Goal: Task Accomplishment & Management: Complete application form

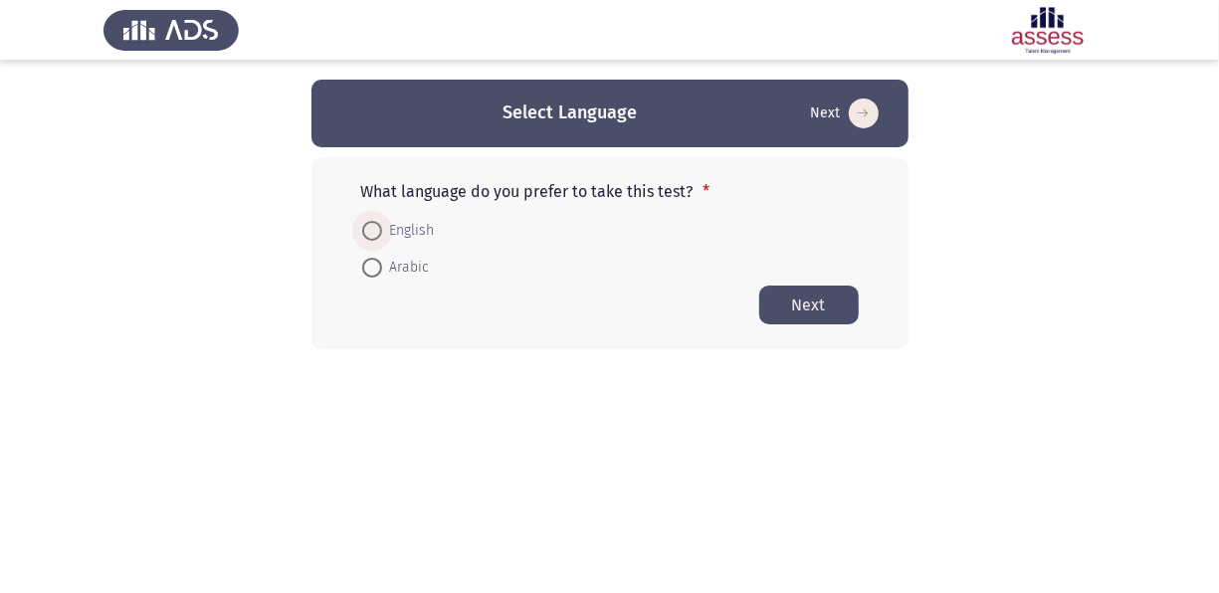
click at [382, 229] on span "English" at bounding box center [408, 231] width 53 height 24
click at [382, 229] on input "English" at bounding box center [372, 231] width 20 height 20
radio input "true"
click at [805, 305] on button "Next" at bounding box center [809, 304] width 100 height 39
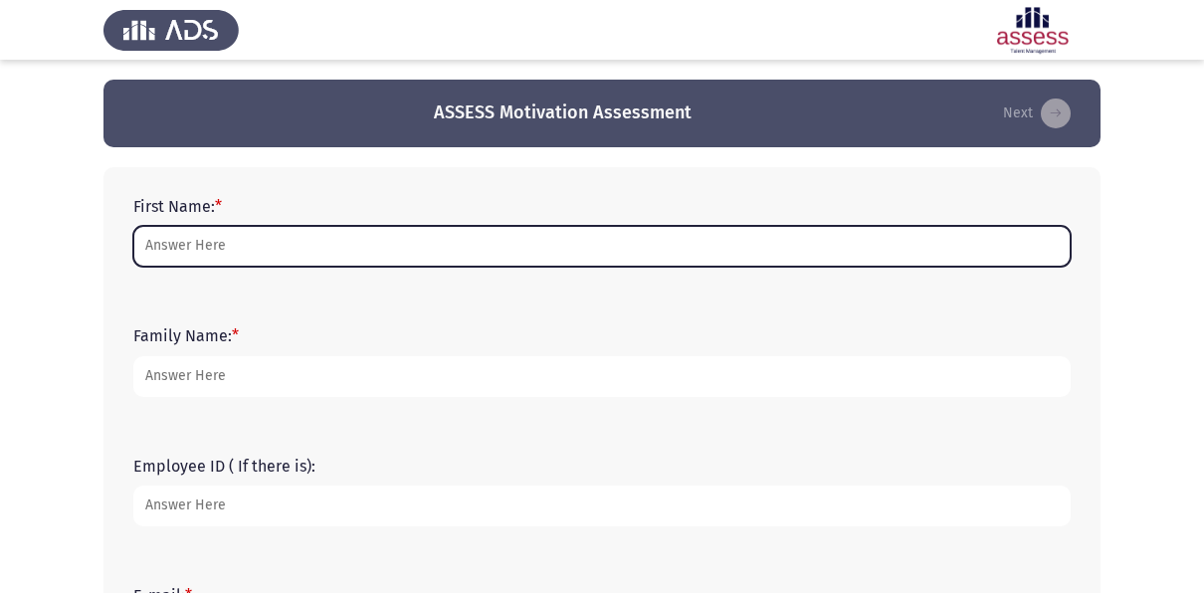
click at [181, 244] on input "First Name: *" at bounding box center [602, 246] width 938 height 41
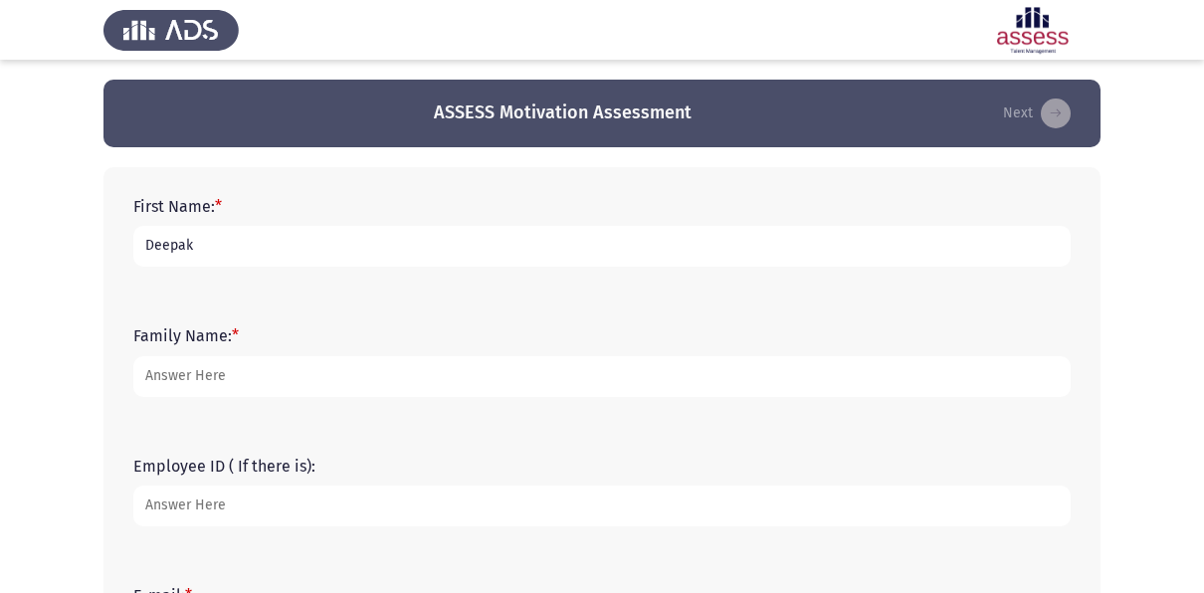
type input "Deepak"
type input "[PERSON_NAME]"
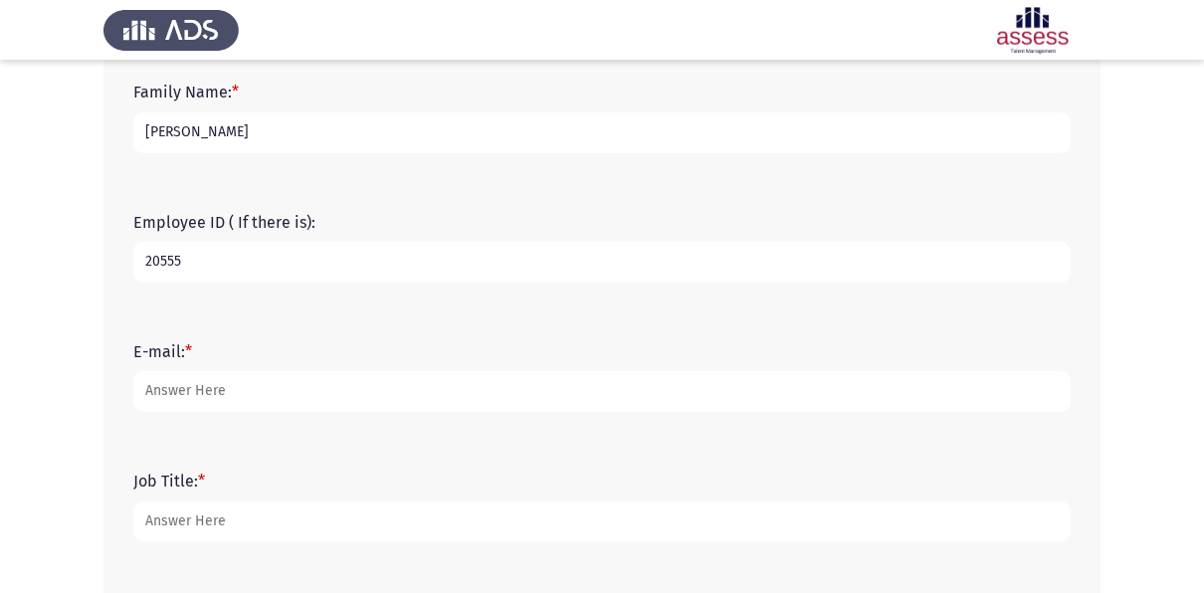
scroll to position [245, 0]
type input "20555"
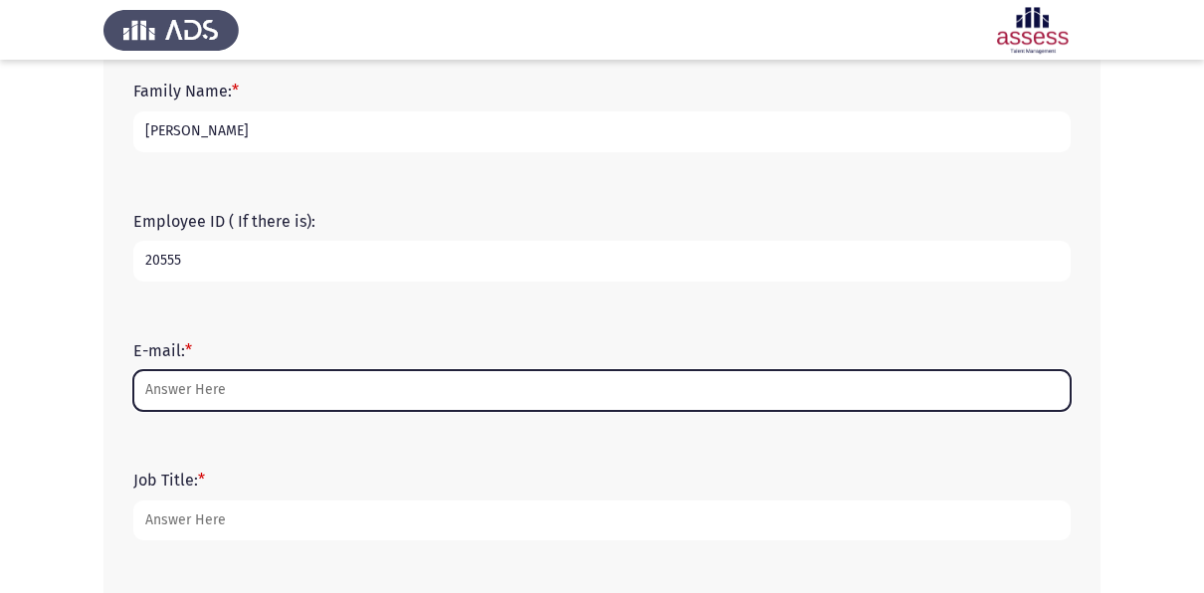
click at [196, 402] on input "E-mail: *" at bounding box center [602, 390] width 938 height 41
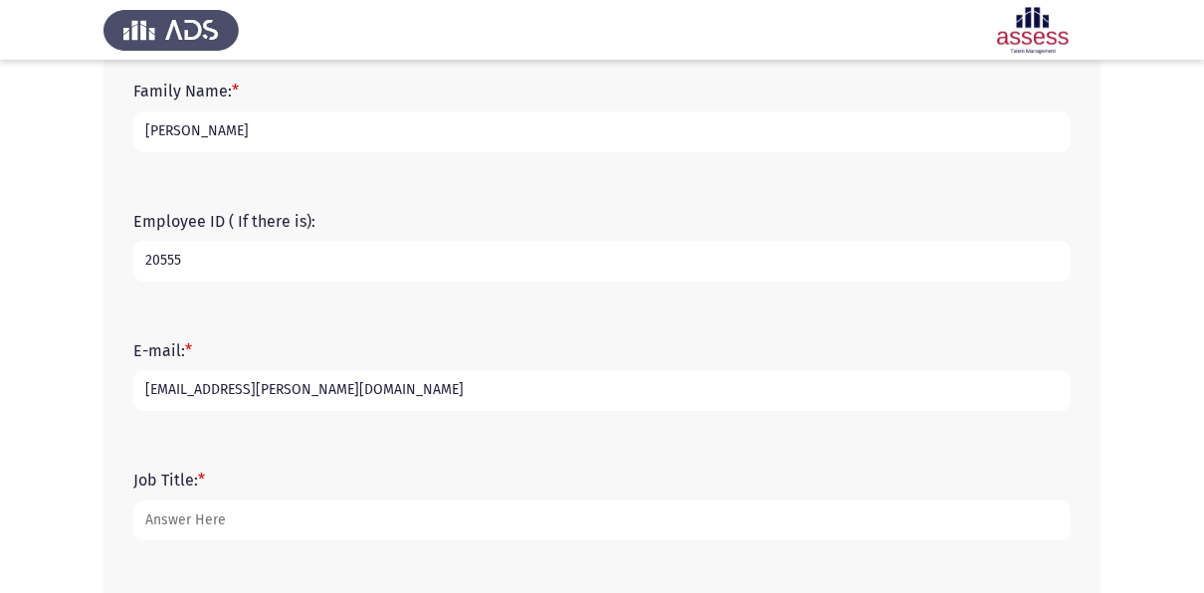
scroll to position [254, 0]
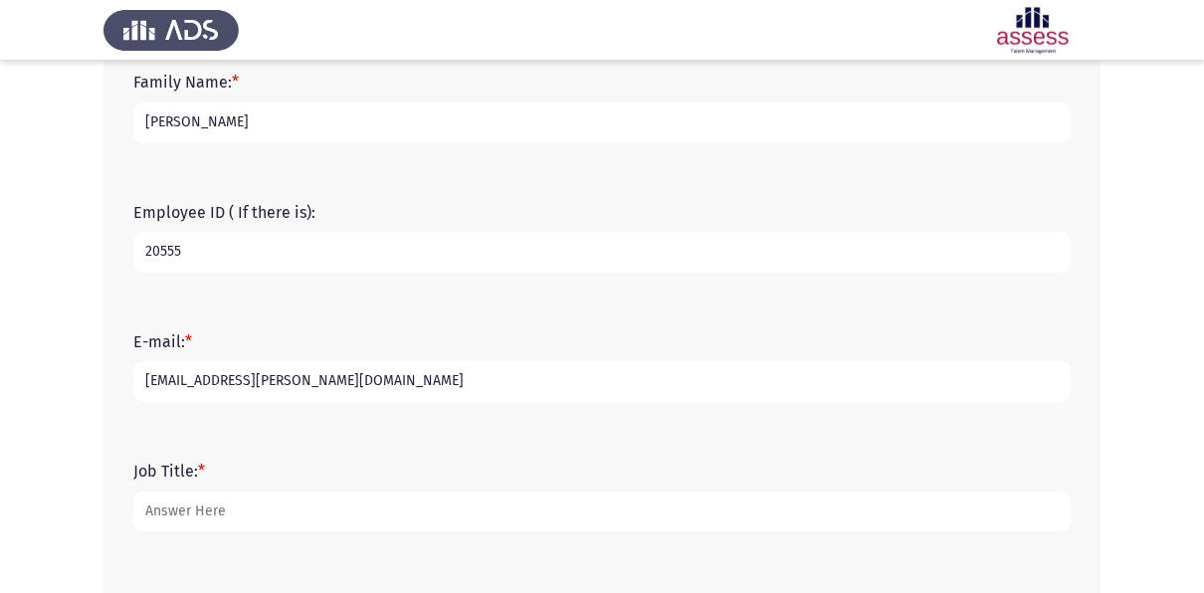
type input "[EMAIL_ADDRESS][PERSON_NAME][DOMAIN_NAME]"
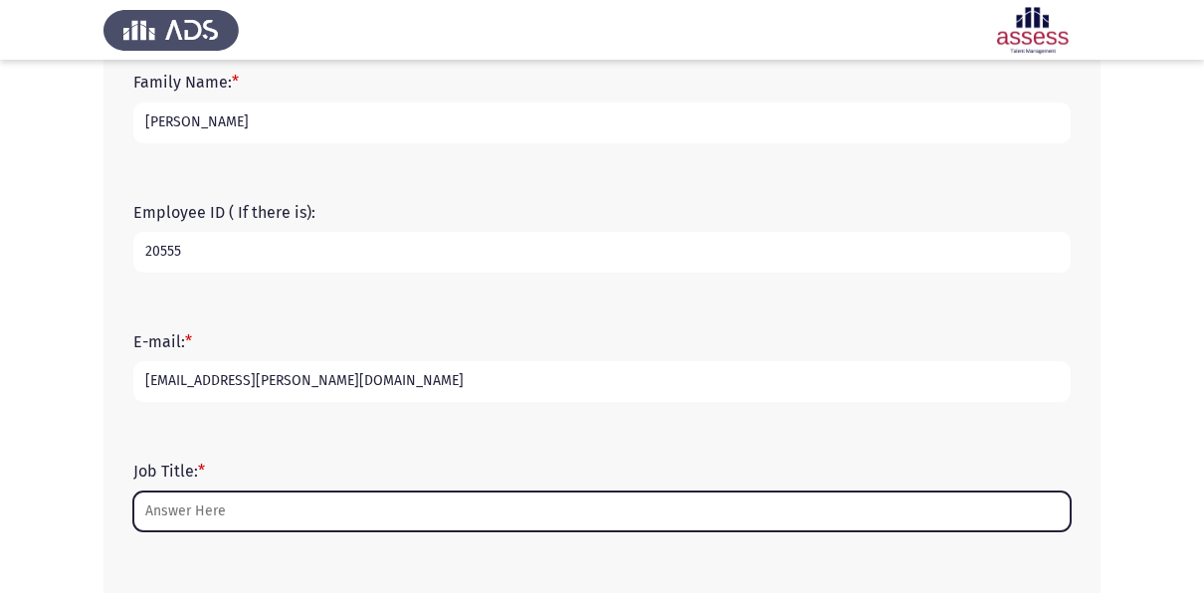
click at [219, 520] on input "Job Title: *" at bounding box center [602, 512] width 938 height 41
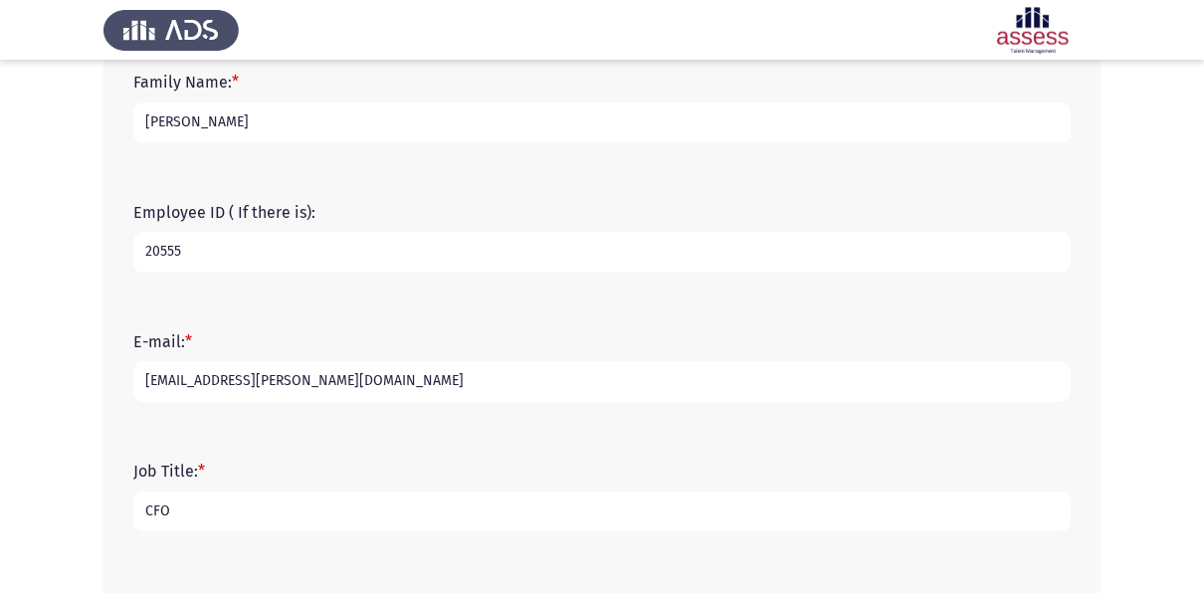
type input "CFO"
click at [513, 361] on input "[EMAIL_ADDRESS][PERSON_NAME][DOMAIN_NAME]" at bounding box center [602, 381] width 938 height 41
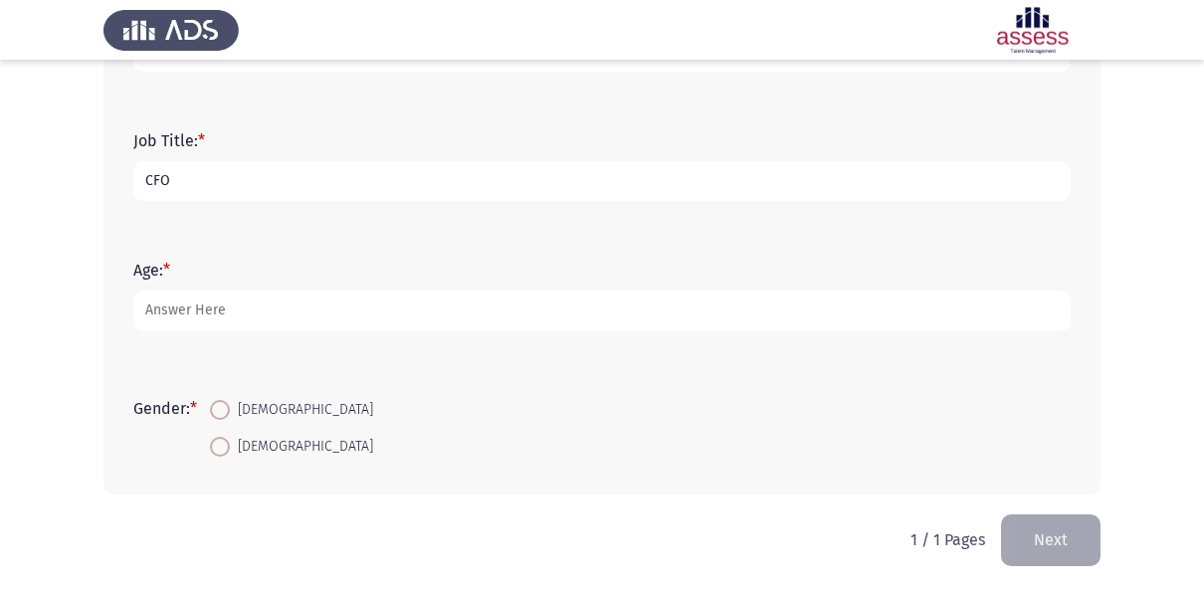
scroll to position [585, 0]
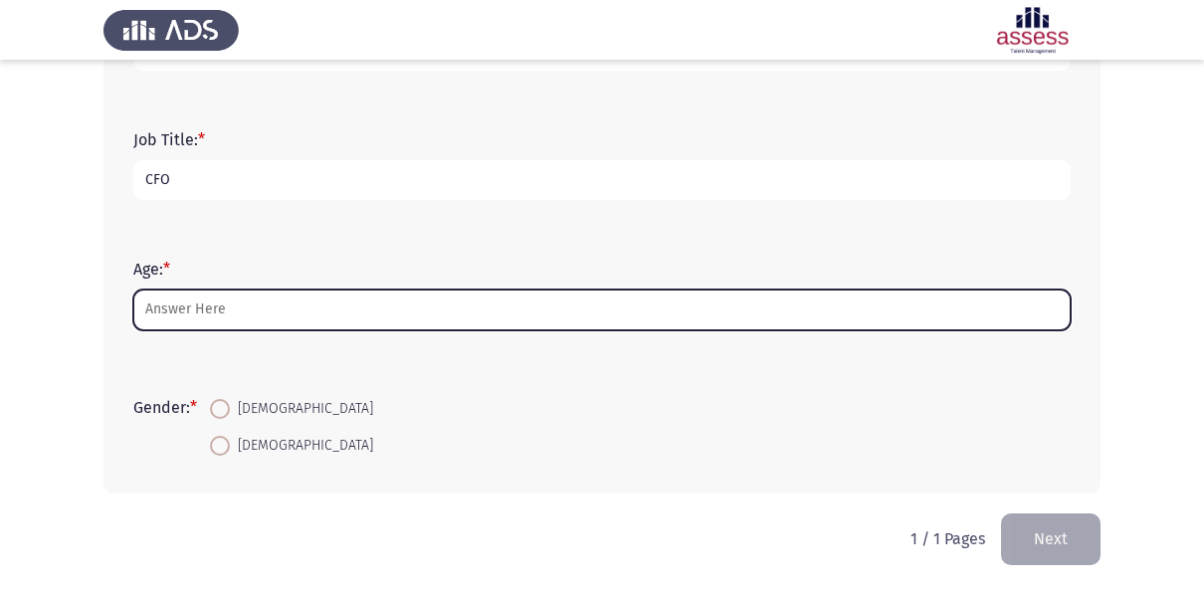
click at [254, 304] on input "Age: *" at bounding box center [602, 310] width 938 height 41
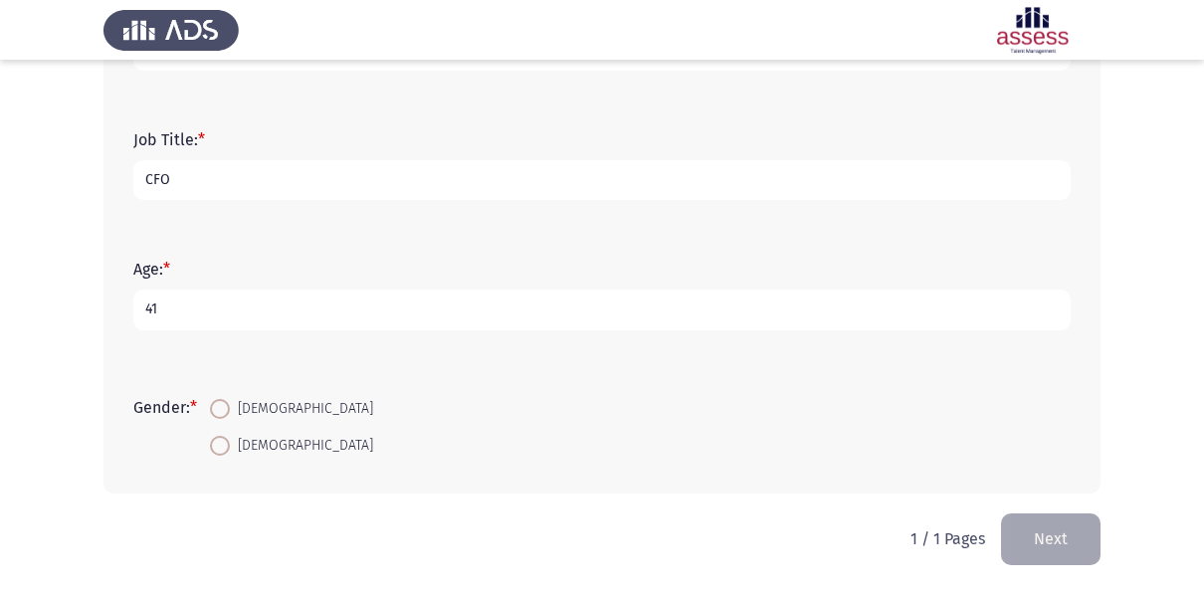
type input "41"
click at [222, 401] on span at bounding box center [220, 409] width 20 height 20
click at [222, 401] on input "[DEMOGRAPHIC_DATA]" at bounding box center [220, 409] width 20 height 20
radio input "true"
click at [1030, 524] on button "Next" at bounding box center [1051, 539] width 100 height 51
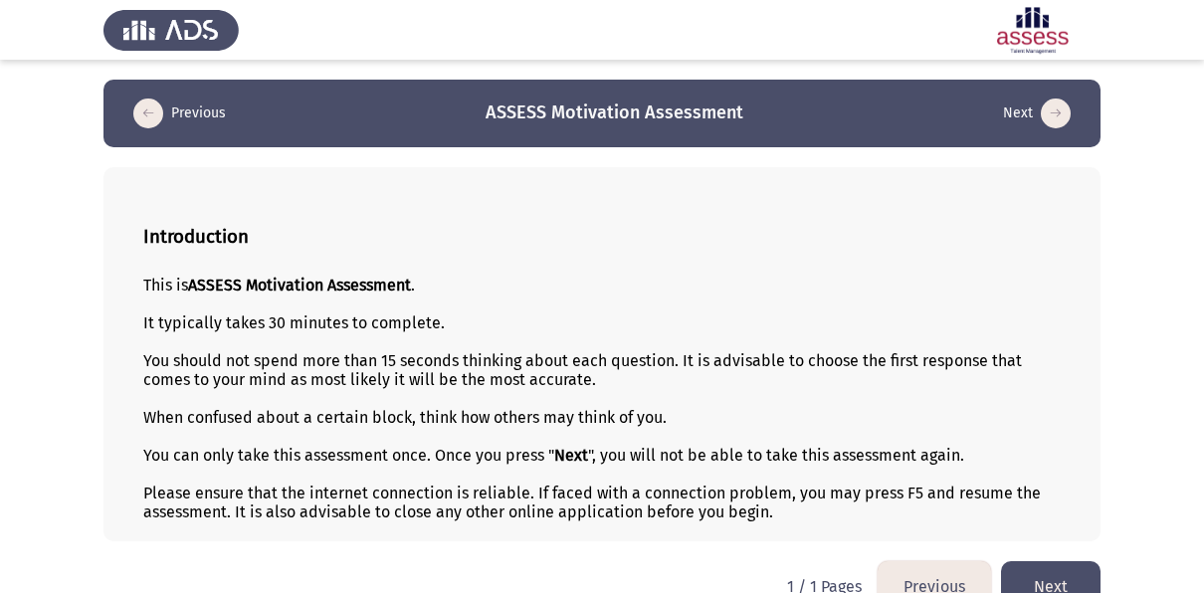
scroll to position [35, 0]
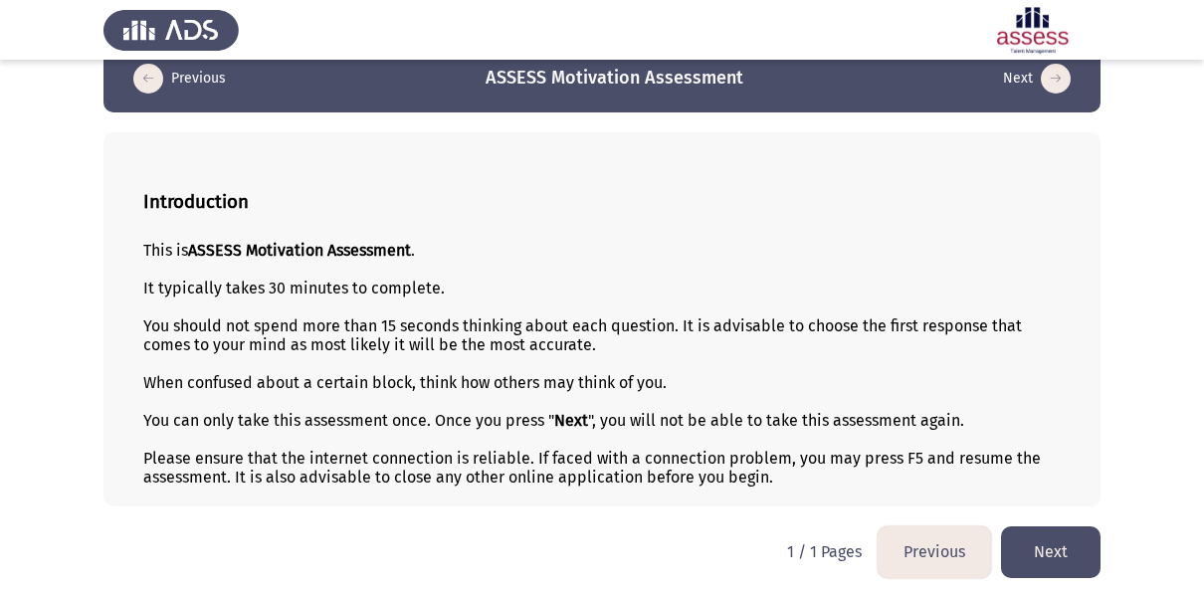
click at [1032, 541] on button "Next" at bounding box center [1051, 552] width 100 height 51
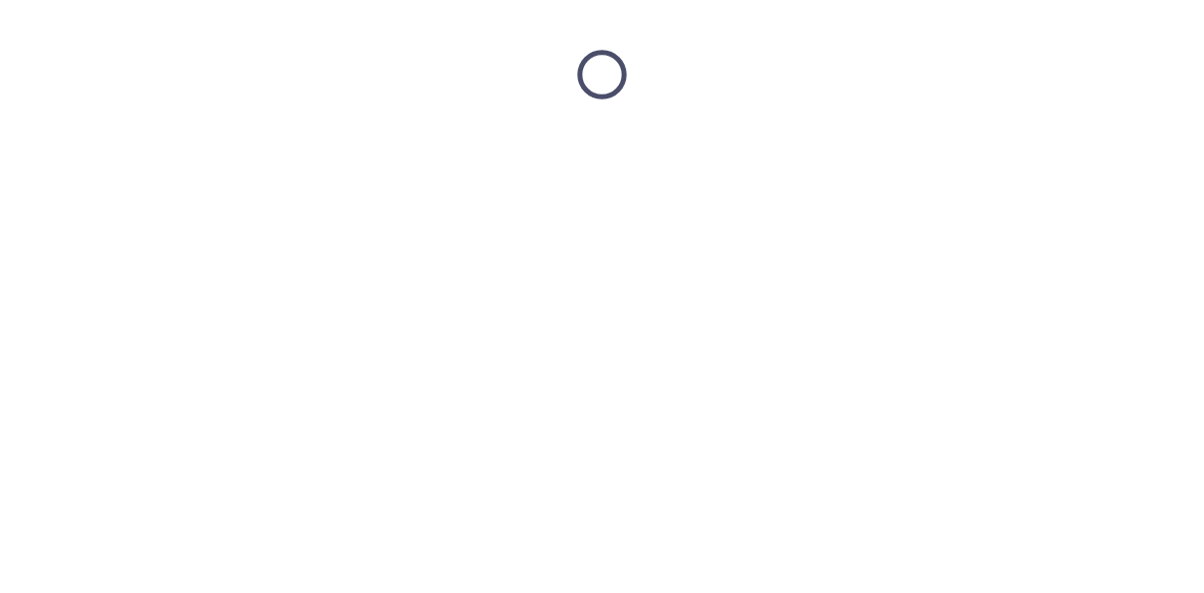
scroll to position [0, 0]
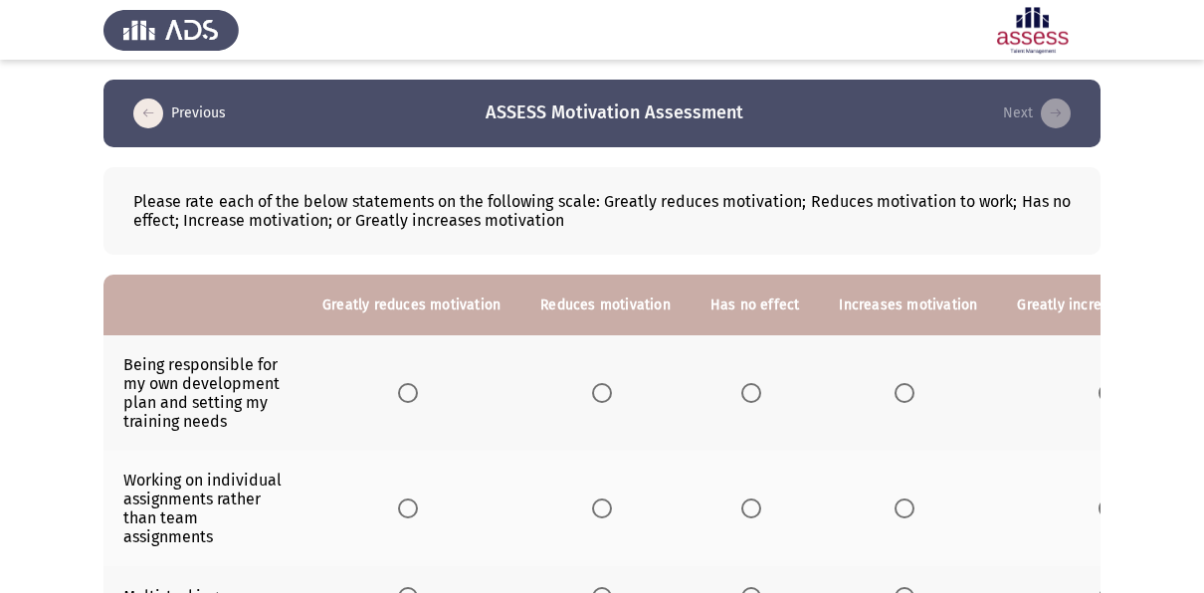
click at [1091, 322] on th "Greatly increases motivation" at bounding box center [1112, 305] width 230 height 61
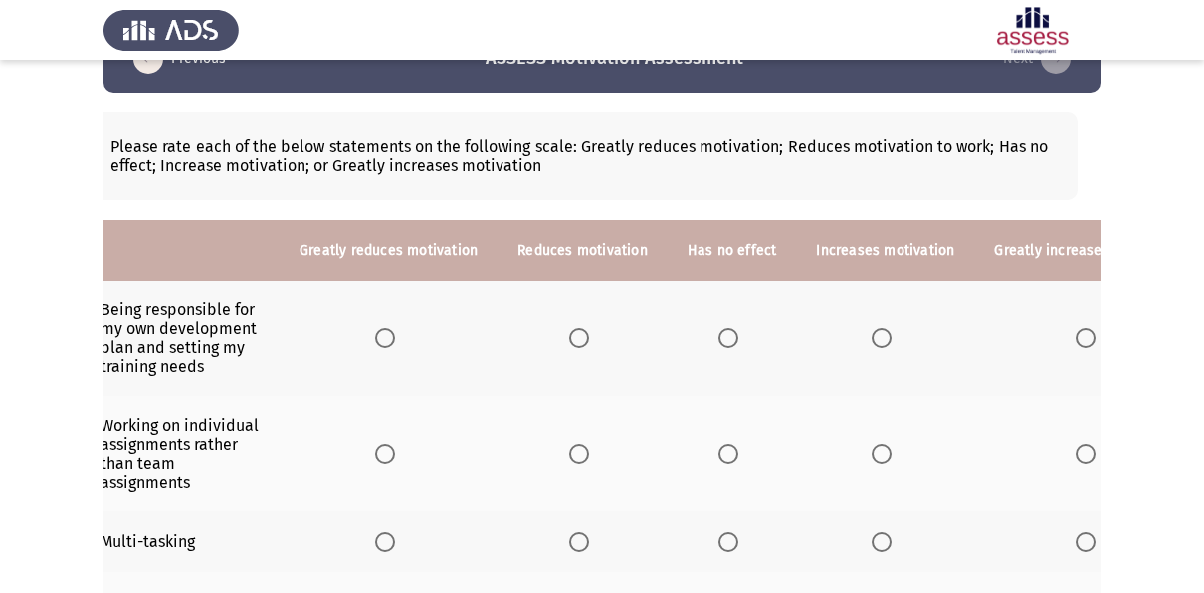
scroll to position [0, 110]
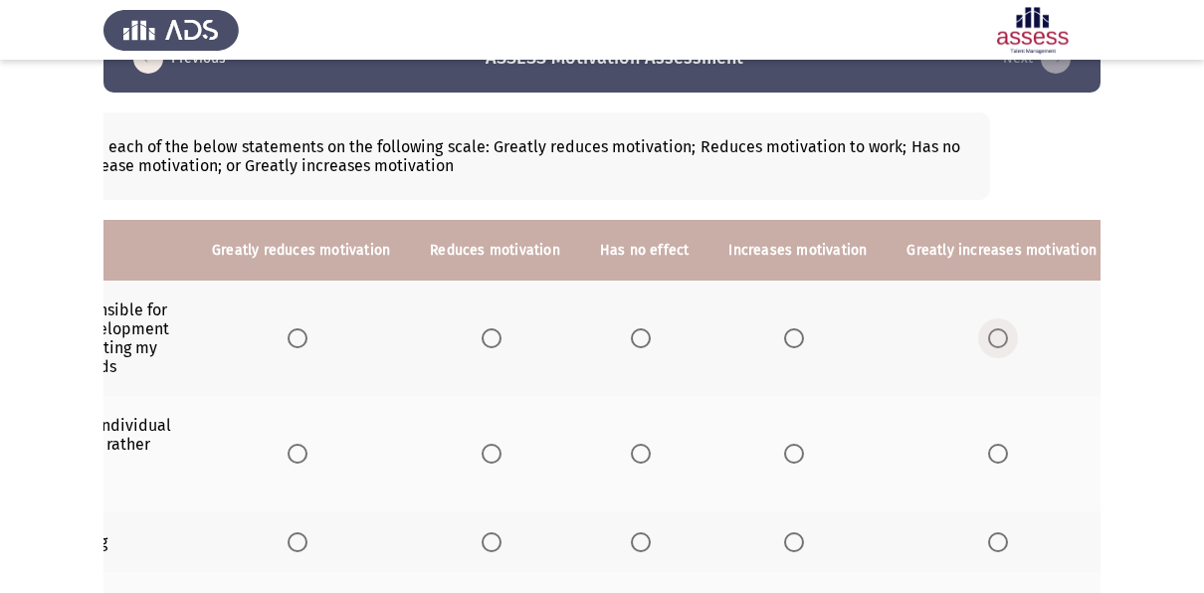
click at [988, 340] on span "Select an option" at bounding box center [998, 338] width 20 height 20
click at [988, 340] on input "Select an option" at bounding box center [998, 338] width 20 height 20
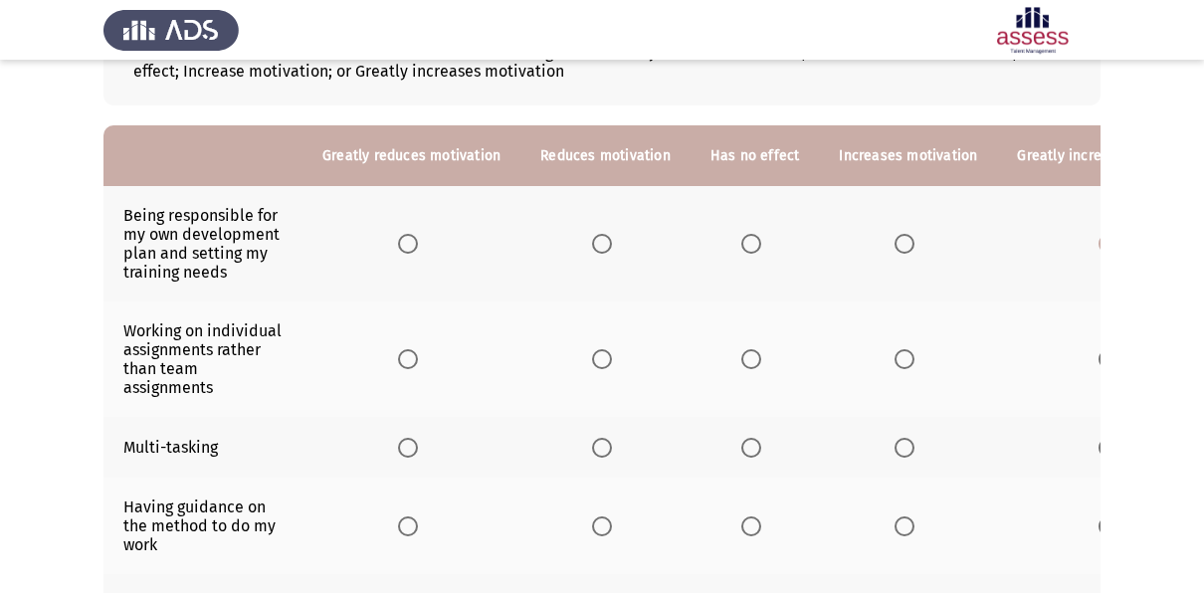
scroll to position [169, 0]
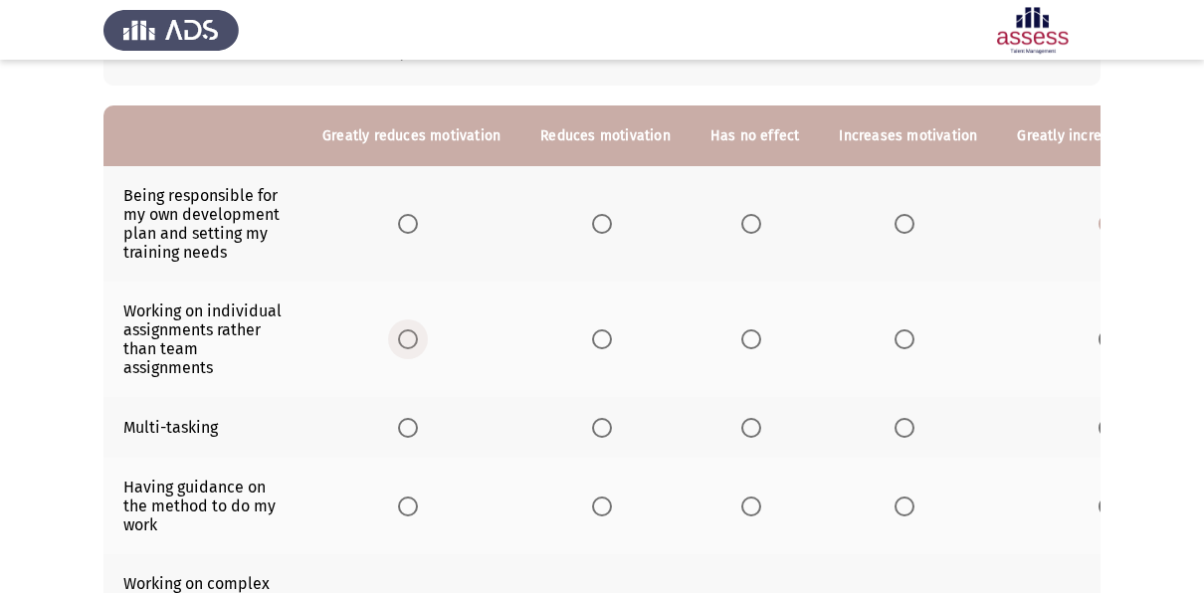
click at [403, 338] on span "Select an option" at bounding box center [408, 339] width 20 height 20
click at [403, 338] on input "Select an option" at bounding box center [408, 339] width 20 height 20
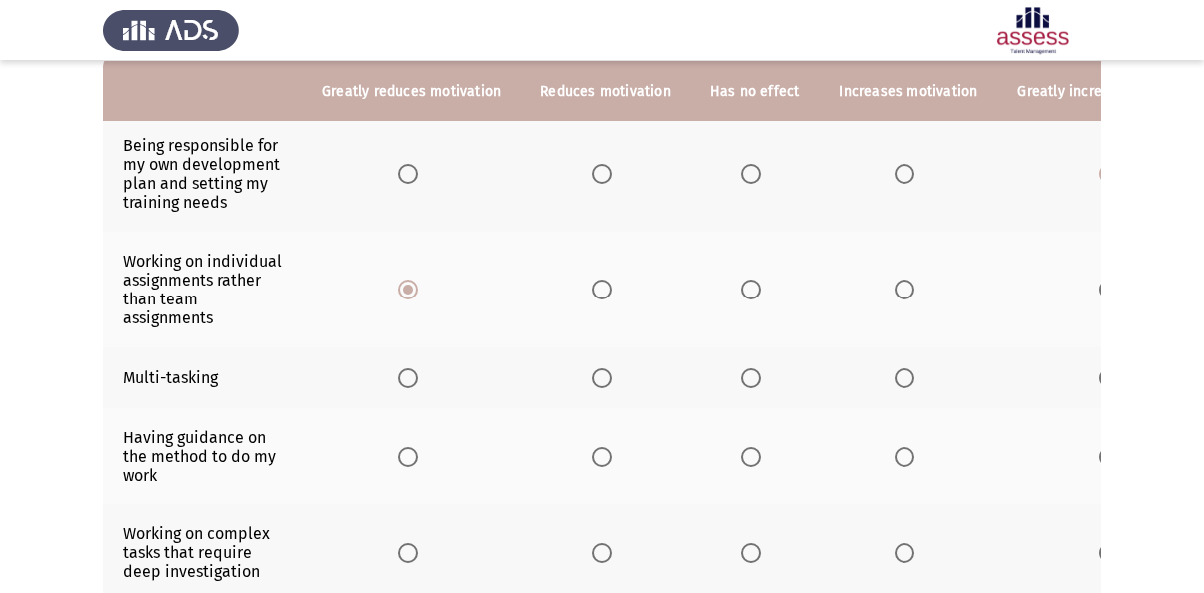
scroll to position [0, 110]
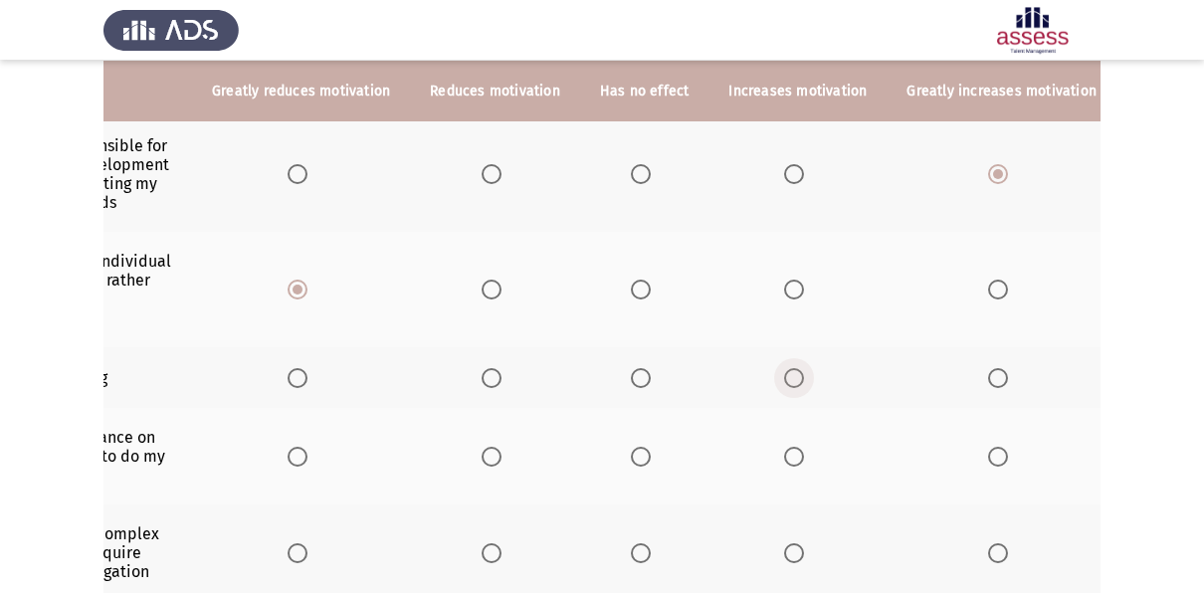
click at [791, 374] on span "Select an option" at bounding box center [794, 378] width 20 height 20
click at [791, 374] on input "Select an option" at bounding box center [794, 378] width 20 height 20
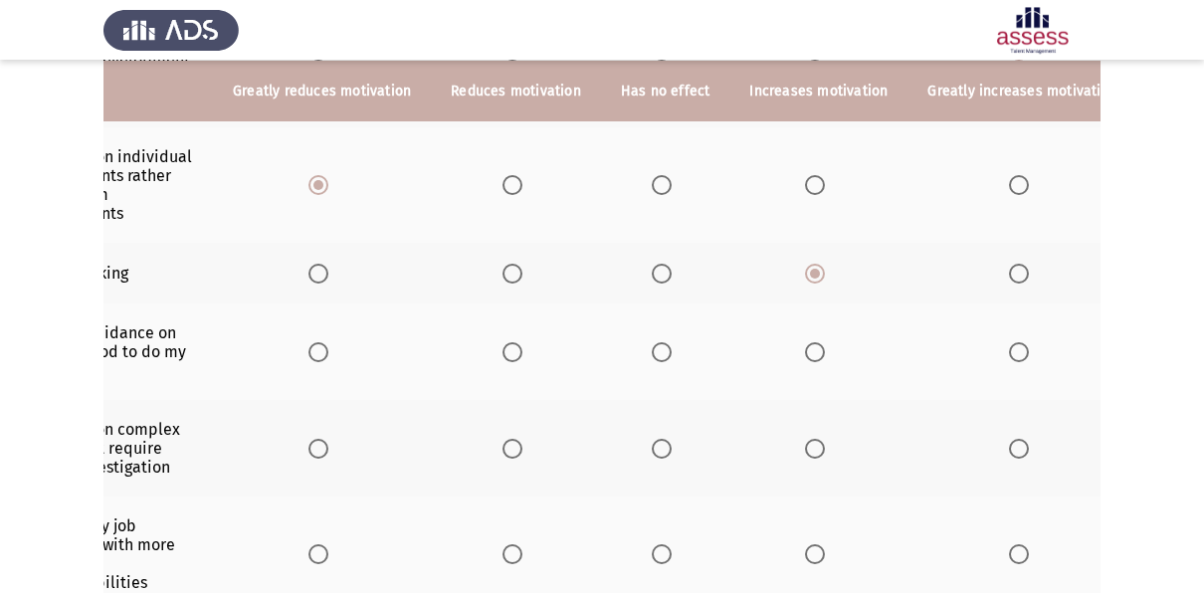
scroll to position [0, 92]
click at [1007, 343] on span "Select an option" at bounding box center [1017, 352] width 20 height 20
click at [1007, 343] on input "Select an option" at bounding box center [1017, 352] width 20 height 20
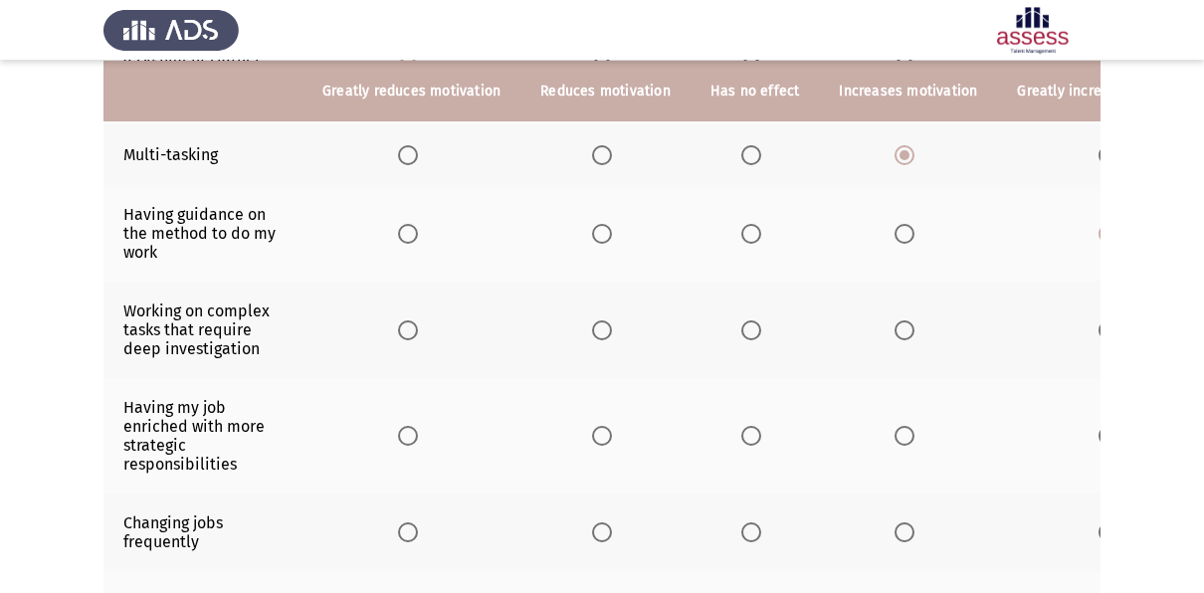
scroll to position [0, 110]
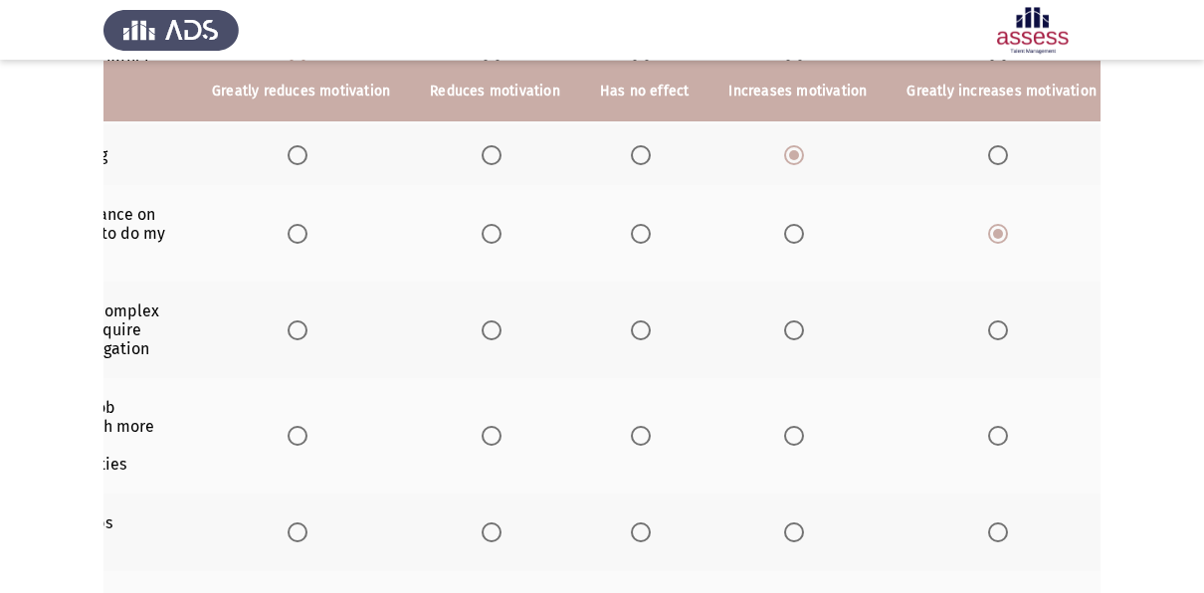
click at [981, 311] on th at bounding box center [1002, 330] width 230 height 97
click at [988, 326] on span "Select an option" at bounding box center [998, 331] width 20 height 20
click at [988, 326] on input "Select an option" at bounding box center [998, 331] width 20 height 20
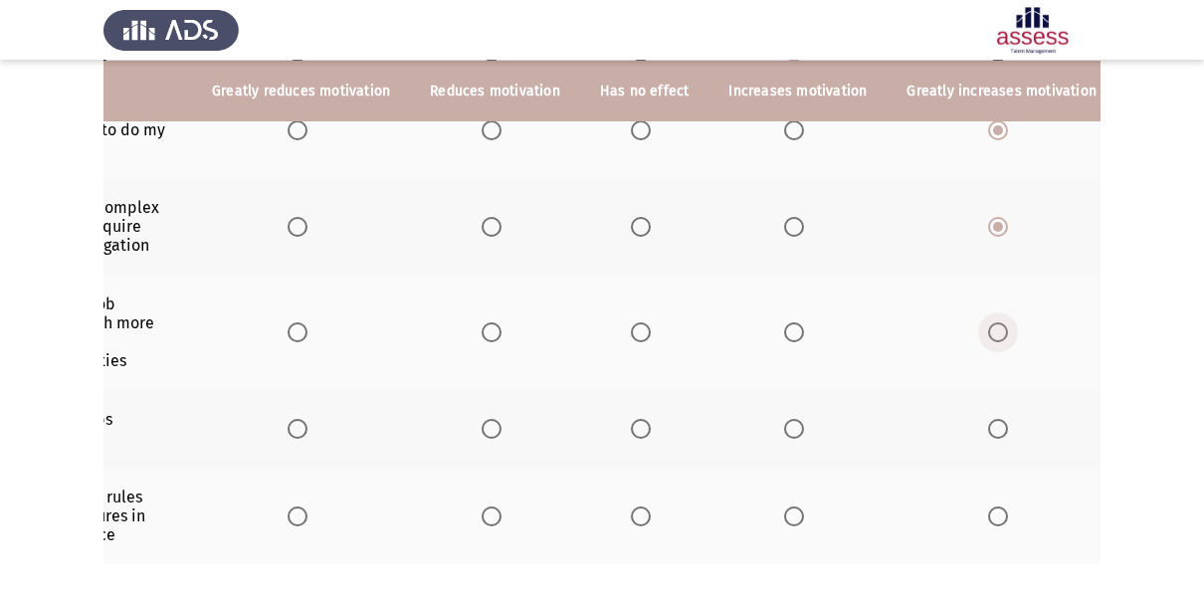
click at [988, 322] on span "Select an option" at bounding box center [998, 332] width 20 height 20
click at [988, 322] on input "Select an option" at bounding box center [998, 332] width 20 height 20
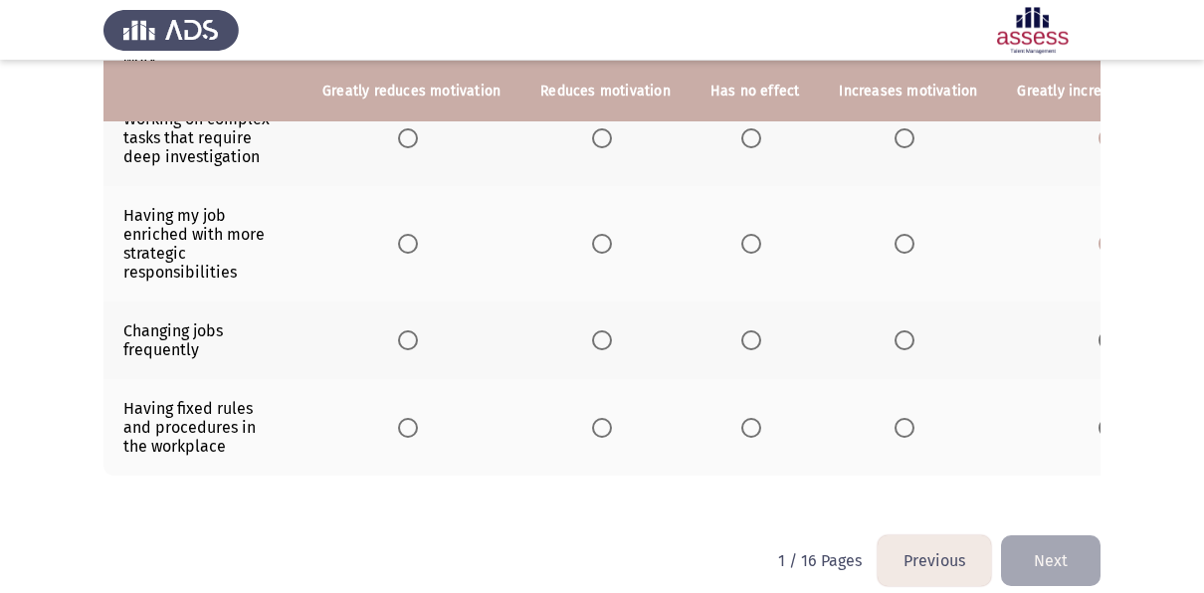
scroll to position [633, 0]
click at [745, 338] on span "Select an option" at bounding box center [752, 341] width 20 height 20
click at [745, 338] on input "Select an option" at bounding box center [752, 341] width 20 height 20
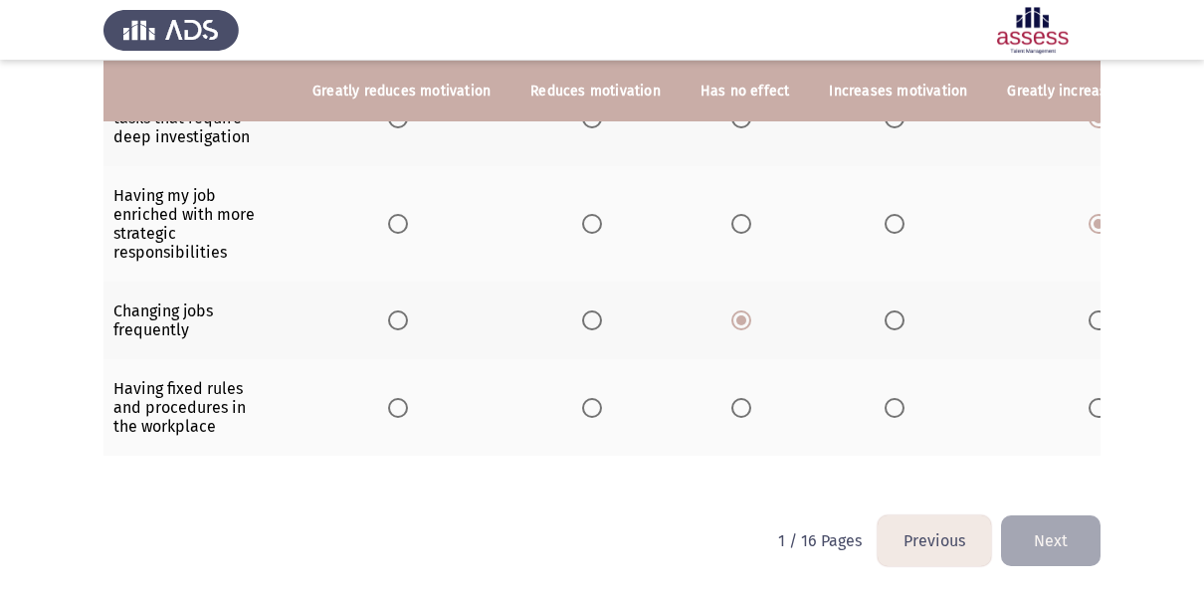
scroll to position [0, 26]
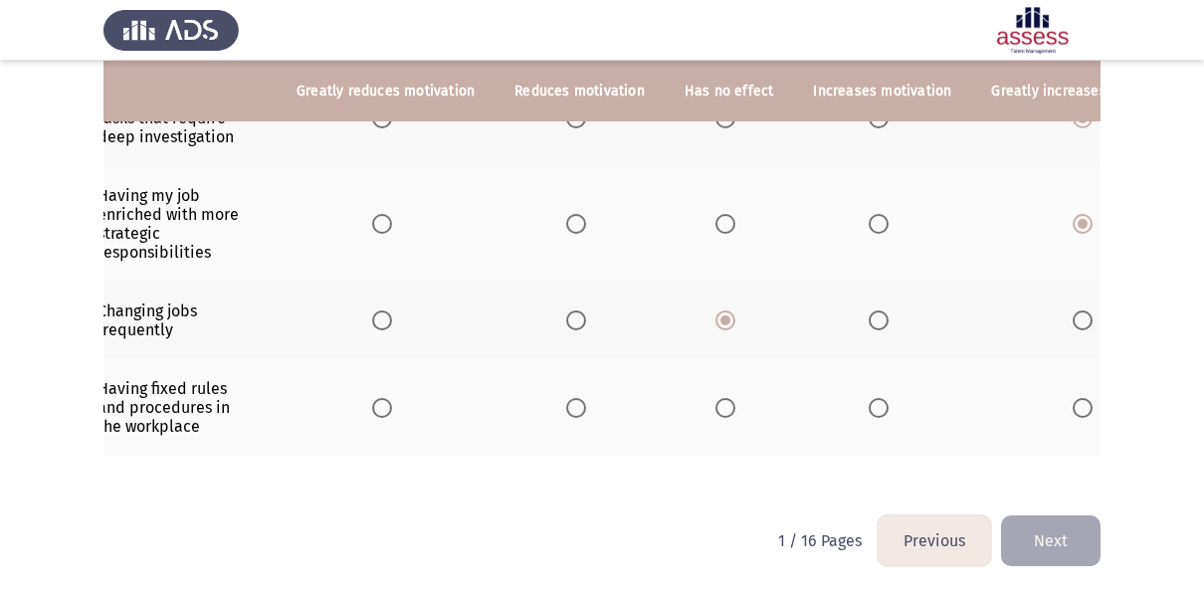
click at [721, 412] on th at bounding box center [729, 407] width 129 height 97
click at [720, 398] on span "Select an option" at bounding box center [726, 408] width 20 height 20
click at [720, 398] on input "Select an option" at bounding box center [726, 408] width 20 height 20
click at [1024, 530] on button "Next" at bounding box center [1051, 541] width 100 height 51
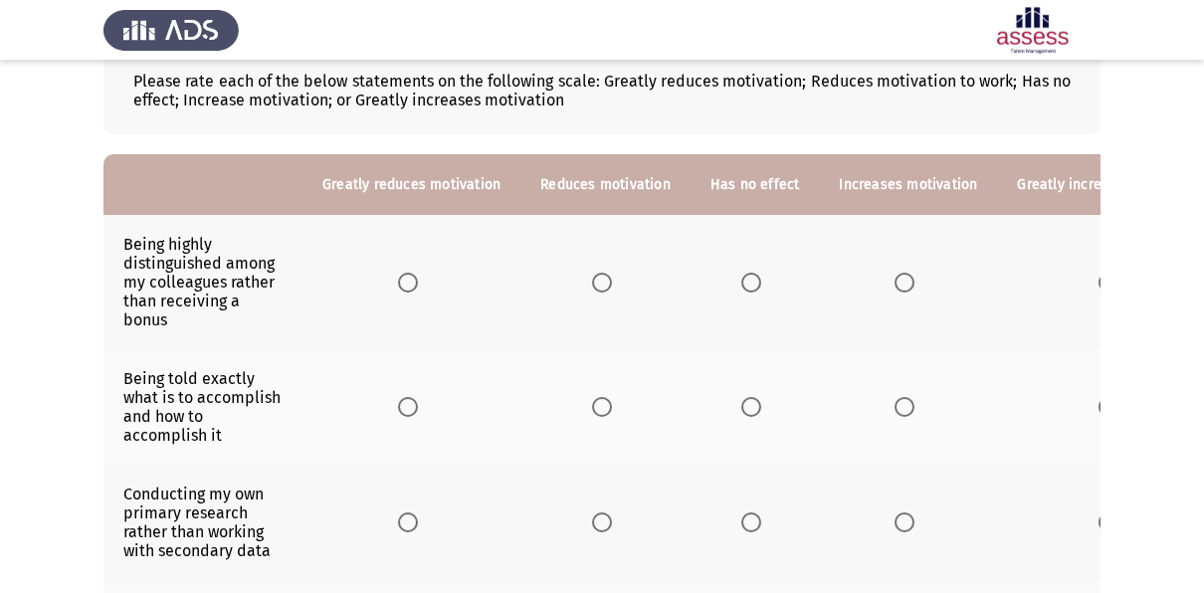
scroll to position [121, 0]
click at [745, 282] on span "Select an option" at bounding box center [752, 282] width 20 height 20
click at [745, 282] on input "Select an option" at bounding box center [752, 282] width 20 height 20
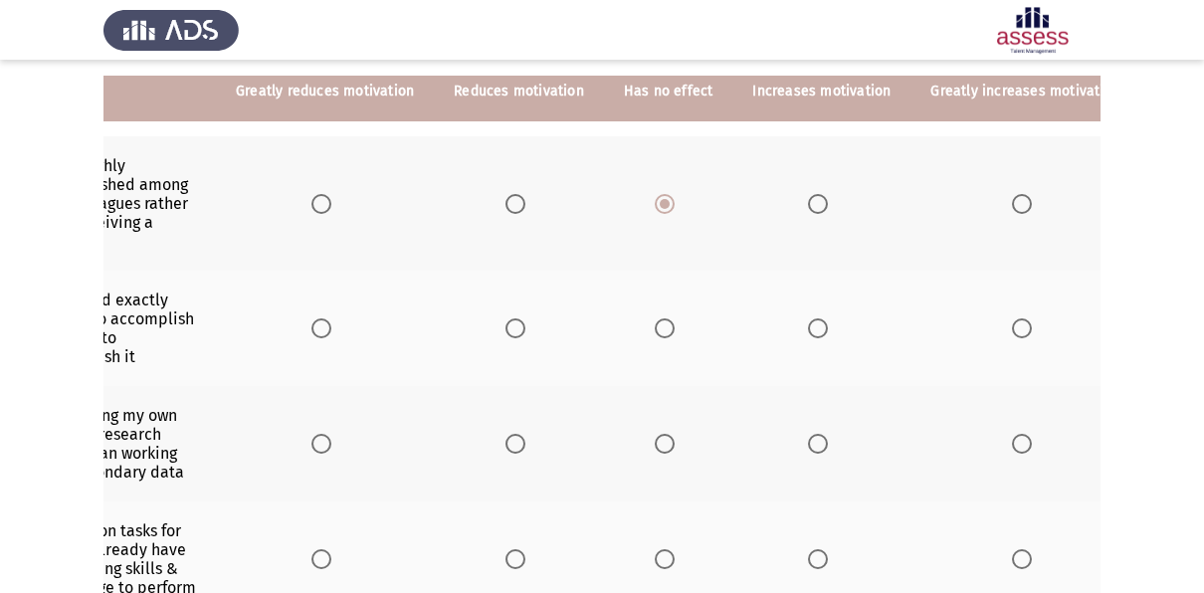
scroll to position [0, 90]
click at [1016, 328] on label "Select an option" at bounding box center [1023, 329] width 28 height 20
click at [1016, 328] on input "Select an option" at bounding box center [1019, 329] width 20 height 20
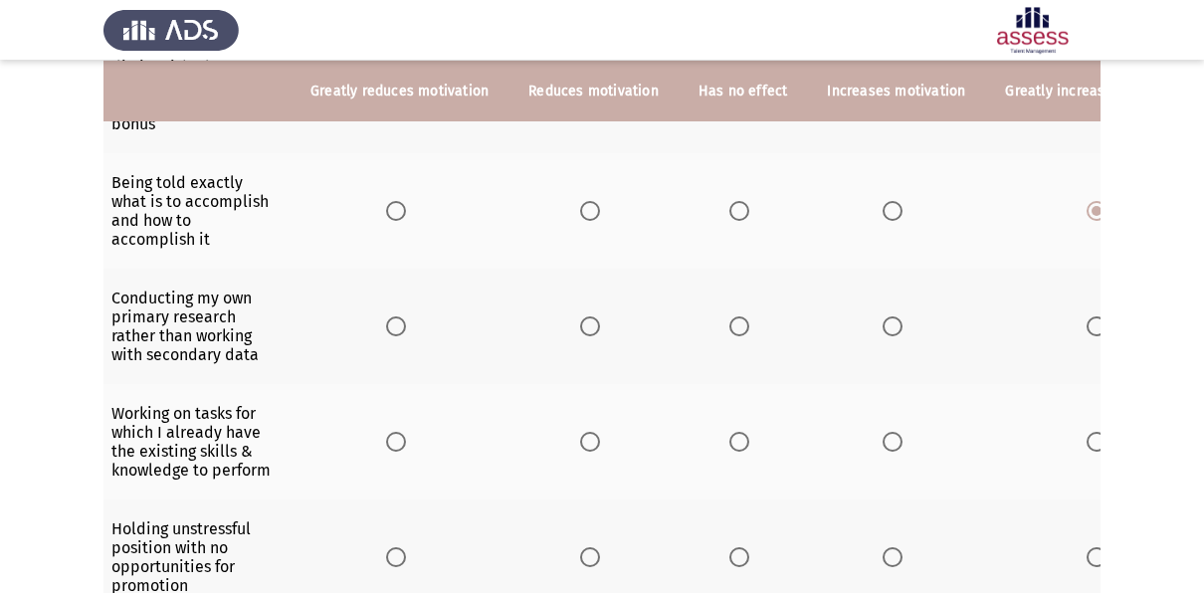
scroll to position [0, 0]
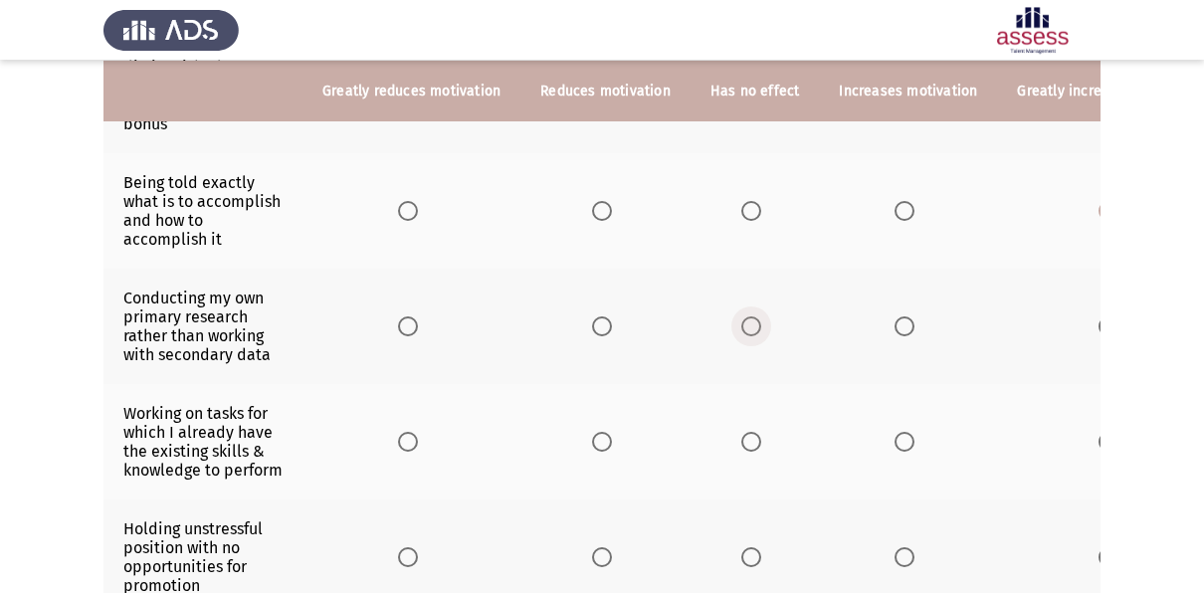
click at [746, 324] on span "Select an option" at bounding box center [752, 327] width 20 height 20
click at [746, 324] on input "Select an option" at bounding box center [752, 327] width 20 height 20
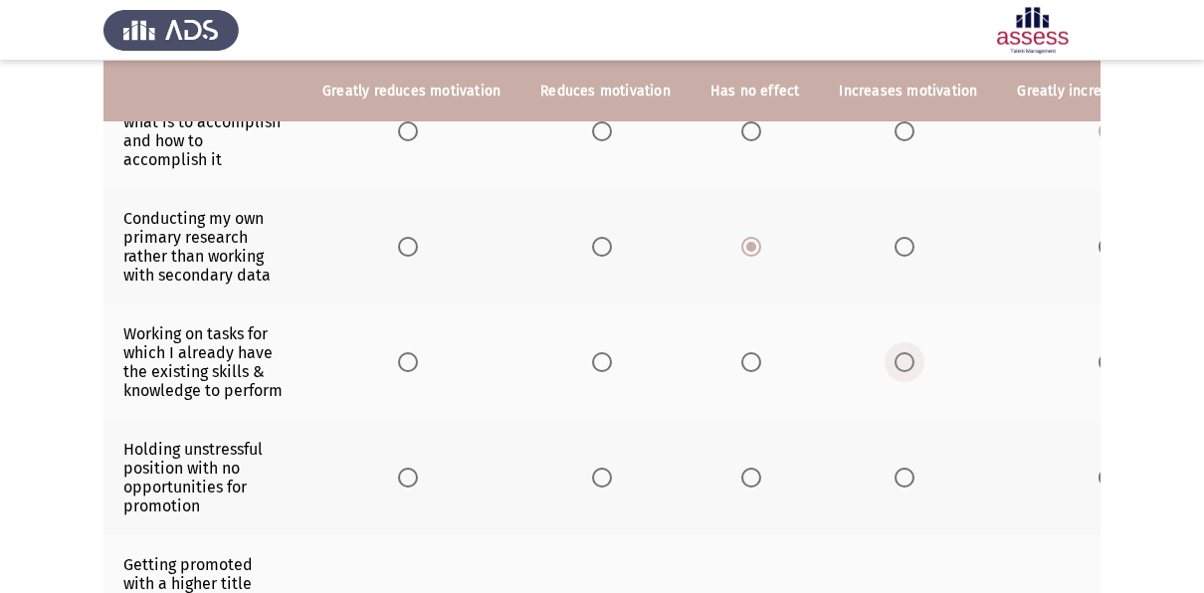
click at [895, 367] on span "Select an option" at bounding box center [905, 362] width 20 height 20
click at [895, 367] on input "Select an option" at bounding box center [905, 362] width 20 height 20
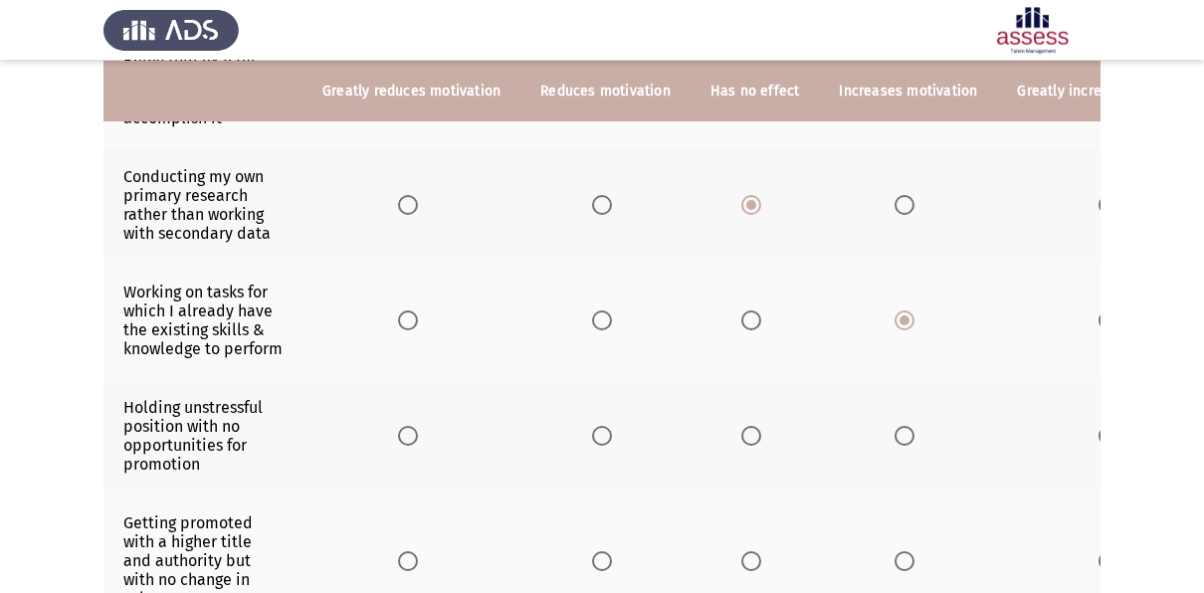
scroll to position [439, 0]
click at [744, 322] on span "Select an option" at bounding box center [752, 320] width 20 height 20
click at [744, 322] on input "Select an option" at bounding box center [752, 320] width 20 height 20
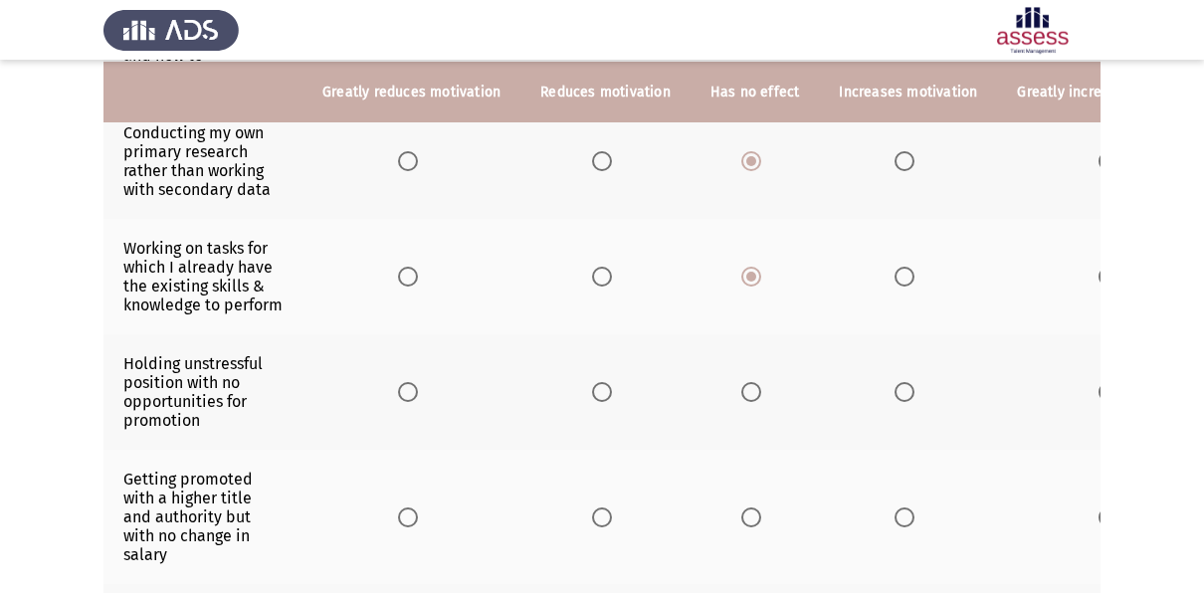
scroll to position [483, 0]
click at [417, 401] on label "Select an option" at bounding box center [412, 391] width 28 height 20
click at [417, 401] on input "Select an option" at bounding box center [408, 391] width 20 height 20
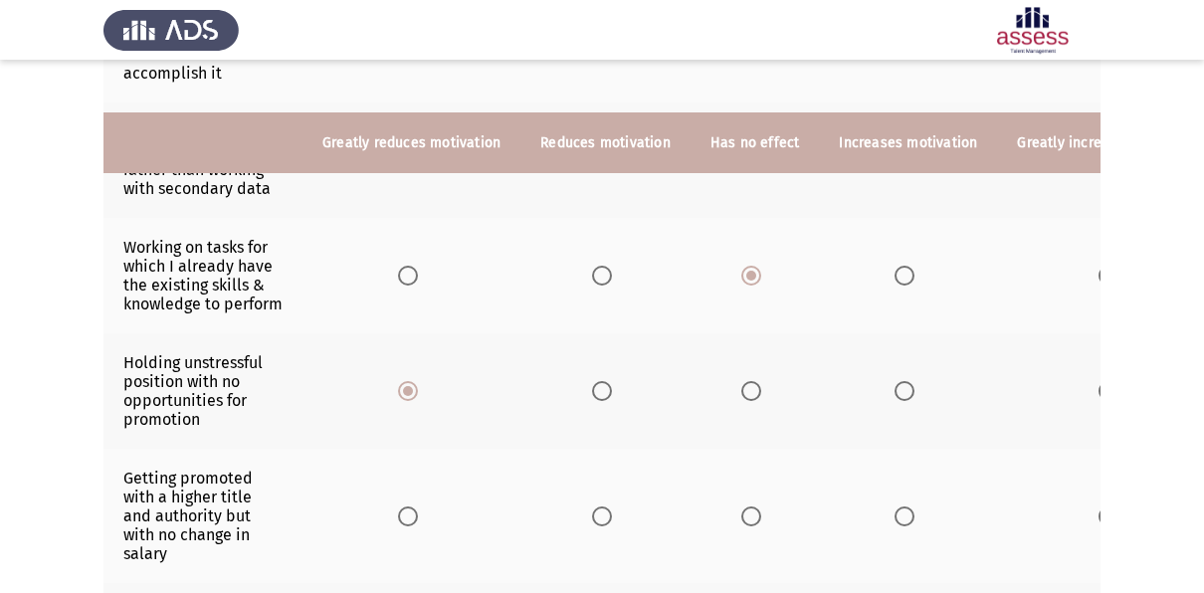
scroll to position [561, 0]
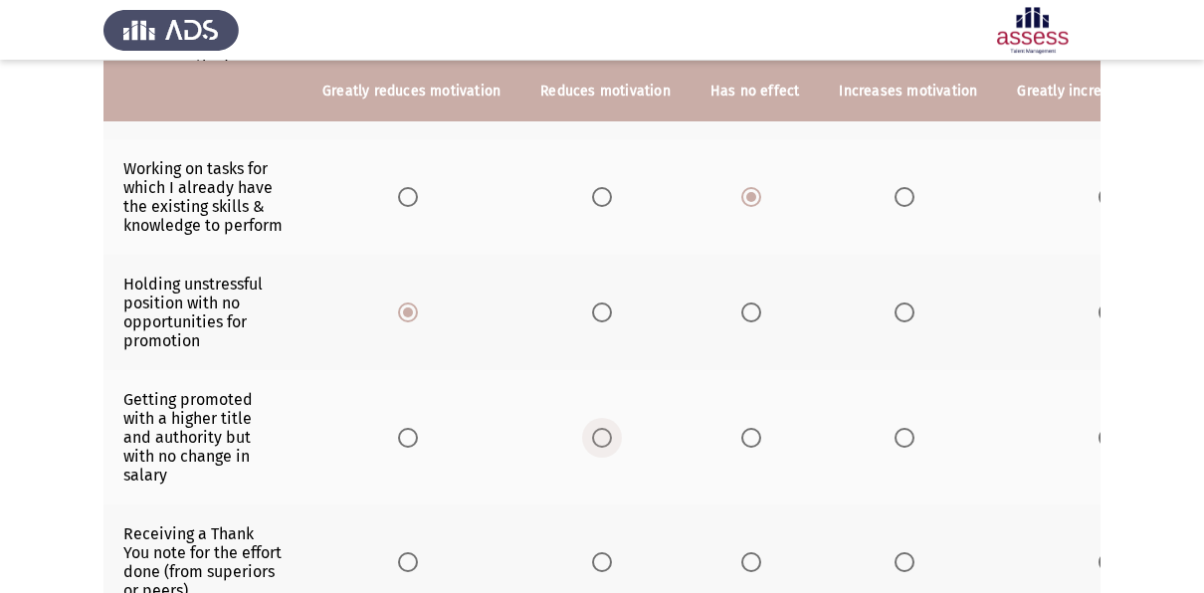
click at [592, 448] on span "Select an option" at bounding box center [602, 438] width 20 height 20
click at [592, 448] on input "Select an option" at bounding box center [602, 438] width 20 height 20
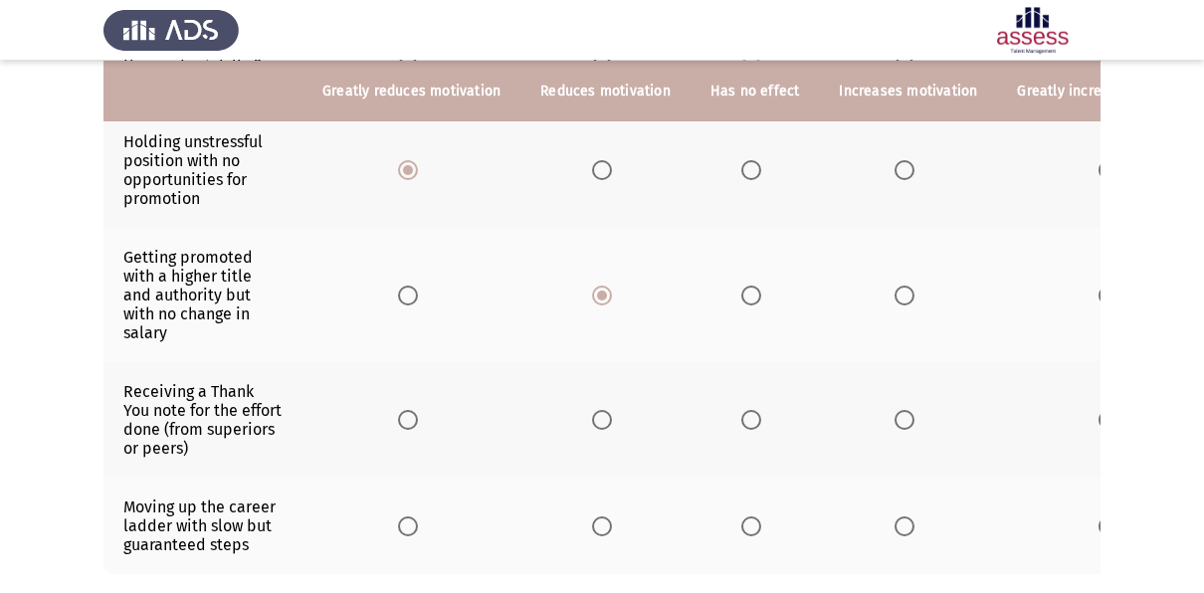
scroll to position [705, 0]
click at [1099, 425] on span "Select an option" at bounding box center [1109, 419] width 20 height 20
click at [1099, 425] on input "Select an option" at bounding box center [1109, 419] width 20 height 20
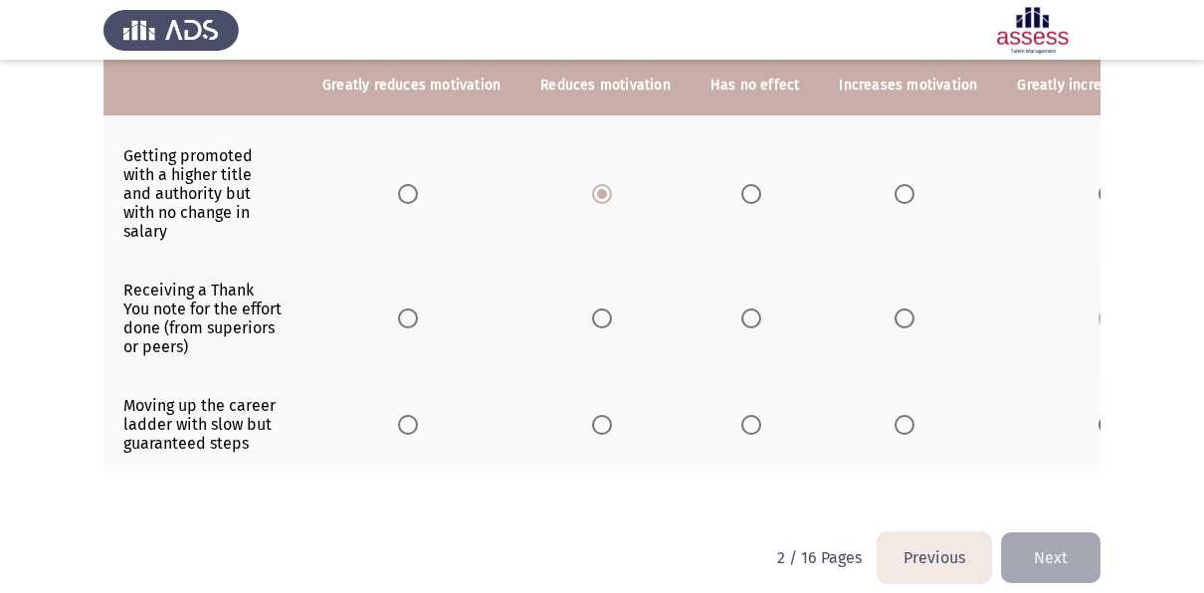
scroll to position [806, 0]
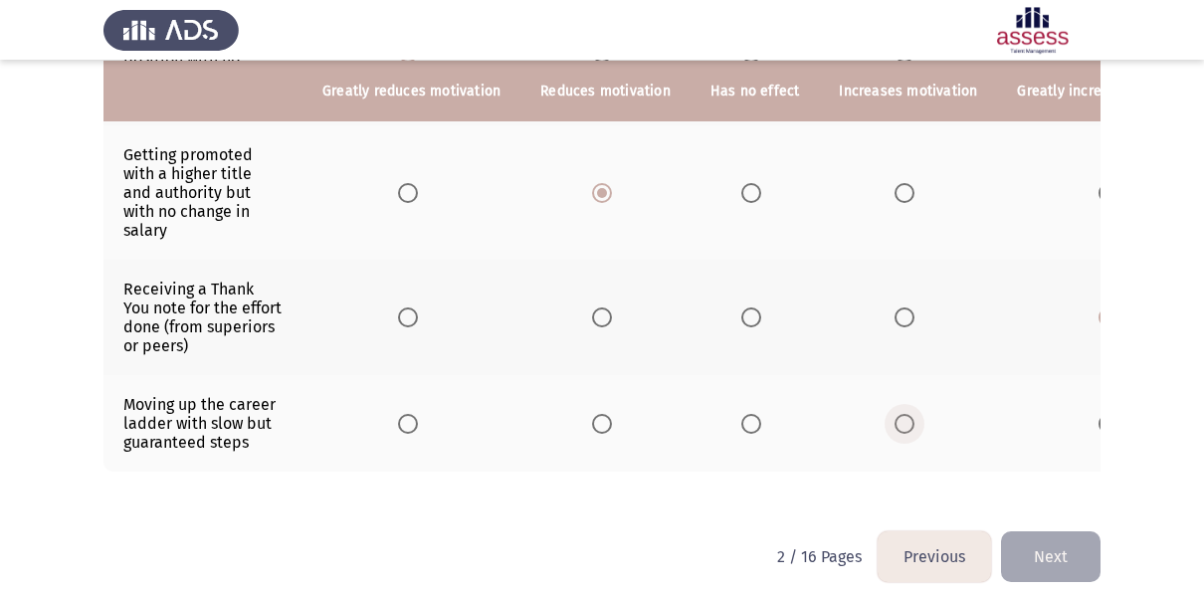
click at [895, 432] on span "Select an option" at bounding box center [905, 424] width 20 height 20
click at [895, 432] on input "Select an option" at bounding box center [905, 424] width 20 height 20
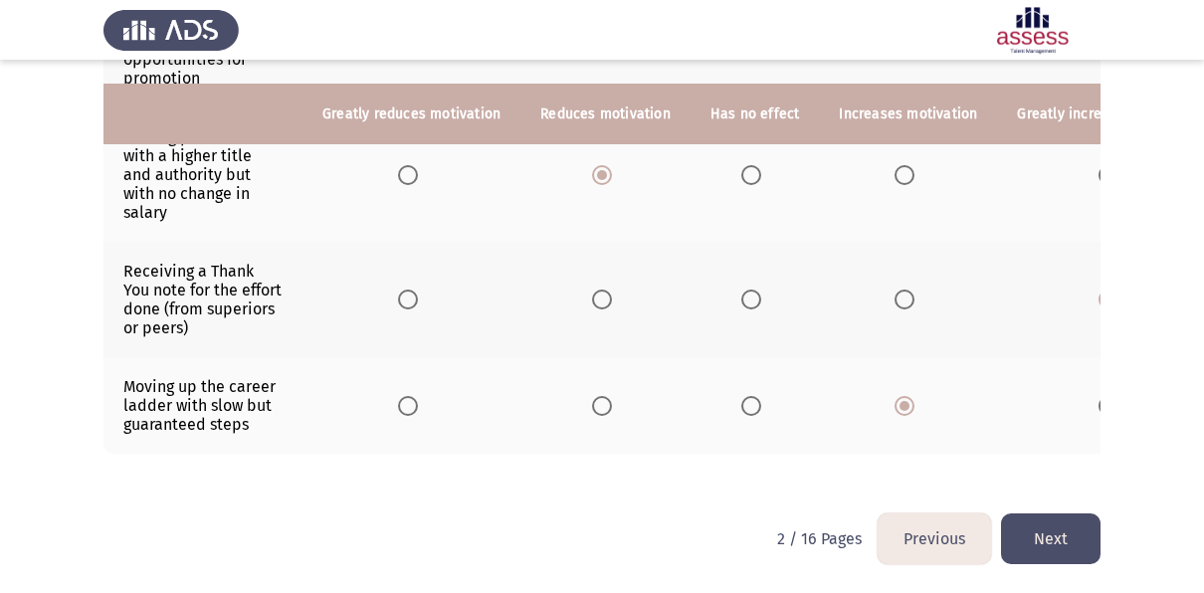
click at [1052, 545] on button "Next" at bounding box center [1051, 539] width 100 height 51
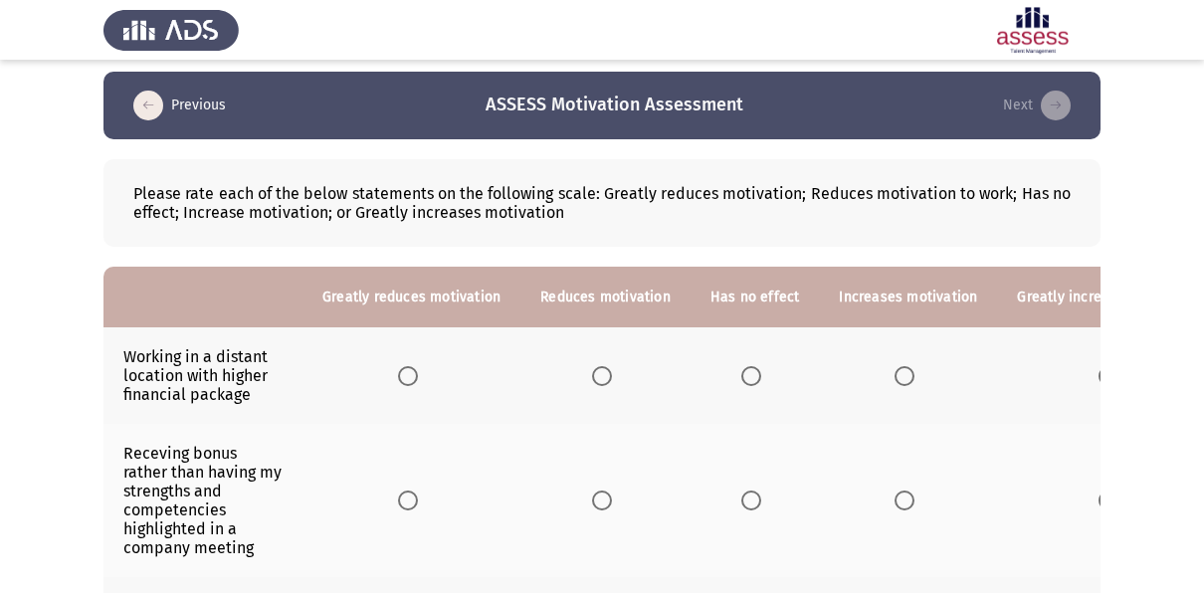
scroll to position [42, 0]
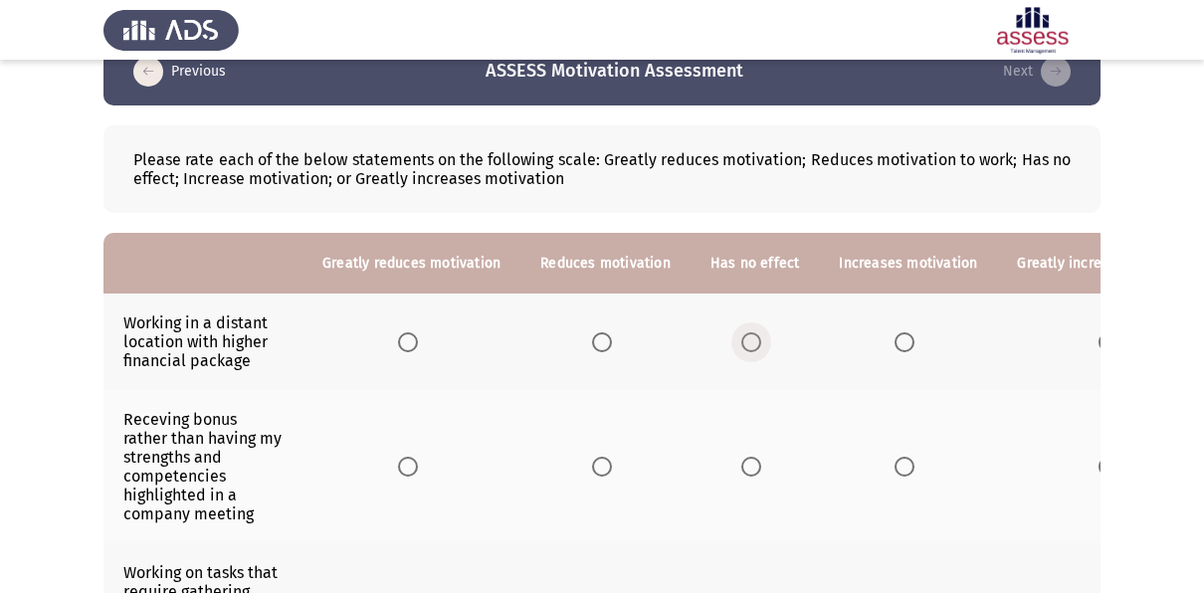
click at [742, 346] on span "Select an option" at bounding box center [752, 342] width 20 height 20
click at [742, 346] on input "Select an option" at bounding box center [752, 342] width 20 height 20
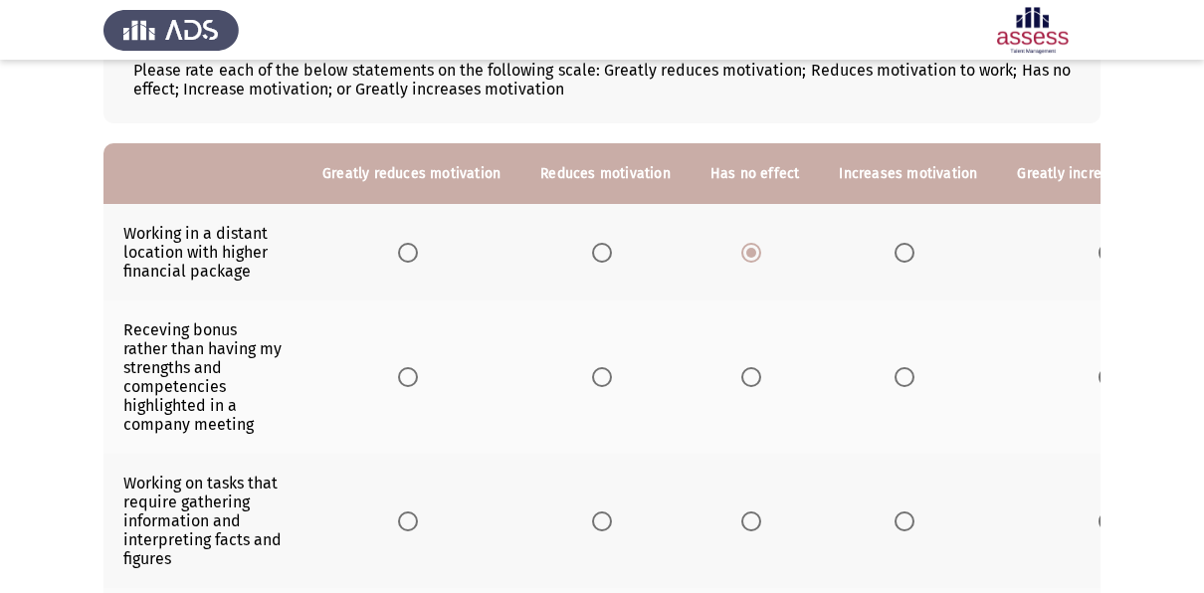
scroll to position [136, 0]
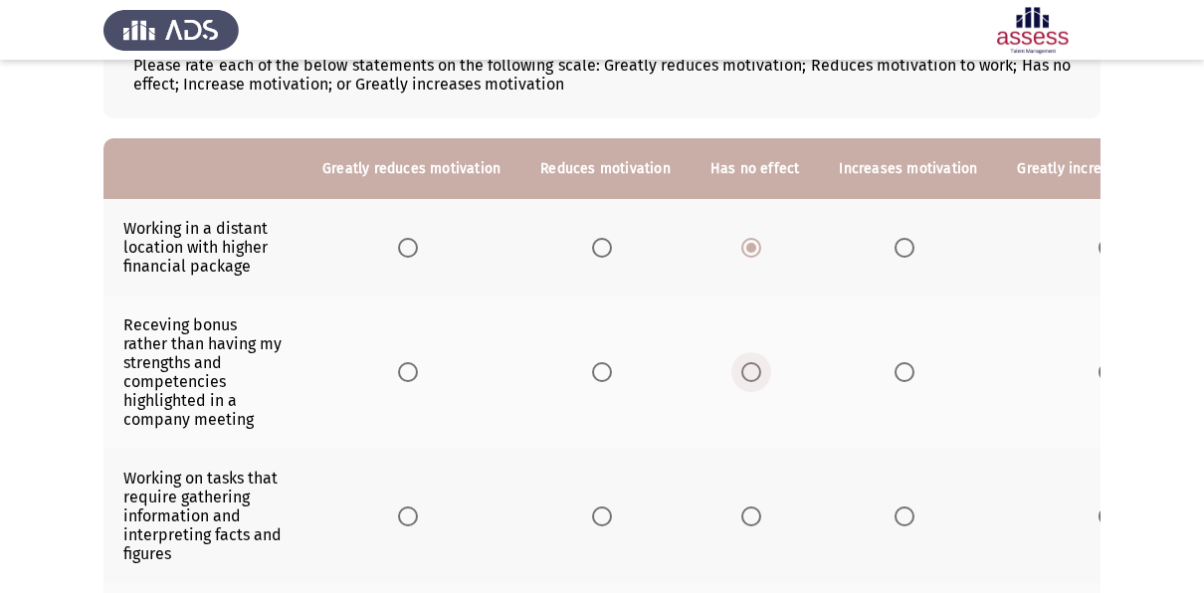
click at [744, 366] on span "Select an option" at bounding box center [752, 372] width 20 height 20
click at [744, 366] on input "Select an option" at bounding box center [752, 372] width 20 height 20
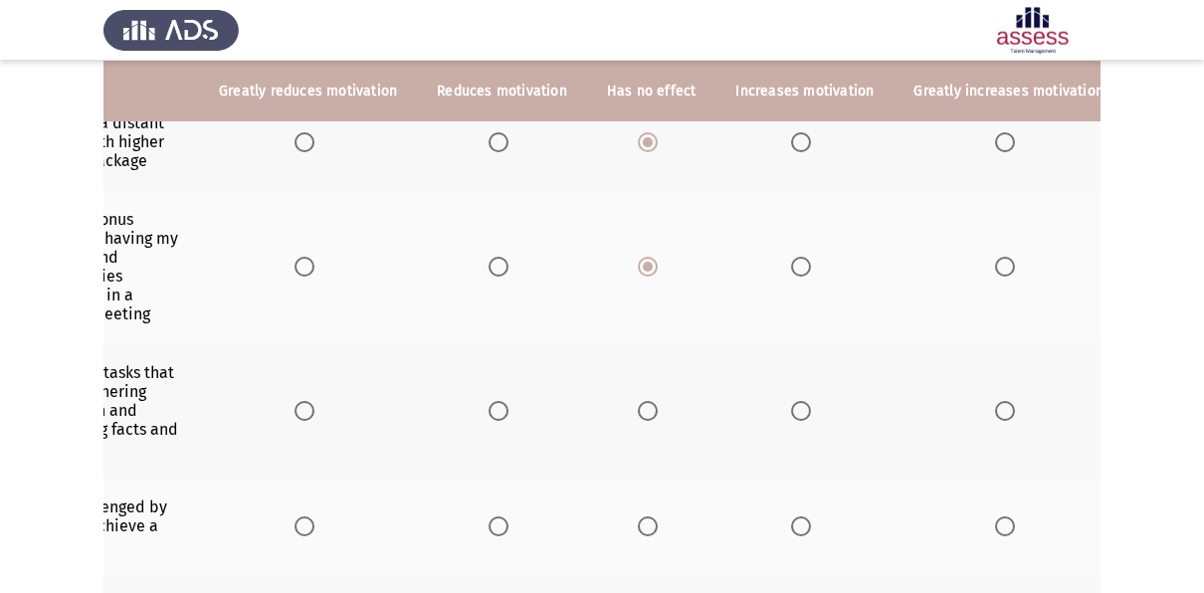
scroll to position [0, 110]
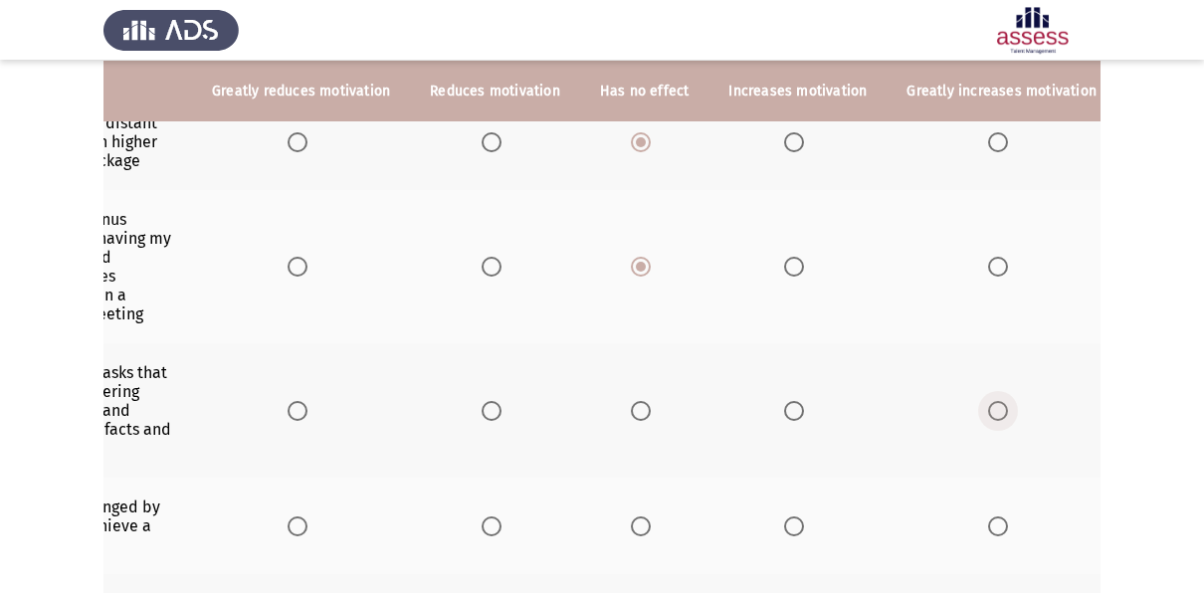
click at [988, 404] on span "Select an option" at bounding box center [998, 411] width 20 height 20
click at [988, 404] on input "Select an option" at bounding box center [998, 411] width 20 height 20
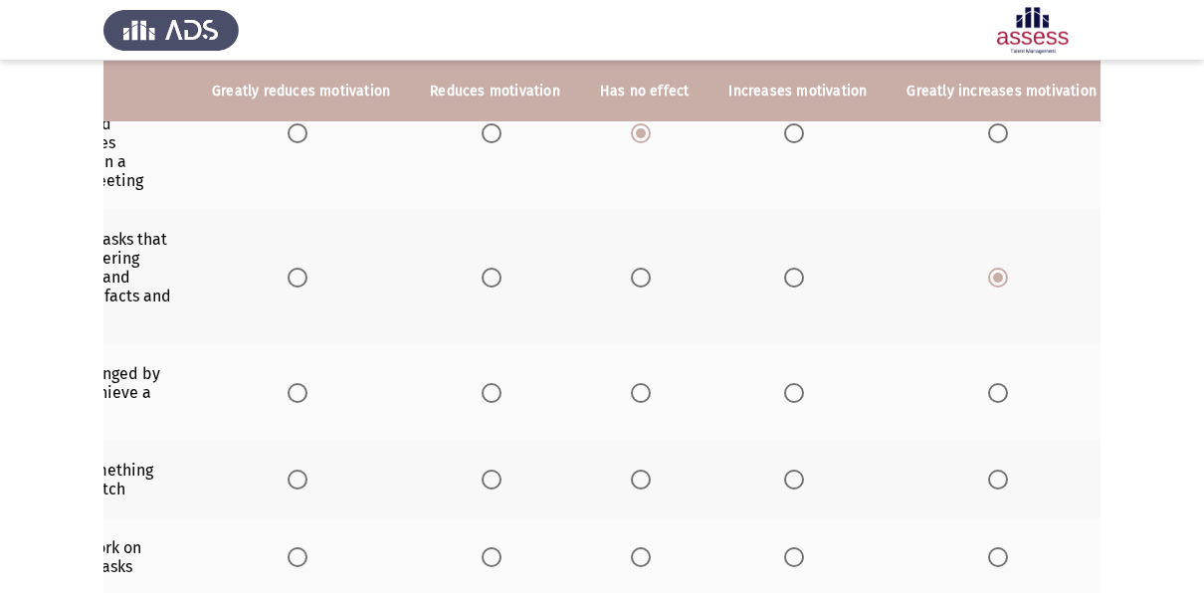
scroll to position [0, 0]
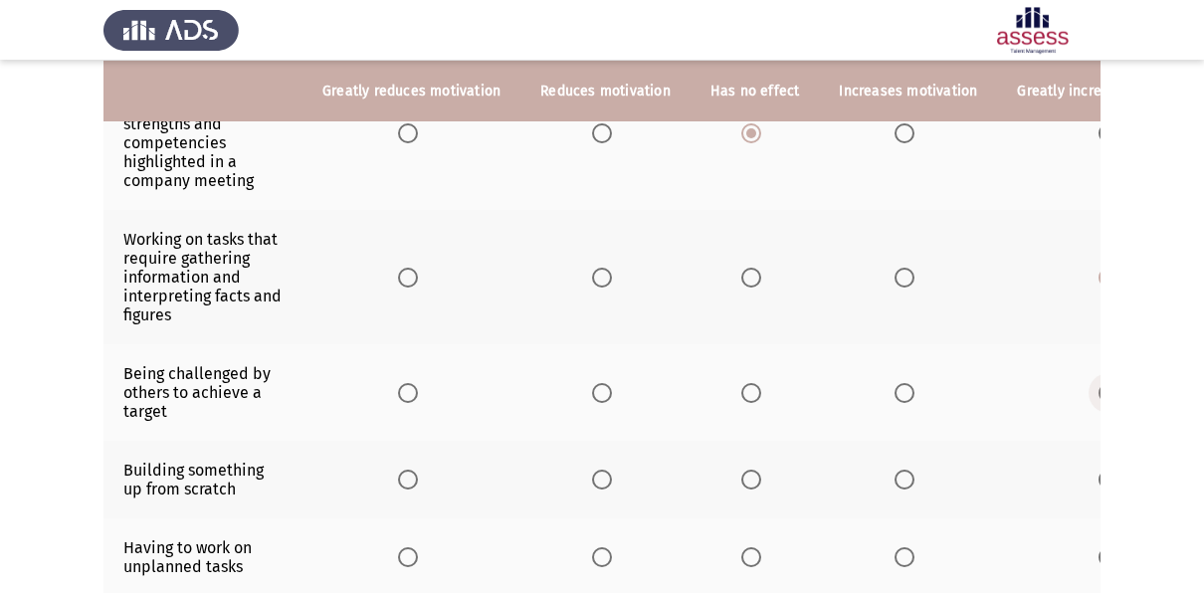
click at [1099, 383] on span "Select an option" at bounding box center [1109, 393] width 20 height 20
click at [1099, 383] on input "Select an option" at bounding box center [1109, 393] width 20 height 20
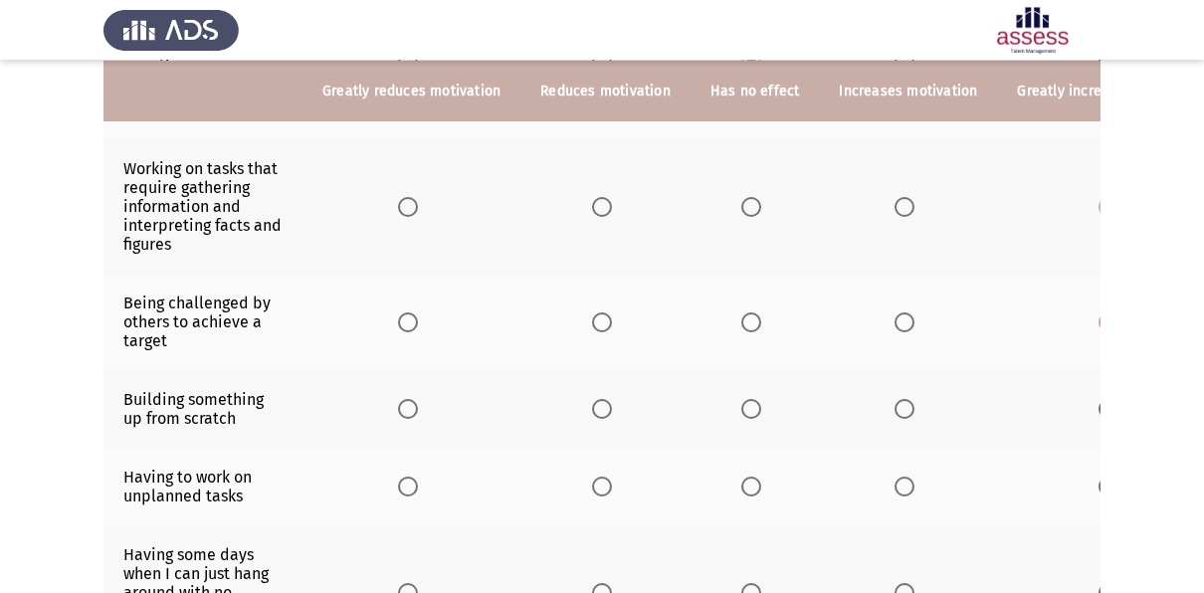
scroll to position [448, 0]
click at [1099, 400] on span "Select an option" at bounding box center [1109, 407] width 20 height 20
click at [1099, 400] on input "Select an option" at bounding box center [1109, 407] width 20 height 20
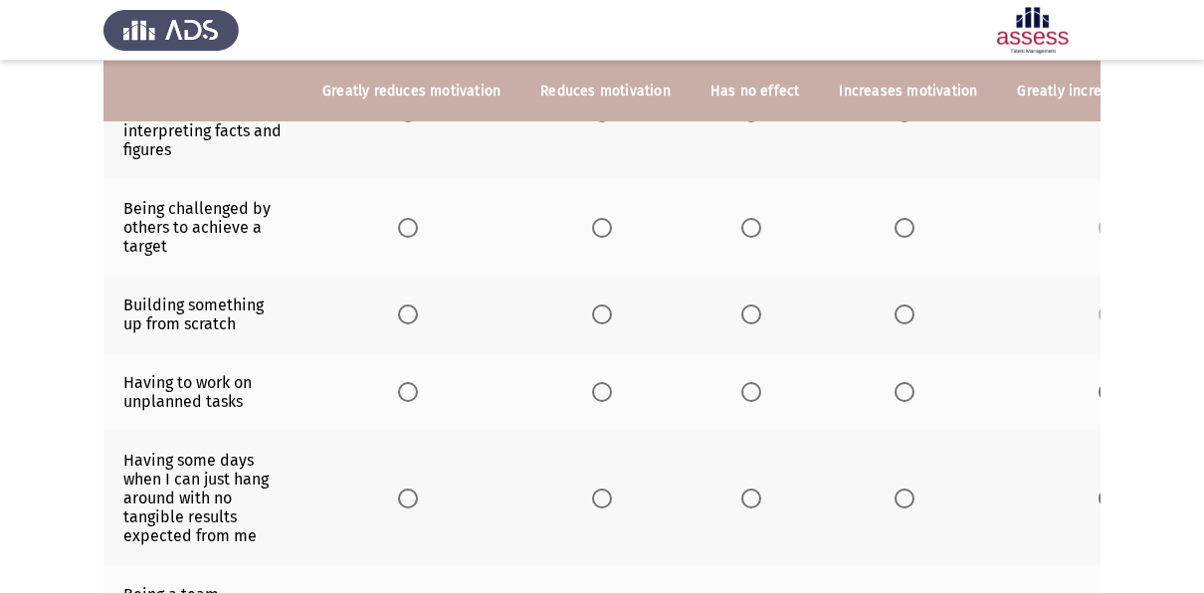
scroll to position [549, 0]
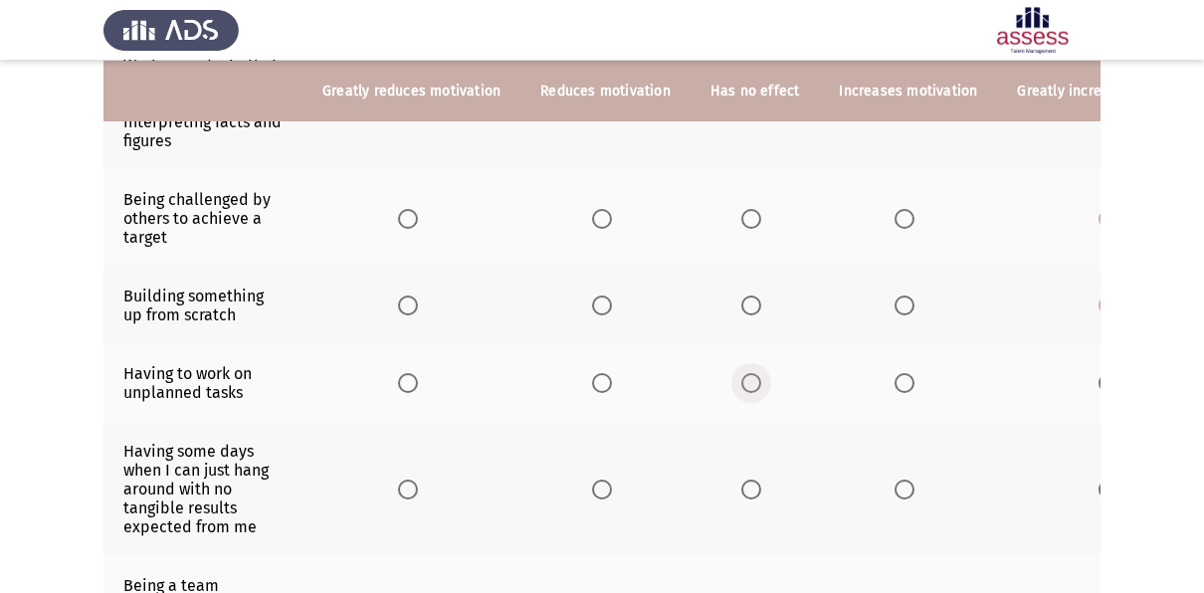
click at [748, 378] on span "Select an option" at bounding box center [752, 383] width 20 height 20
click at [748, 378] on input "Select an option" at bounding box center [752, 383] width 20 height 20
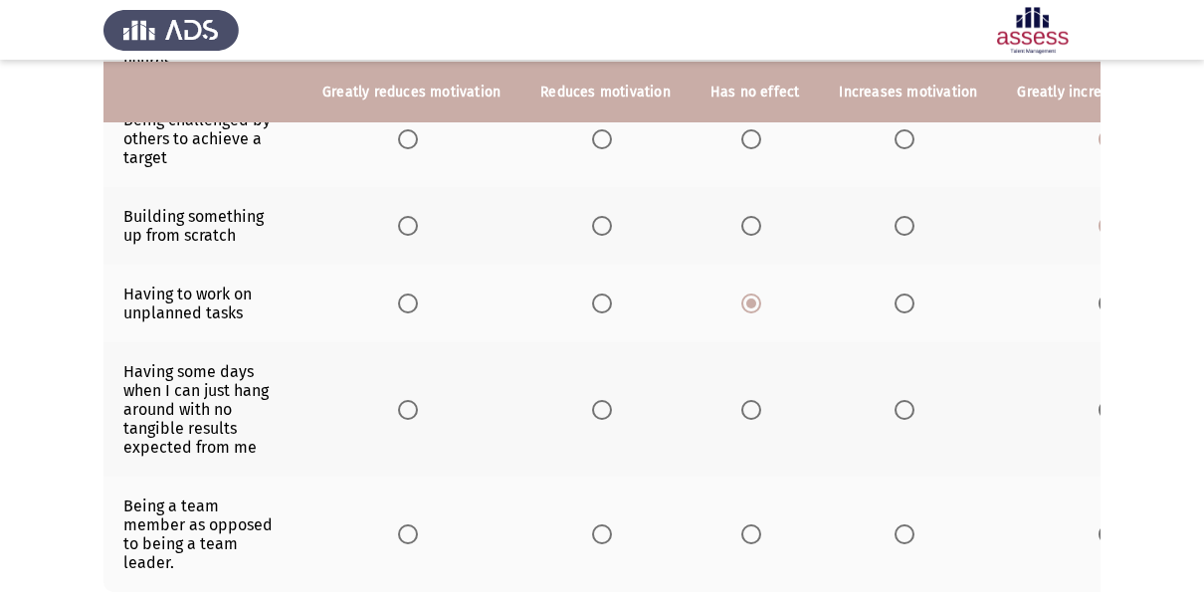
scroll to position [630, 0]
click at [398, 408] on span "Select an option" at bounding box center [408, 409] width 20 height 20
click at [398, 408] on input "Select an option" at bounding box center [408, 409] width 20 height 20
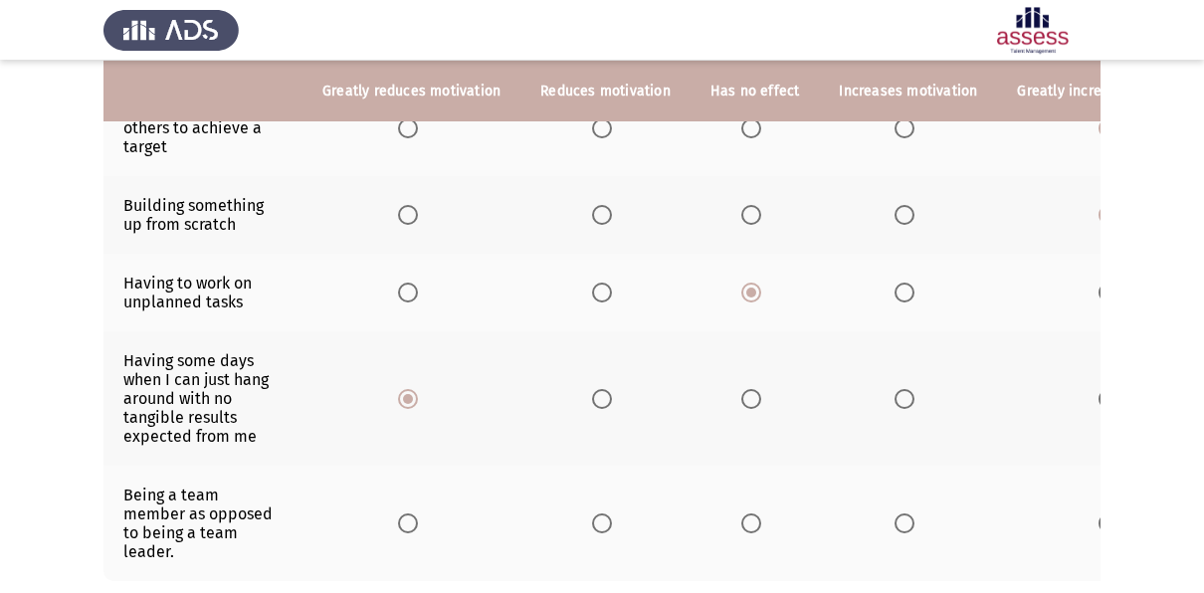
scroll to position [699, 0]
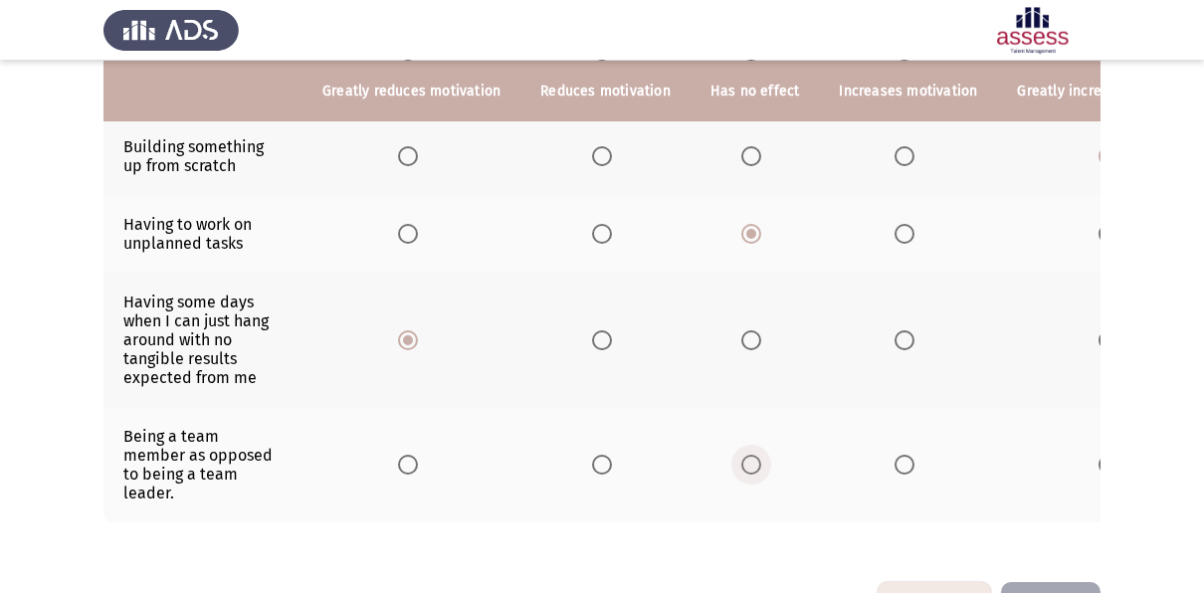
click at [742, 455] on span "Select an option" at bounding box center [752, 465] width 20 height 20
click at [742, 455] on input "Select an option" at bounding box center [752, 465] width 20 height 20
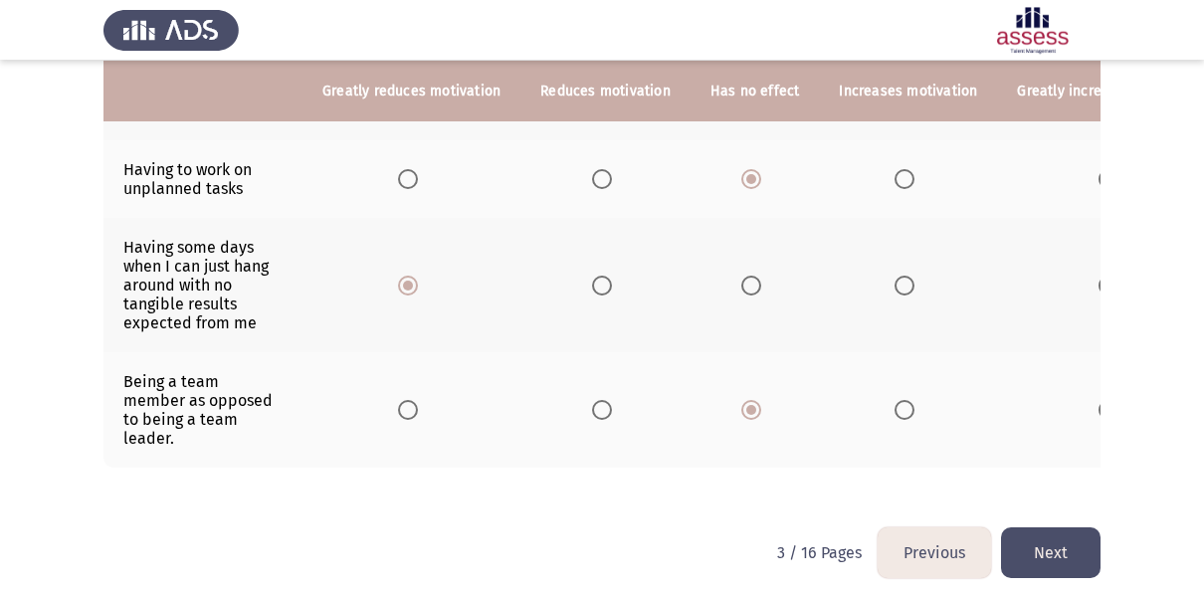
click at [1052, 530] on button "Next" at bounding box center [1051, 553] width 100 height 51
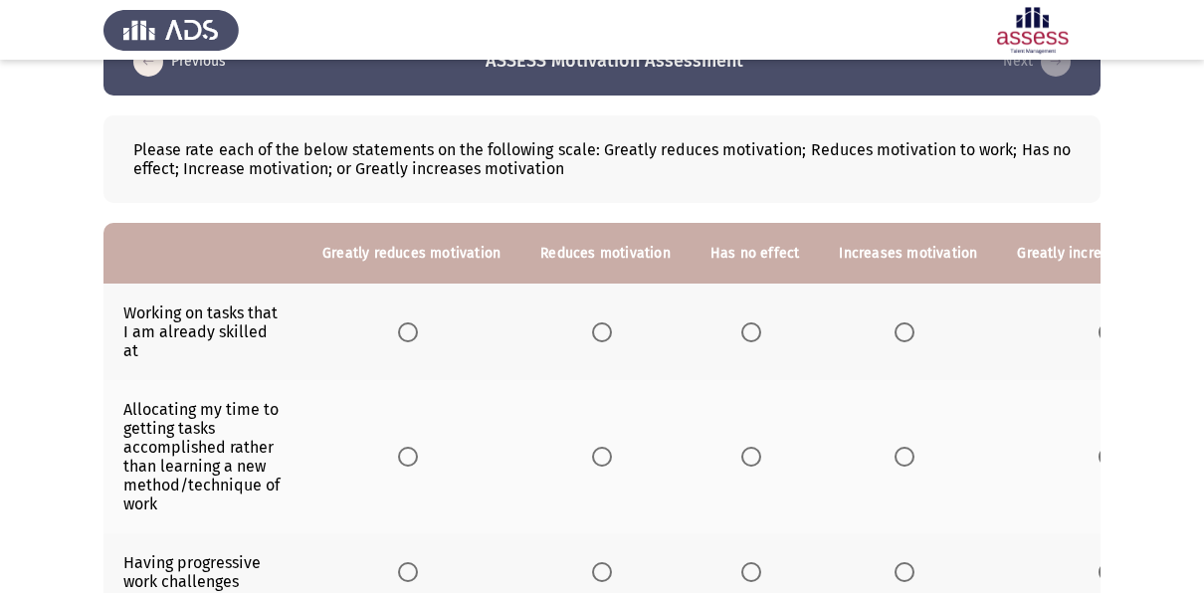
scroll to position [53, 0]
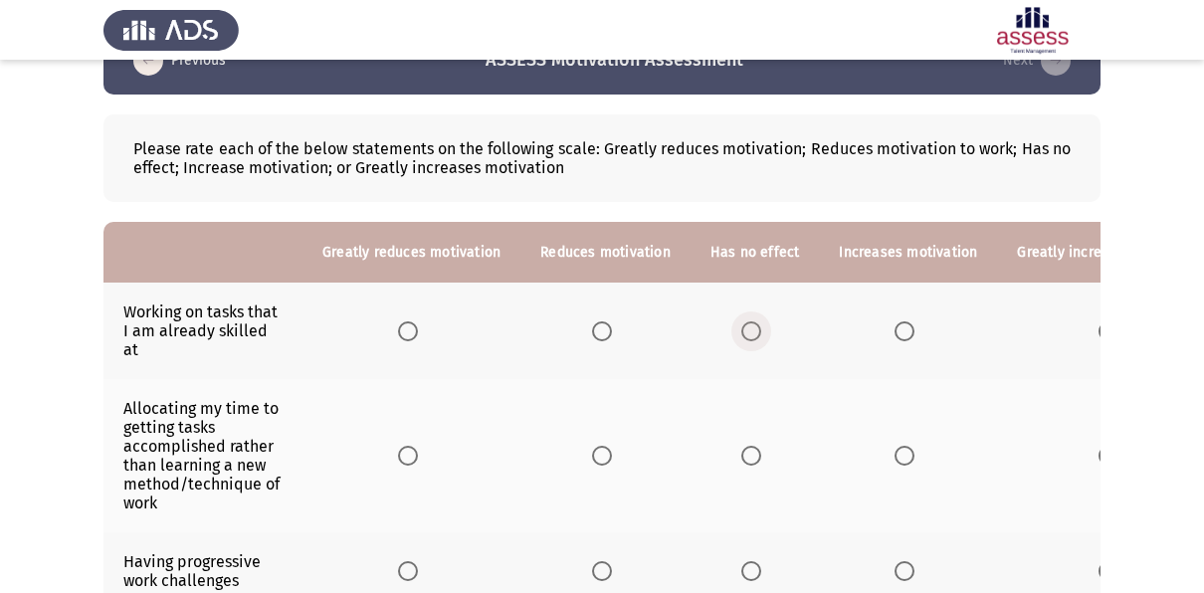
click at [751, 322] on span "Select an option" at bounding box center [752, 332] width 20 height 20
click at [751, 322] on input "Select an option" at bounding box center [752, 332] width 20 height 20
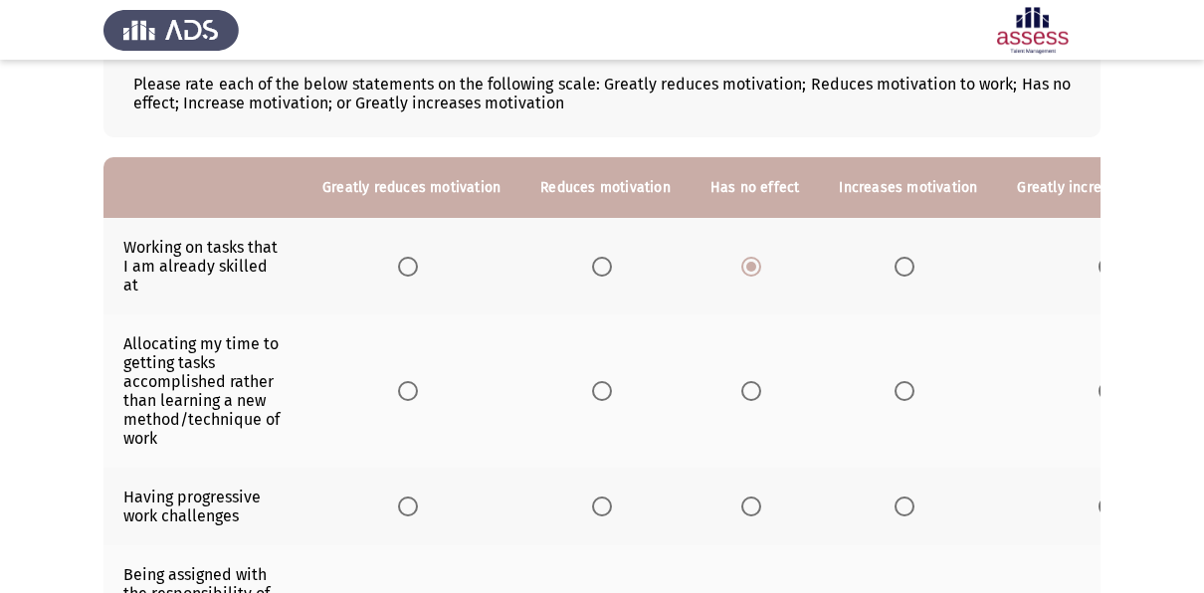
scroll to position [118, 0]
click at [596, 379] on th at bounding box center [606, 390] width 170 height 153
click at [596, 380] on span "Select an option" at bounding box center [602, 390] width 20 height 20
click at [596, 380] on input "Select an option" at bounding box center [602, 390] width 20 height 20
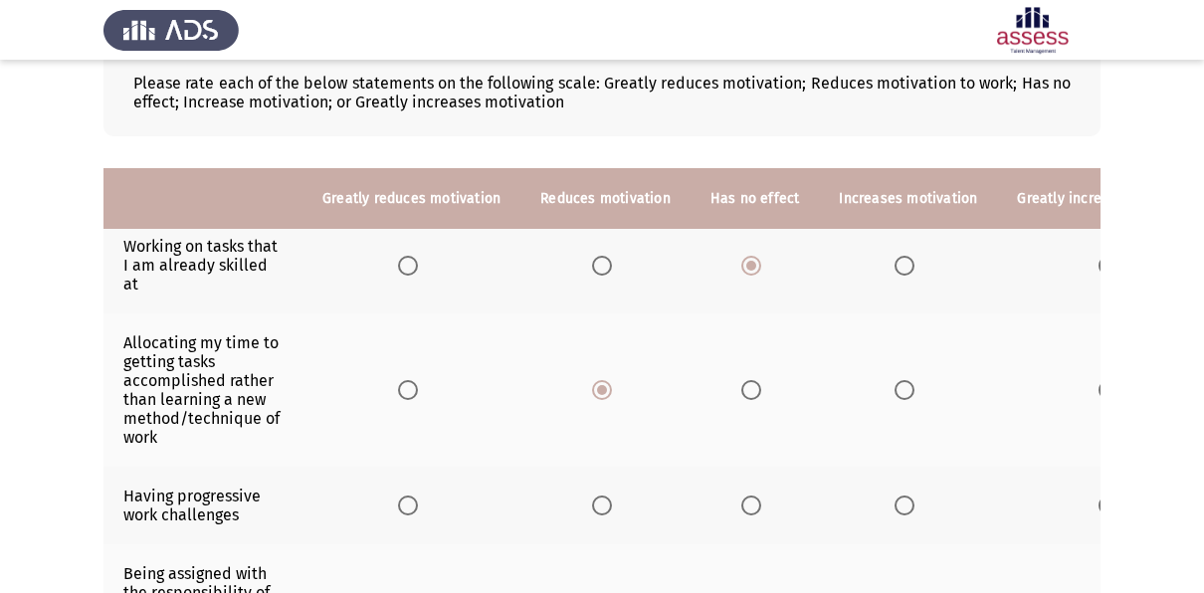
scroll to position [240, 0]
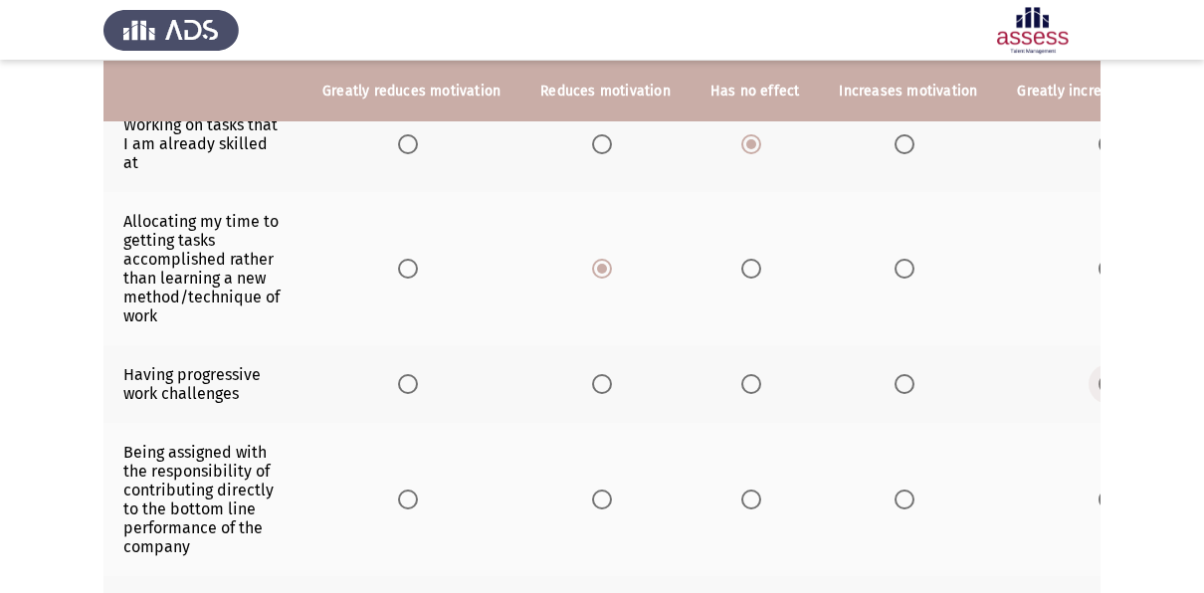
click at [1099, 374] on span "Select an option" at bounding box center [1109, 384] width 20 height 20
click at [1099, 374] on input "Select an option" at bounding box center [1109, 384] width 20 height 20
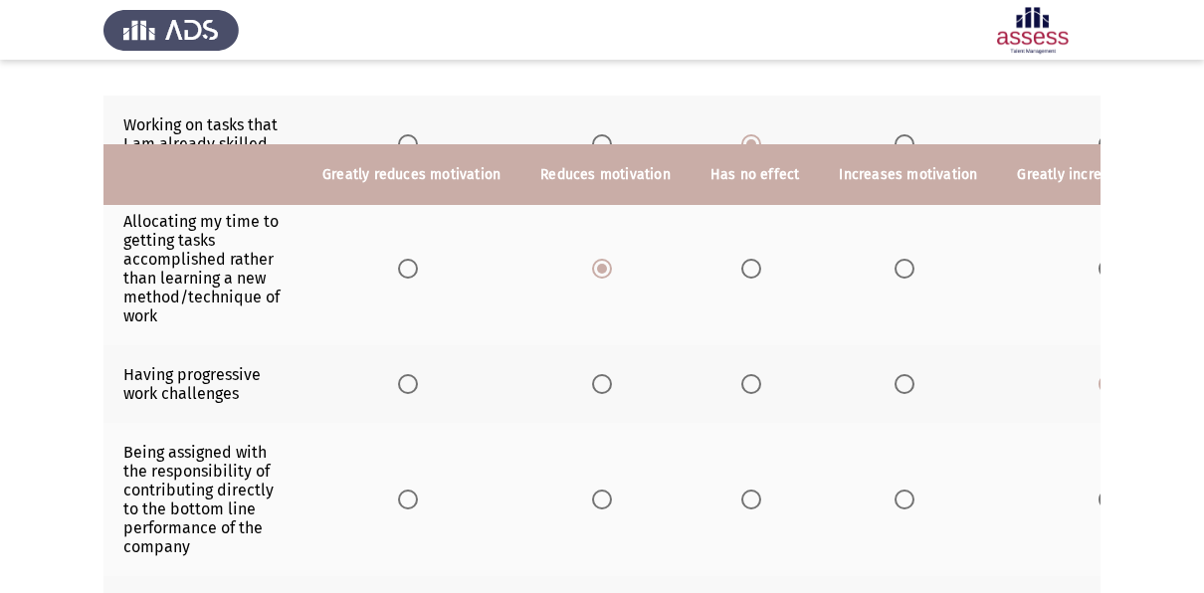
scroll to position [359, 0]
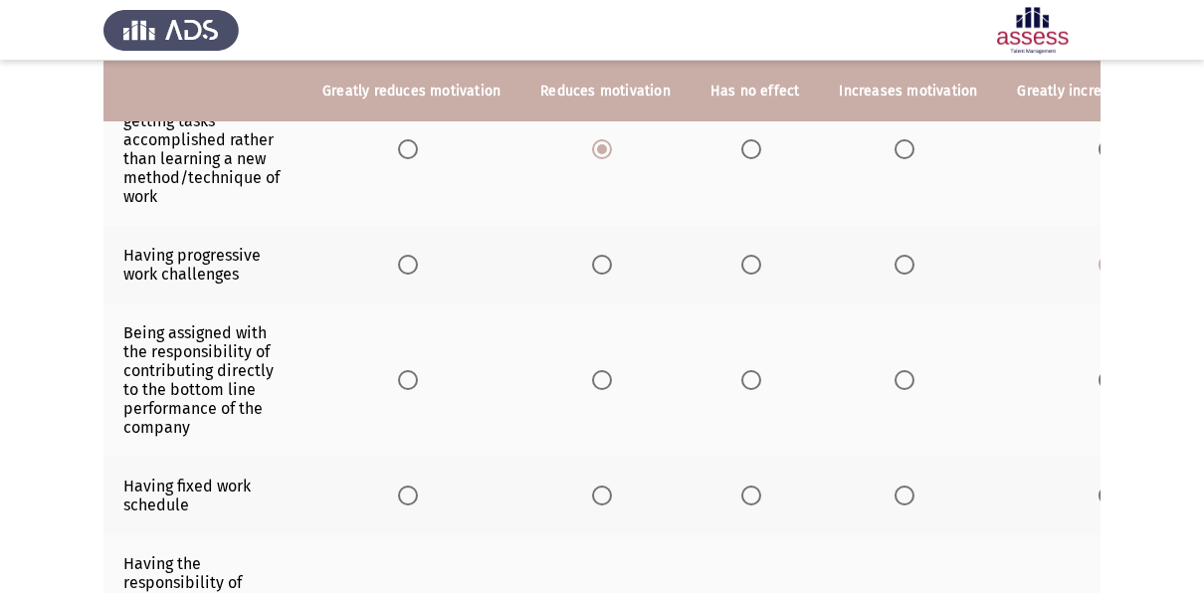
click at [1099, 370] on span "Select an option" at bounding box center [1109, 380] width 20 height 20
click at [1099, 370] on input "Select an option" at bounding box center [1109, 380] width 20 height 20
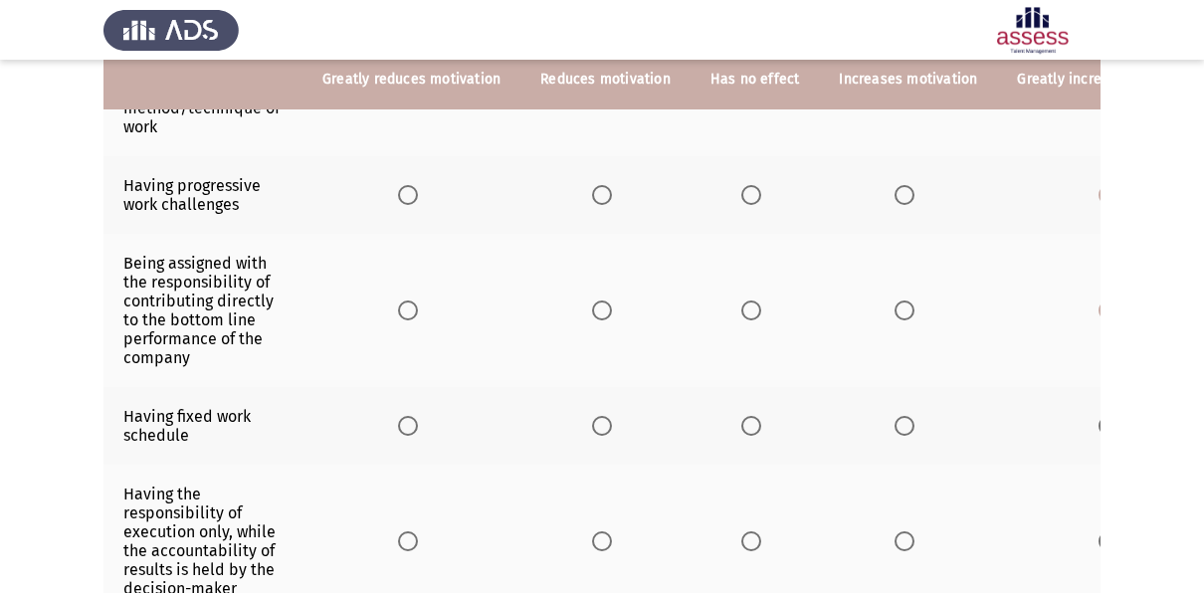
scroll to position [431, 0]
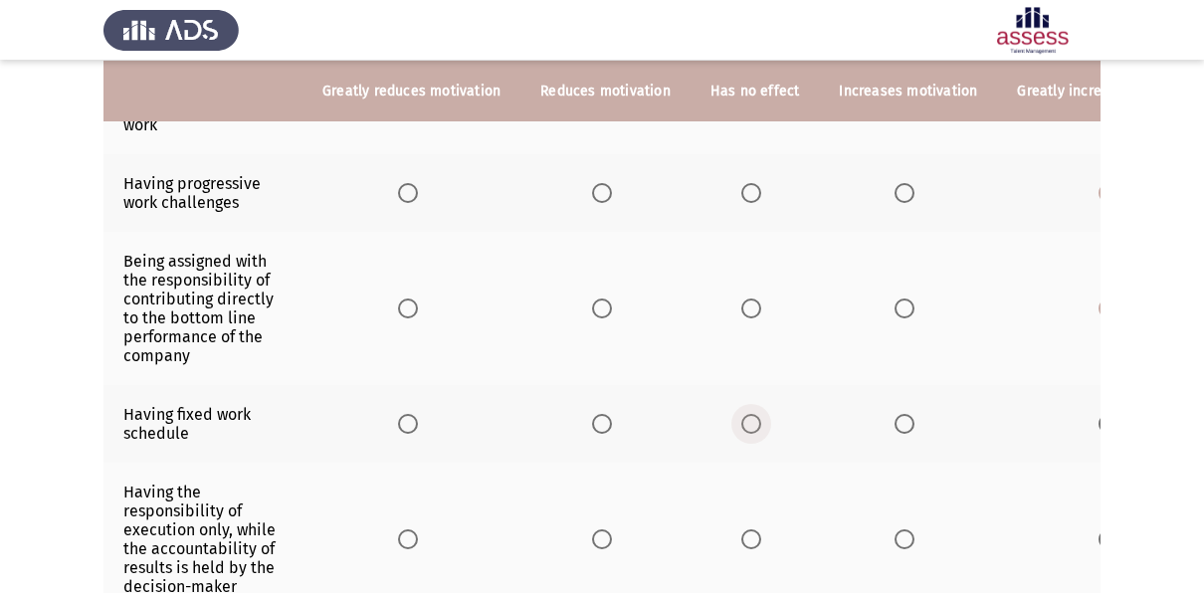
click at [742, 414] on span "Select an option" at bounding box center [752, 424] width 20 height 20
click at [742, 414] on input "Select an option" at bounding box center [752, 424] width 20 height 20
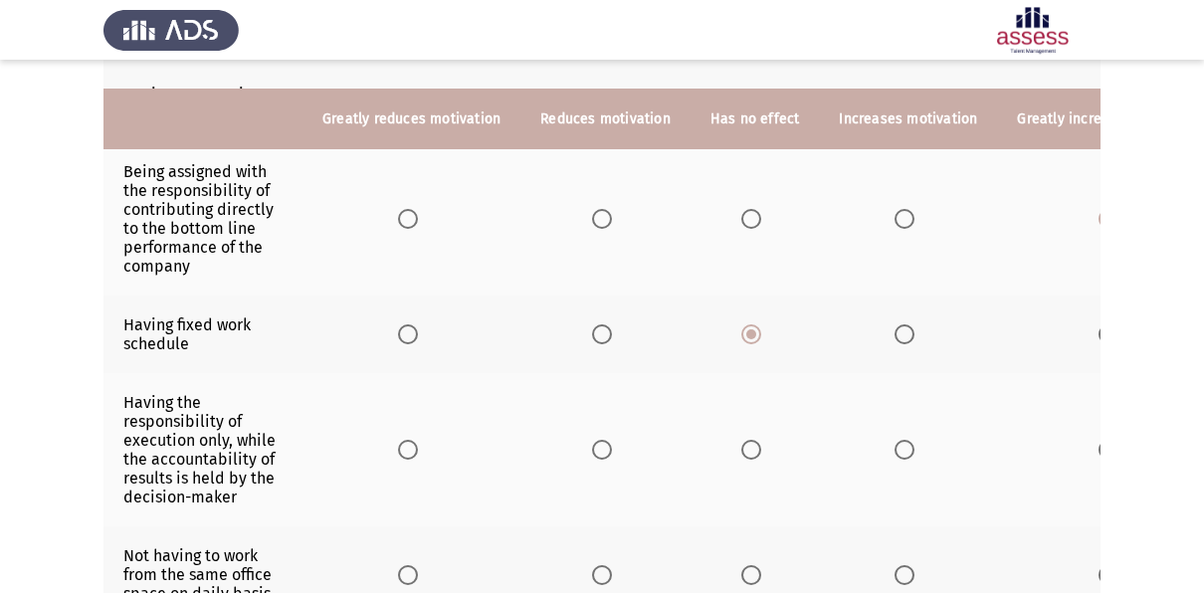
scroll to position [551, 0]
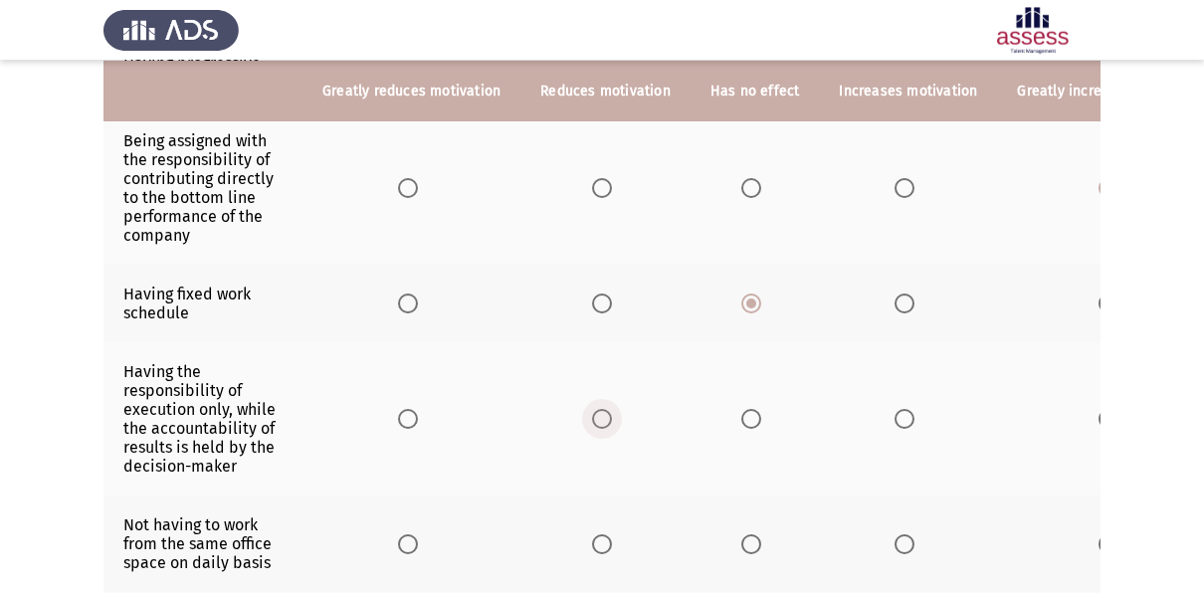
click at [592, 409] on span "Select an option" at bounding box center [602, 419] width 20 height 20
click at [592, 409] on input "Select an option" at bounding box center [602, 419] width 20 height 20
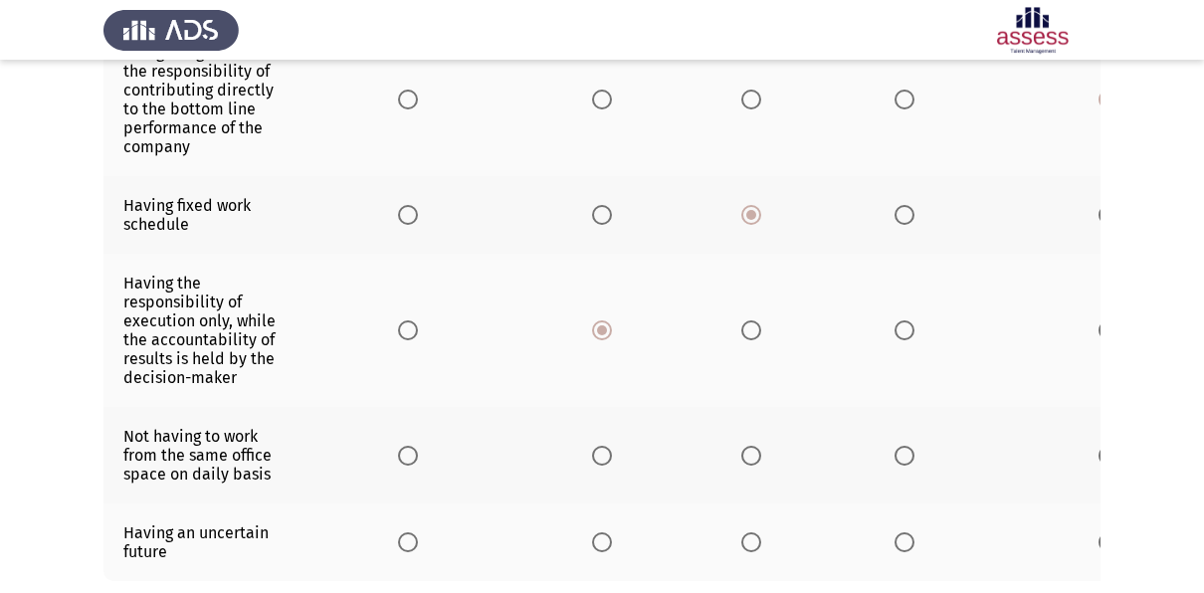
scroll to position [644, 0]
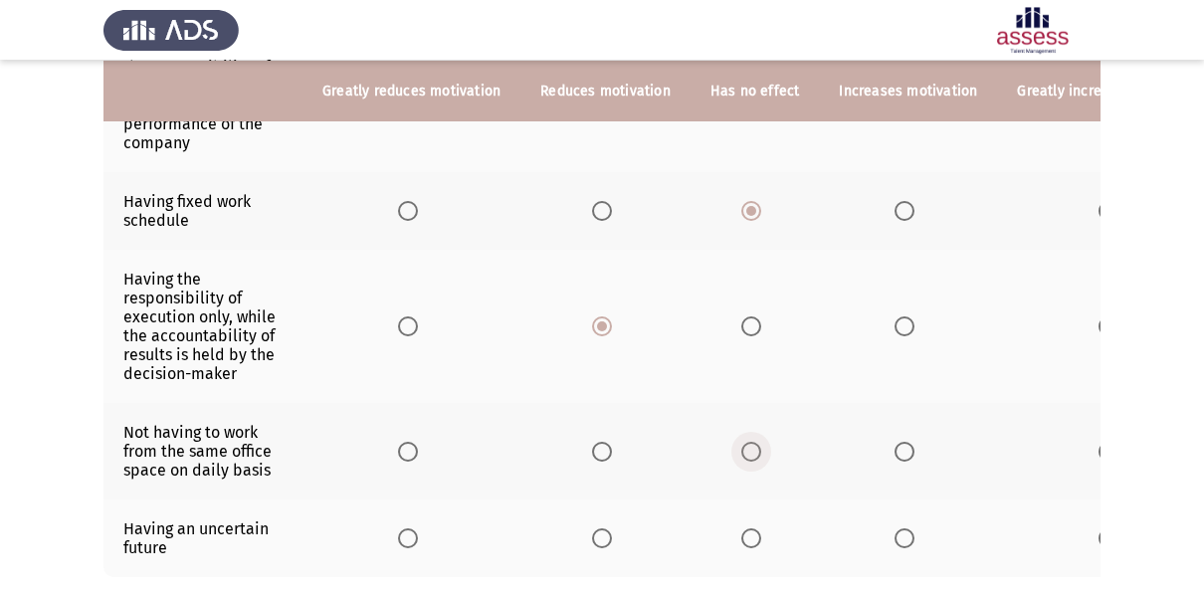
click at [748, 442] on span "Select an option" at bounding box center [752, 452] width 20 height 20
click at [748, 442] on input "Select an option" at bounding box center [752, 452] width 20 height 20
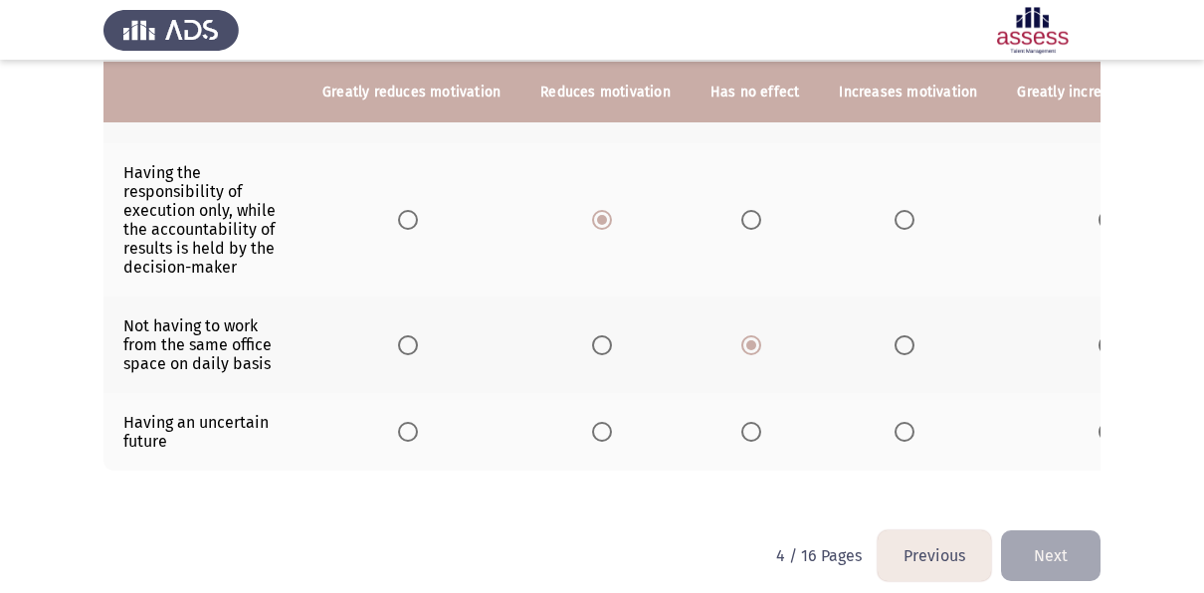
scroll to position [752, 0]
click at [604, 420] on span "Select an option" at bounding box center [602, 430] width 20 height 20
click at [604, 420] on input "Select an option" at bounding box center [602, 430] width 20 height 20
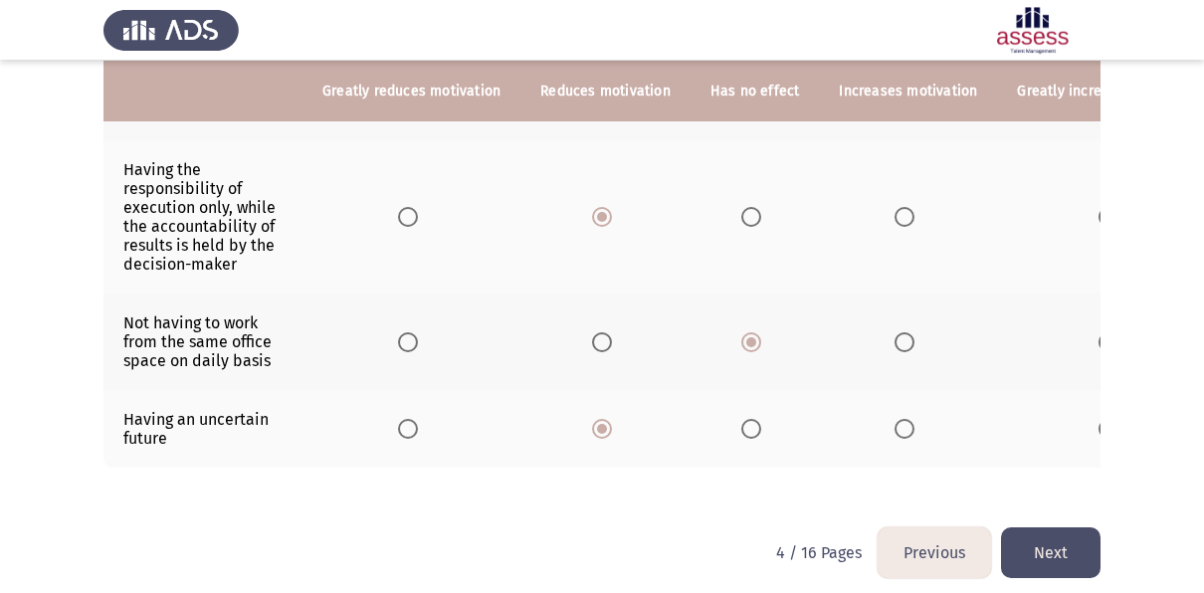
click at [1051, 532] on button "Next" at bounding box center [1051, 553] width 100 height 51
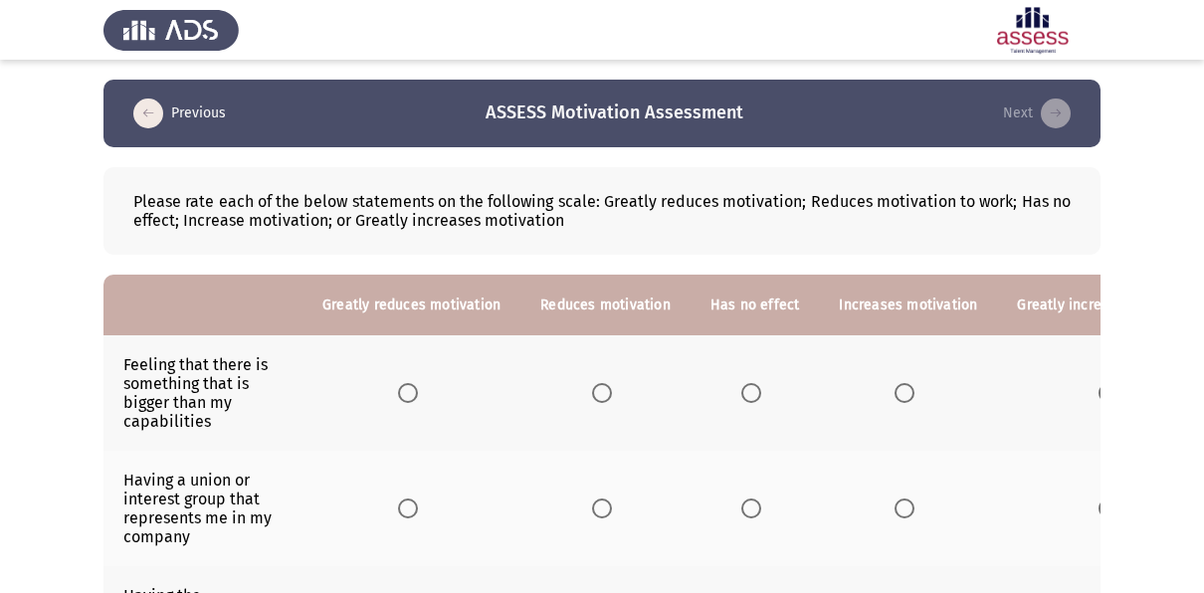
scroll to position [41, 0]
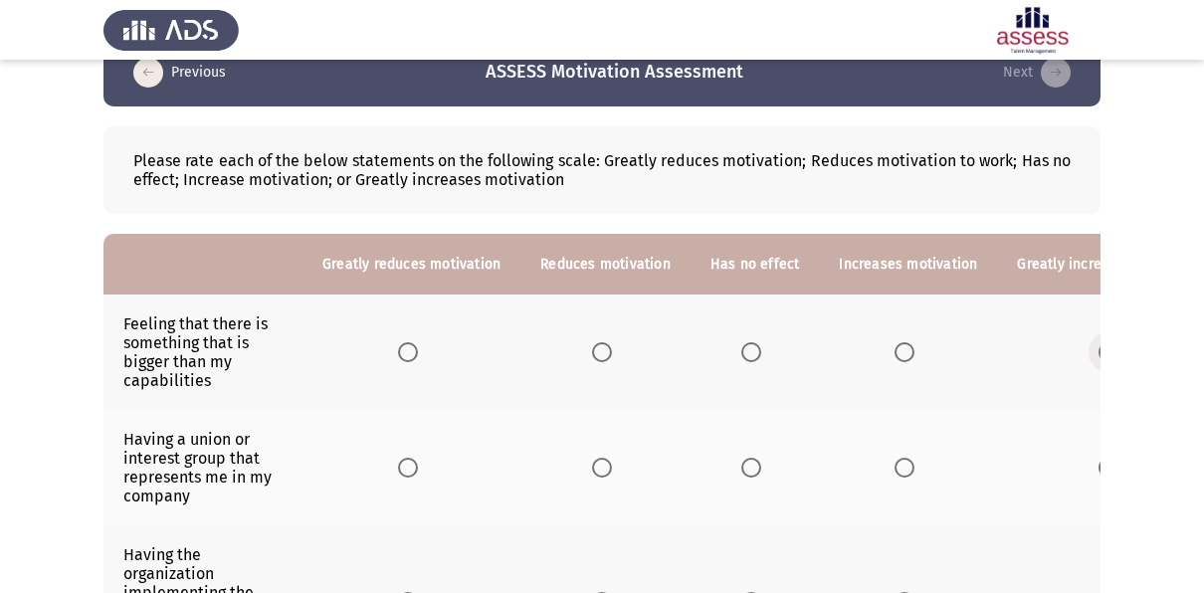
click at [1100, 345] on span "Select an option" at bounding box center [1109, 352] width 20 height 20
click at [1100, 345] on input "Select an option" at bounding box center [1109, 352] width 20 height 20
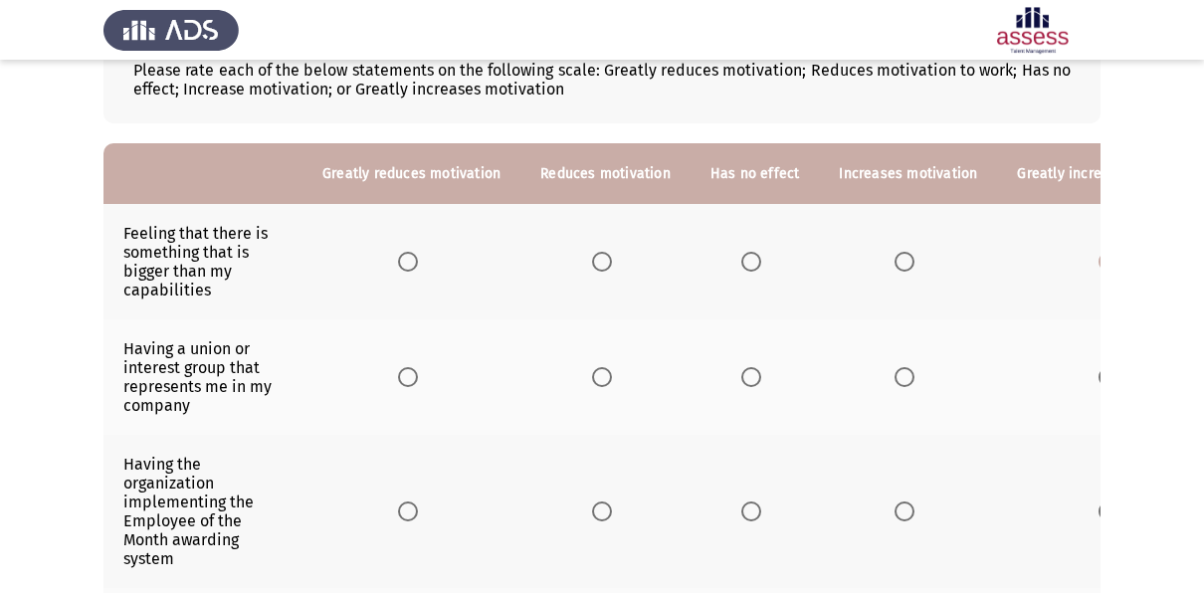
scroll to position [132, 0]
click at [742, 372] on span "Select an option" at bounding box center [752, 376] width 20 height 20
click at [742, 372] on input "Select an option" at bounding box center [752, 376] width 20 height 20
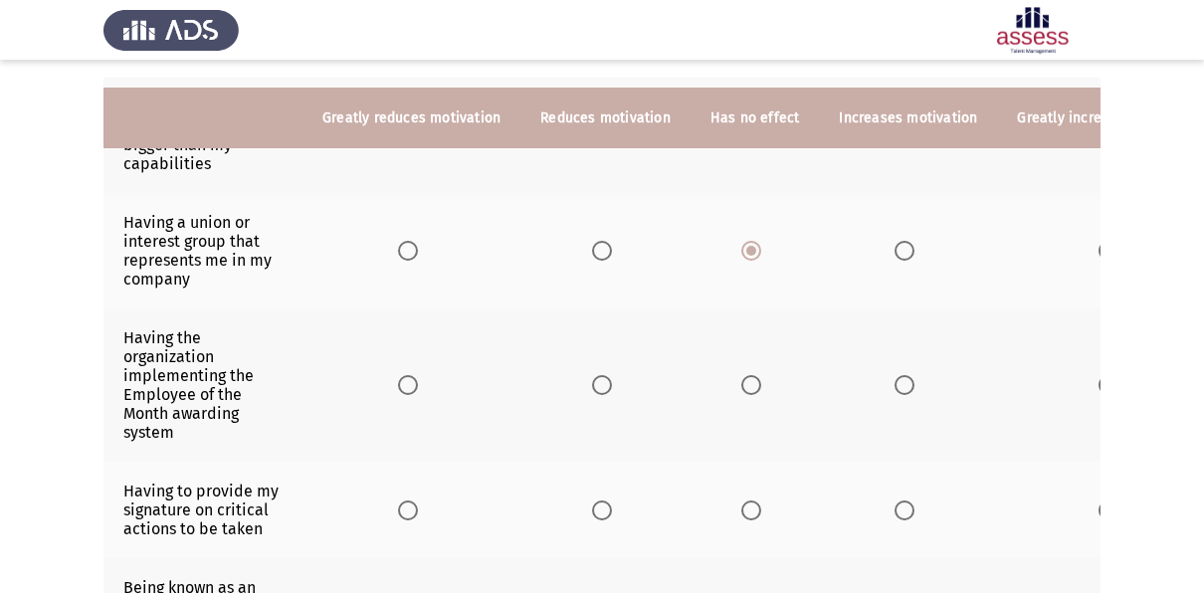
scroll to position [292, 0]
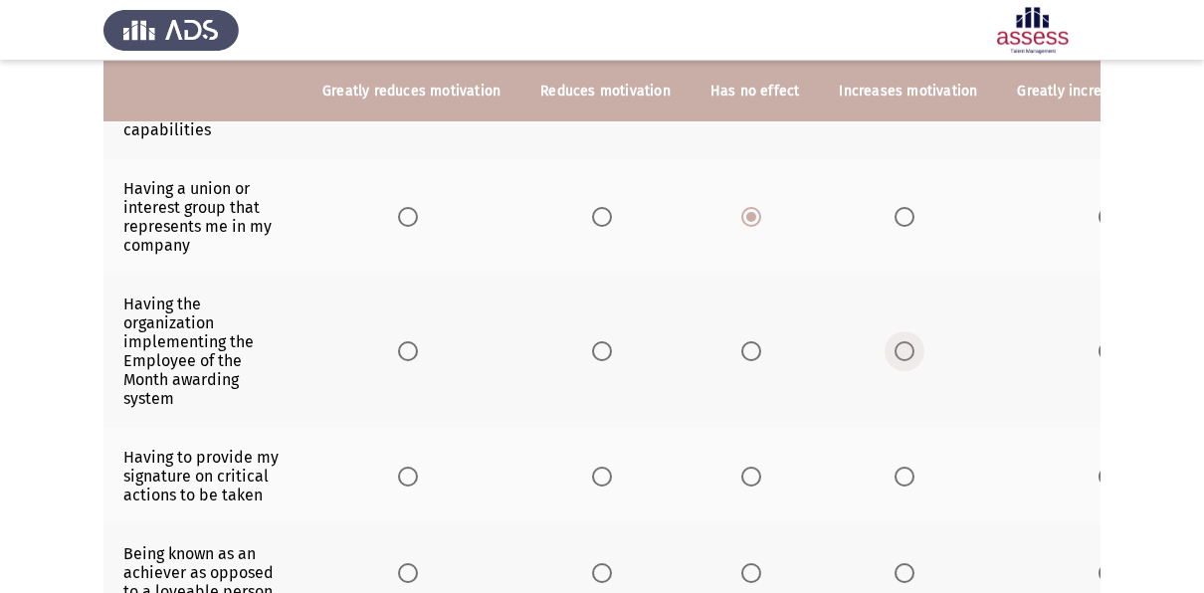
click at [905, 344] on label "Select an option" at bounding box center [909, 351] width 28 height 20
click at [905, 344] on input "Select an option" at bounding box center [905, 351] width 20 height 20
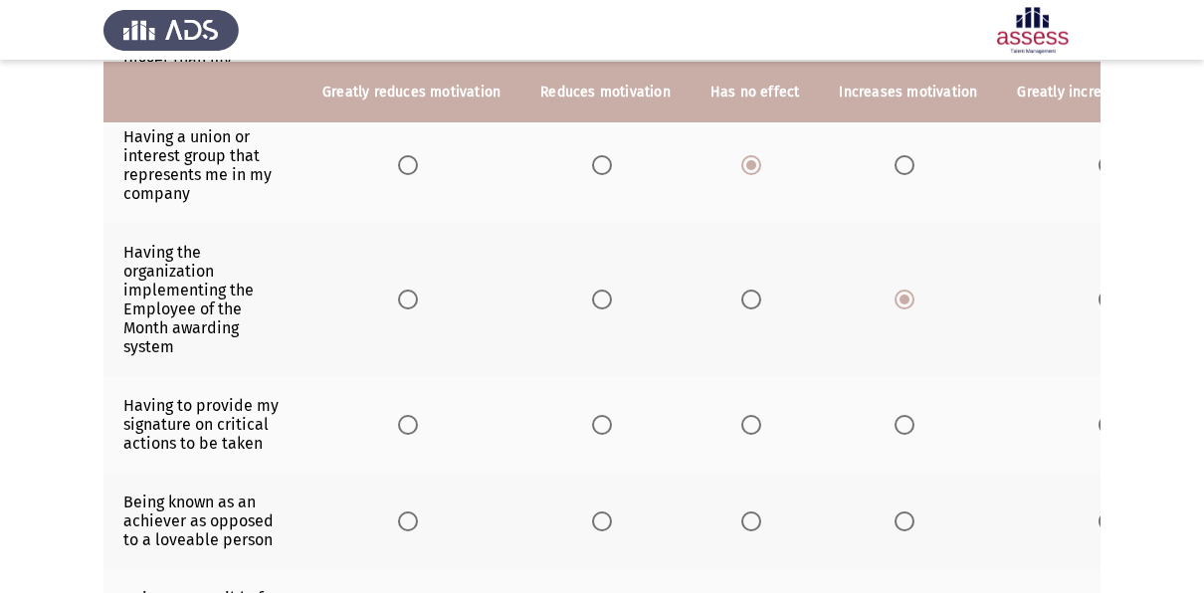
scroll to position [345, 0]
click at [751, 426] on span "Select an option" at bounding box center [752, 423] width 20 height 20
click at [751, 426] on input "Select an option" at bounding box center [752, 423] width 20 height 20
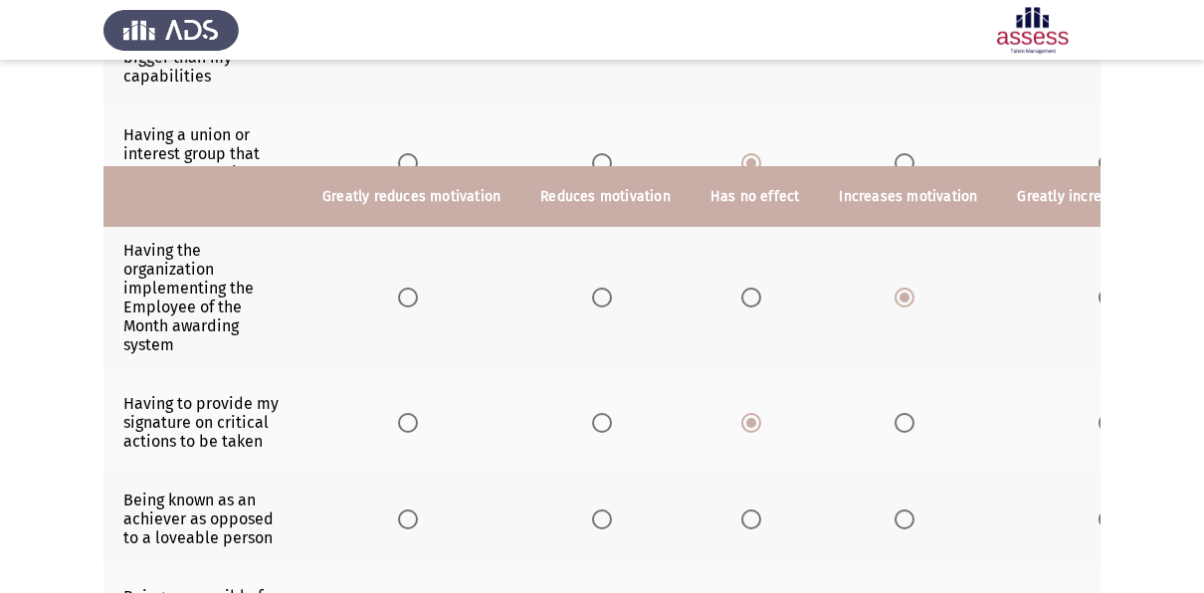
scroll to position [468, 0]
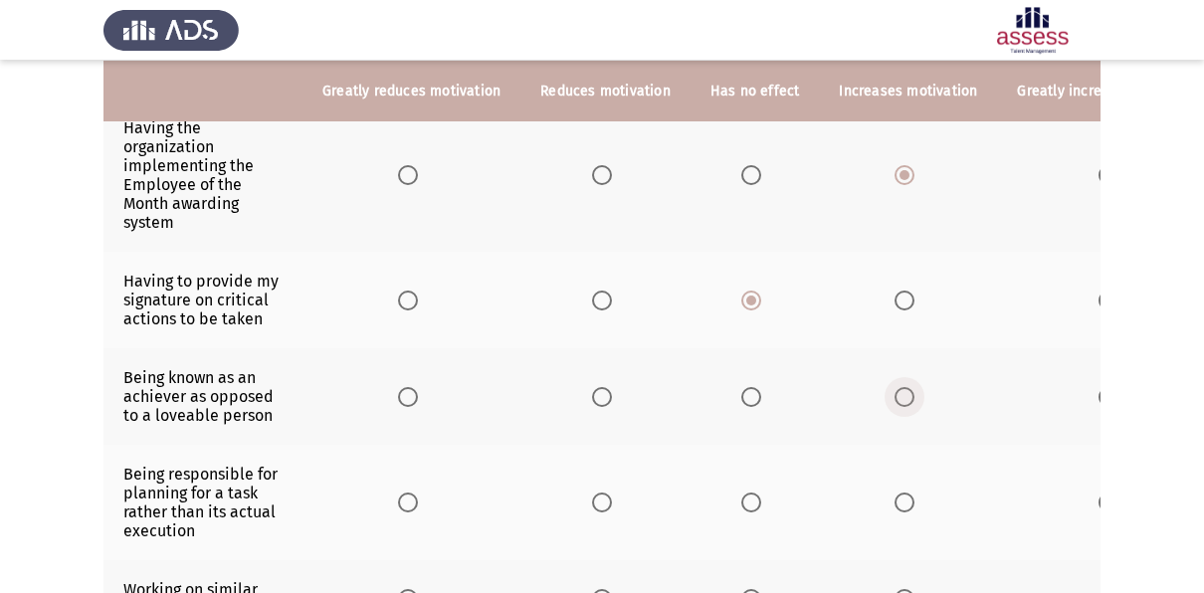
click at [895, 388] on span "Select an option" at bounding box center [905, 397] width 20 height 20
click at [895, 388] on input "Select an option" at bounding box center [905, 397] width 20 height 20
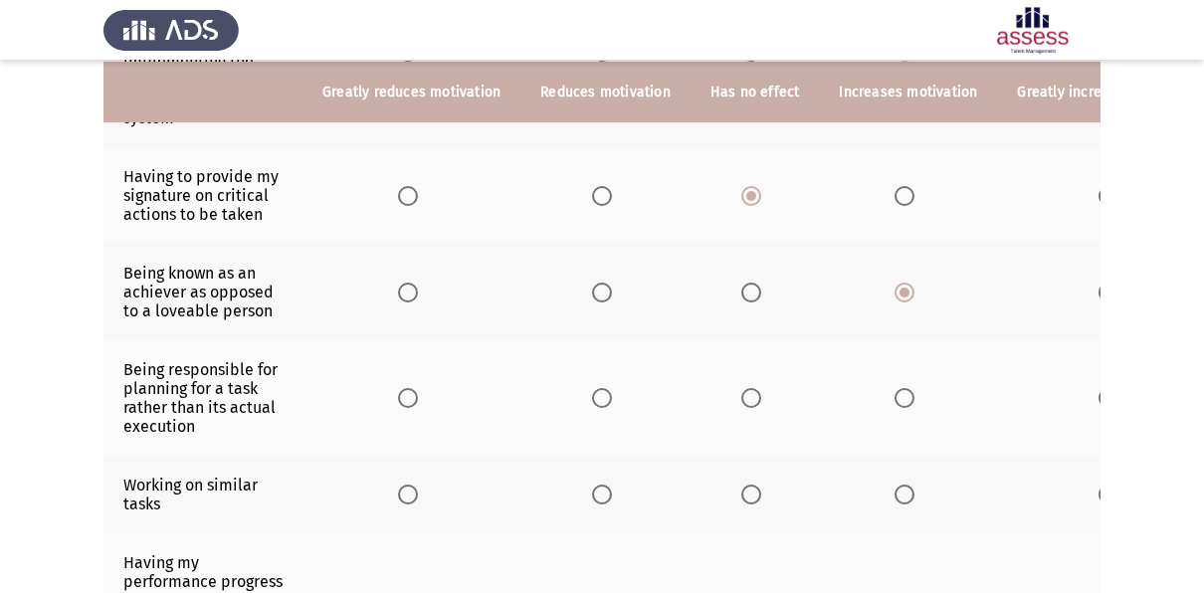
scroll to position [573, 0]
click at [605, 390] on span "Select an option" at bounding box center [602, 397] width 20 height 20
click at [605, 390] on input "Select an option" at bounding box center [602, 397] width 20 height 20
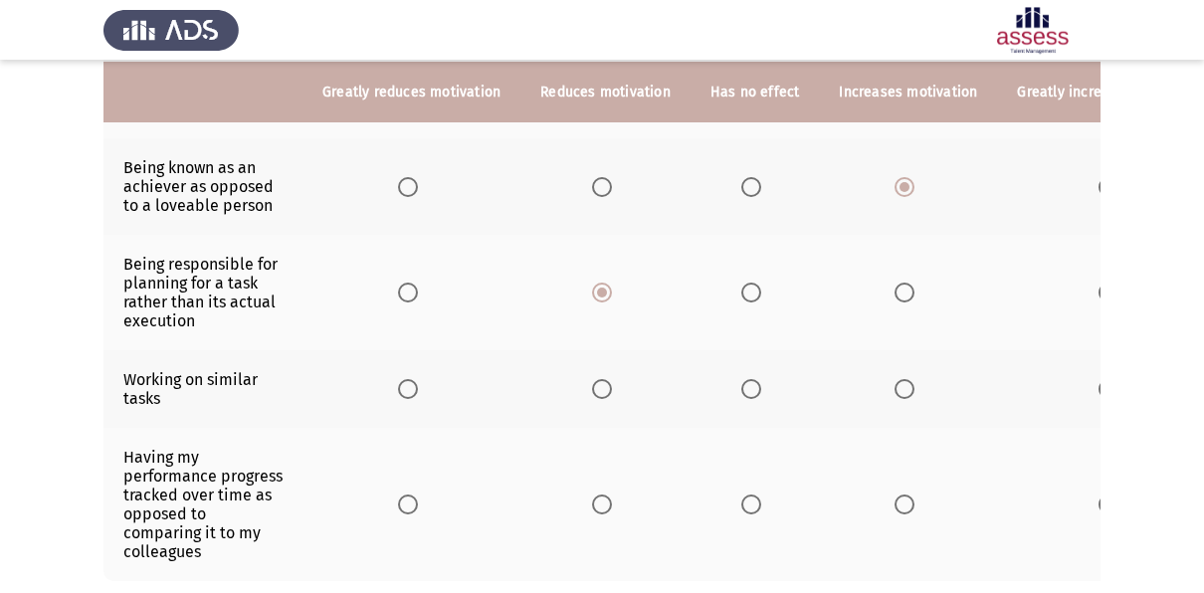
scroll to position [679, 0]
click at [596, 380] on span "Select an option" at bounding box center [602, 388] width 20 height 20
click at [596, 380] on input "Select an option" at bounding box center [602, 388] width 20 height 20
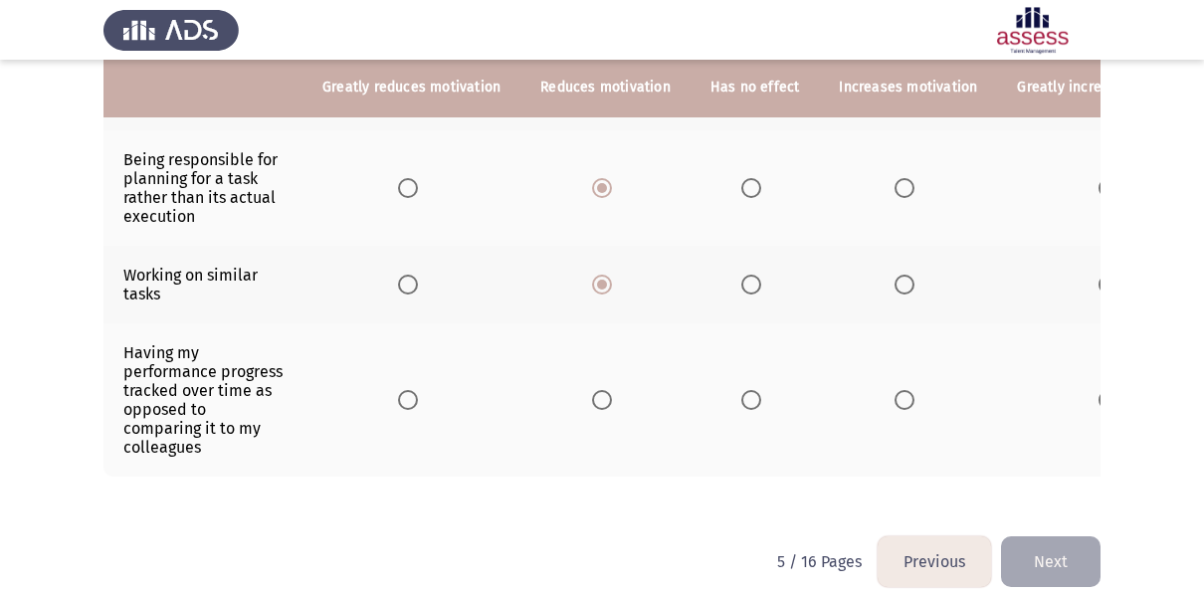
scroll to position [783, 0]
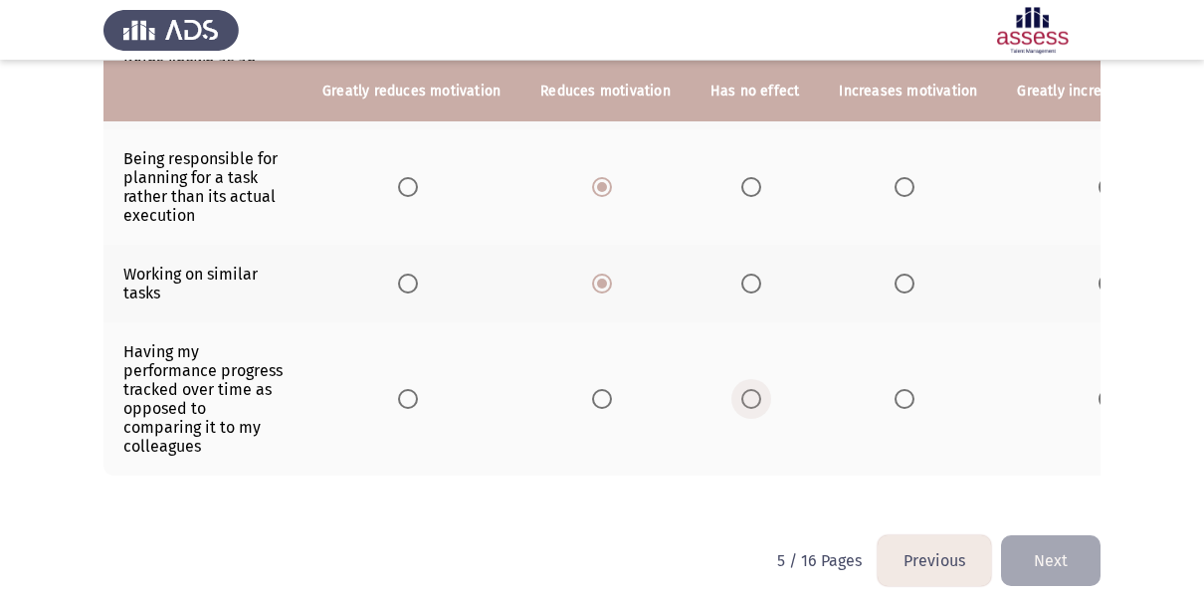
click at [742, 392] on span "Select an option" at bounding box center [752, 399] width 20 height 20
click at [742, 392] on input "Select an option" at bounding box center [752, 399] width 20 height 20
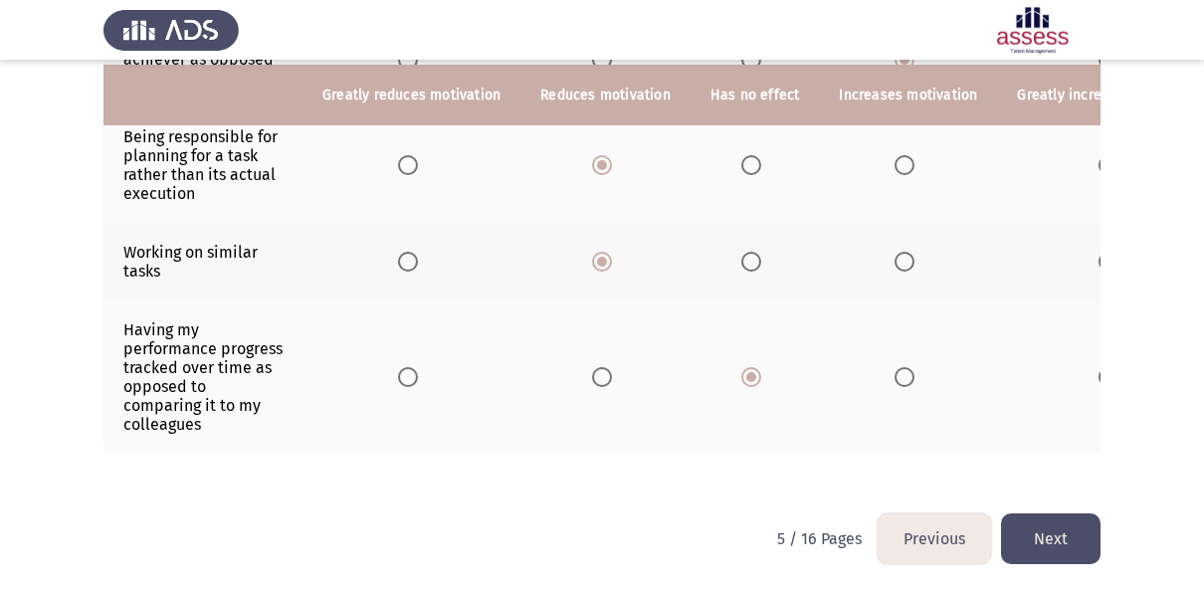
click at [1048, 545] on button "Next" at bounding box center [1051, 539] width 100 height 51
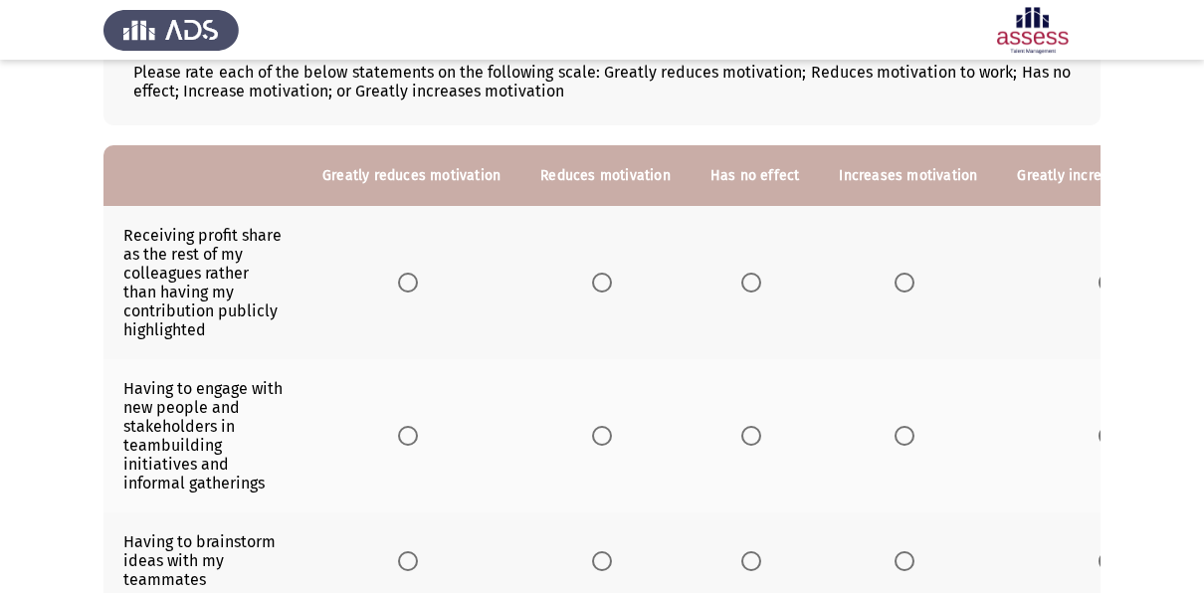
scroll to position [133, 0]
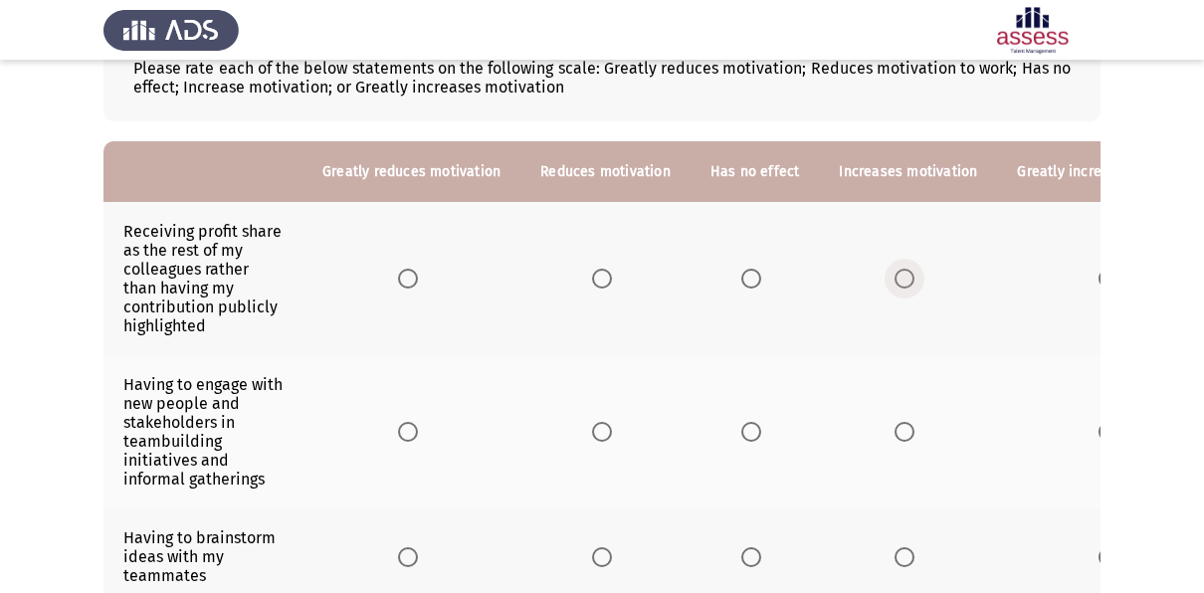
click at [900, 287] on span "Select an option" at bounding box center [905, 279] width 20 height 20
click at [900, 287] on input "Select an option" at bounding box center [905, 279] width 20 height 20
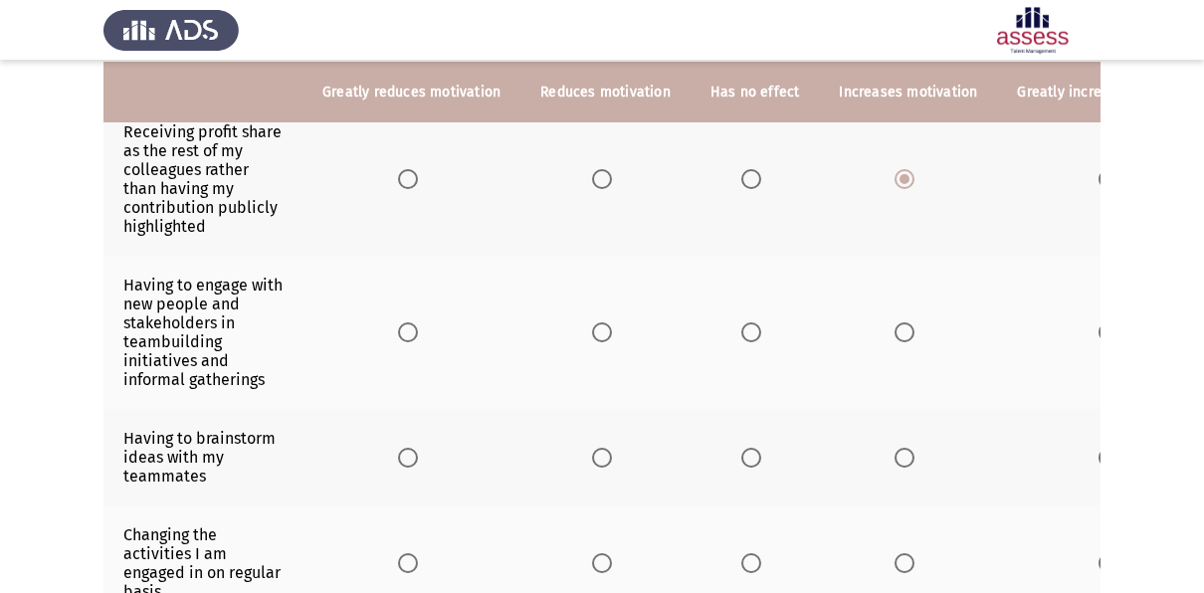
scroll to position [234, 0]
click at [1099, 323] on span "Select an option" at bounding box center [1109, 332] width 20 height 20
click at [1099, 323] on input "Select an option" at bounding box center [1109, 332] width 20 height 20
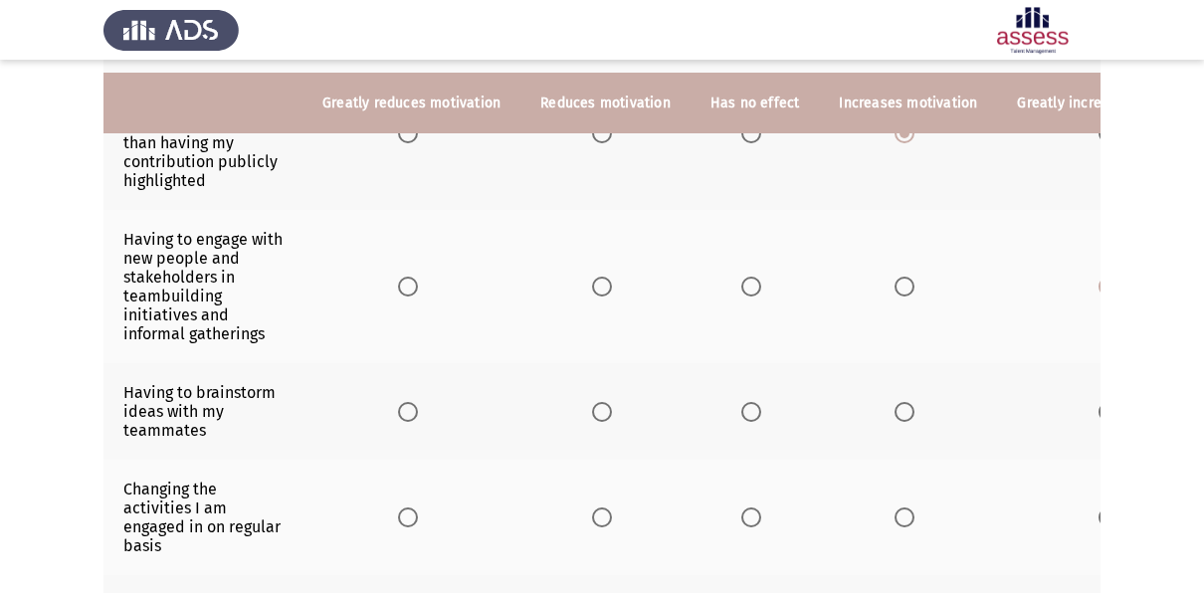
scroll to position [299, 0]
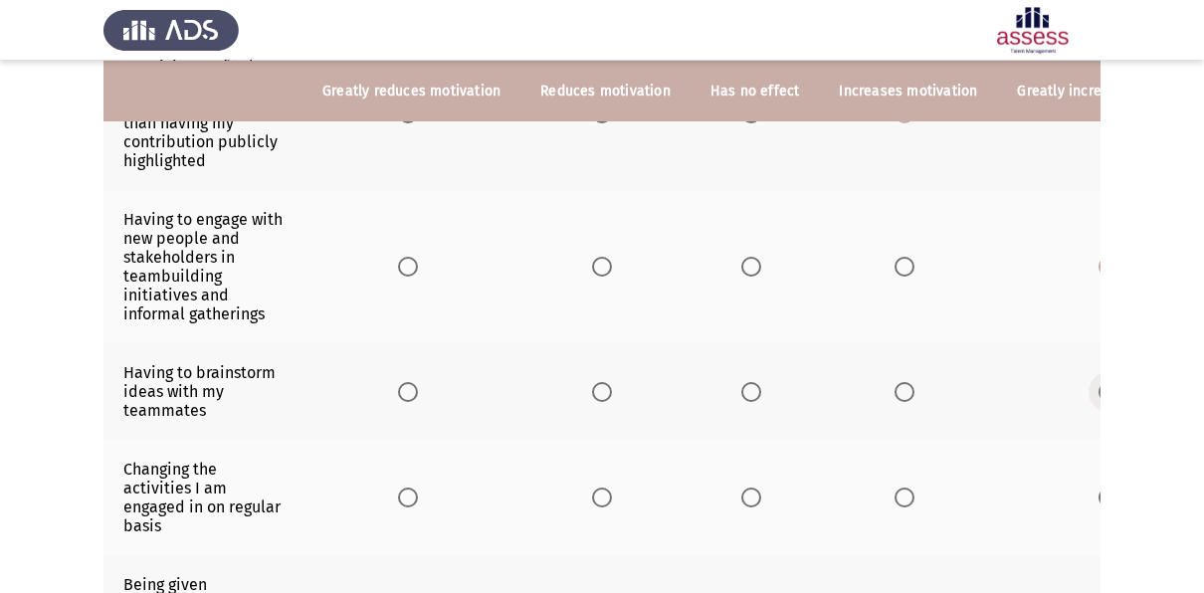
click at [1099, 382] on span "Select an option" at bounding box center [1109, 392] width 20 height 20
click at [1099, 382] on input "Select an option" at bounding box center [1109, 392] width 20 height 20
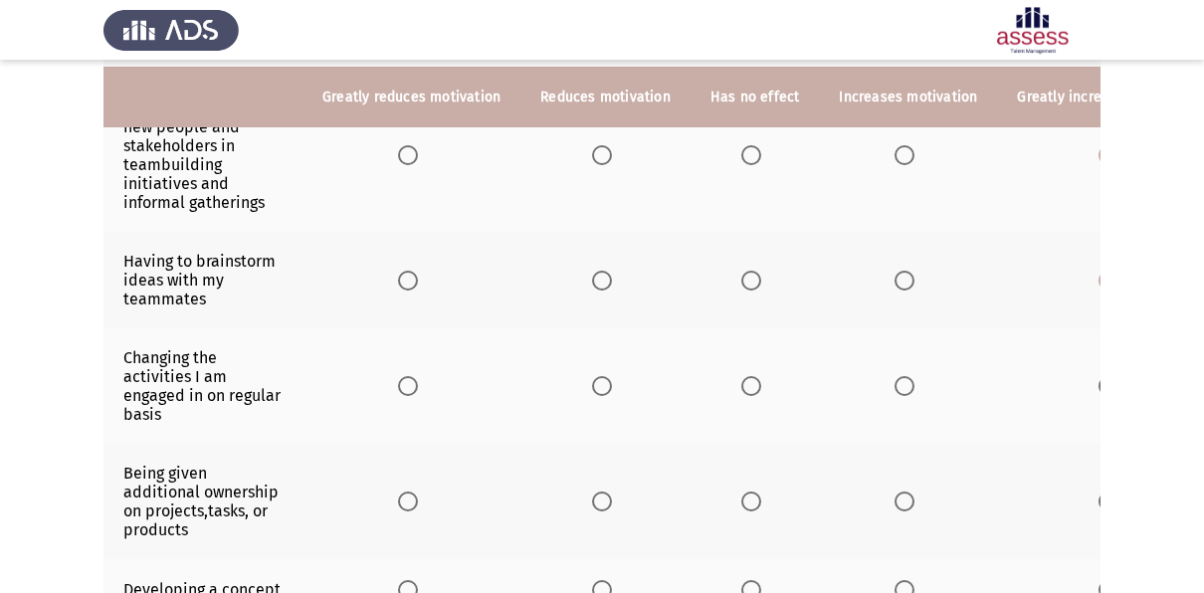
scroll to position [417, 0]
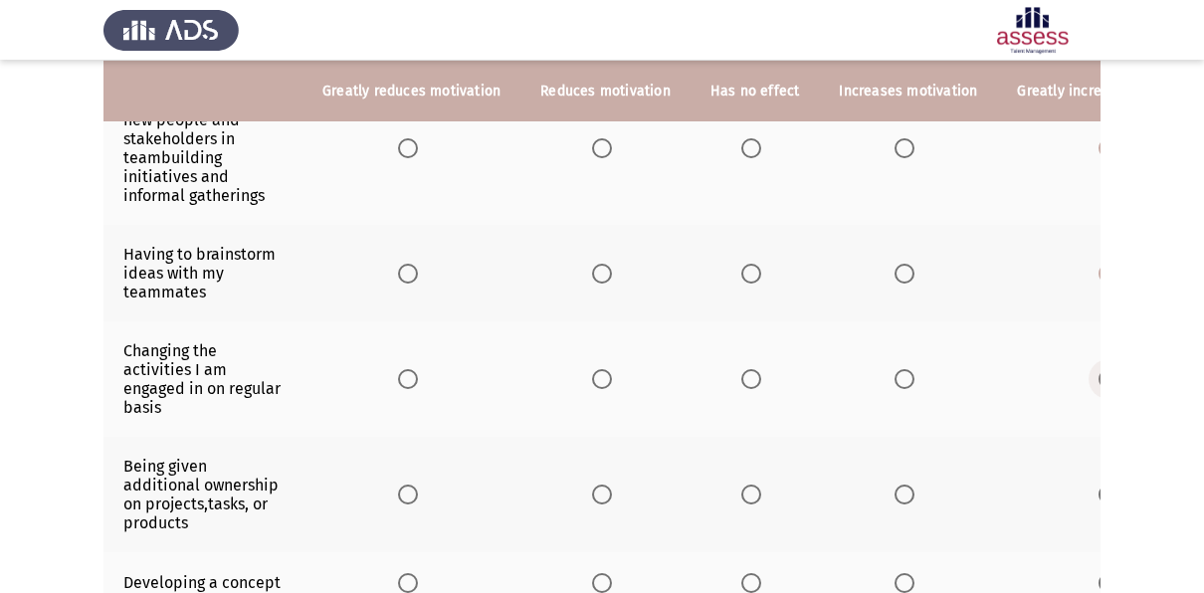
click at [1099, 376] on span "Select an option" at bounding box center [1109, 379] width 20 height 20
click at [1099, 376] on input "Select an option" at bounding box center [1109, 379] width 20 height 20
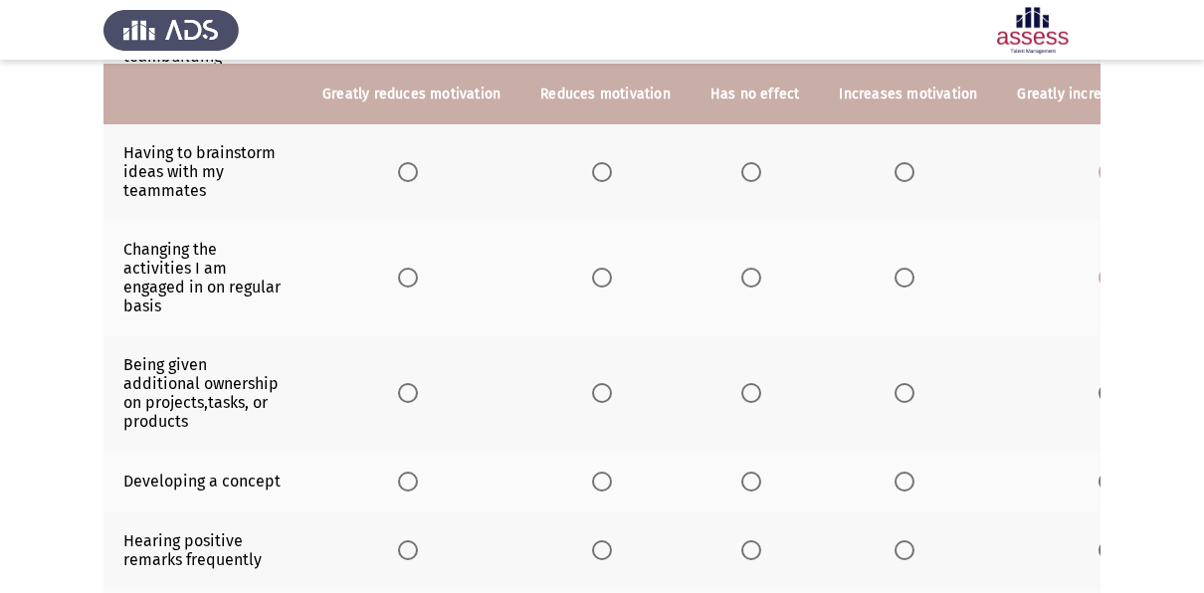
scroll to position [523, 0]
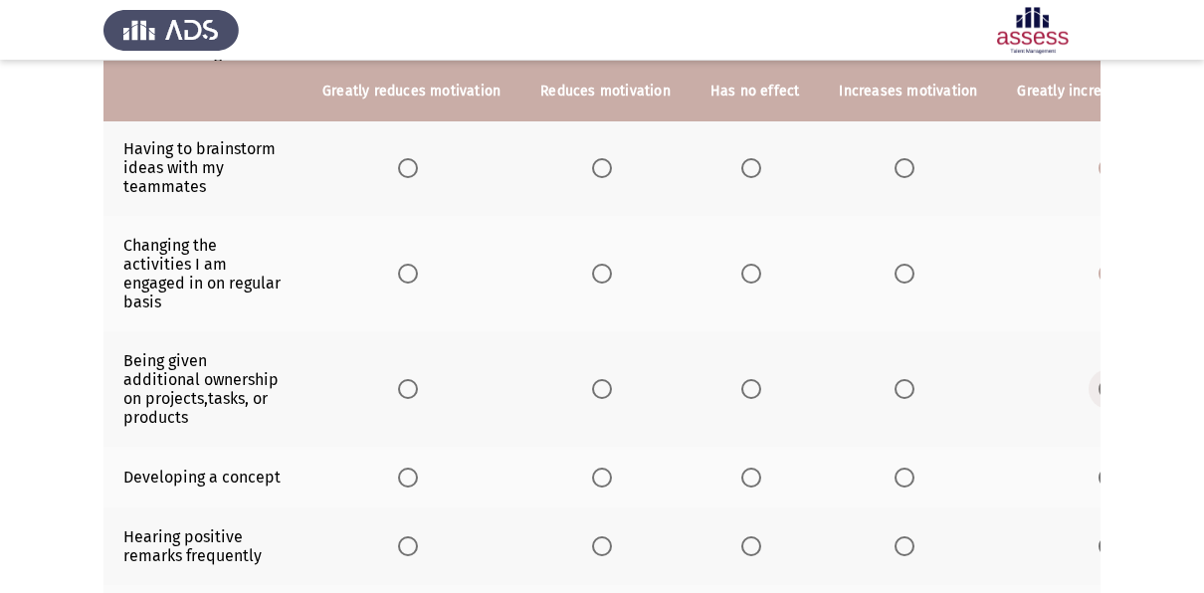
click at [1099, 380] on span "Select an option" at bounding box center [1109, 389] width 20 height 20
click at [1099, 380] on input "Select an option" at bounding box center [1109, 389] width 20 height 20
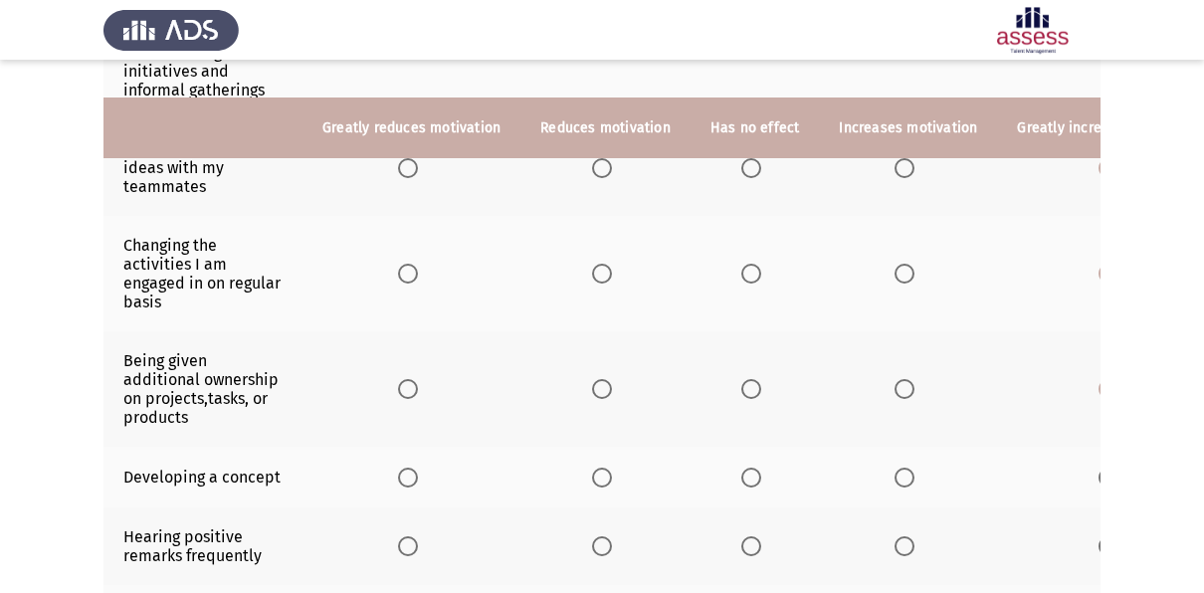
scroll to position [596, 0]
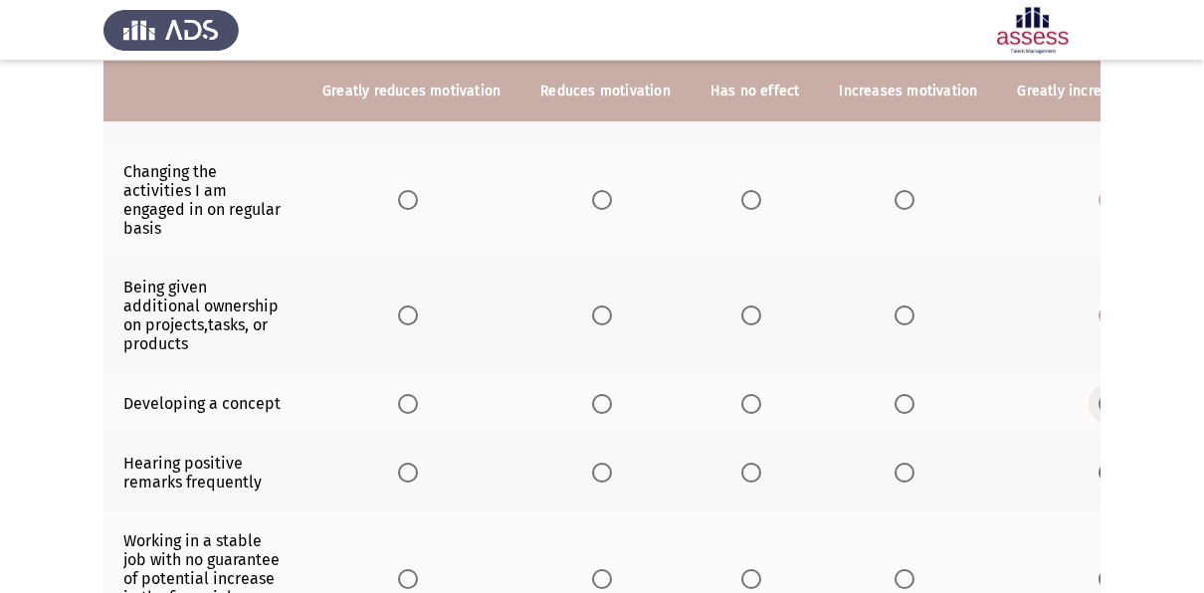
click at [1099, 400] on span "Select an option" at bounding box center [1109, 404] width 20 height 20
click at [1099, 400] on input "Select an option" at bounding box center [1109, 404] width 20 height 20
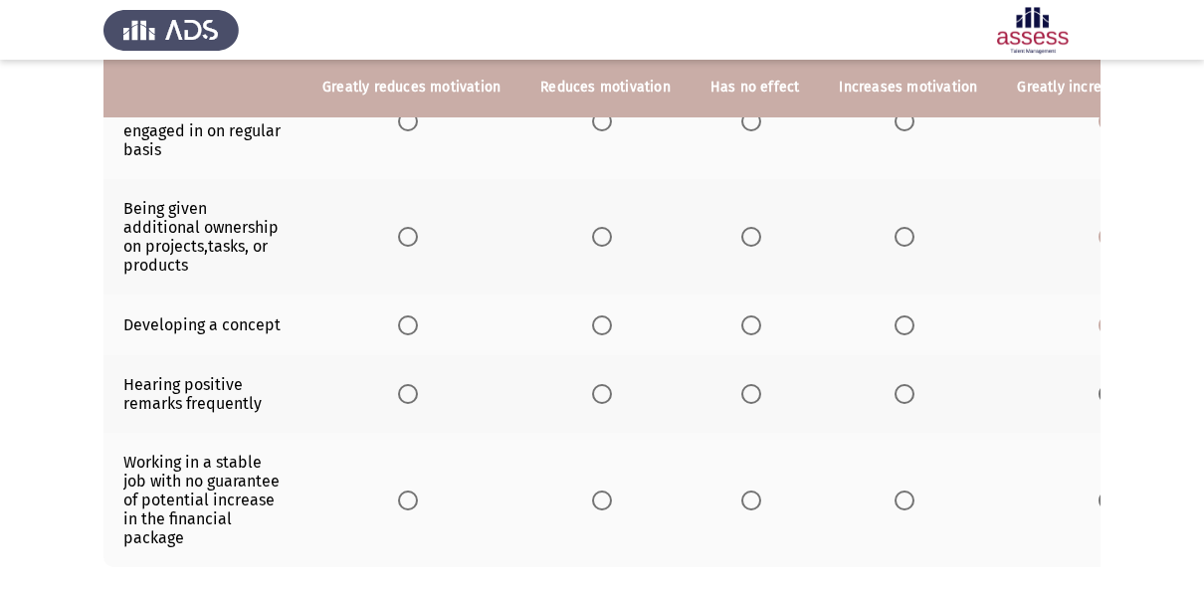
scroll to position [676, 0]
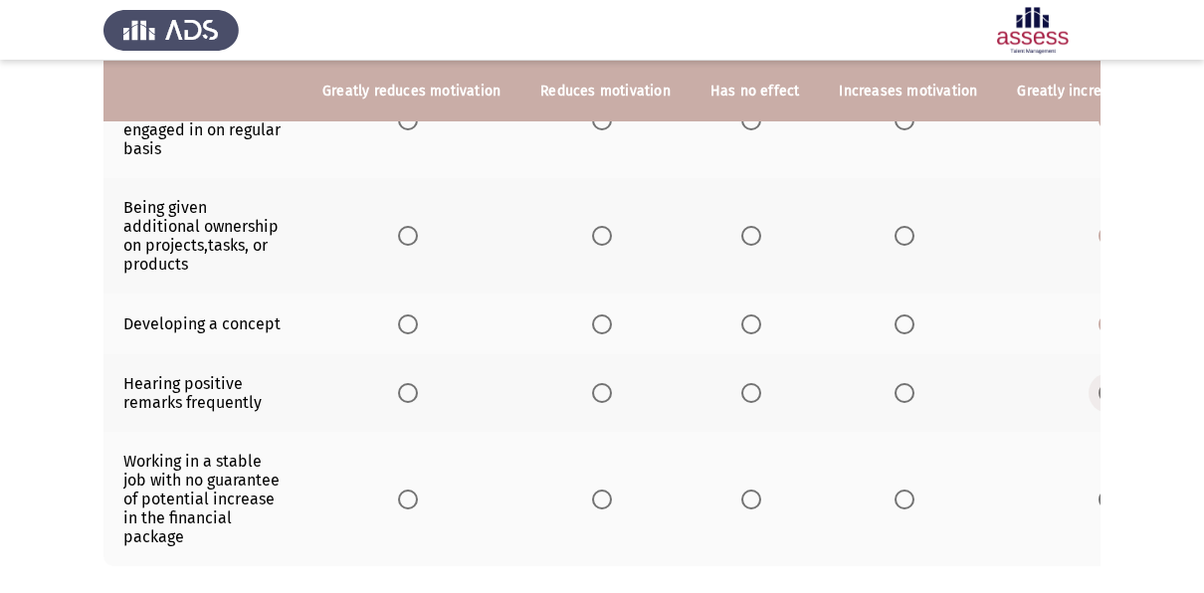
click at [1099, 384] on span "Select an option" at bounding box center [1109, 393] width 20 height 20
click at [1099, 384] on input "Select an option" at bounding box center [1109, 393] width 20 height 20
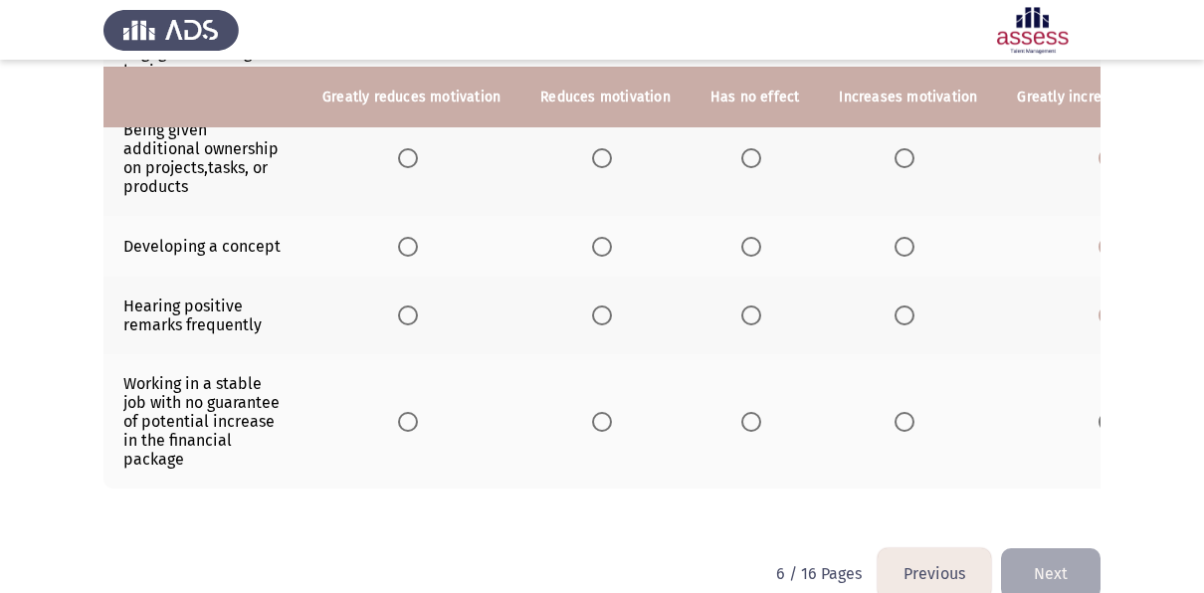
scroll to position [760, 0]
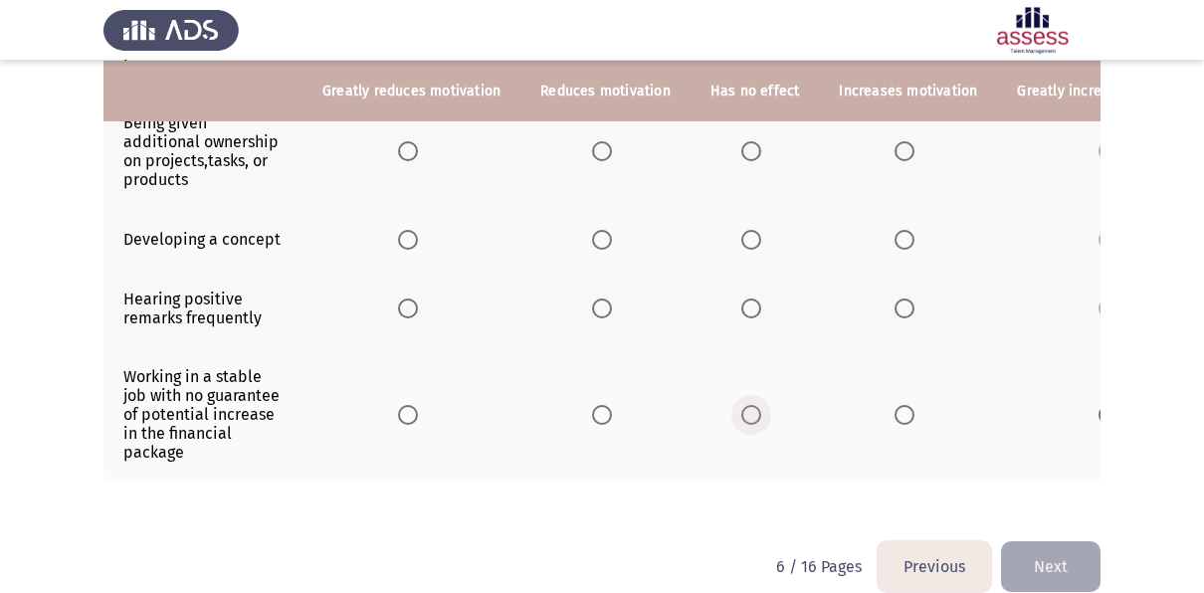
click at [742, 405] on span "Select an option" at bounding box center [752, 415] width 20 height 20
click at [742, 405] on input "Select an option" at bounding box center [752, 415] width 20 height 20
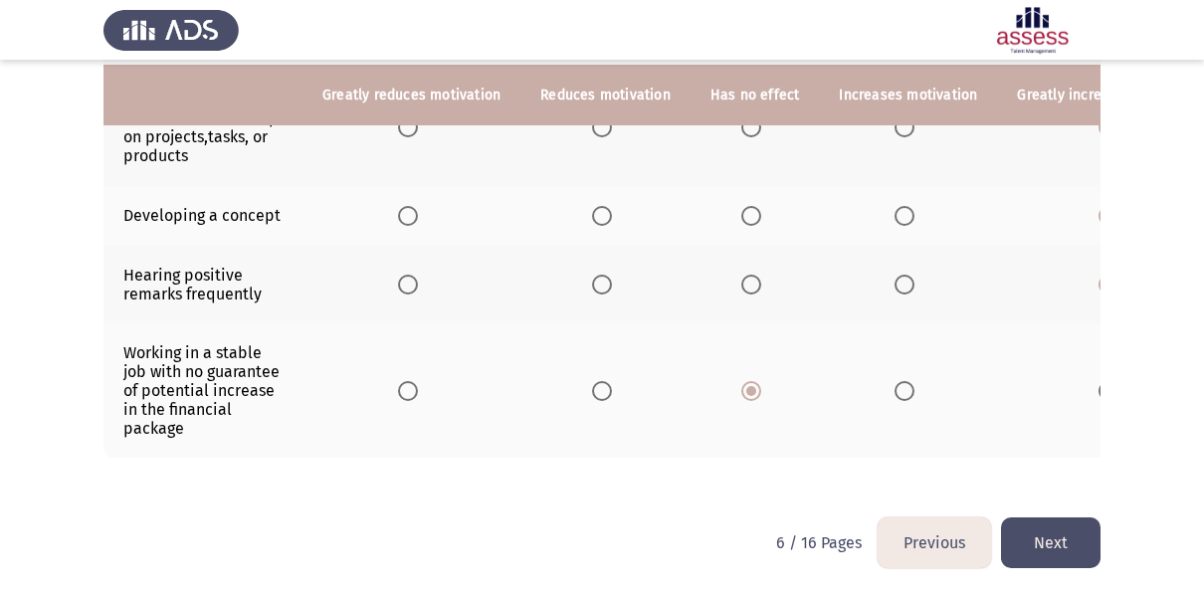
scroll to position [792, 0]
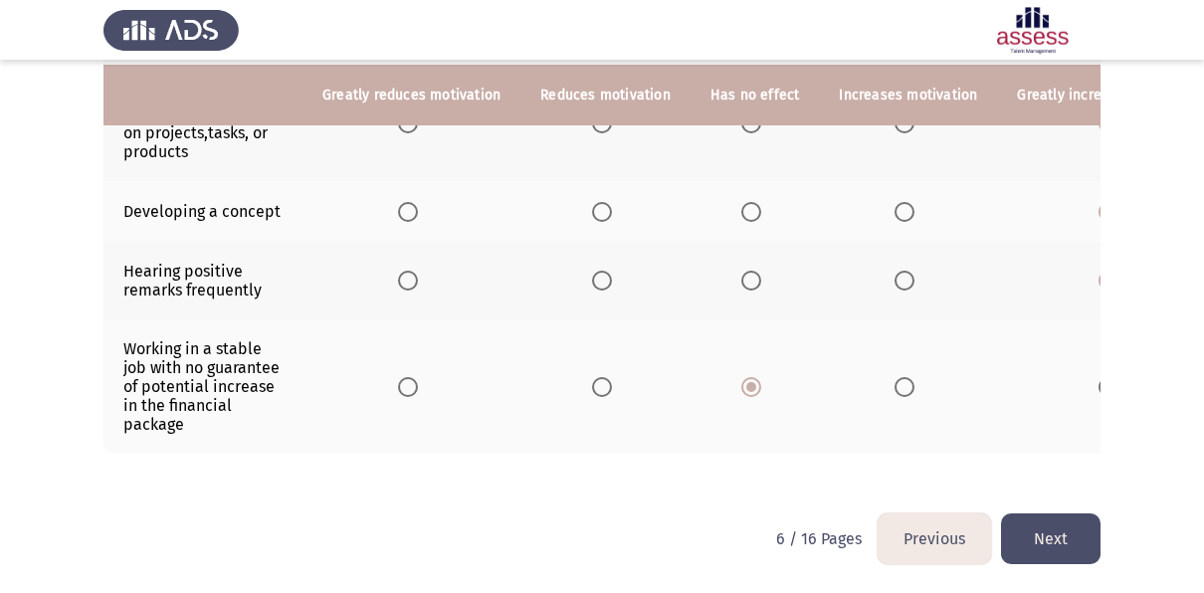
click at [1056, 536] on button "Next" at bounding box center [1051, 539] width 100 height 51
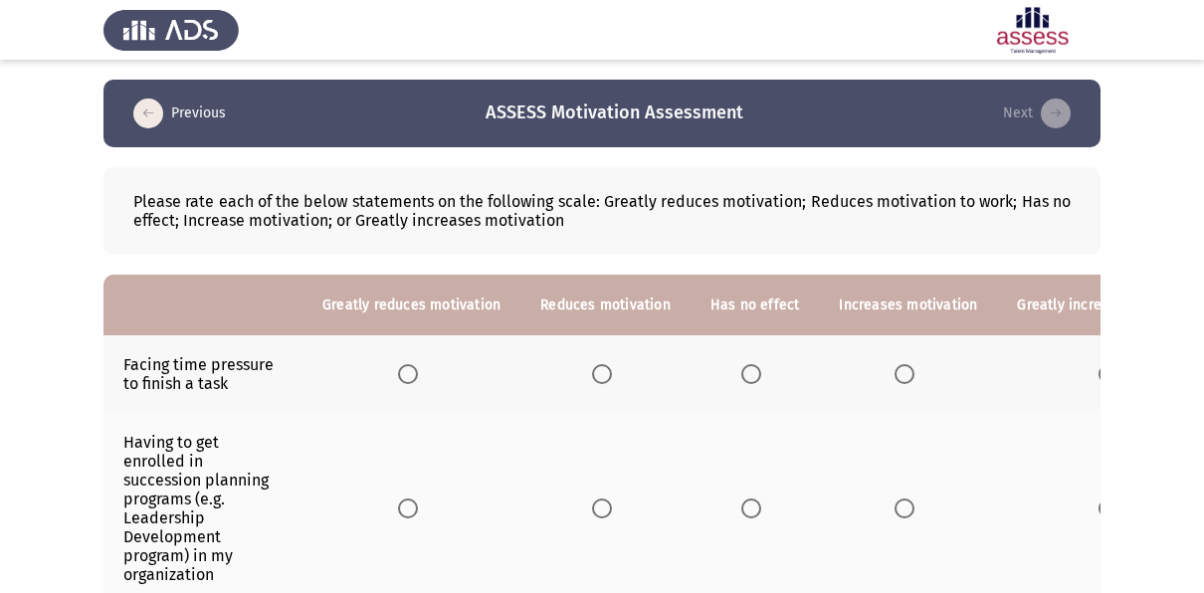
scroll to position [54, 0]
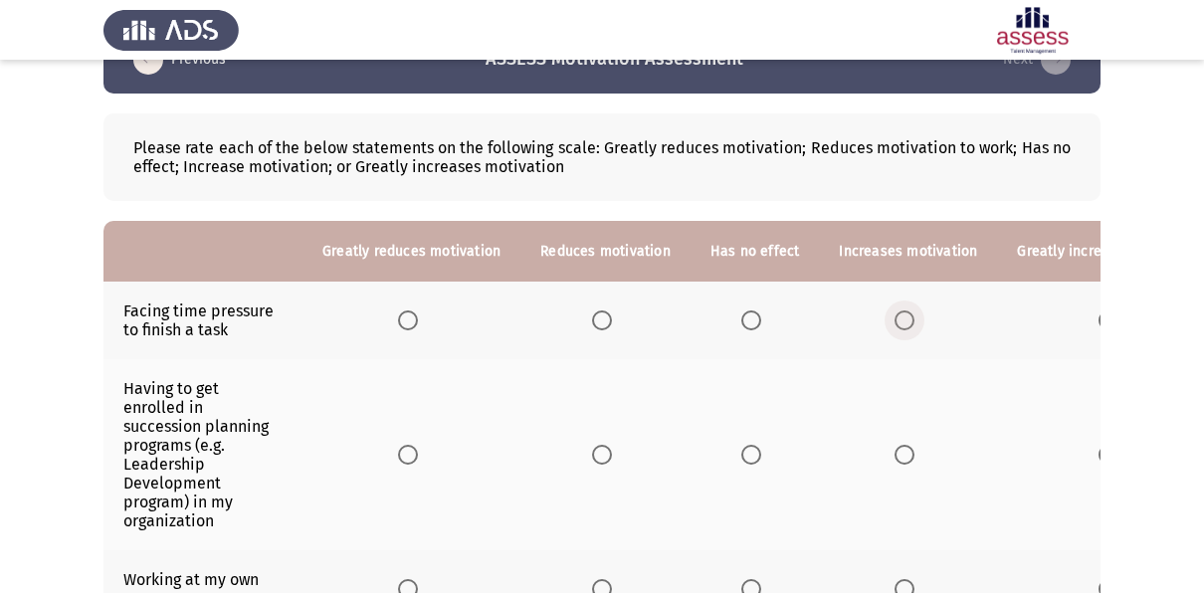
click at [897, 322] on span "Select an option" at bounding box center [905, 321] width 20 height 20
click at [897, 322] on input "Select an option" at bounding box center [905, 321] width 20 height 20
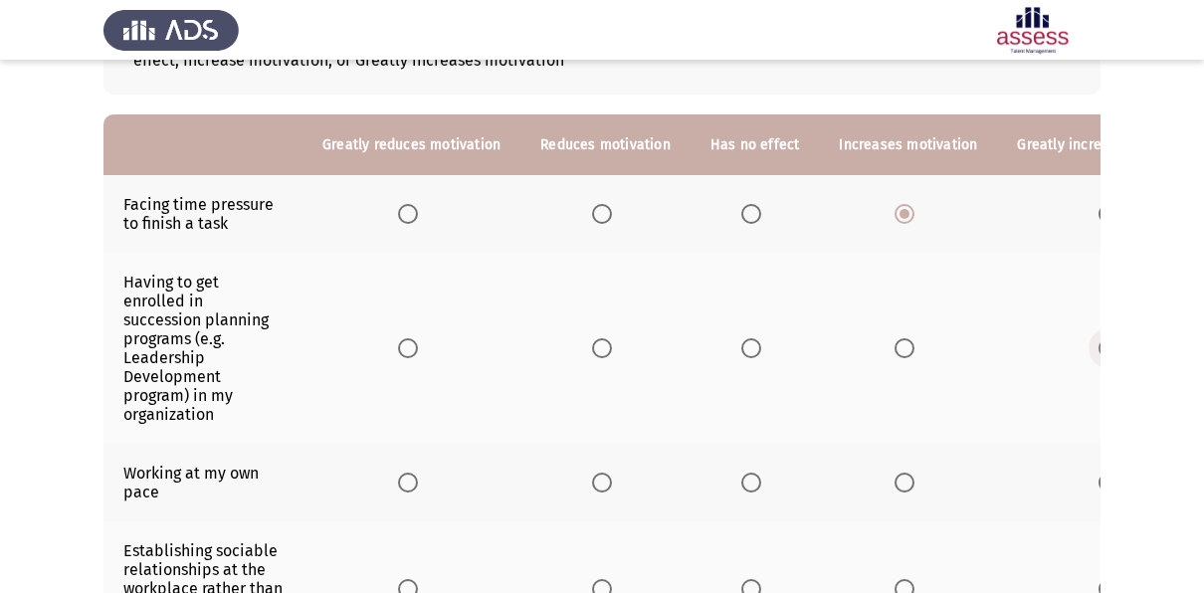
click at [1099, 338] on span "Select an option" at bounding box center [1109, 348] width 20 height 20
click at [1099, 338] on input "Select an option" at bounding box center [1109, 348] width 20 height 20
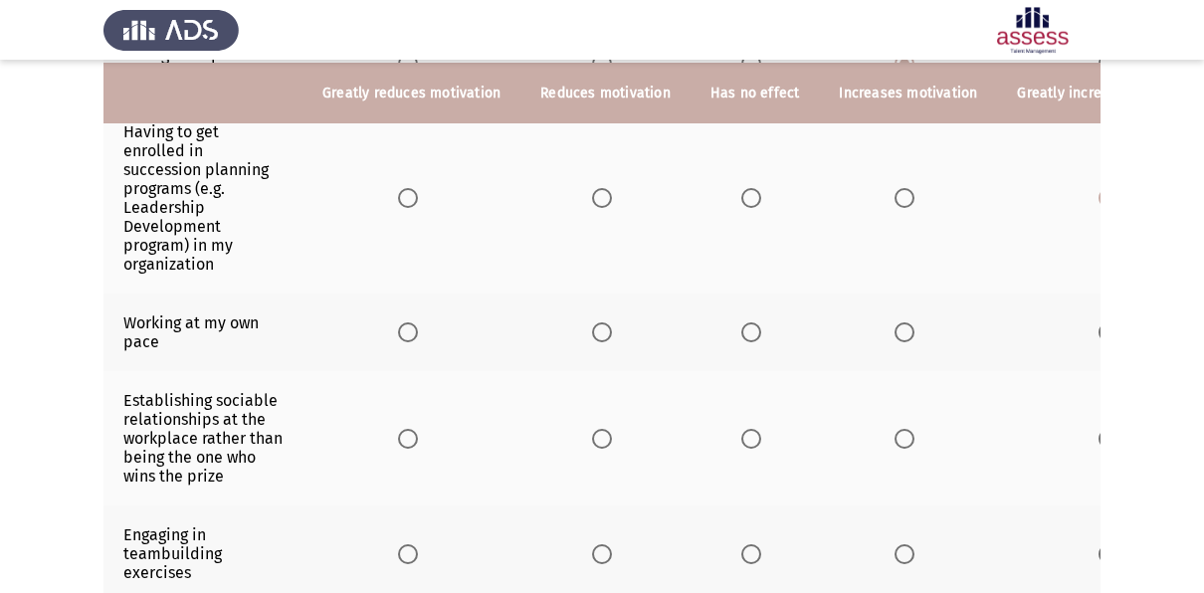
scroll to position [313, 0]
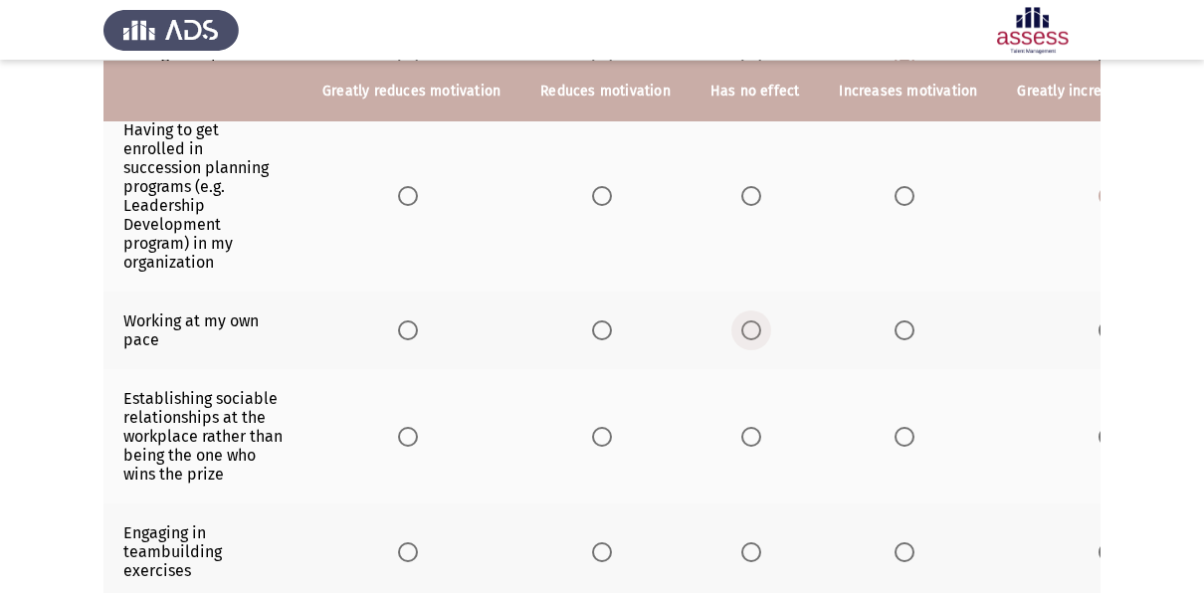
click at [744, 334] on span "Select an option" at bounding box center [752, 331] width 20 height 20
click at [744, 334] on input "Select an option" at bounding box center [752, 331] width 20 height 20
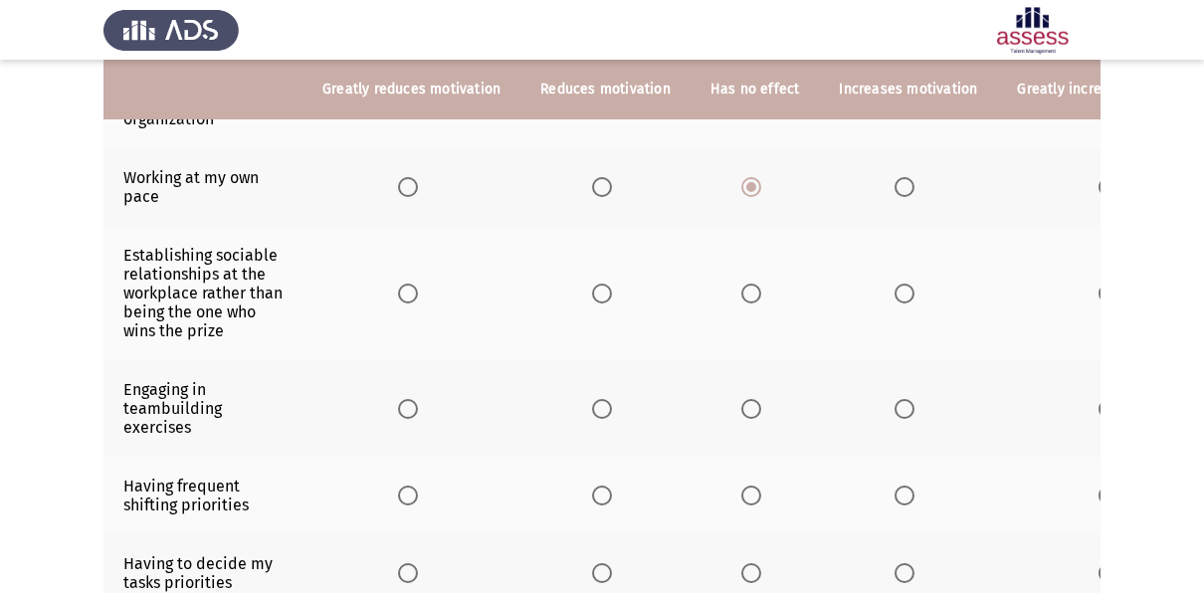
scroll to position [457, 0]
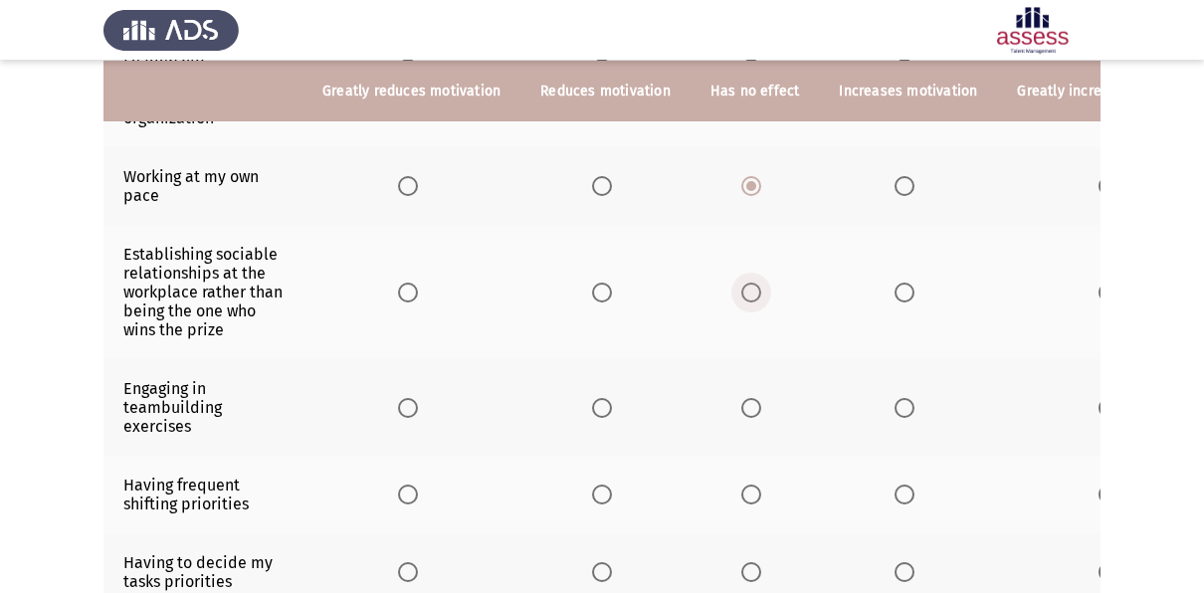
click at [744, 295] on span "Select an option" at bounding box center [752, 293] width 20 height 20
click at [744, 295] on input "Select an option" at bounding box center [752, 293] width 20 height 20
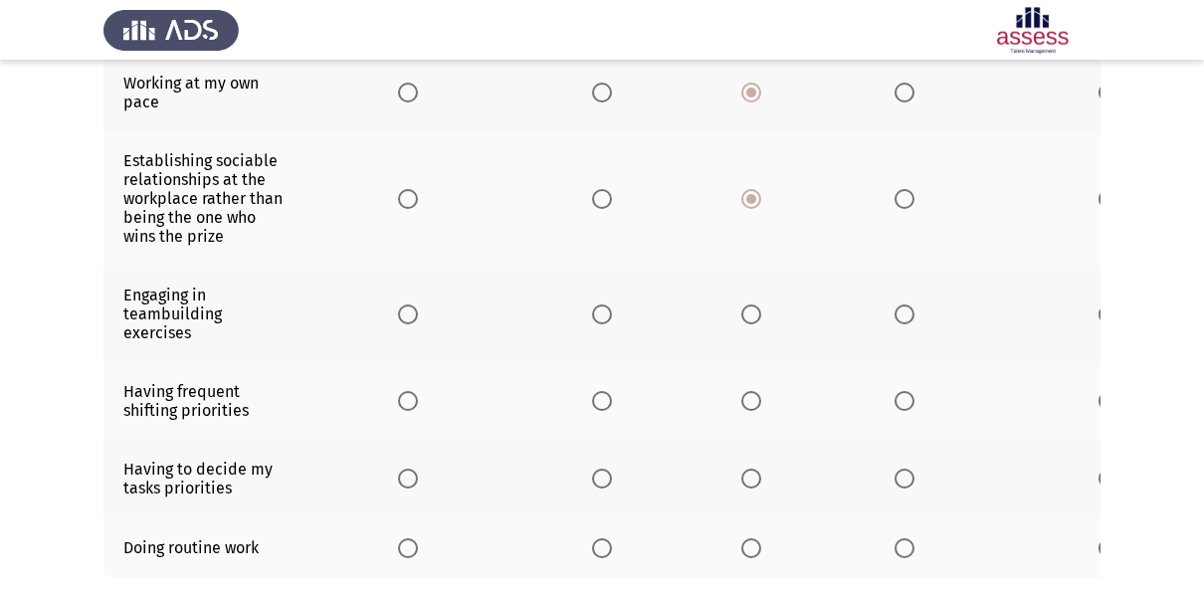
scroll to position [560, 0]
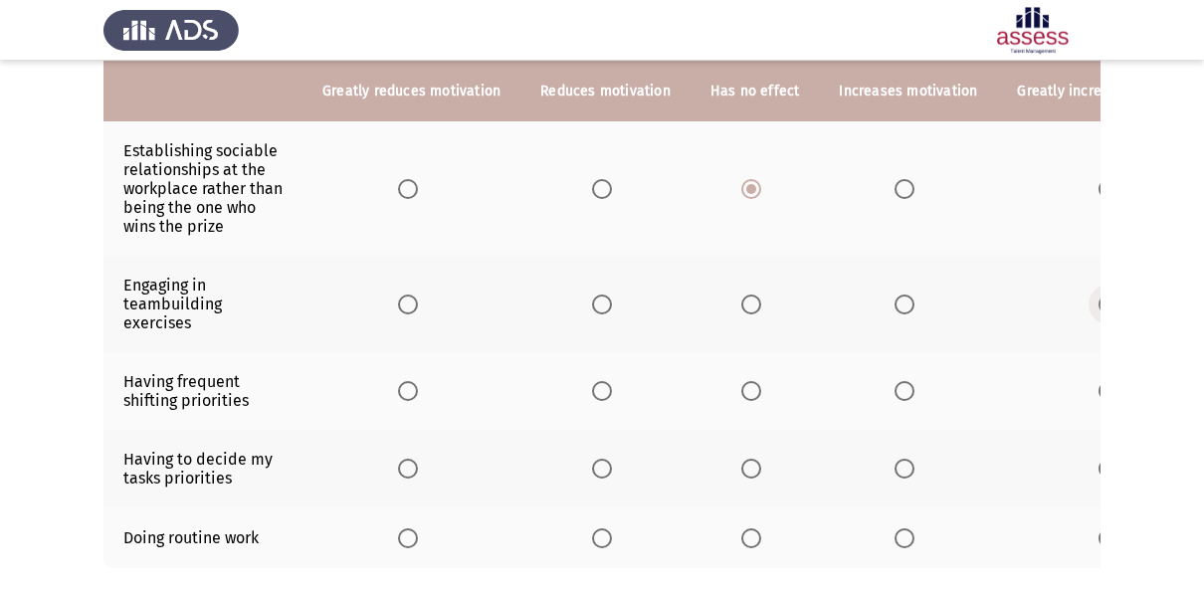
click at [1099, 299] on span "Select an option" at bounding box center [1109, 305] width 20 height 20
click at [1099, 299] on input "Select an option" at bounding box center [1109, 305] width 20 height 20
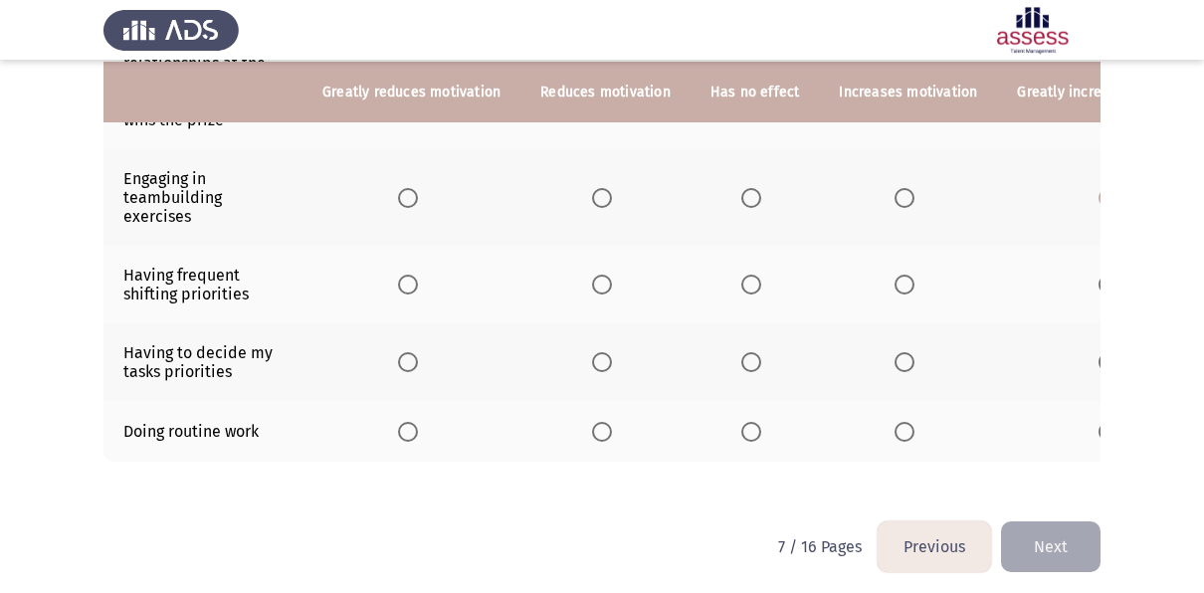
scroll to position [668, 0]
click at [746, 279] on span "Select an option" at bounding box center [752, 284] width 20 height 20
click at [746, 279] on input "Select an option" at bounding box center [752, 284] width 20 height 20
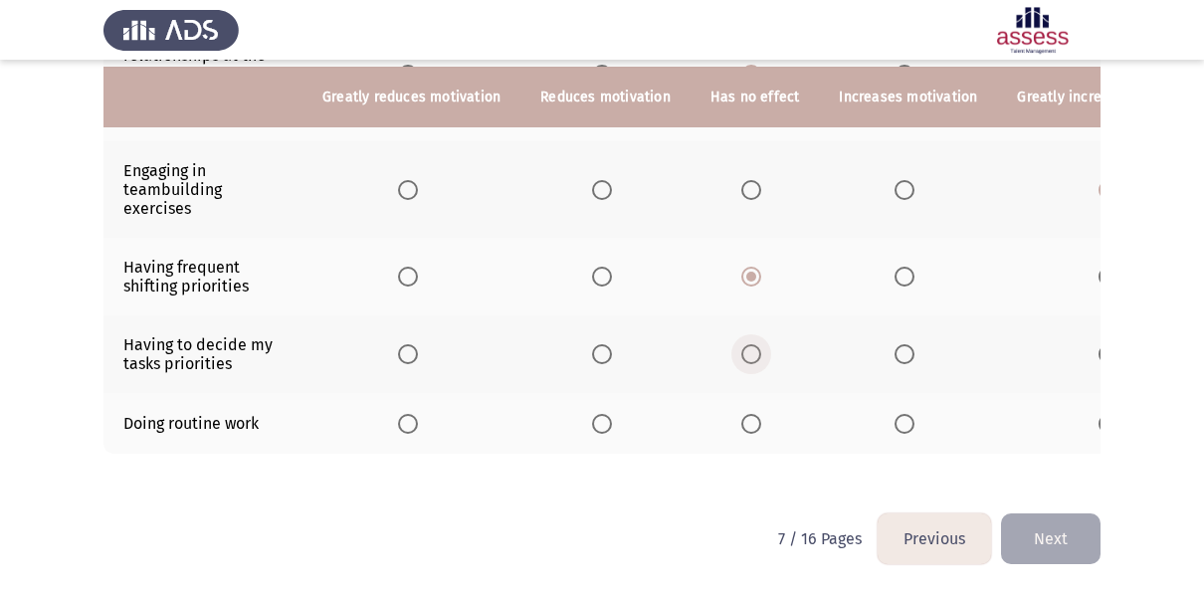
click at [747, 344] on span "Select an option" at bounding box center [752, 354] width 20 height 20
click at [747, 344] on input "Select an option" at bounding box center [752, 354] width 20 height 20
click at [596, 414] on span "Select an option" at bounding box center [602, 424] width 20 height 20
click at [596, 414] on input "Select an option" at bounding box center [602, 424] width 20 height 20
click at [1024, 538] on button "Next" at bounding box center [1051, 539] width 100 height 51
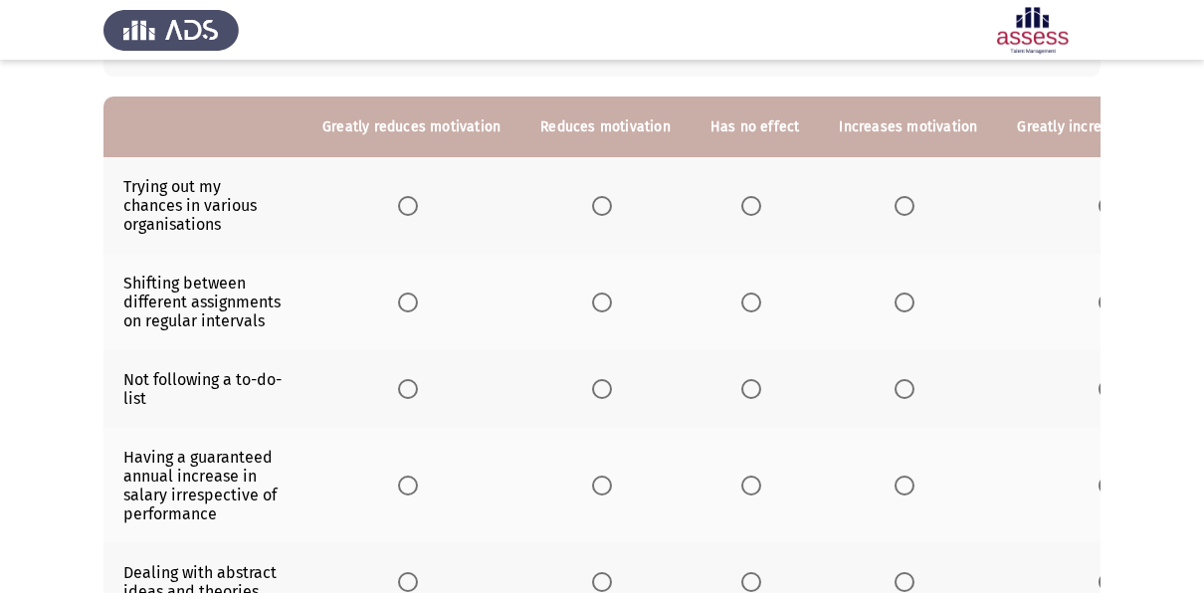
scroll to position [181, 0]
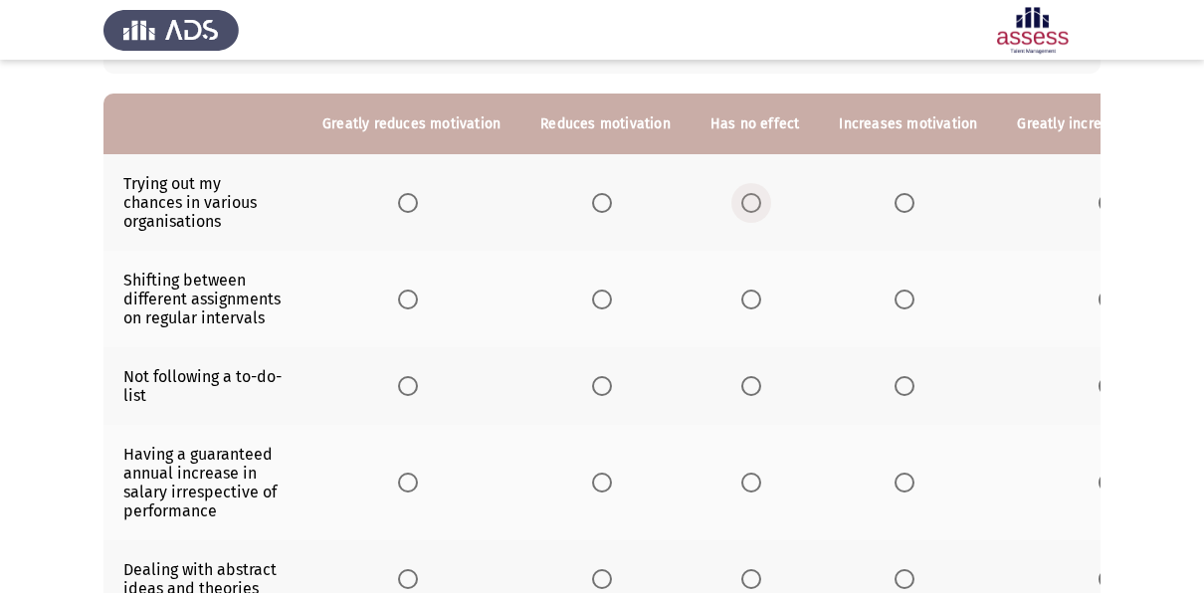
click at [751, 197] on span "Select an option" at bounding box center [752, 203] width 20 height 20
click at [751, 197] on input "Select an option" at bounding box center [752, 203] width 20 height 20
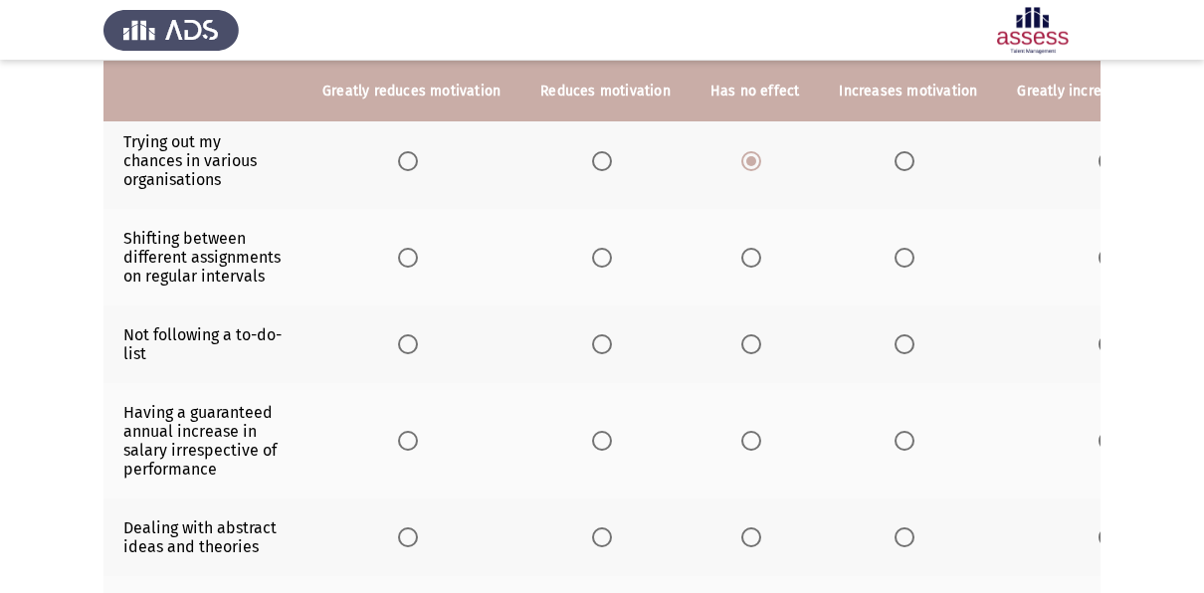
scroll to position [227, 0]
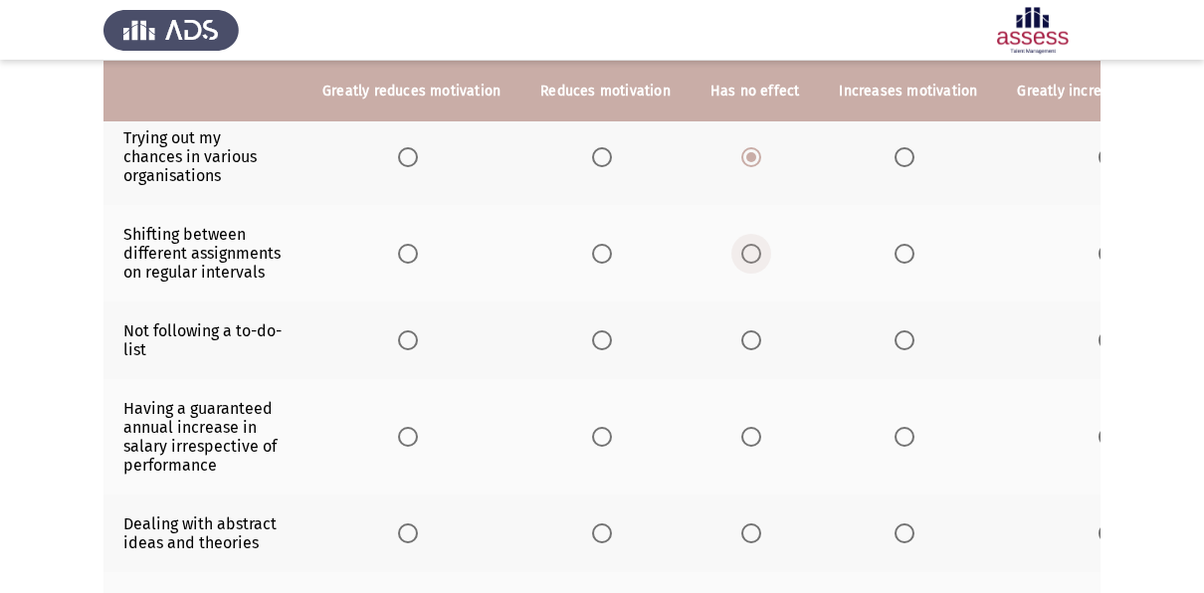
click at [748, 249] on span "Select an option" at bounding box center [752, 254] width 20 height 20
click at [748, 249] on input "Select an option" at bounding box center [752, 254] width 20 height 20
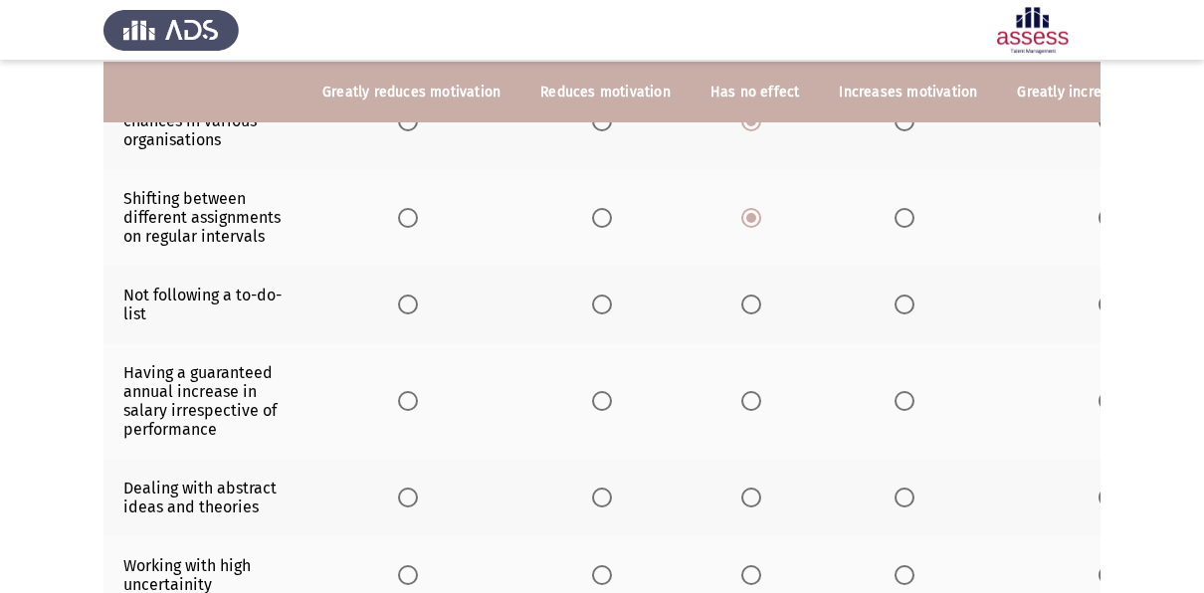
scroll to position [267, 0]
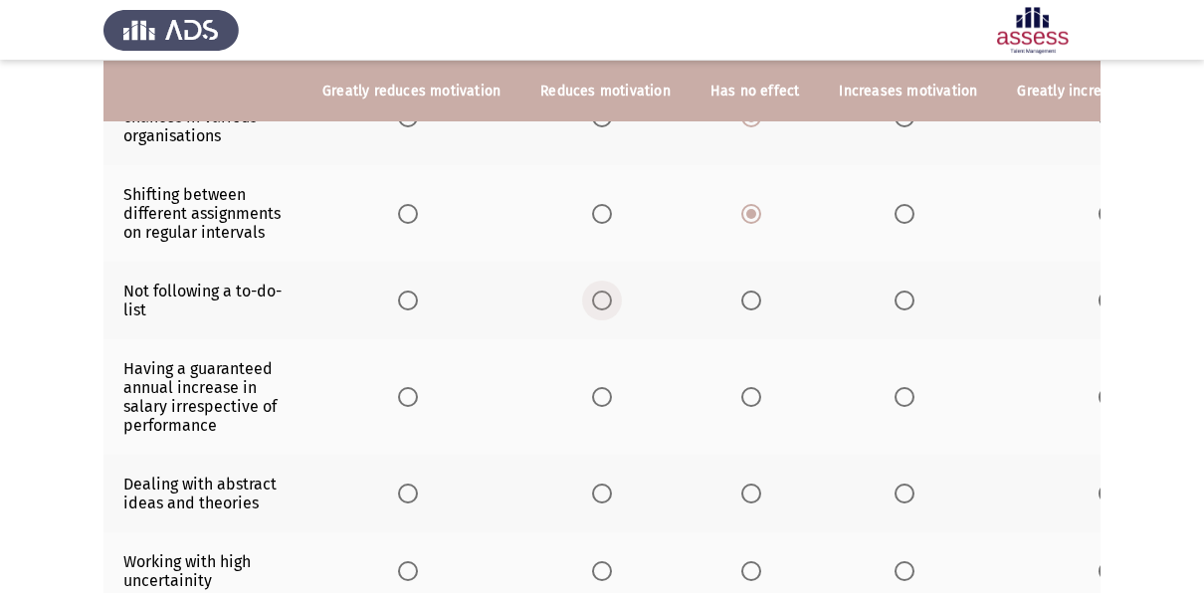
click at [592, 302] on span "Select an option" at bounding box center [602, 301] width 20 height 20
click at [592, 302] on input "Select an option" at bounding box center [602, 301] width 20 height 20
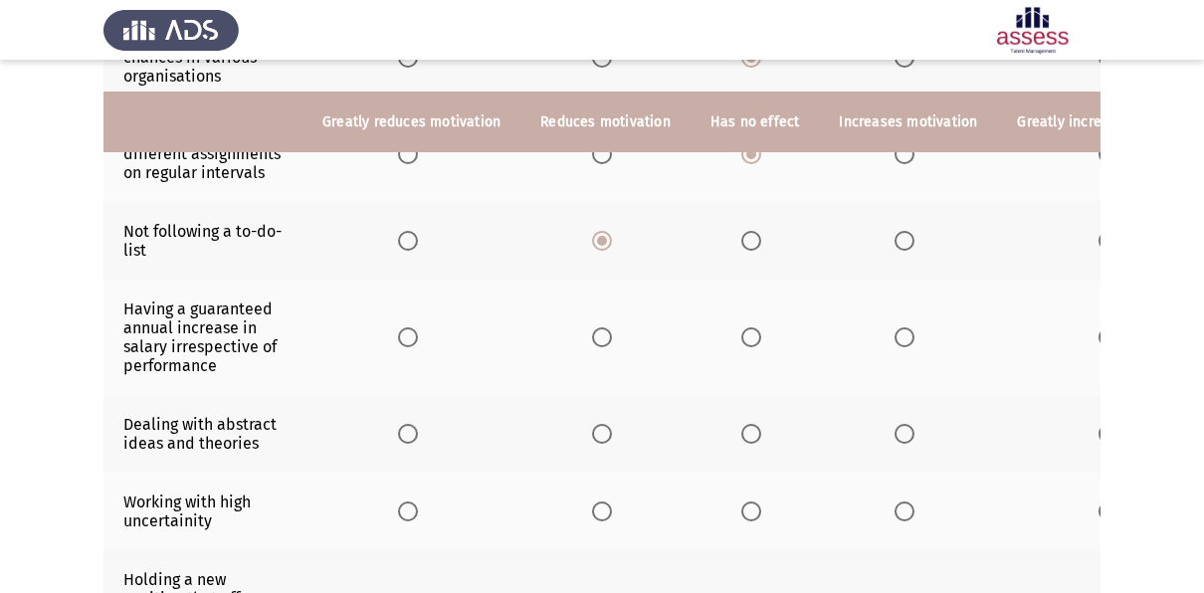
scroll to position [358, 0]
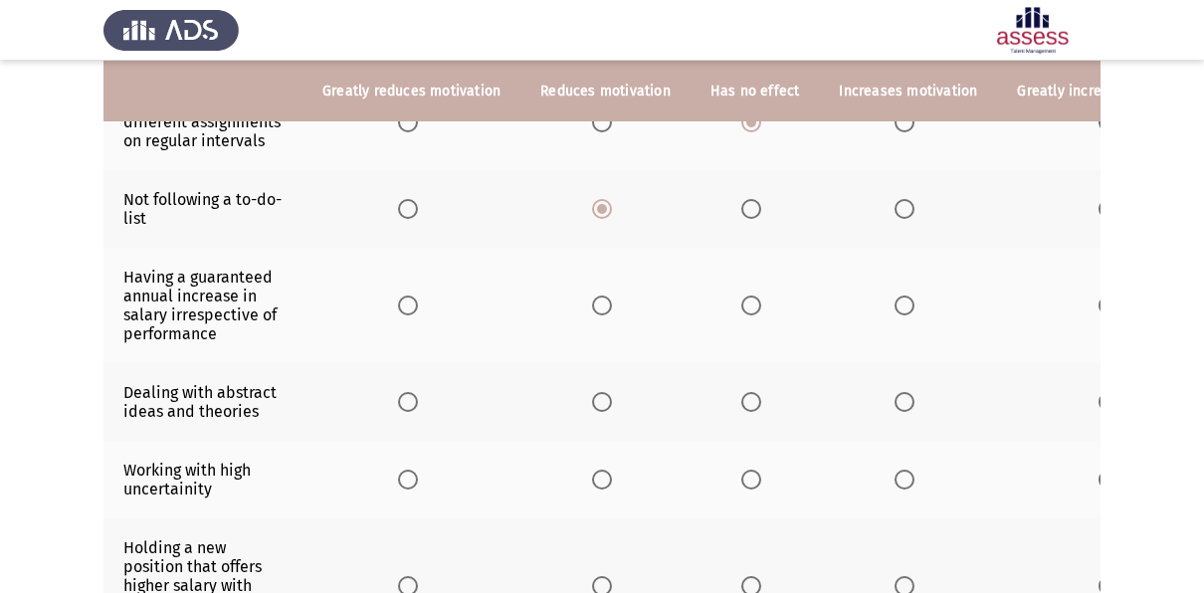
drag, startPoint x: 893, startPoint y: 317, endPoint x: 893, endPoint y: 305, distance: 11.9
click at [893, 305] on th at bounding box center [908, 305] width 178 height 115
click at [895, 305] on span "Select an option" at bounding box center [905, 306] width 20 height 20
click at [895, 305] on input "Select an option" at bounding box center [905, 306] width 20 height 20
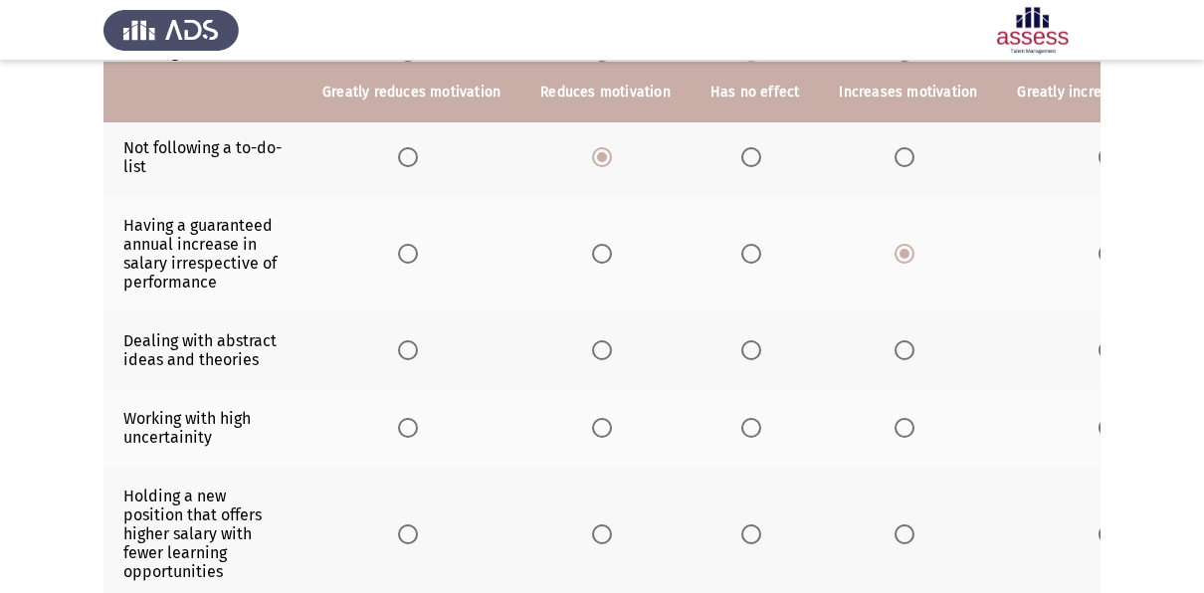
scroll to position [411, 0]
click at [746, 346] on span "Select an option" at bounding box center [752, 349] width 20 height 20
click at [746, 346] on input "Select an option" at bounding box center [752, 349] width 20 height 20
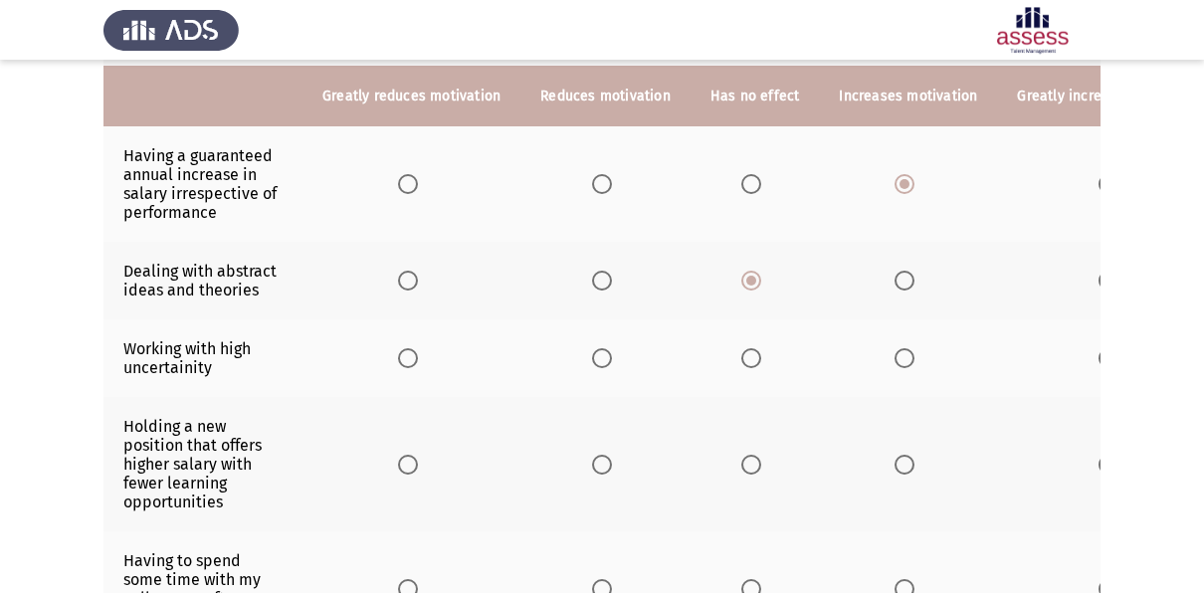
scroll to position [488, 0]
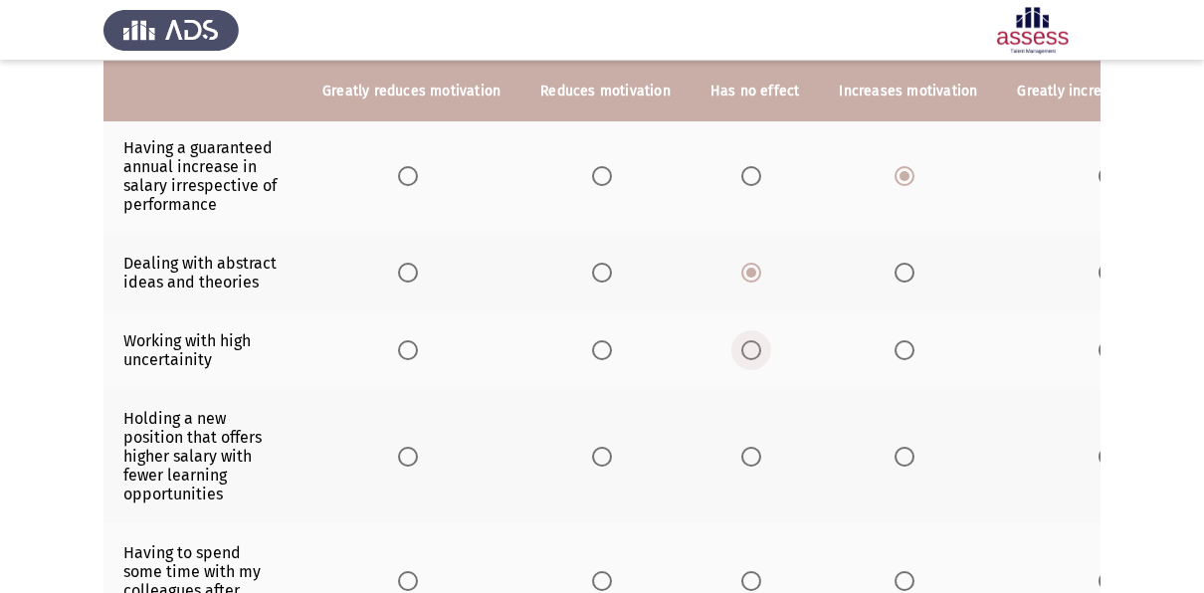
click at [752, 342] on span "Select an option" at bounding box center [752, 350] width 20 height 20
click at [752, 342] on input "Select an option" at bounding box center [752, 350] width 20 height 20
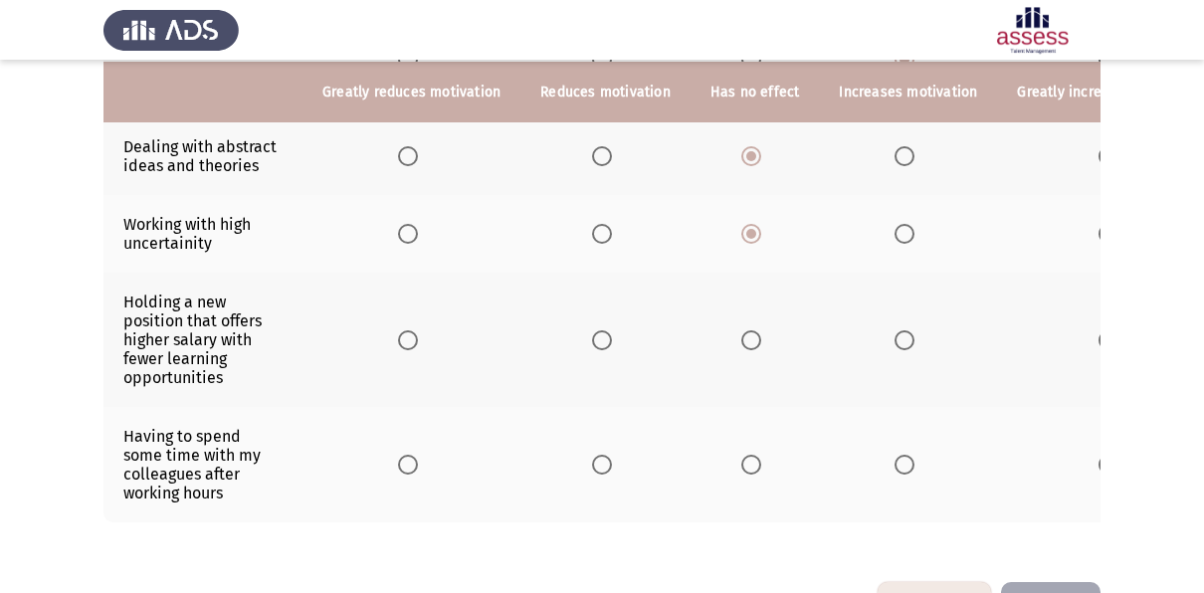
scroll to position [605, 0]
click at [745, 329] on span "Select an option" at bounding box center [752, 339] width 20 height 20
click at [745, 329] on input "Select an option" at bounding box center [752, 339] width 20 height 20
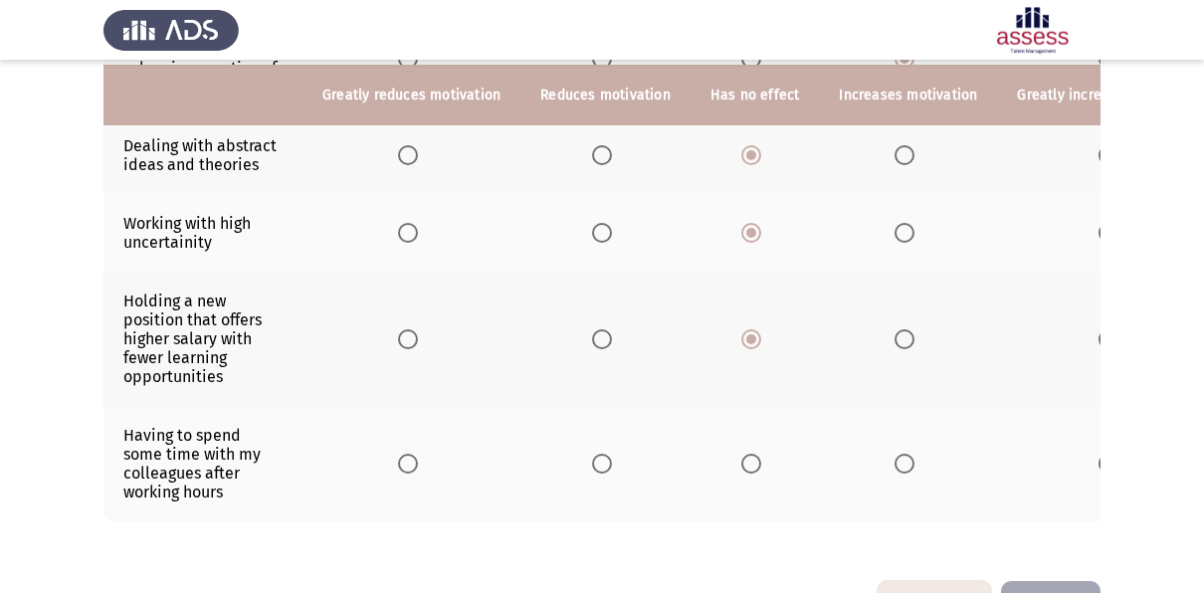
scroll to position [679, 0]
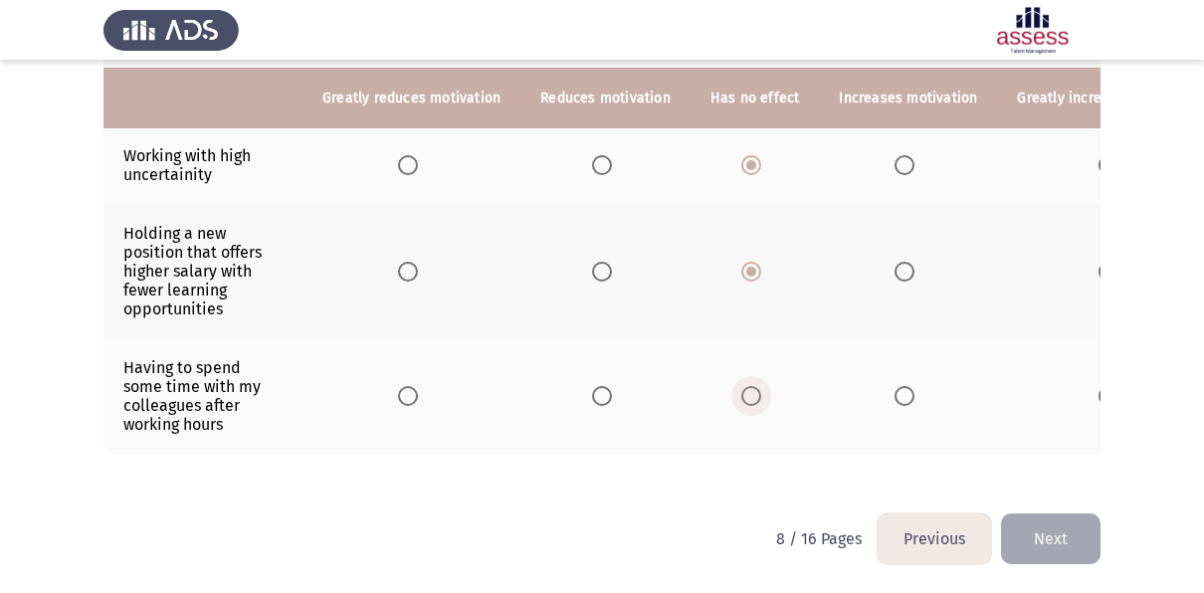
click at [742, 386] on span "Select an option" at bounding box center [752, 396] width 20 height 20
click at [742, 386] on input "Select an option" at bounding box center [752, 396] width 20 height 20
click at [1080, 553] on button "Next" at bounding box center [1051, 539] width 100 height 51
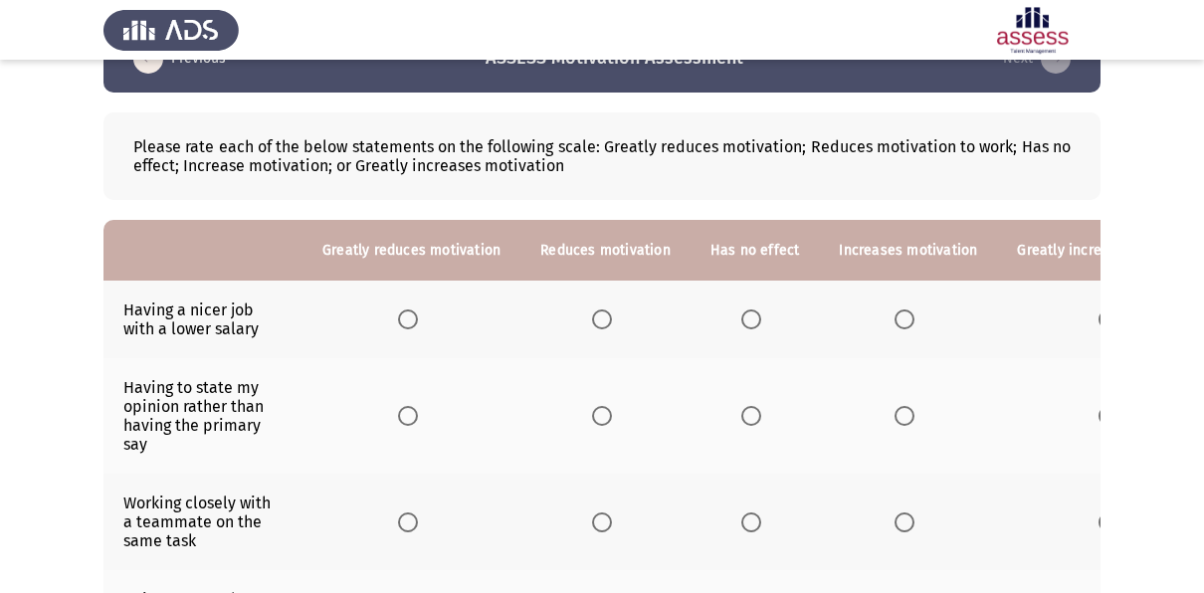
scroll to position [56, 0]
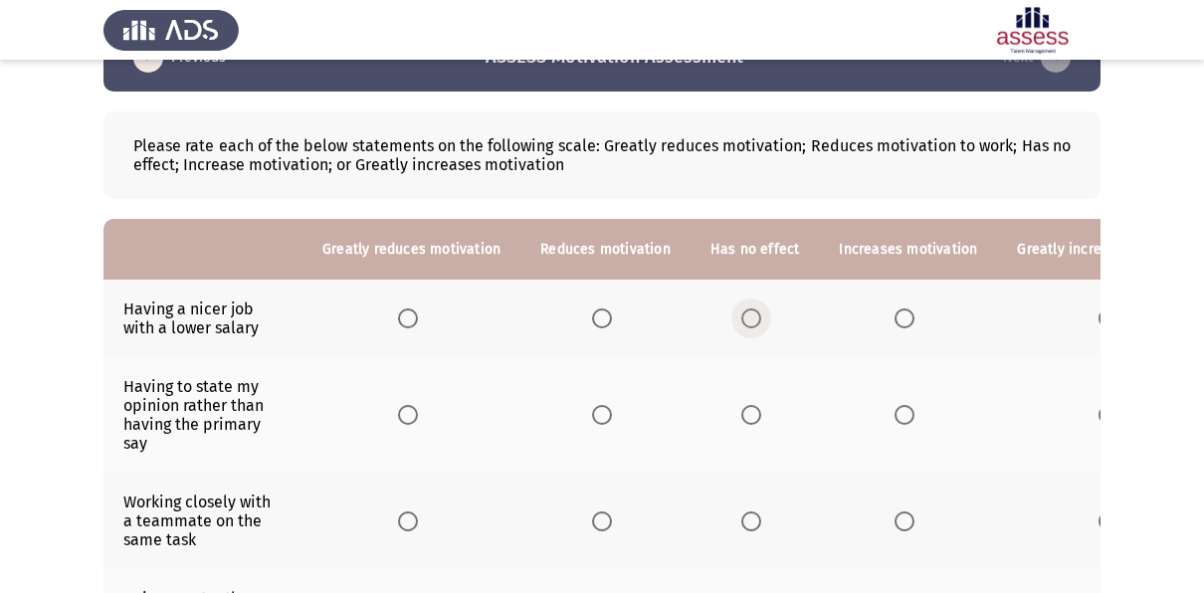
click at [742, 317] on span "Select an option" at bounding box center [752, 319] width 20 height 20
click at [742, 317] on input "Select an option" at bounding box center [752, 319] width 20 height 20
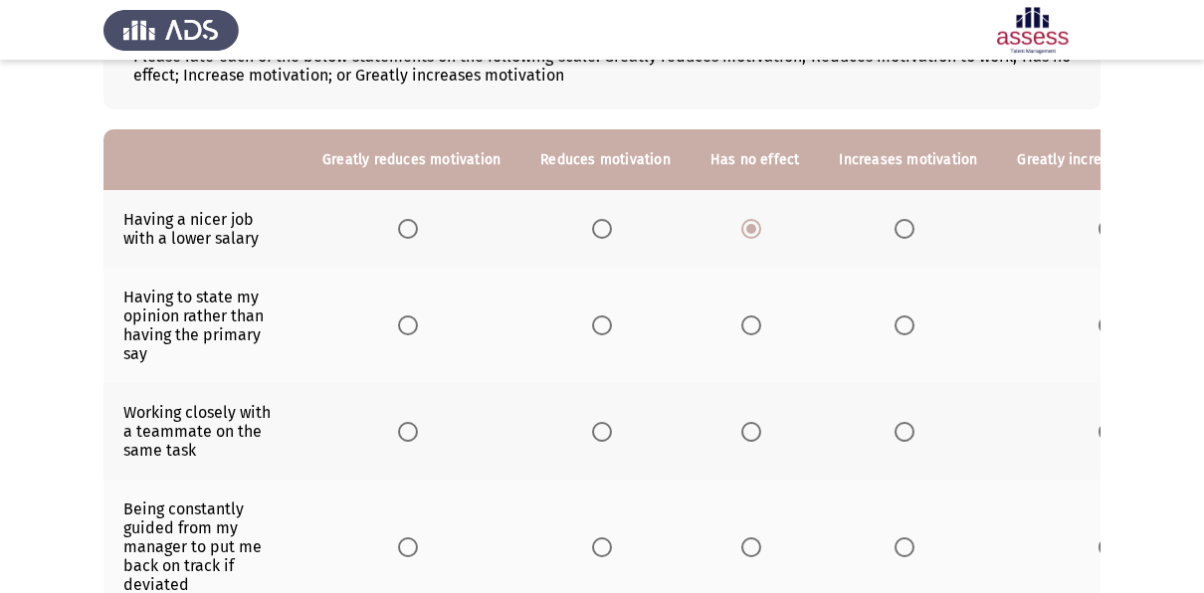
scroll to position [171, 0]
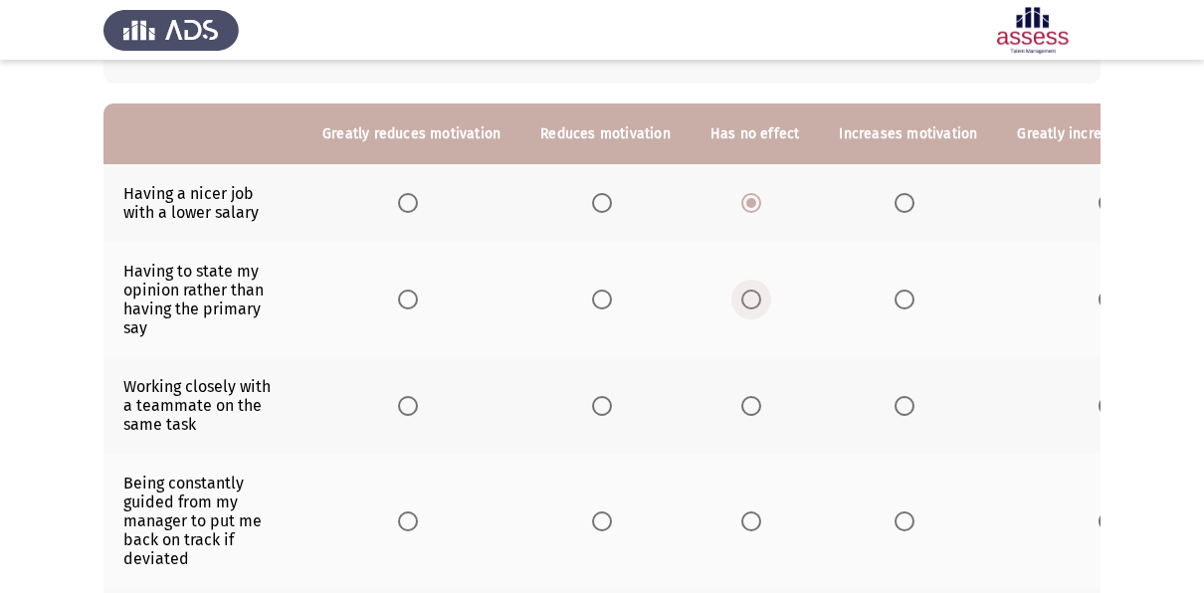
click at [744, 292] on span "Select an option" at bounding box center [752, 300] width 20 height 20
click at [744, 292] on input "Select an option" at bounding box center [752, 300] width 20 height 20
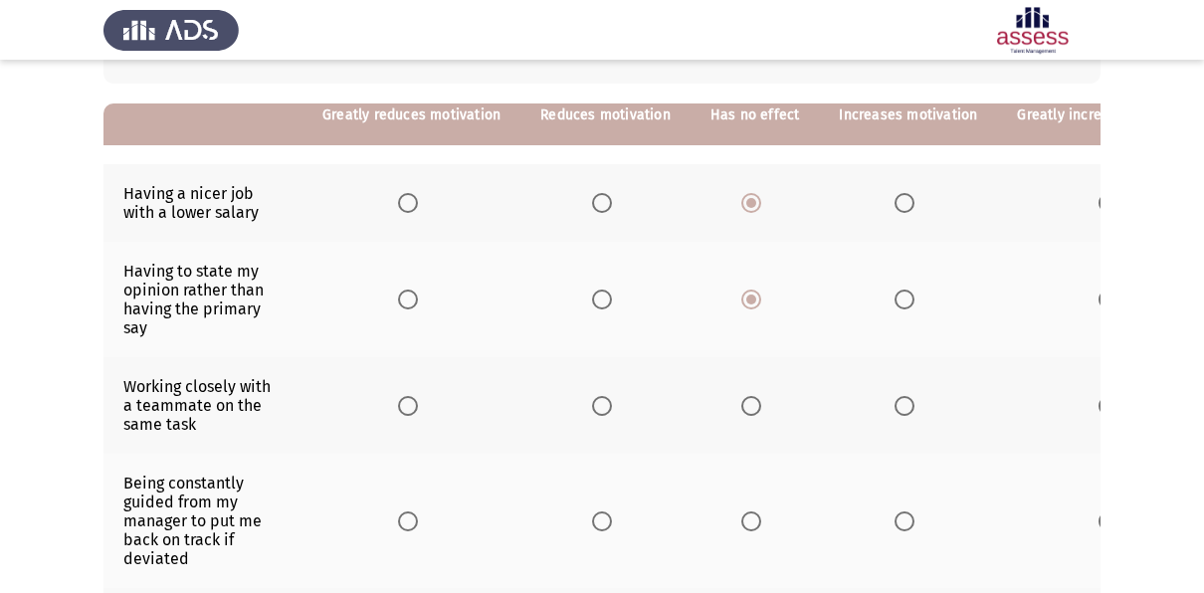
scroll to position [221, 0]
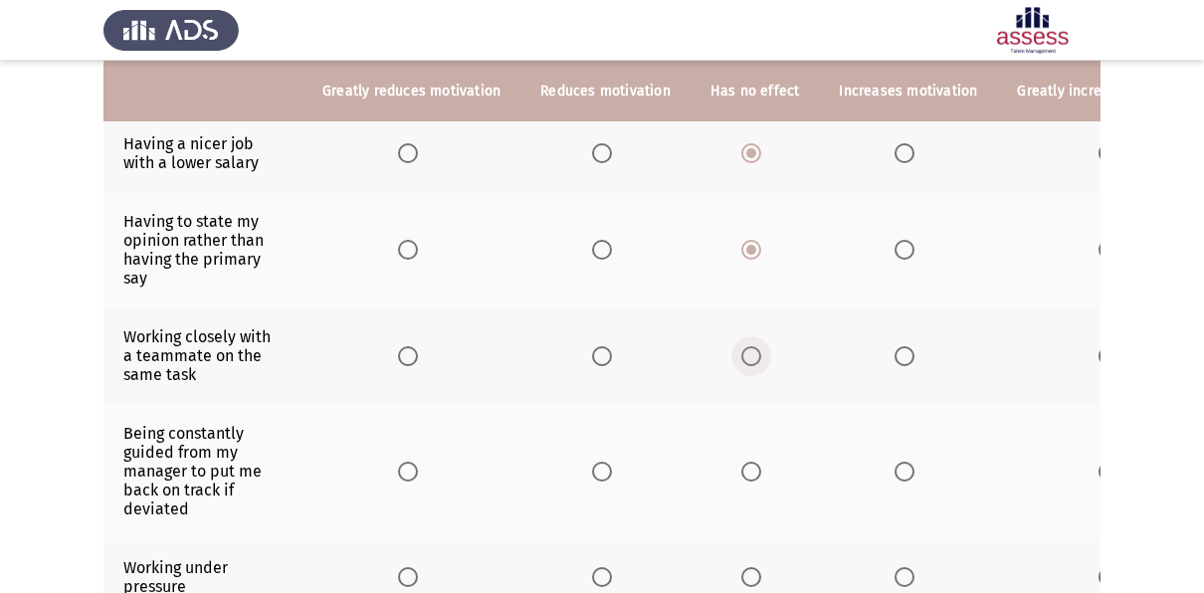
click at [744, 362] on span "Select an option" at bounding box center [752, 356] width 20 height 20
click at [744, 362] on input "Select an option" at bounding box center [752, 356] width 20 height 20
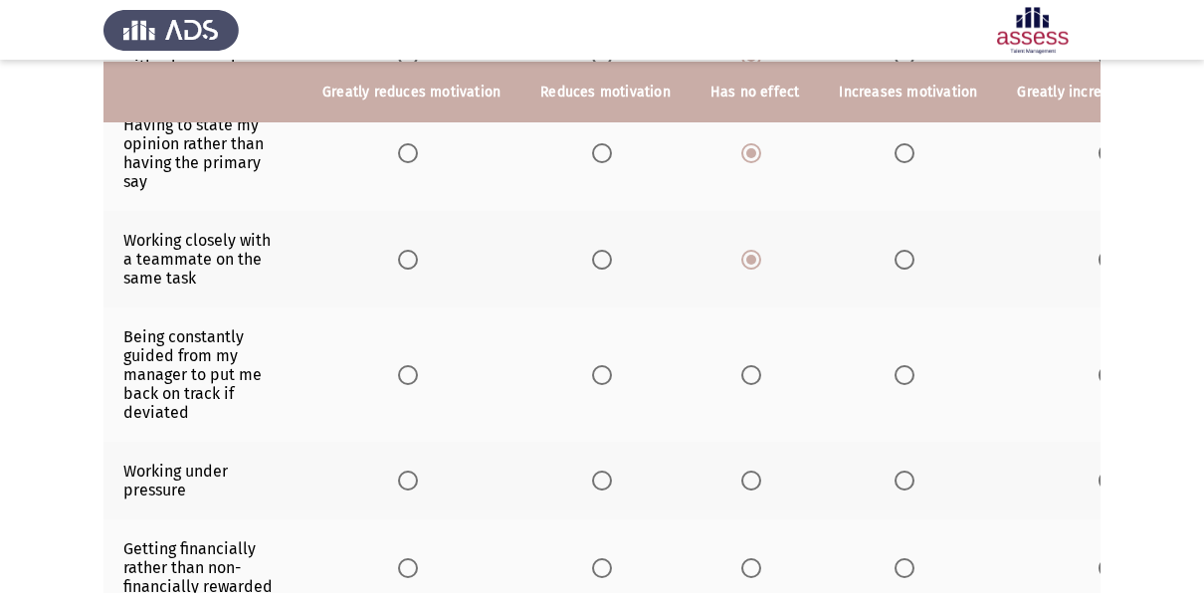
scroll to position [319, 0]
click at [895, 368] on span "Select an option" at bounding box center [905, 374] width 20 height 20
click at [895, 368] on input "Select an option" at bounding box center [905, 374] width 20 height 20
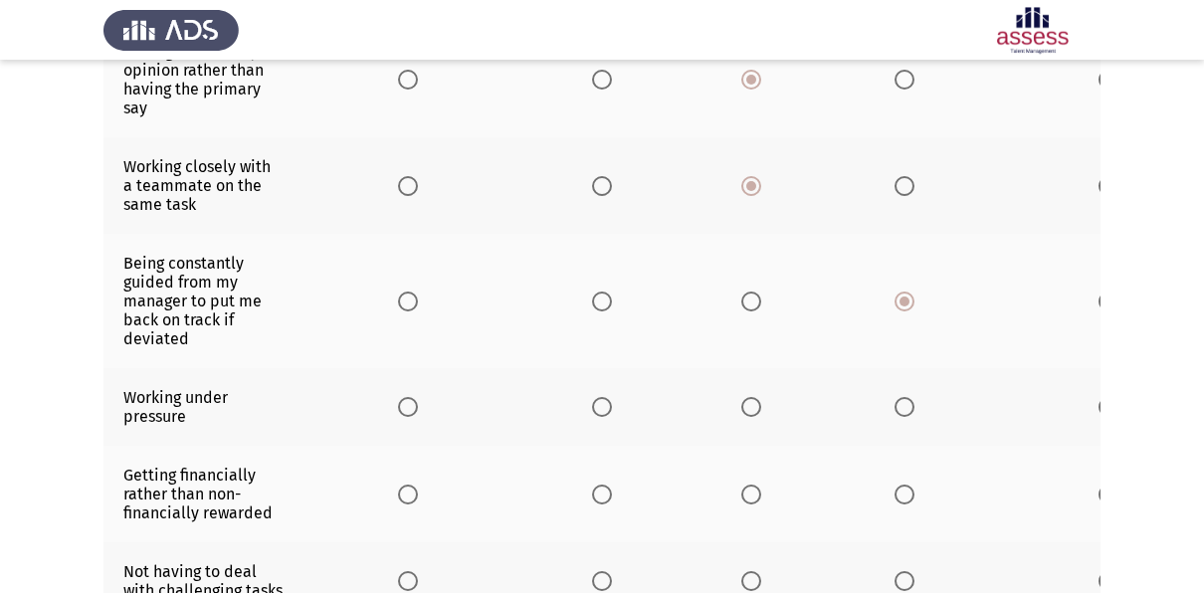
scroll to position [392, 0]
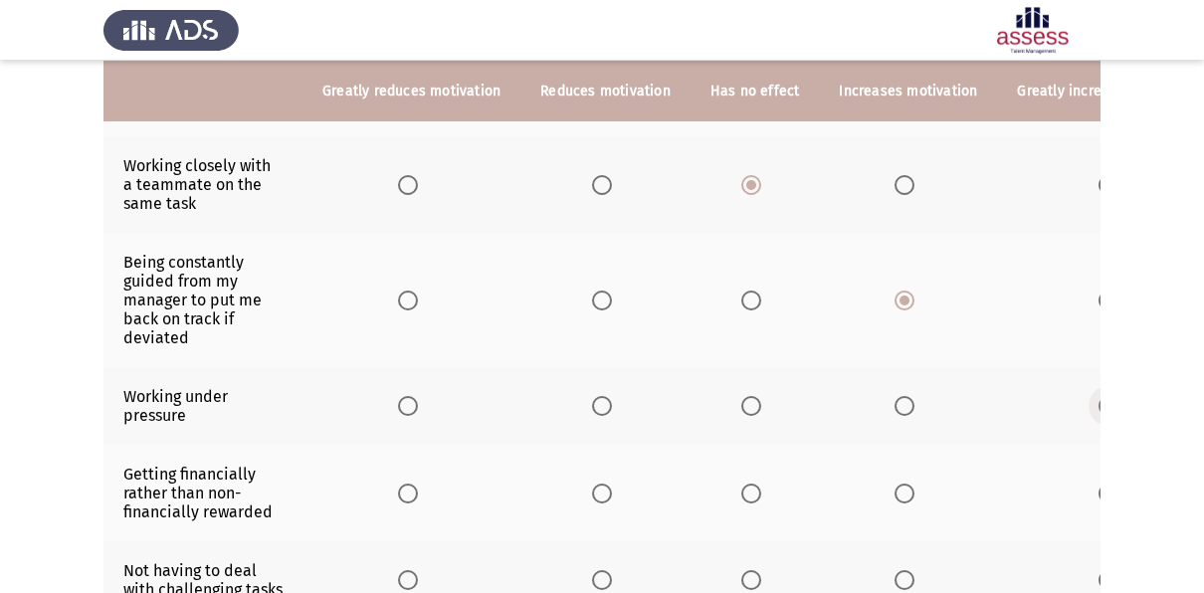
click at [1099, 402] on span "Select an option" at bounding box center [1109, 406] width 20 height 20
click at [1099, 402] on input "Select an option" at bounding box center [1109, 406] width 20 height 20
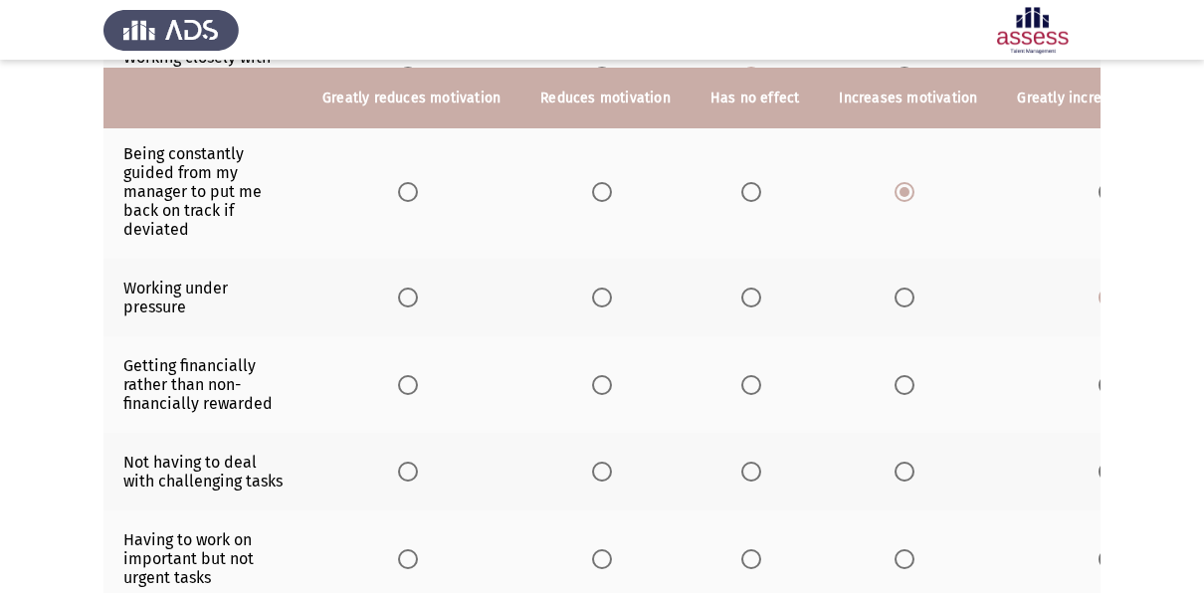
scroll to position [508, 0]
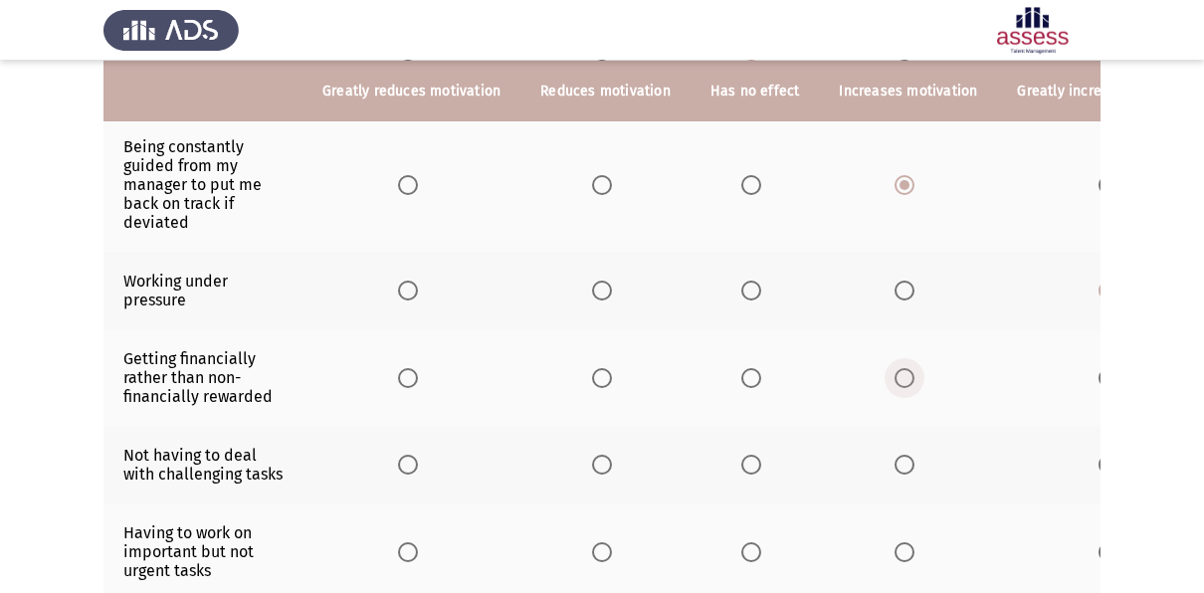
click at [898, 377] on span "Select an option" at bounding box center [905, 378] width 20 height 20
click at [898, 377] on input "Select an option" at bounding box center [905, 378] width 20 height 20
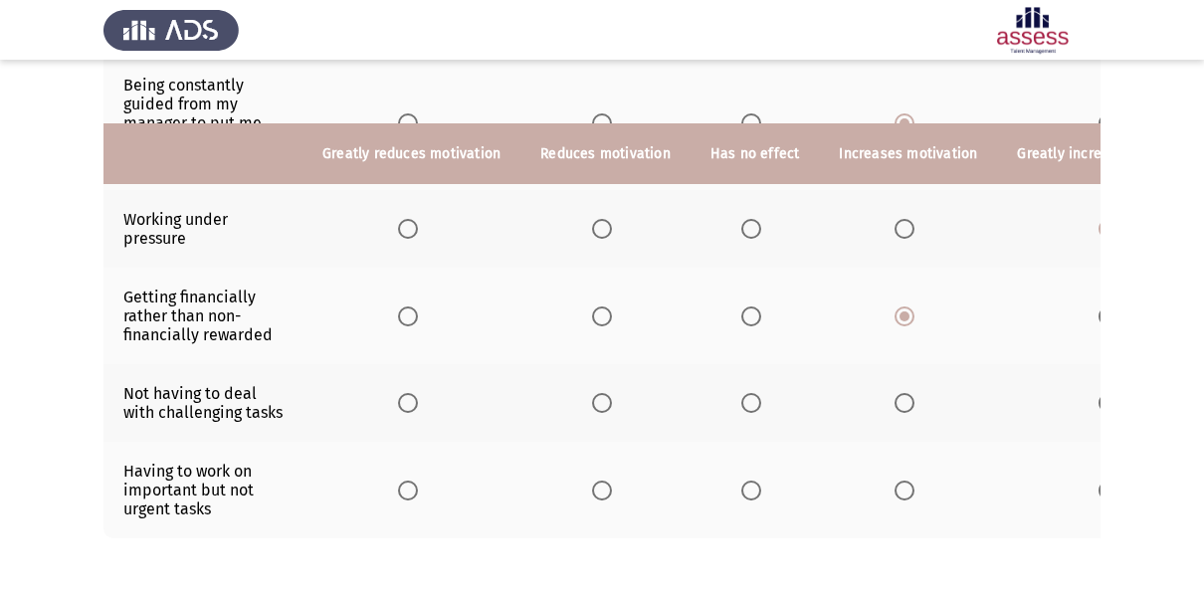
scroll to position [635, 0]
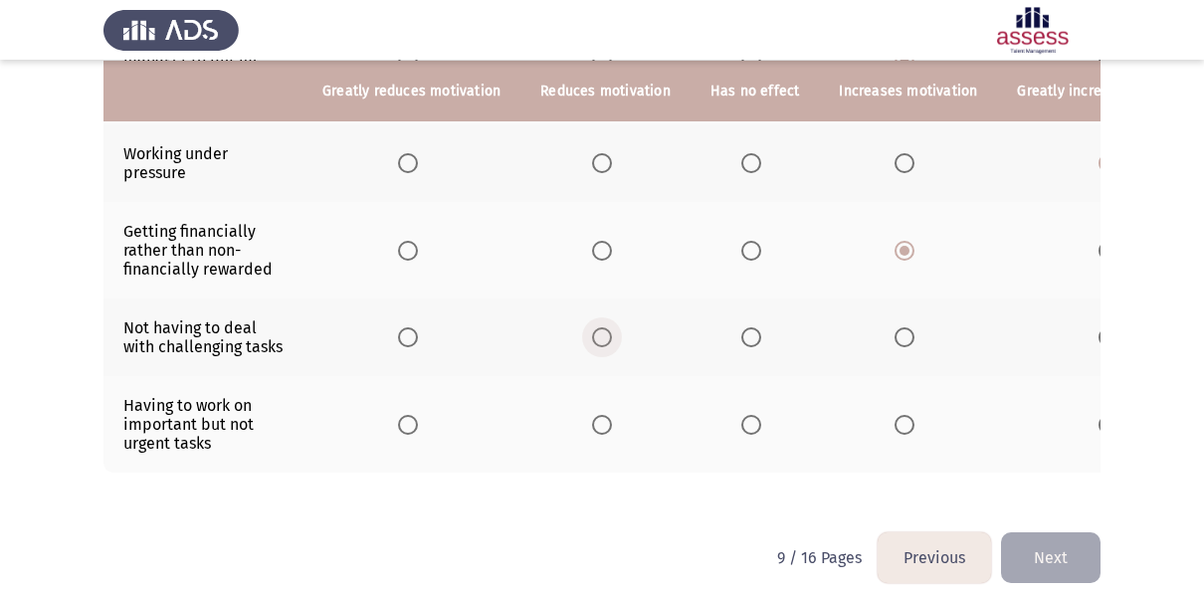
click at [592, 336] on span "Select an option" at bounding box center [602, 337] width 20 height 20
click at [592, 336] on input "Select an option" at bounding box center [602, 337] width 20 height 20
click at [412, 337] on span "Select an option" at bounding box center [408, 337] width 20 height 20
click at [412, 337] on input "Select an option" at bounding box center [408, 337] width 20 height 20
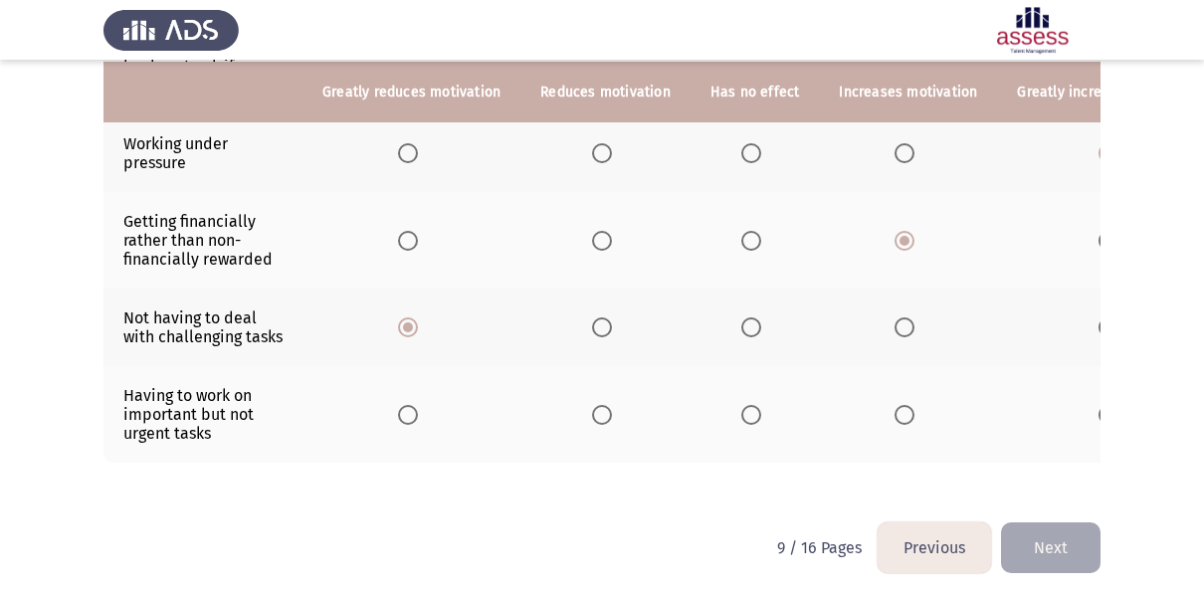
scroll to position [656, 0]
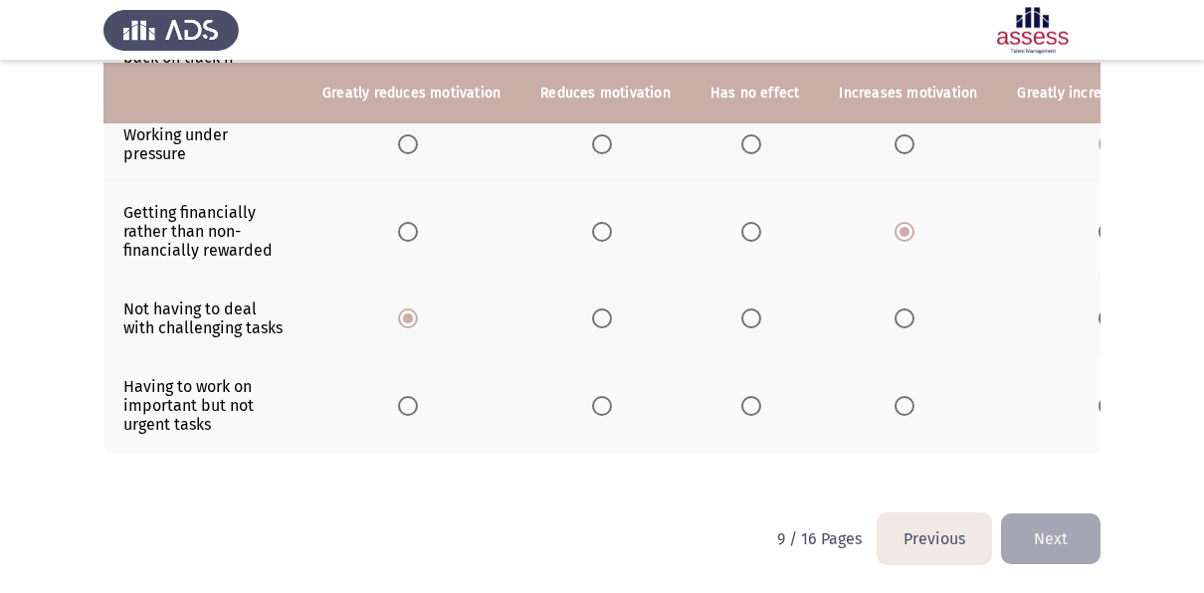
drag, startPoint x: 439, startPoint y: 375, endPoint x: 178, endPoint y: 371, distance: 260.8
click at [178, 371] on tr "Having to work on important but not urgent tasks" at bounding box center [666, 405] width 1124 height 97
click at [748, 416] on span "Select an option" at bounding box center [752, 406] width 20 height 20
click at [748, 416] on input "Select an option" at bounding box center [752, 406] width 20 height 20
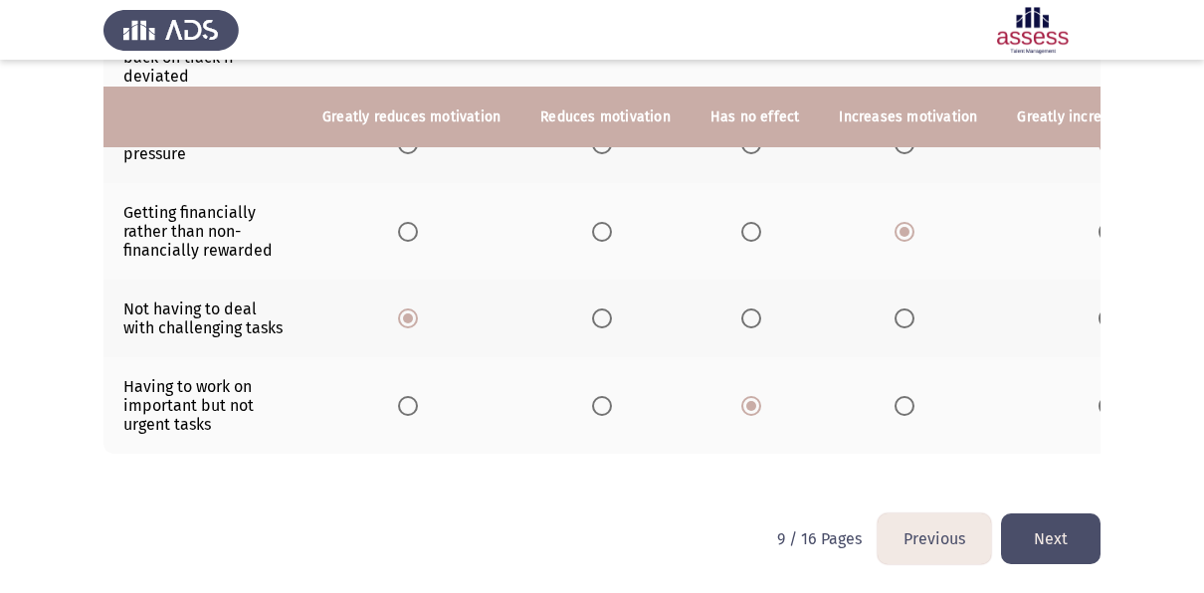
click at [1063, 530] on button "Next" at bounding box center [1051, 539] width 100 height 51
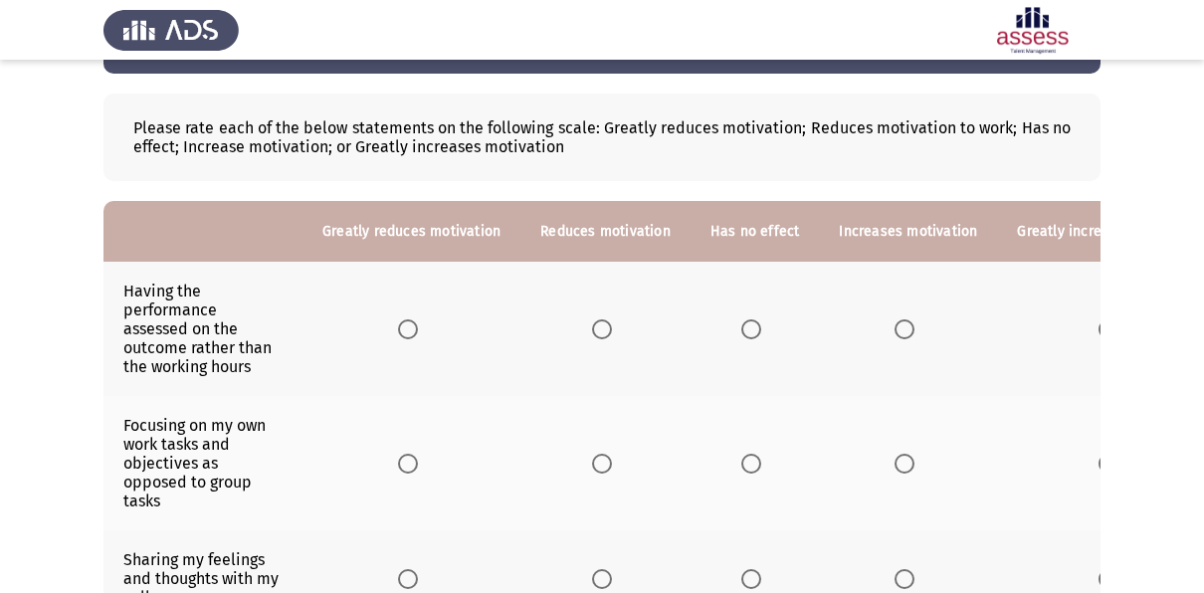
scroll to position [146, 0]
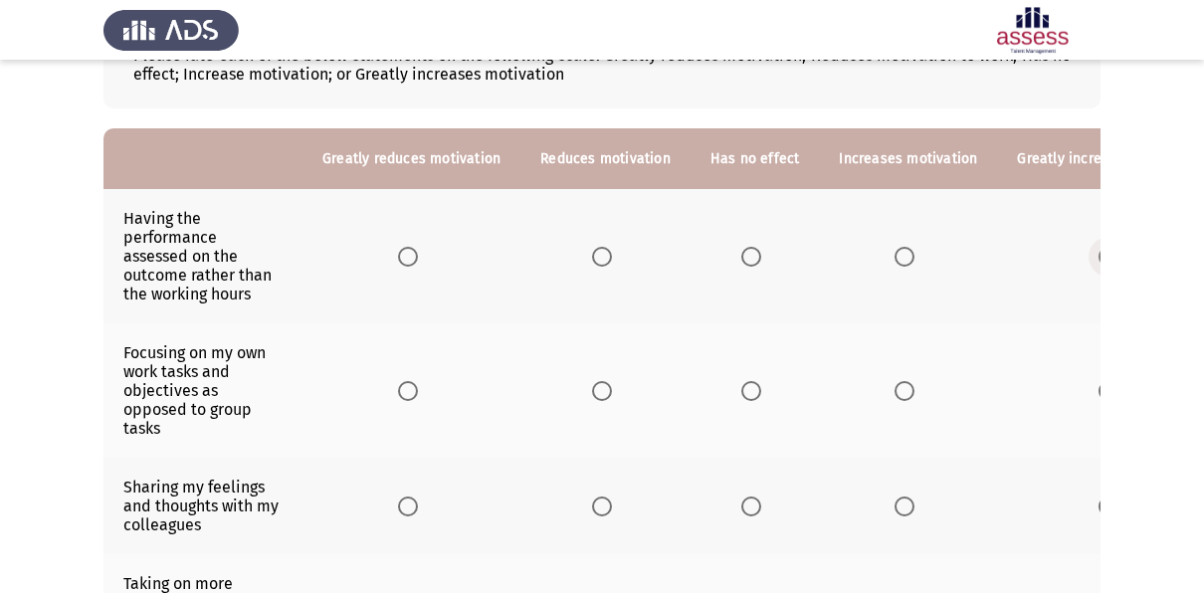
click at [1099, 249] on span "Select an option" at bounding box center [1109, 257] width 20 height 20
click at [1099, 249] on input "Select an option" at bounding box center [1109, 257] width 20 height 20
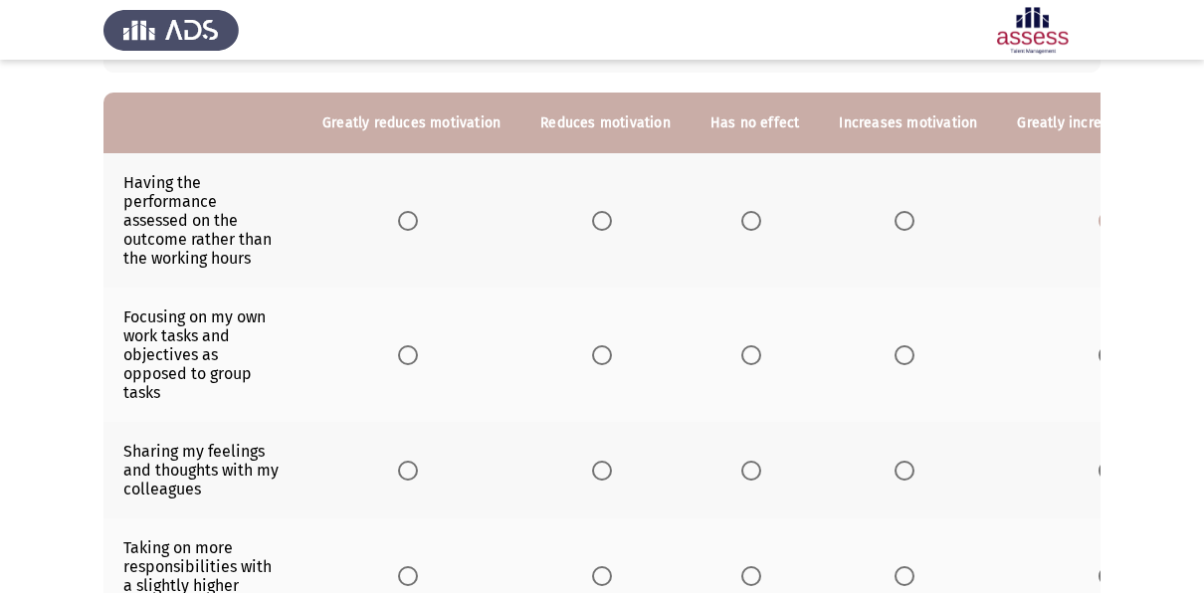
scroll to position [183, 0]
click at [745, 344] on span "Select an option" at bounding box center [752, 354] width 20 height 20
click at [745, 344] on input "Select an option" at bounding box center [752, 354] width 20 height 20
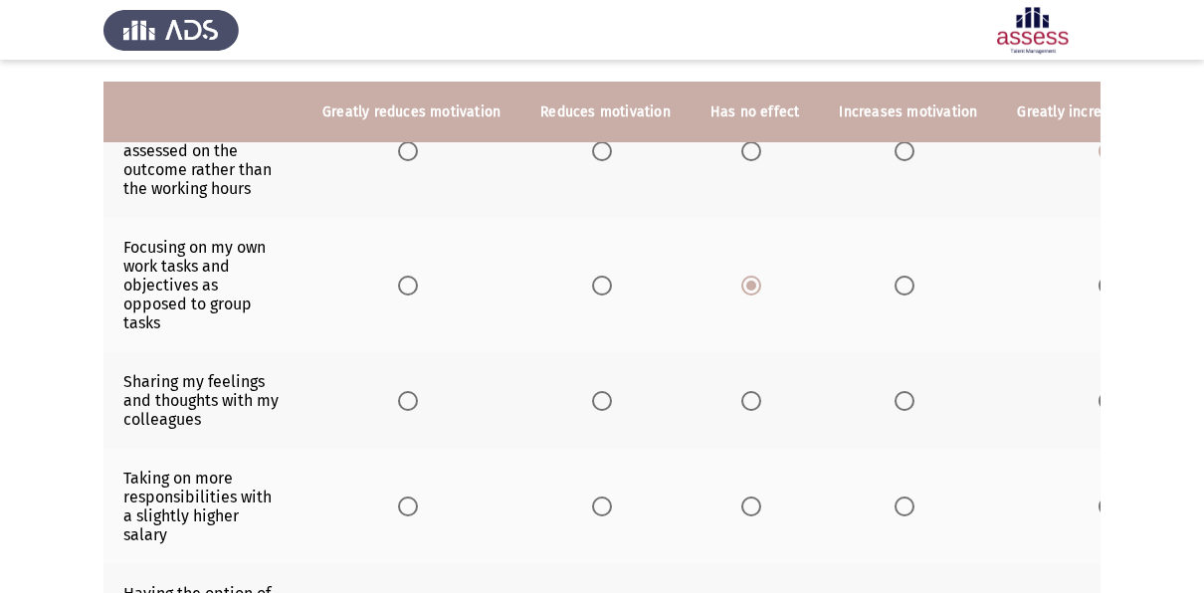
scroll to position [276, 0]
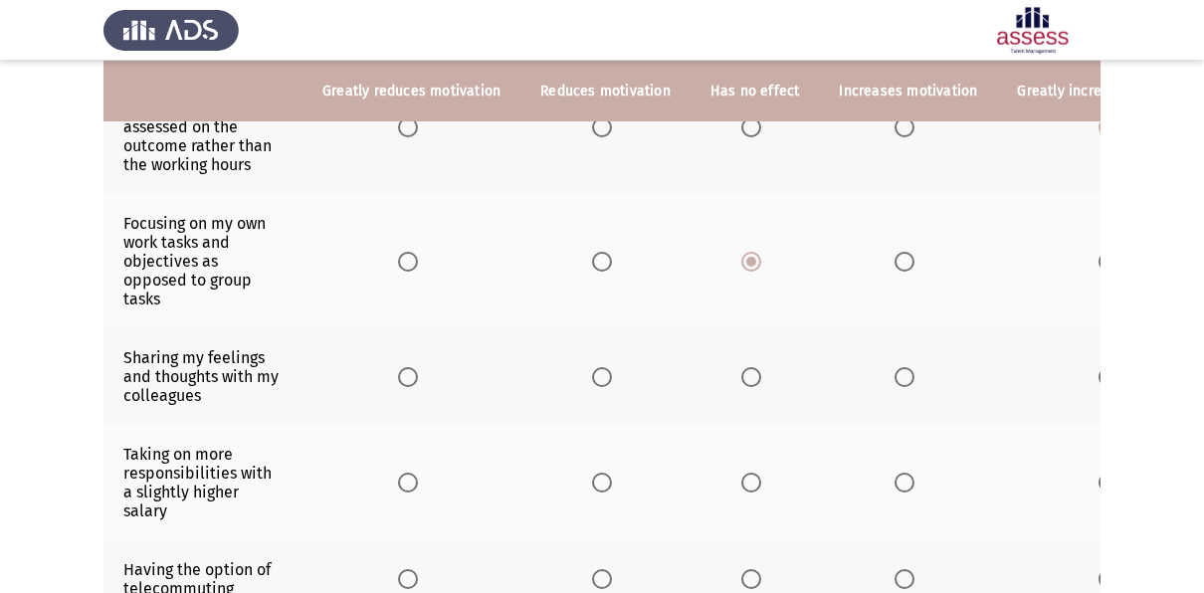
click at [750, 372] on span "Select an option" at bounding box center [752, 377] width 20 height 20
click at [750, 372] on input "Select an option" at bounding box center [752, 377] width 20 height 20
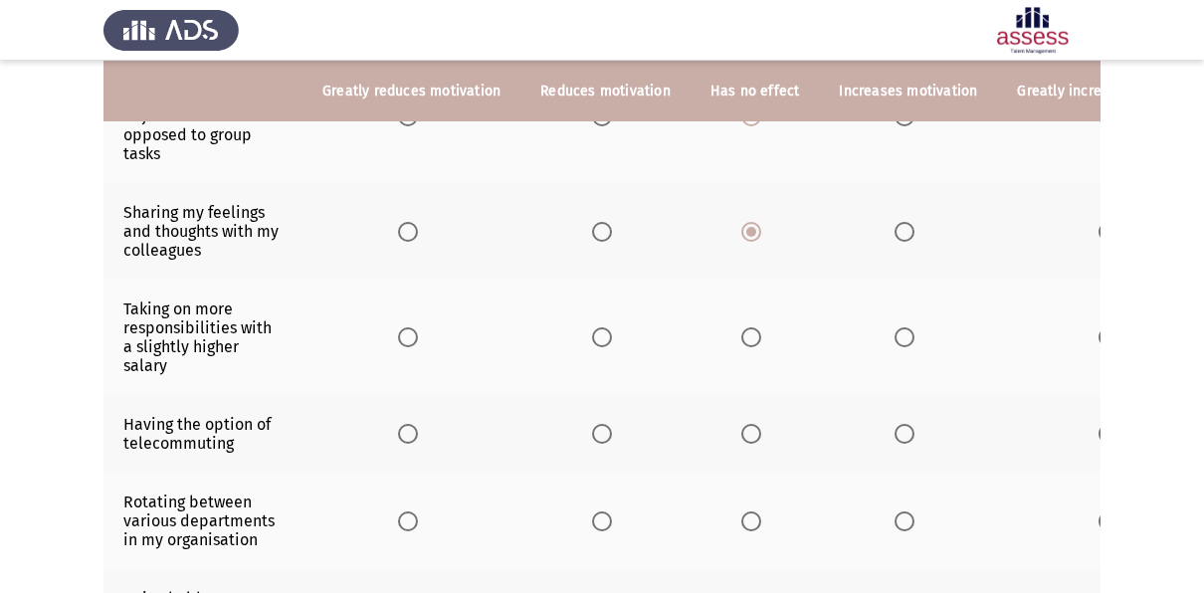
scroll to position [422, 0]
click at [902, 339] on span "Select an option" at bounding box center [905, 336] width 20 height 20
click at [902, 339] on input "Select an option" at bounding box center [905, 336] width 20 height 20
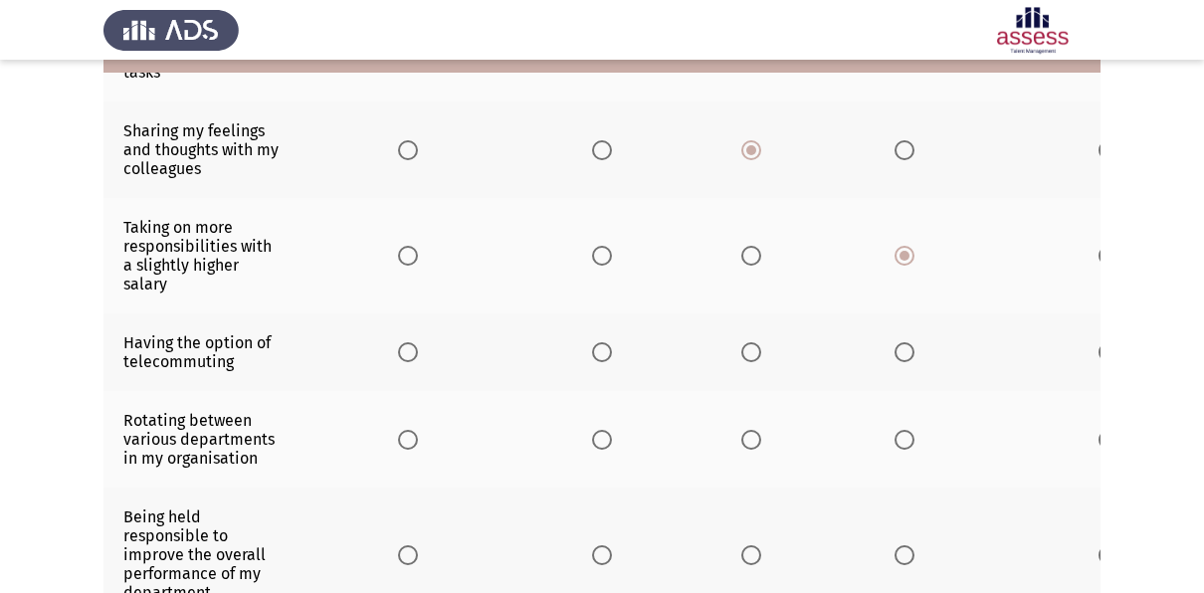
scroll to position [504, 0]
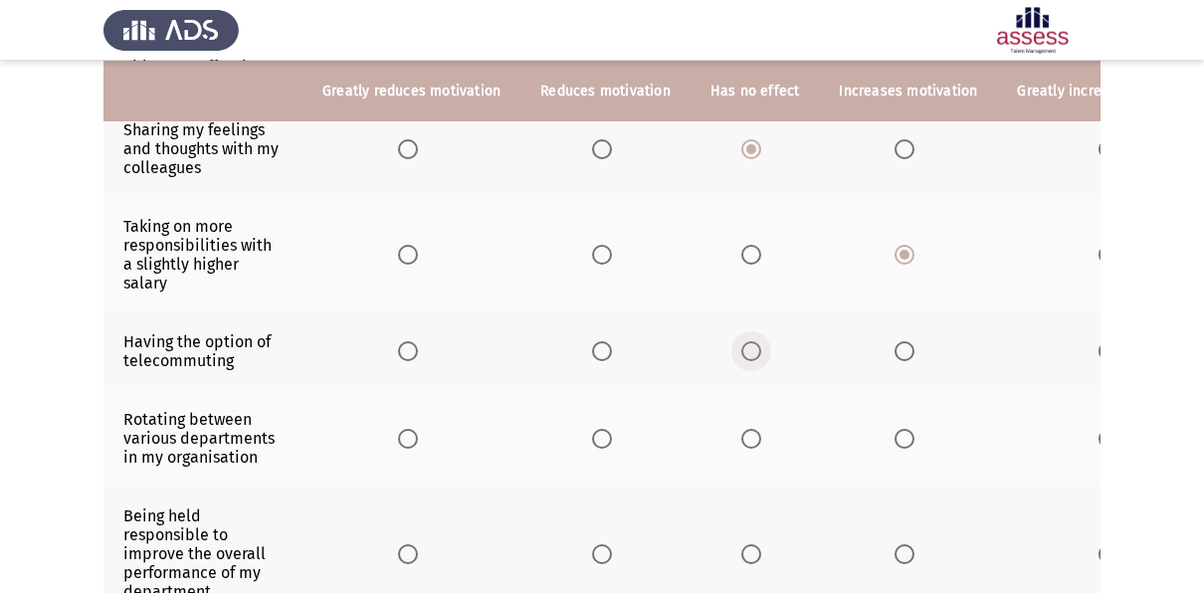
click at [742, 344] on span "Select an option" at bounding box center [752, 351] width 20 height 20
click at [742, 344] on input "Select an option" at bounding box center [752, 351] width 20 height 20
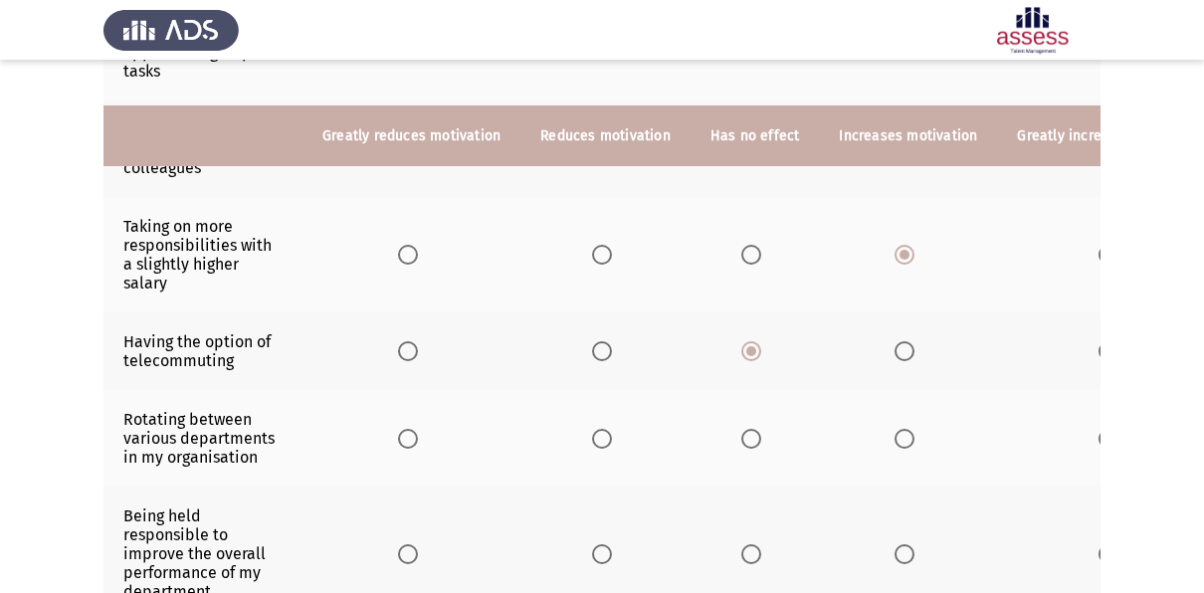
scroll to position [590, 0]
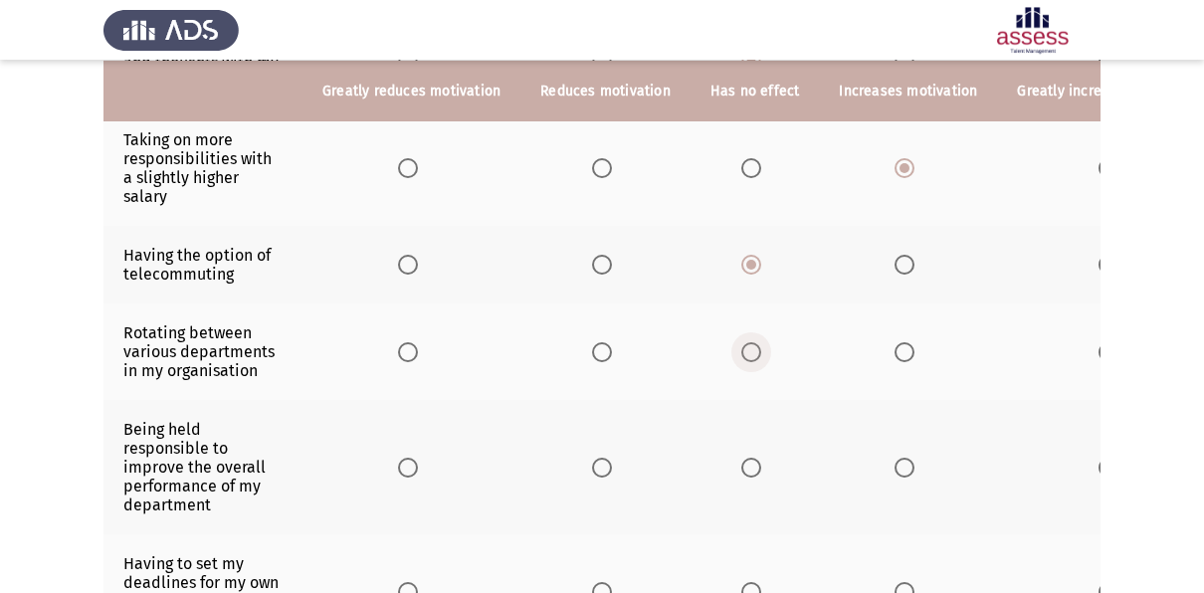
click at [752, 350] on span "Select an option" at bounding box center [752, 352] width 20 height 20
click at [752, 350] on input "Select an option" at bounding box center [752, 352] width 20 height 20
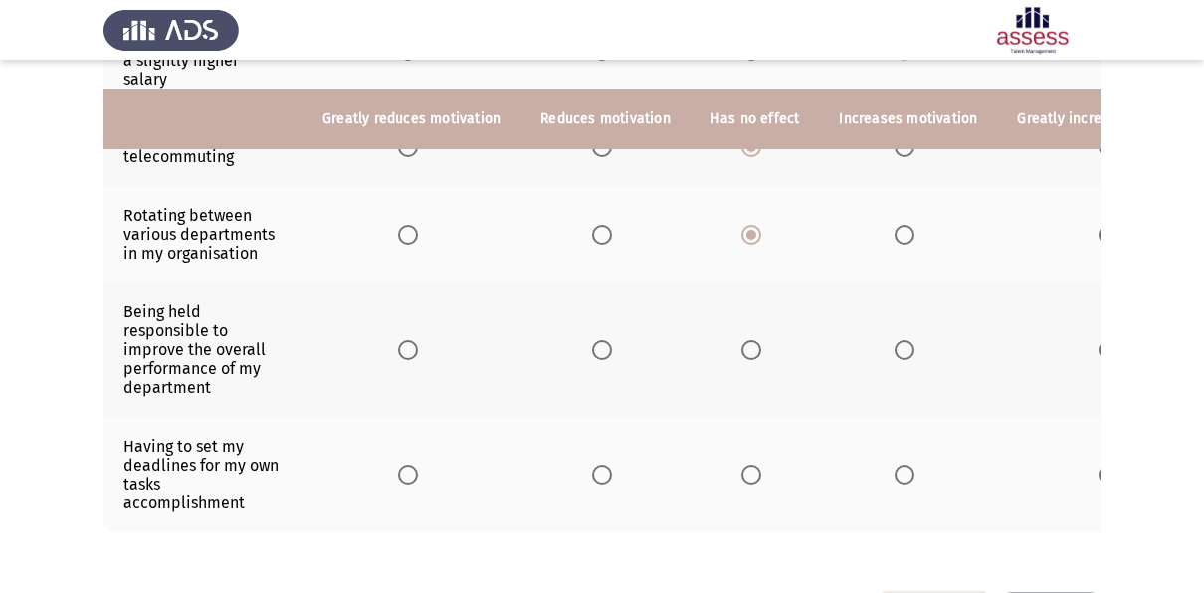
scroll to position [746, 0]
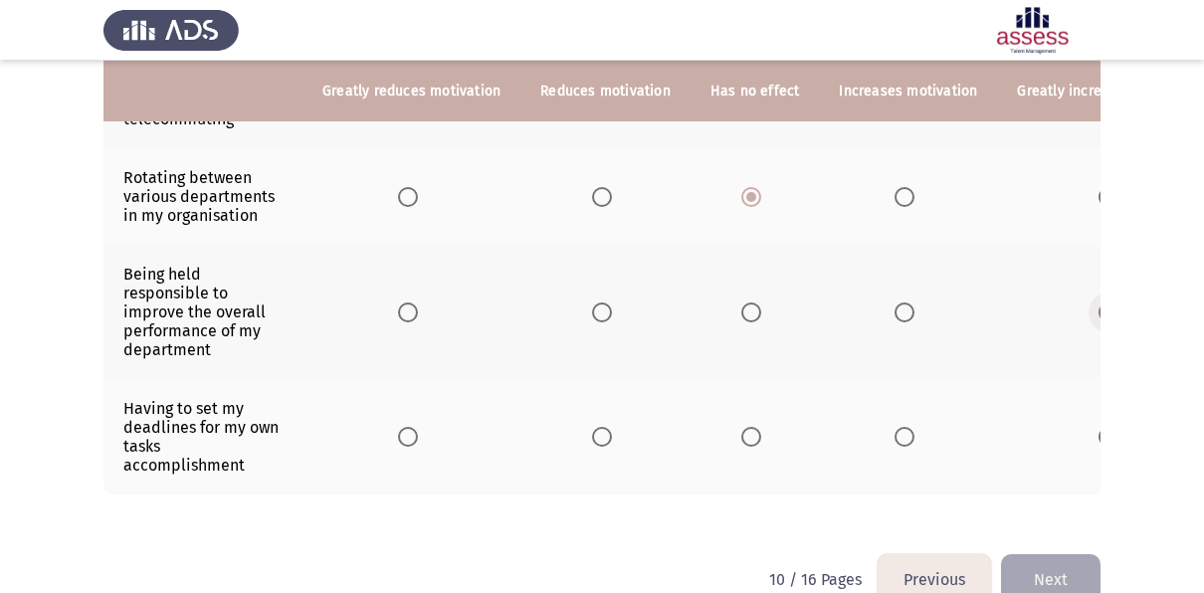
click at [1099, 310] on span "Select an option" at bounding box center [1109, 313] width 20 height 20
click at [1099, 310] on input "Select an option" at bounding box center [1109, 313] width 20 height 20
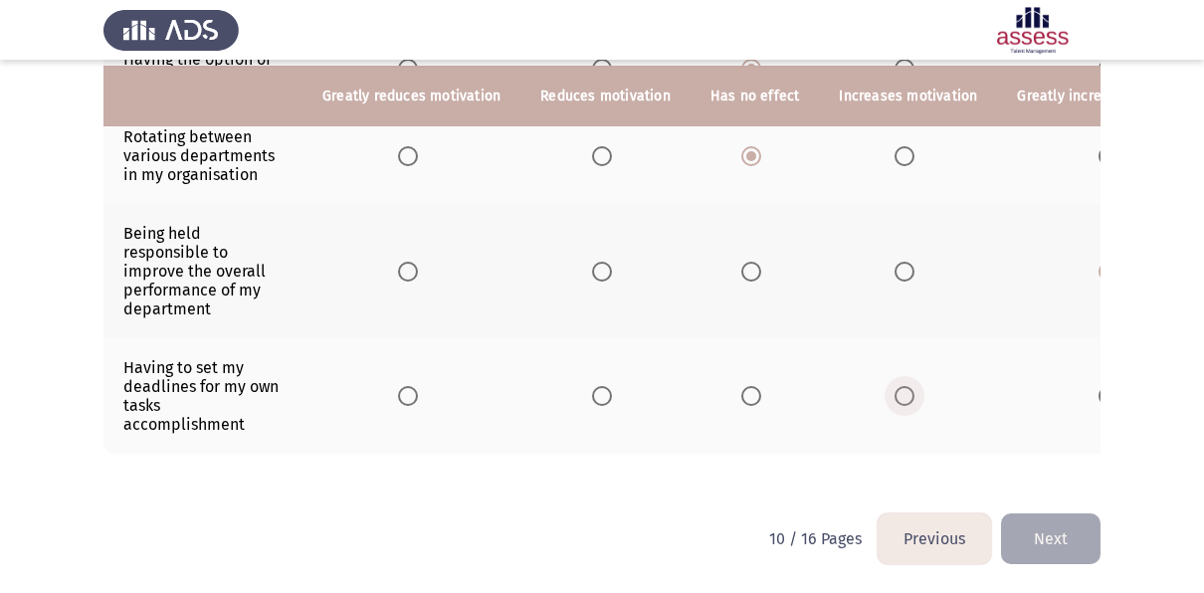
click at [904, 386] on span "Select an option" at bounding box center [905, 396] width 20 height 20
click at [904, 386] on input "Select an option" at bounding box center [905, 396] width 20 height 20
click at [1058, 545] on button "Next" at bounding box center [1051, 539] width 100 height 51
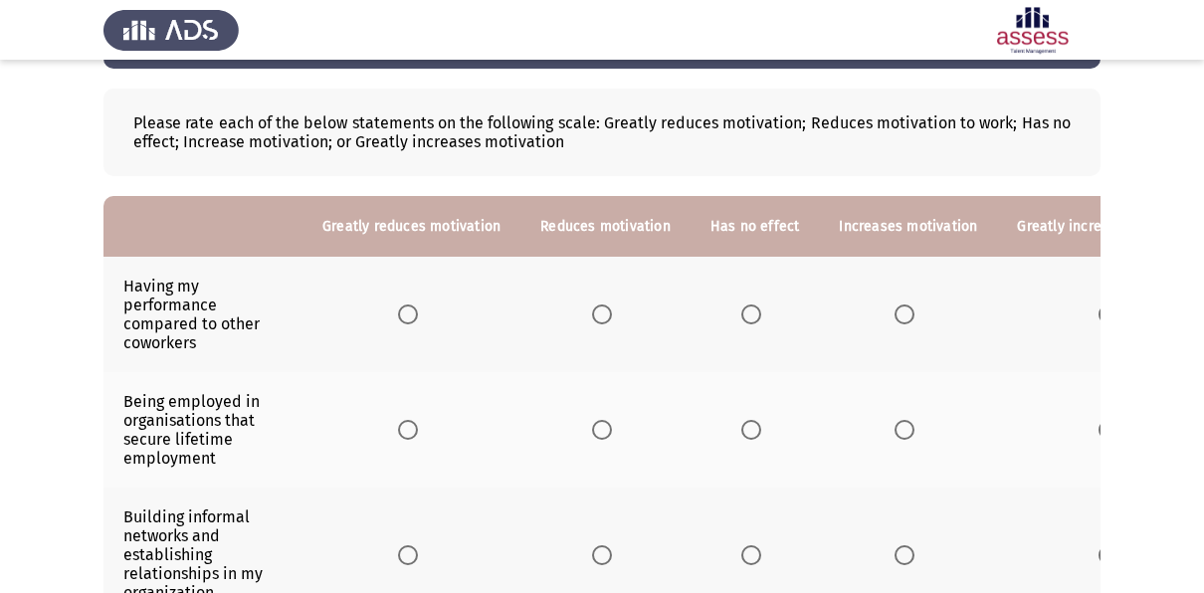
scroll to position [80, 0]
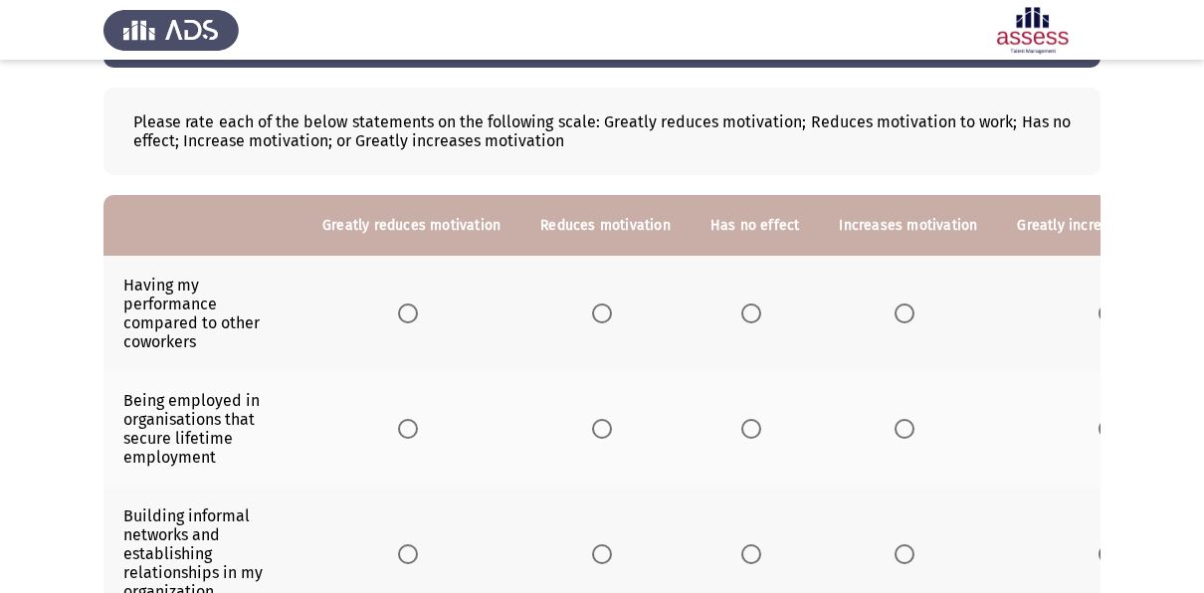
click at [742, 304] on span "Select an option" at bounding box center [752, 314] width 20 height 20
click at [742, 304] on input "Select an option" at bounding box center [752, 314] width 20 height 20
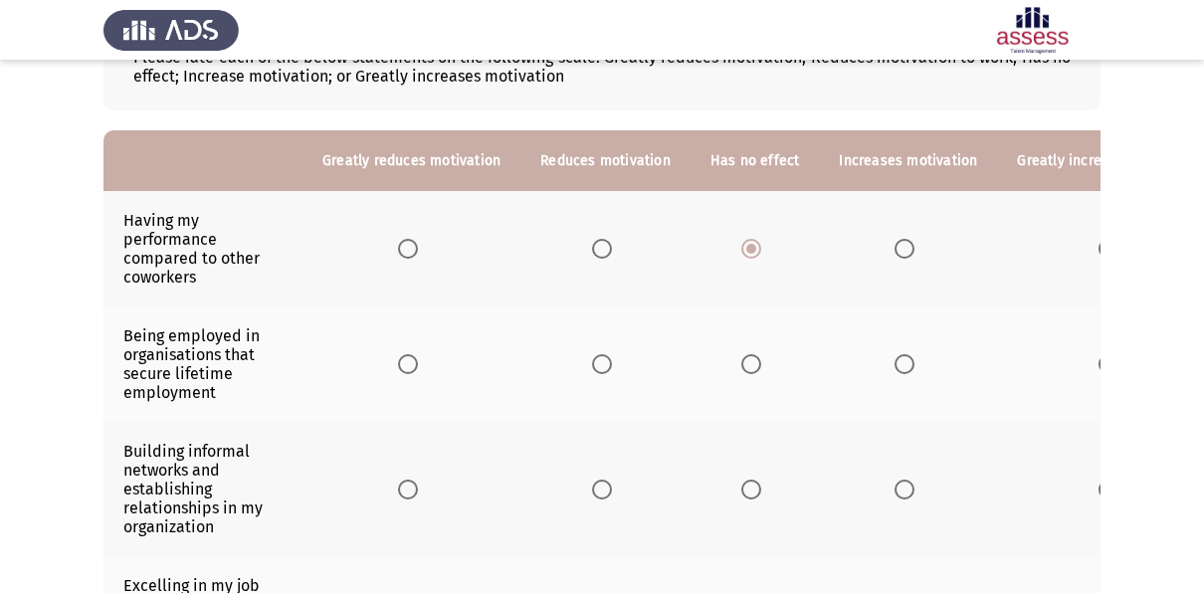
scroll to position [153, 0]
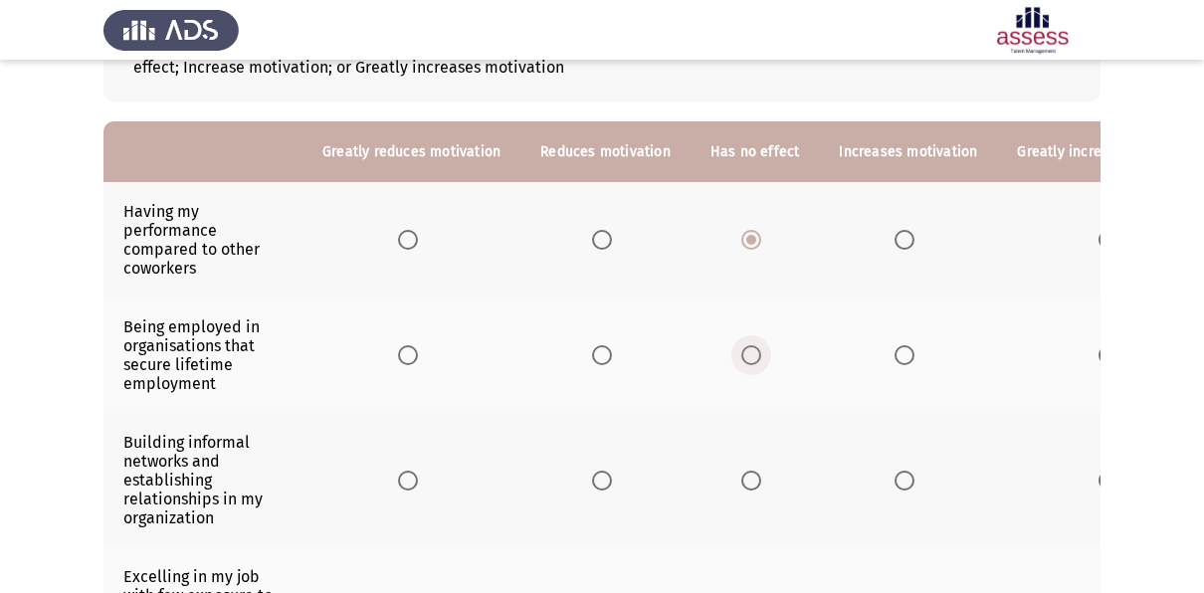
click at [744, 358] on span "Select an option" at bounding box center [752, 355] width 20 height 20
click at [744, 358] on input "Select an option" at bounding box center [752, 355] width 20 height 20
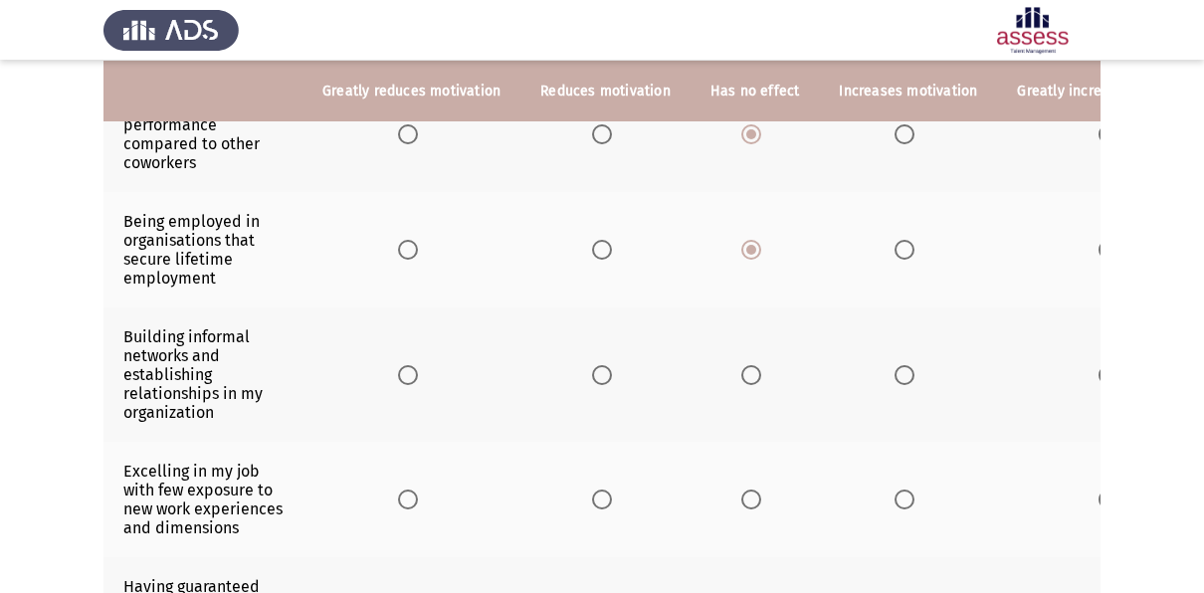
scroll to position [260, 0]
click at [751, 376] on span "Select an option" at bounding box center [752, 374] width 20 height 20
click at [751, 376] on input "Select an option" at bounding box center [752, 374] width 20 height 20
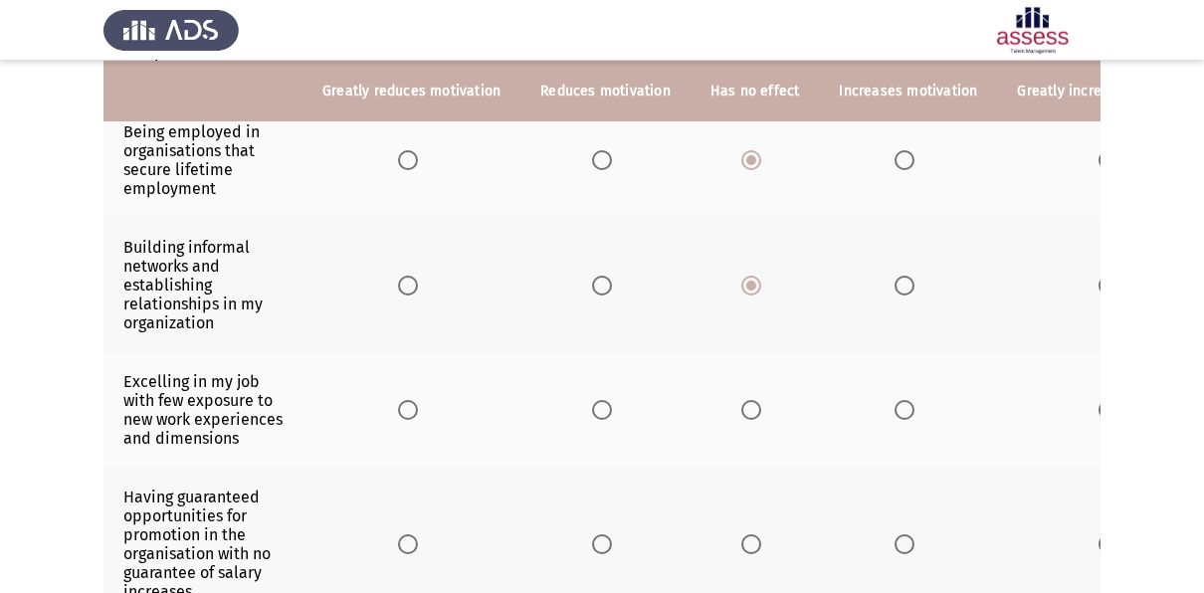
scroll to position [368, 0]
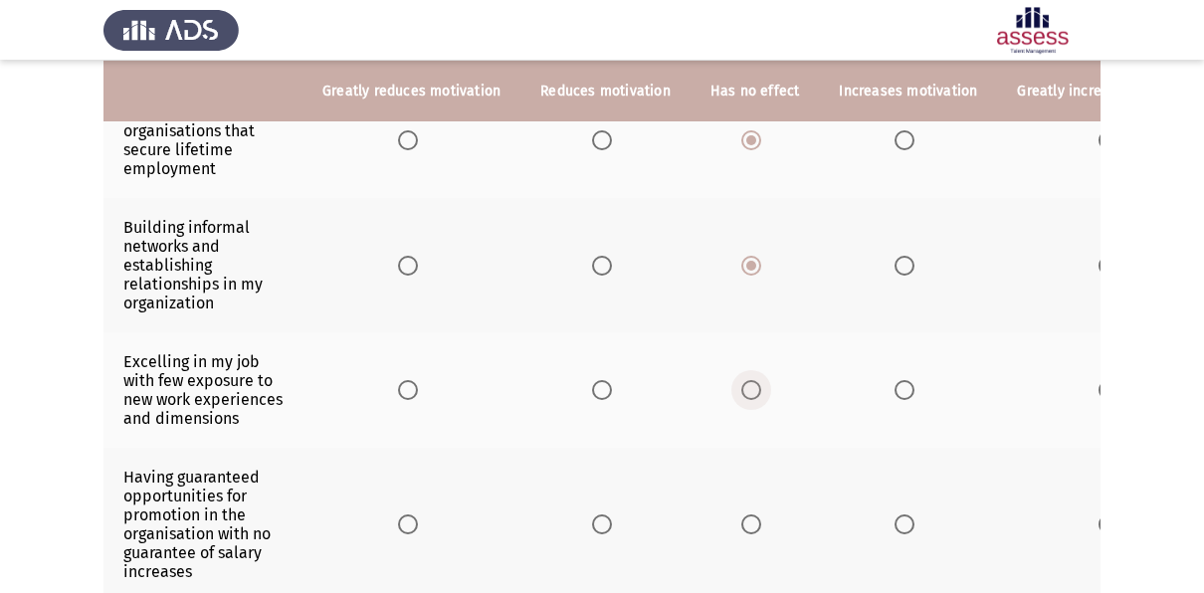
click at [742, 398] on span "Select an option" at bounding box center [752, 390] width 20 height 20
click at [742, 398] on input "Select an option" at bounding box center [752, 390] width 20 height 20
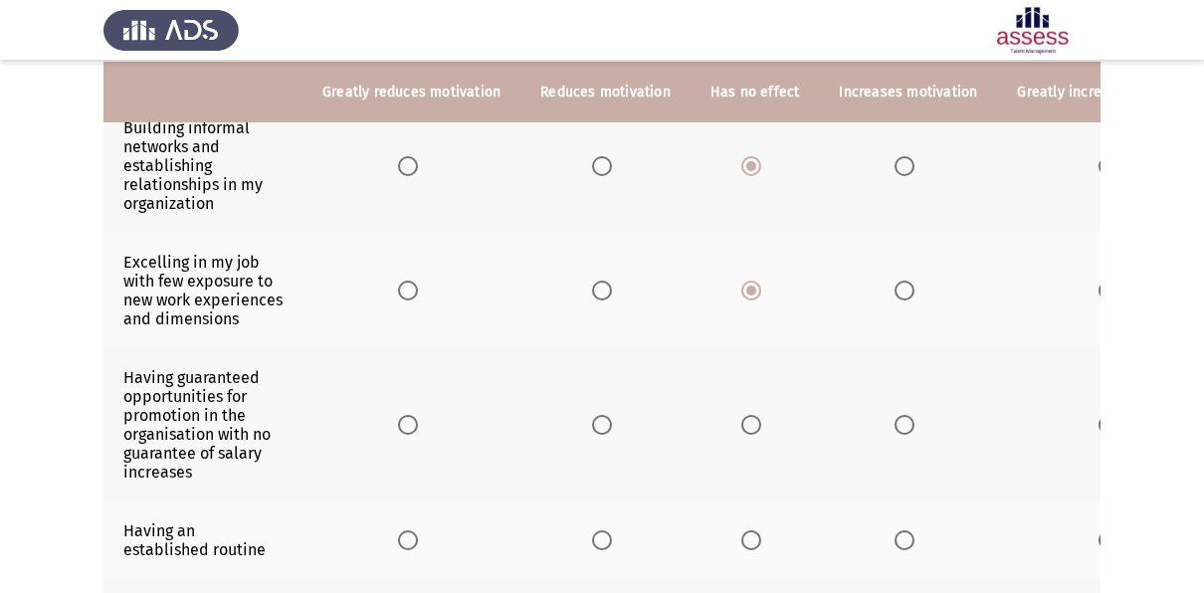
scroll to position [469, 0]
click at [747, 434] on span "Select an option" at bounding box center [752, 424] width 20 height 20
click at [747, 434] on input "Select an option" at bounding box center [752, 424] width 20 height 20
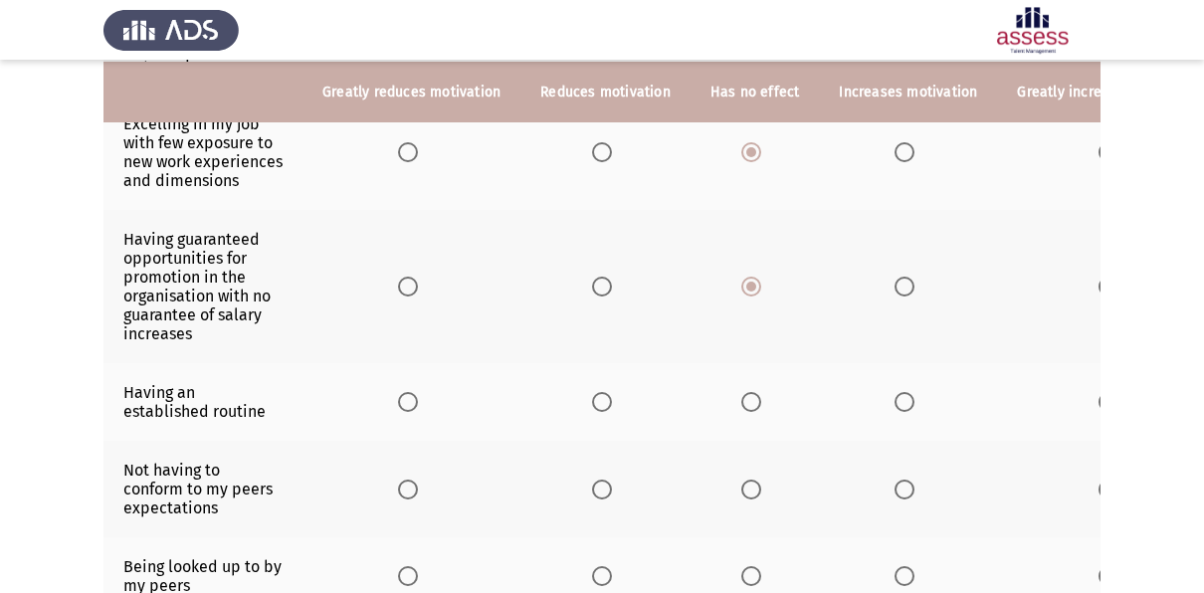
scroll to position [607, 0]
click at [742, 408] on span "Select an option" at bounding box center [752, 401] width 20 height 20
click at [742, 408] on input "Select an option" at bounding box center [752, 401] width 20 height 20
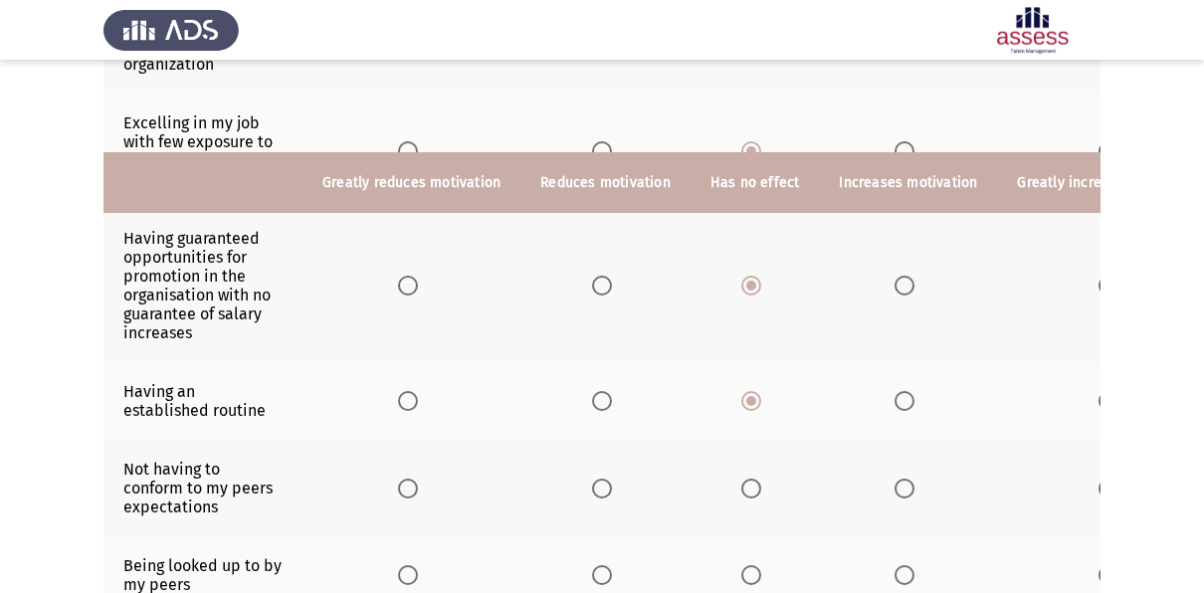
scroll to position [727, 0]
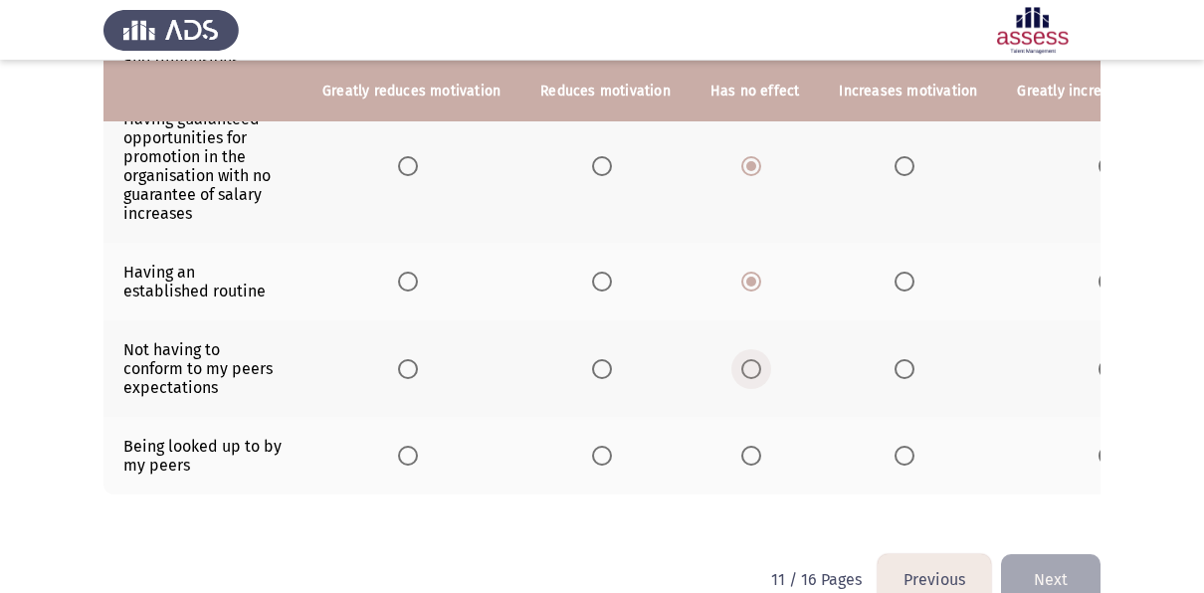
click at [748, 374] on span "Select an option" at bounding box center [752, 369] width 20 height 20
click at [748, 374] on input "Select an option" at bounding box center [752, 369] width 20 height 20
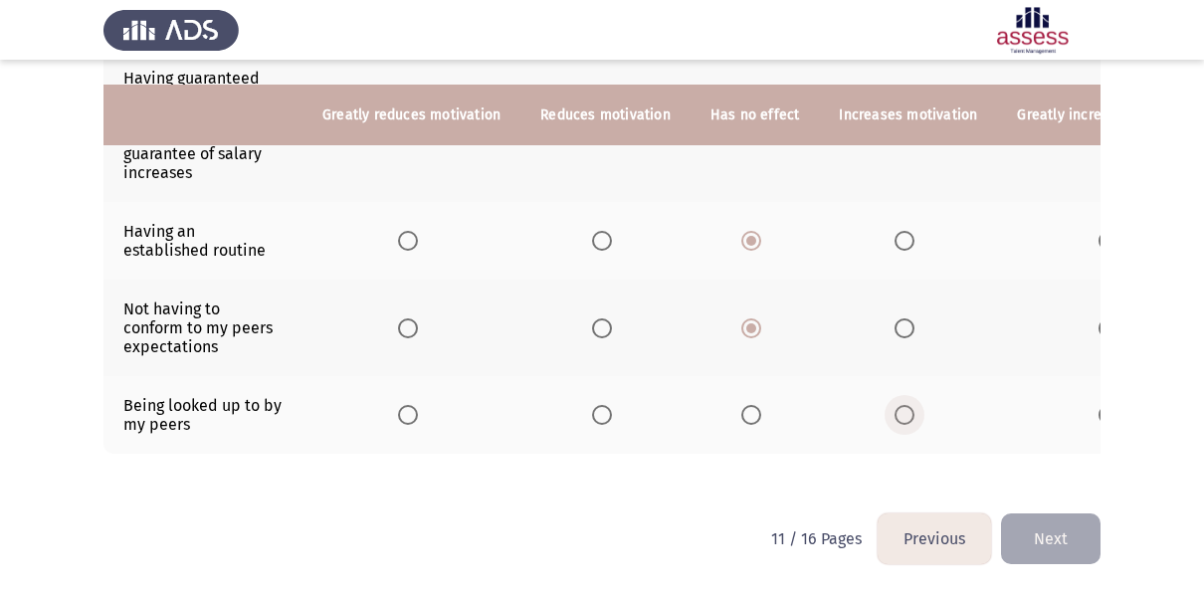
click at [899, 408] on span "Select an option" at bounding box center [905, 415] width 20 height 20
click at [899, 408] on input "Select an option" at bounding box center [905, 415] width 20 height 20
click at [742, 405] on span "Select an option" at bounding box center [752, 415] width 20 height 20
click at [742, 405] on input "Select an option" at bounding box center [752, 415] width 20 height 20
click at [1048, 529] on button "Next" at bounding box center [1051, 539] width 100 height 51
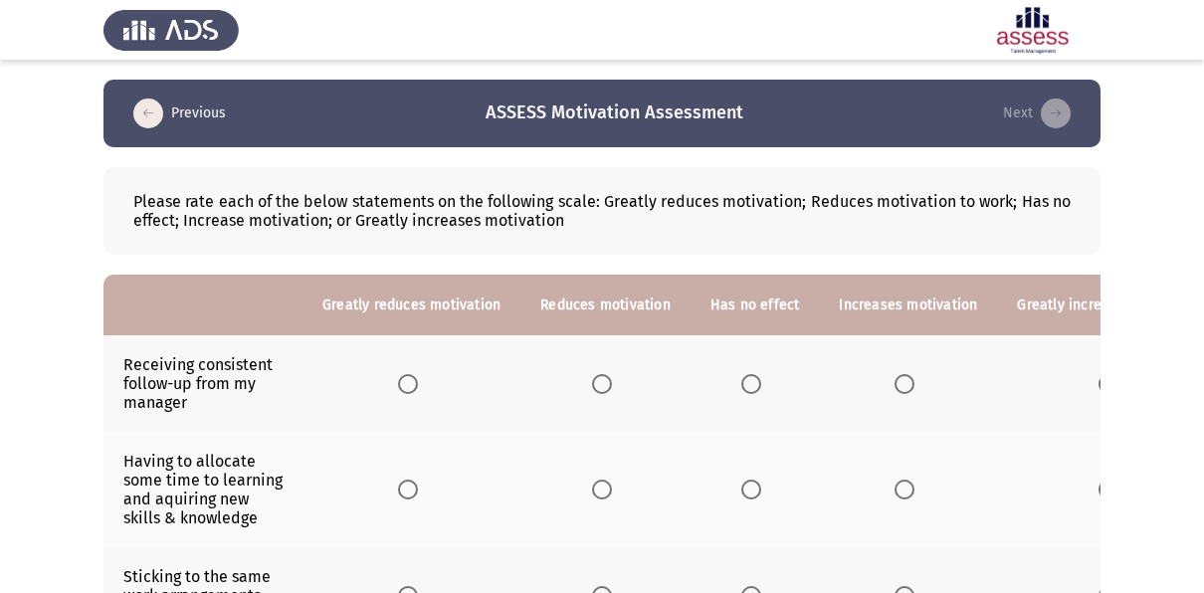
scroll to position [84, 0]
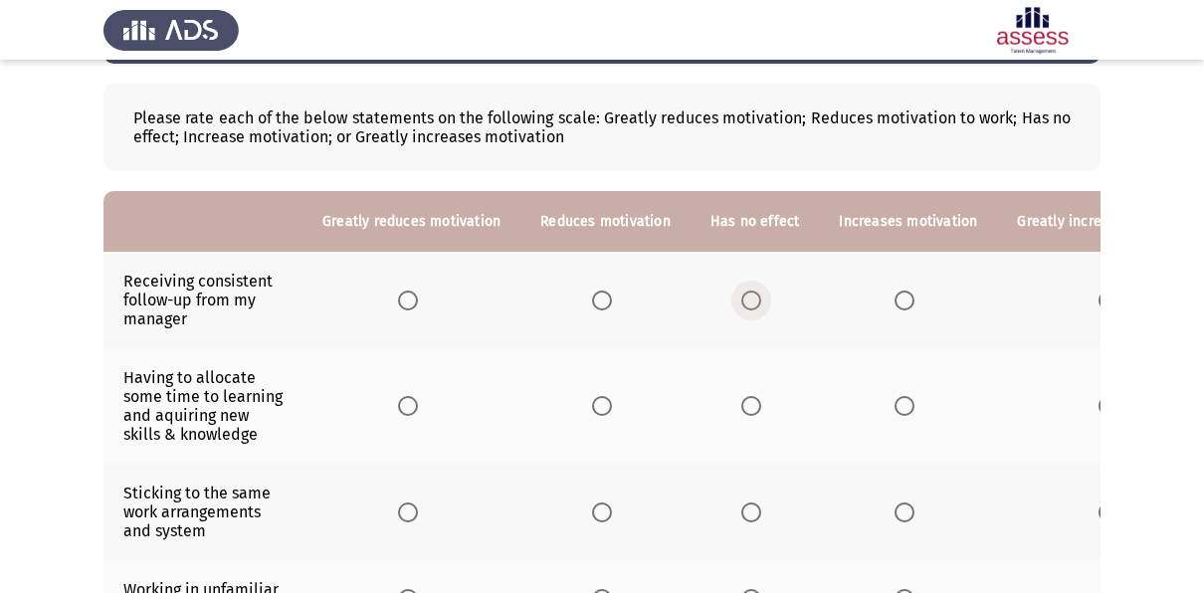
click at [742, 298] on span "Select an option" at bounding box center [752, 301] width 20 height 20
click at [742, 298] on input "Select an option" at bounding box center [752, 301] width 20 height 20
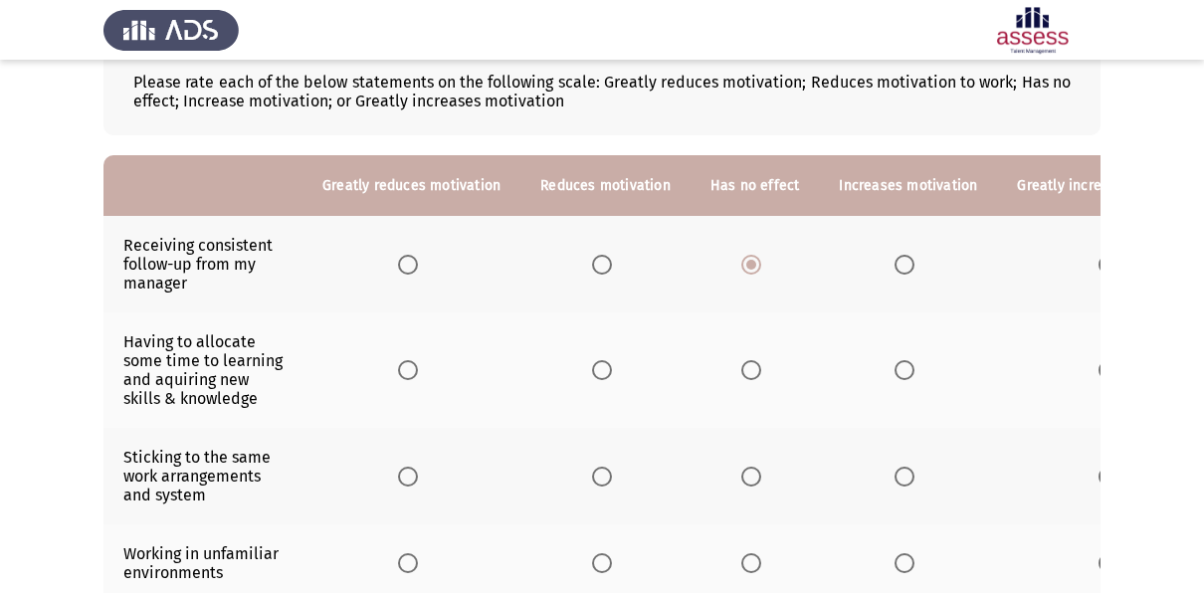
scroll to position [120, 0]
click at [1099, 366] on span "Select an option" at bounding box center [1109, 369] width 20 height 20
click at [1099, 366] on input "Select an option" at bounding box center [1109, 369] width 20 height 20
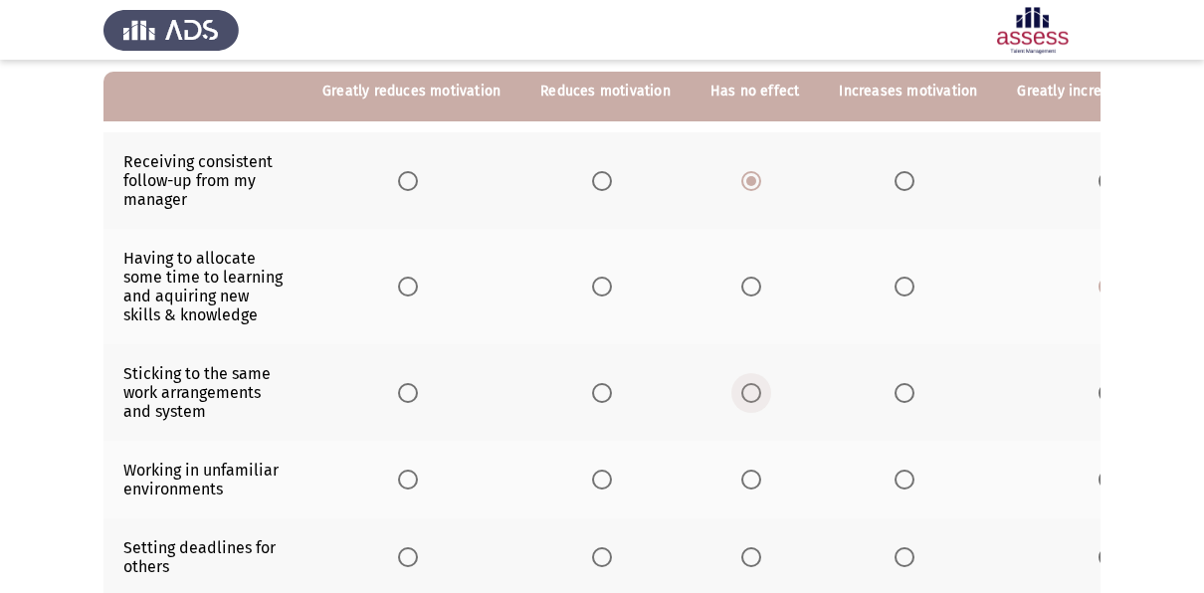
click at [743, 388] on span "Select an option" at bounding box center [752, 393] width 20 height 20
click at [743, 388] on input "Select an option" at bounding box center [752, 393] width 20 height 20
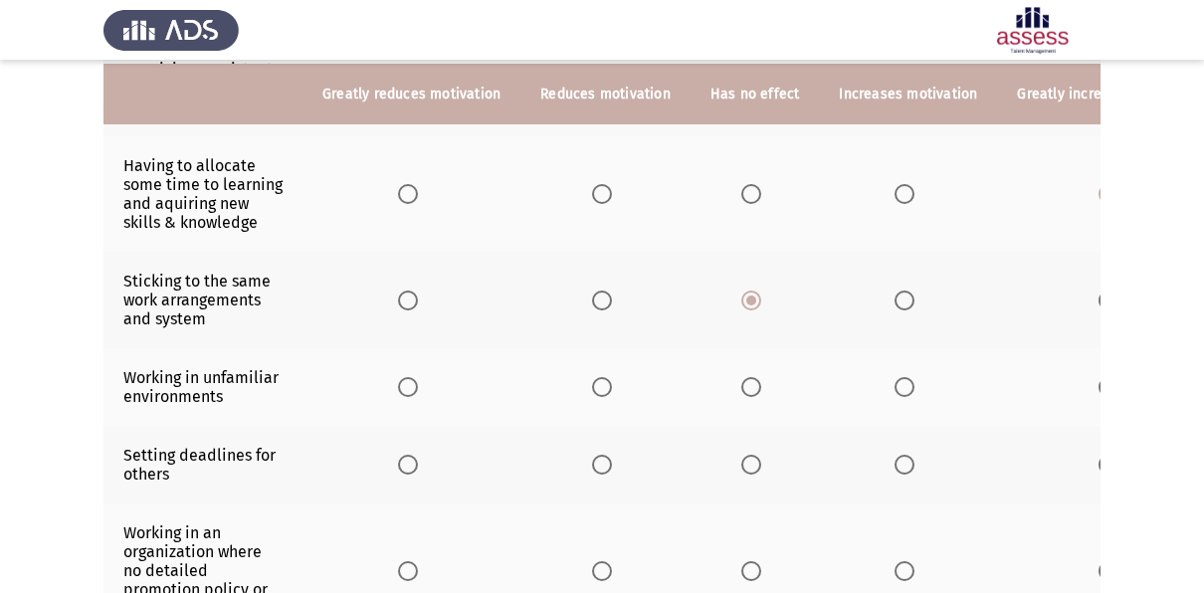
scroll to position [300, 0]
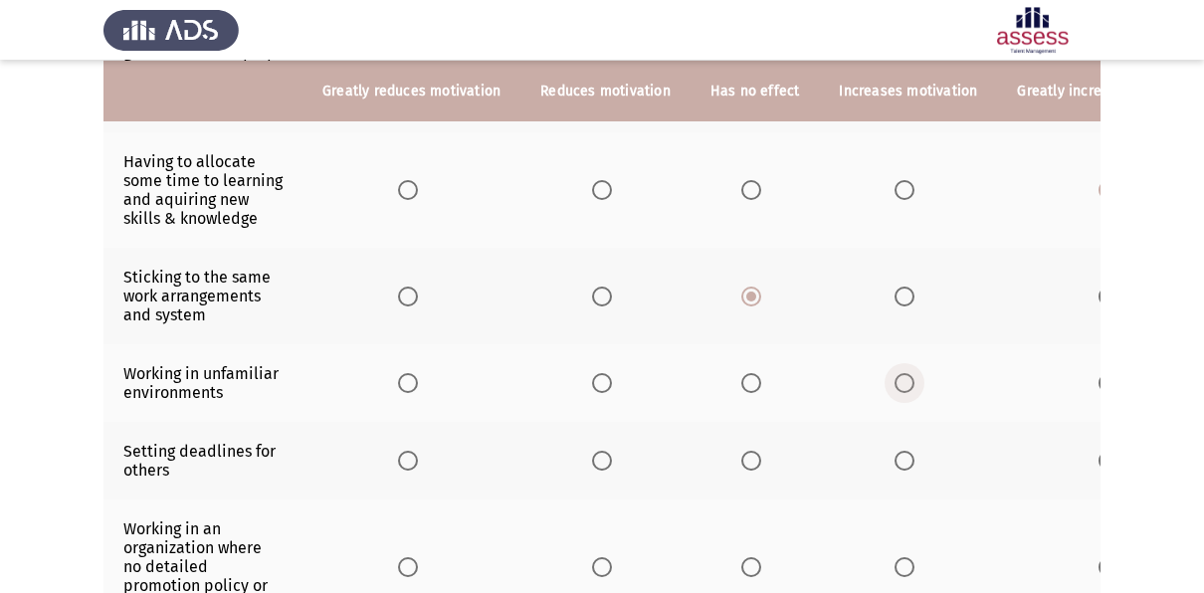
click at [895, 378] on span "Select an option" at bounding box center [905, 383] width 20 height 20
click at [895, 378] on input "Select an option" at bounding box center [905, 383] width 20 height 20
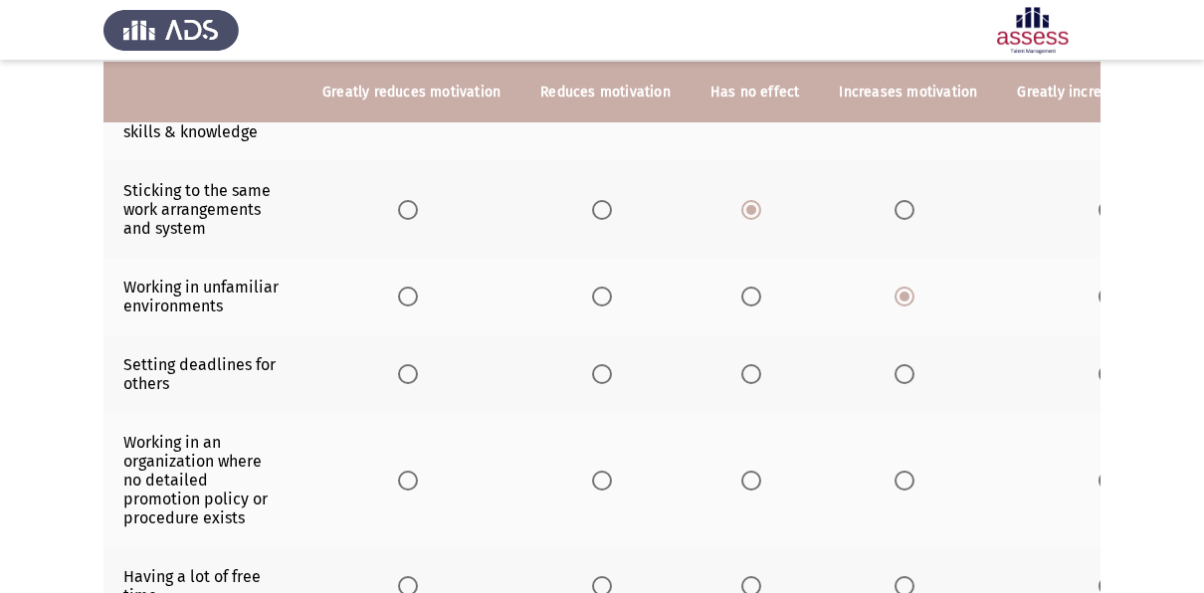
scroll to position [387, 0]
click at [757, 369] on label "Select an option" at bounding box center [756, 373] width 28 height 20
click at [757, 369] on input "Select an option" at bounding box center [752, 373] width 20 height 20
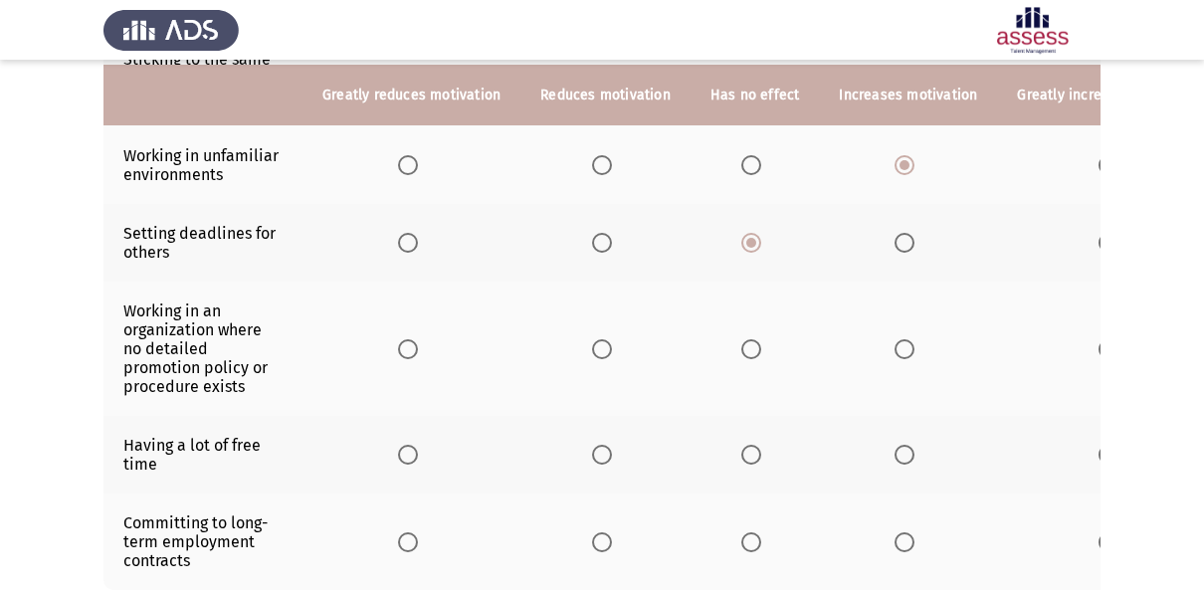
scroll to position [522, 0]
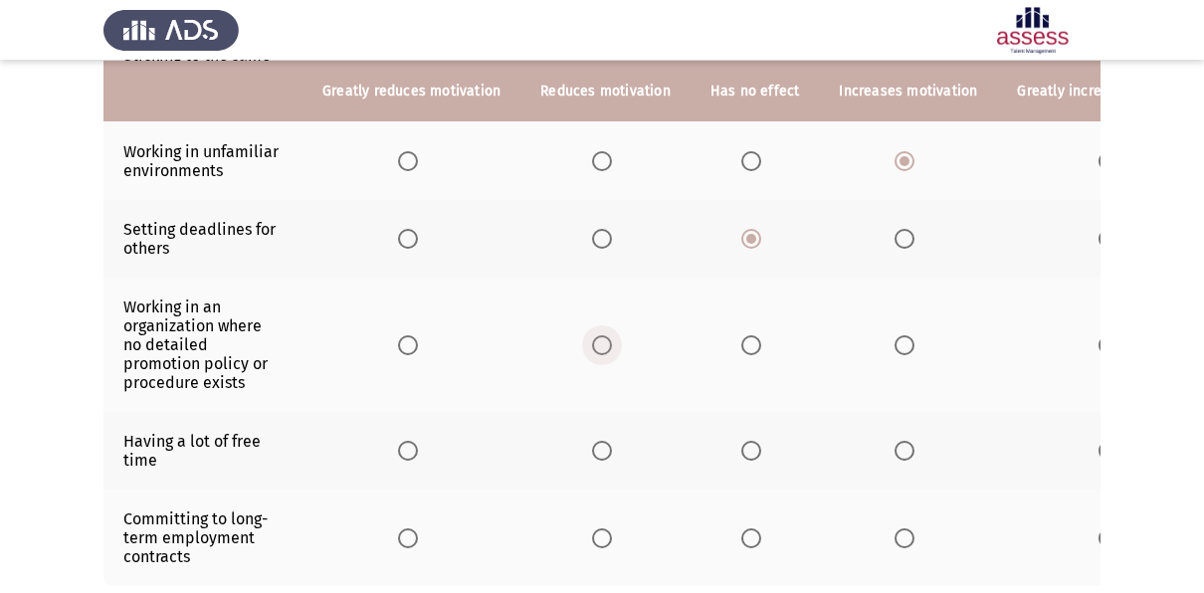
click at [595, 345] on span "Select an option" at bounding box center [602, 345] width 20 height 20
click at [595, 345] on input "Select an option" at bounding box center [602, 345] width 20 height 20
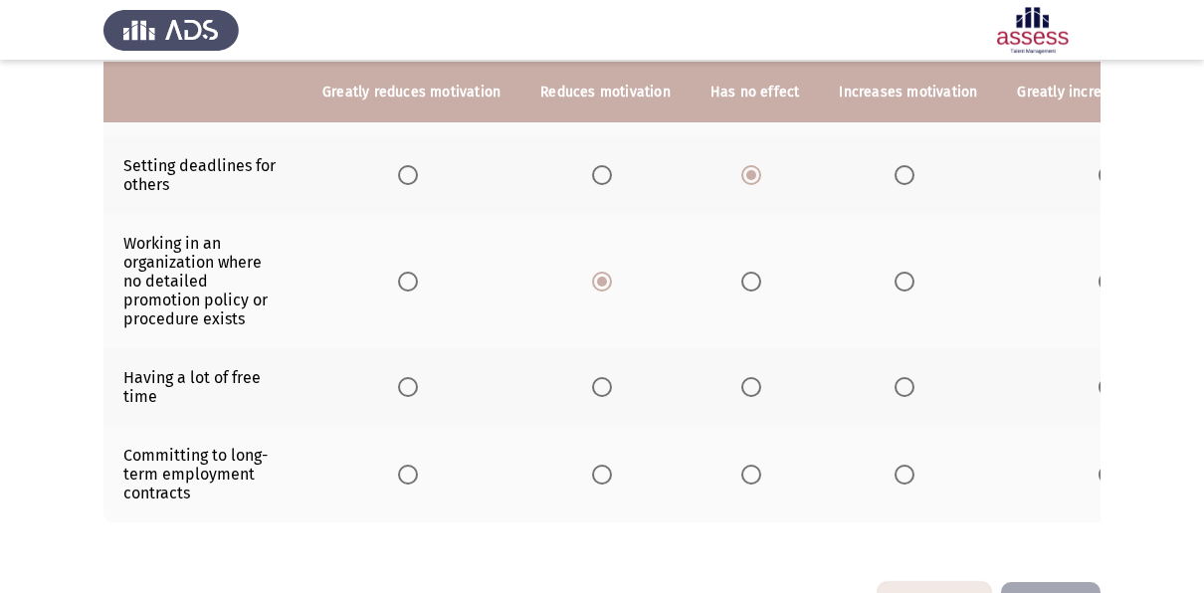
scroll to position [587, 0]
click at [408, 383] on span "Select an option" at bounding box center [408, 385] width 20 height 20
click at [408, 383] on input "Select an option" at bounding box center [408, 385] width 20 height 20
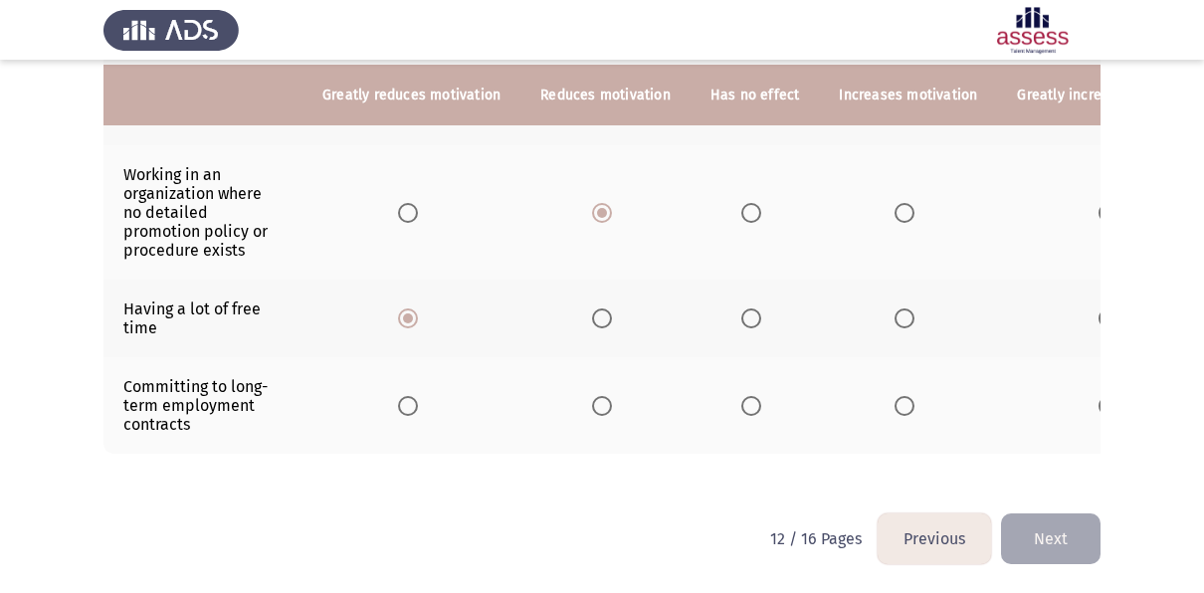
scroll to position [661, 0]
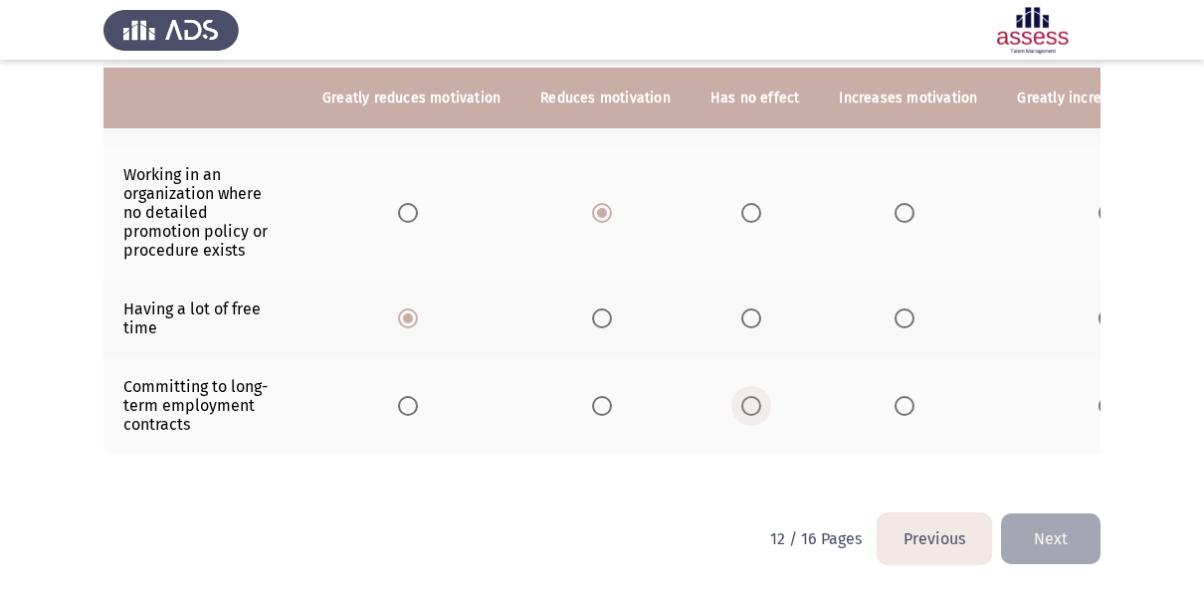
click at [755, 396] on label "Select an option" at bounding box center [756, 406] width 28 height 20
click at [755, 396] on input "Select an option" at bounding box center [752, 406] width 20 height 20
click at [1037, 540] on button "Next" at bounding box center [1051, 539] width 100 height 51
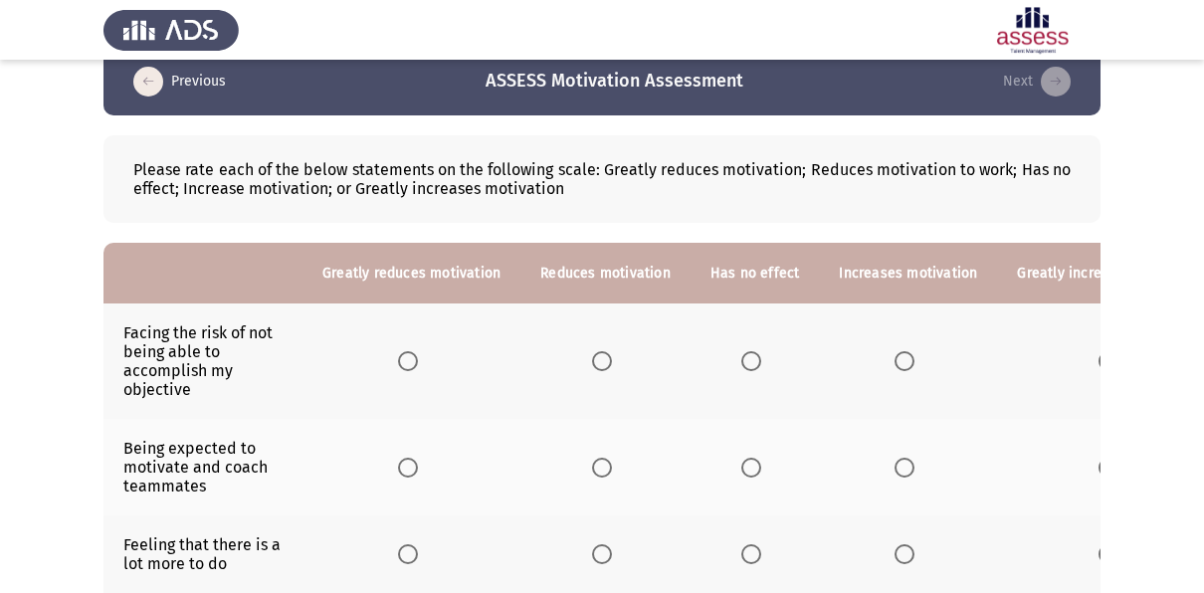
scroll to position [44, 0]
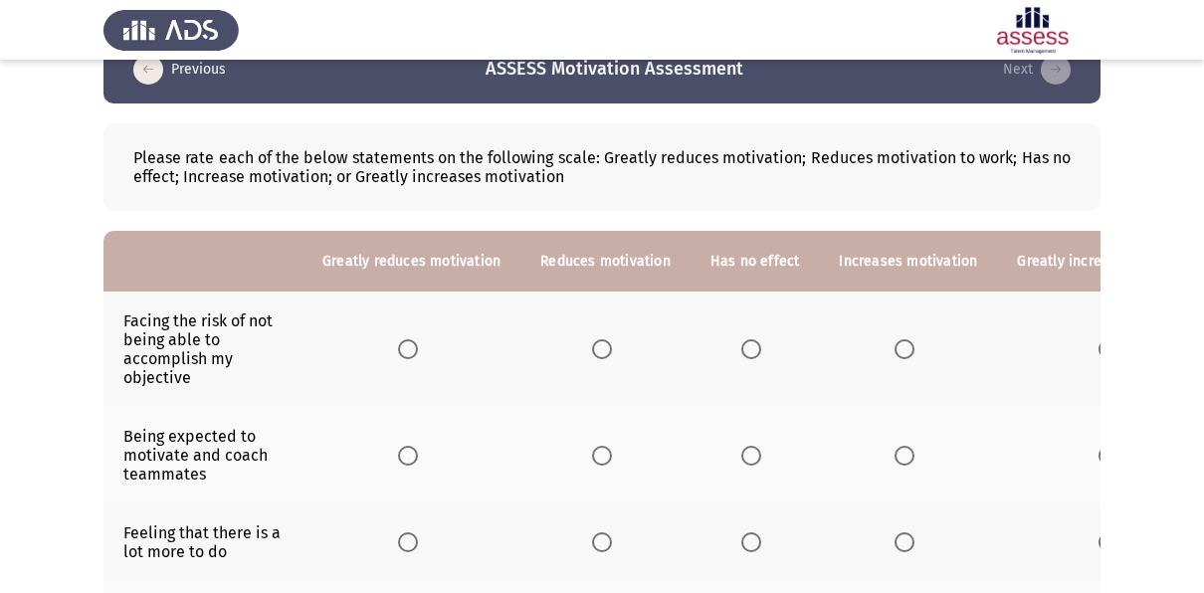
click at [594, 350] on span "Select an option" at bounding box center [602, 349] width 20 height 20
click at [594, 350] on input "Select an option" at bounding box center [602, 349] width 20 height 20
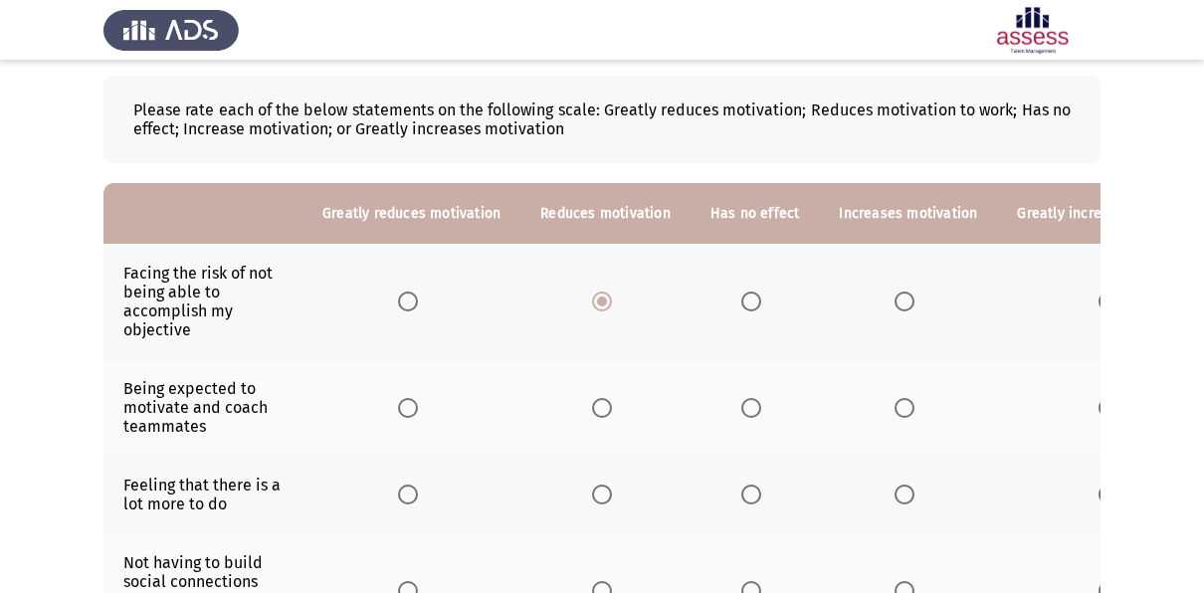
scroll to position [135, 0]
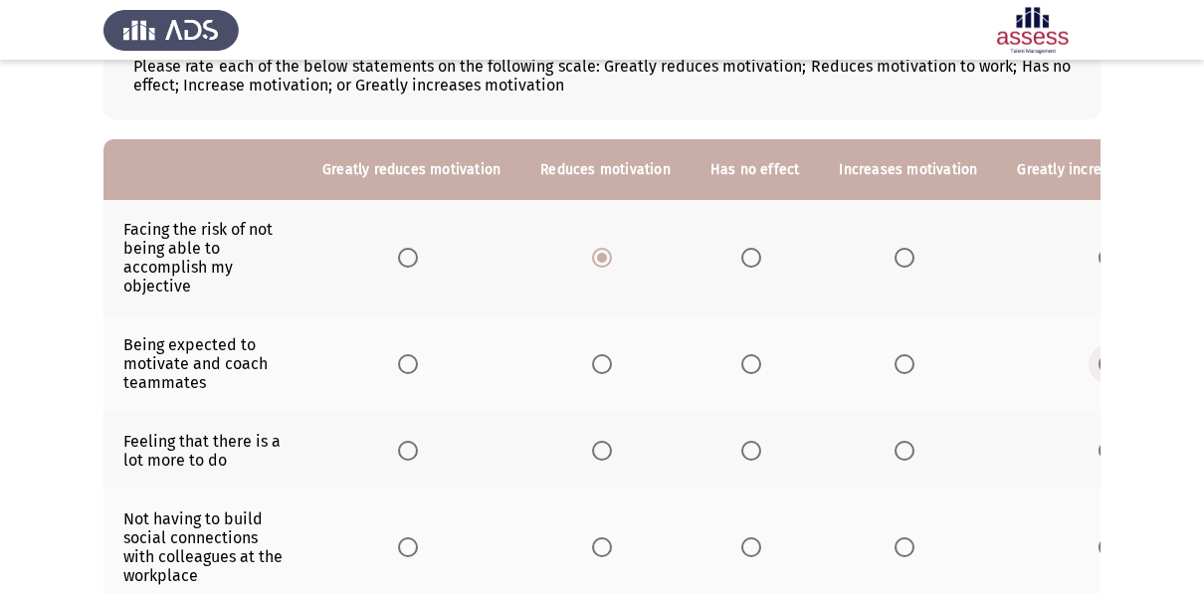
click at [1099, 368] on span "Select an option" at bounding box center [1109, 364] width 20 height 20
click at [1099, 368] on input "Select an option" at bounding box center [1109, 364] width 20 height 20
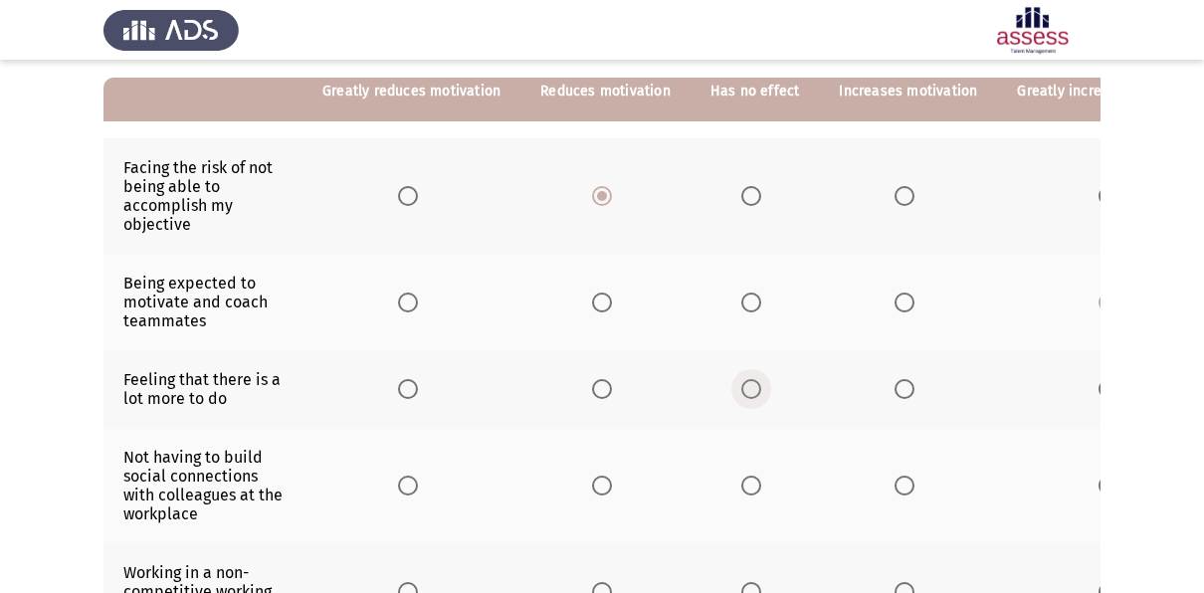
click at [742, 388] on span "Select an option" at bounding box center [752, 389] width 20 height 20
click at [742, 388] on input "Select an option" at bounding box center [752, 389] width 20 height 20
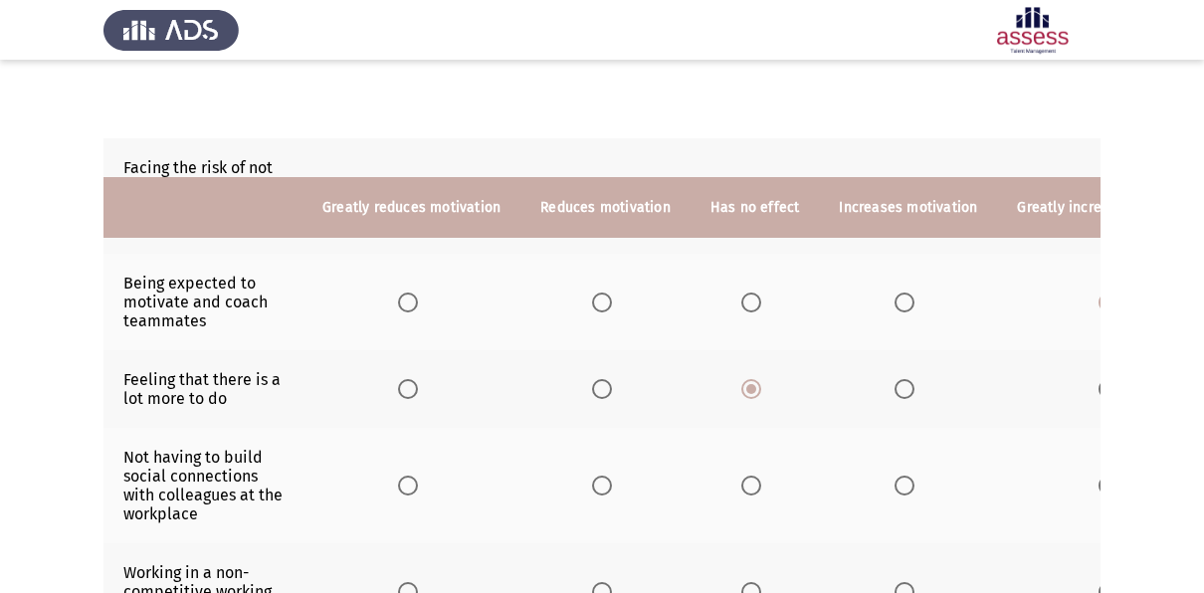
scroll to position [323, 0]
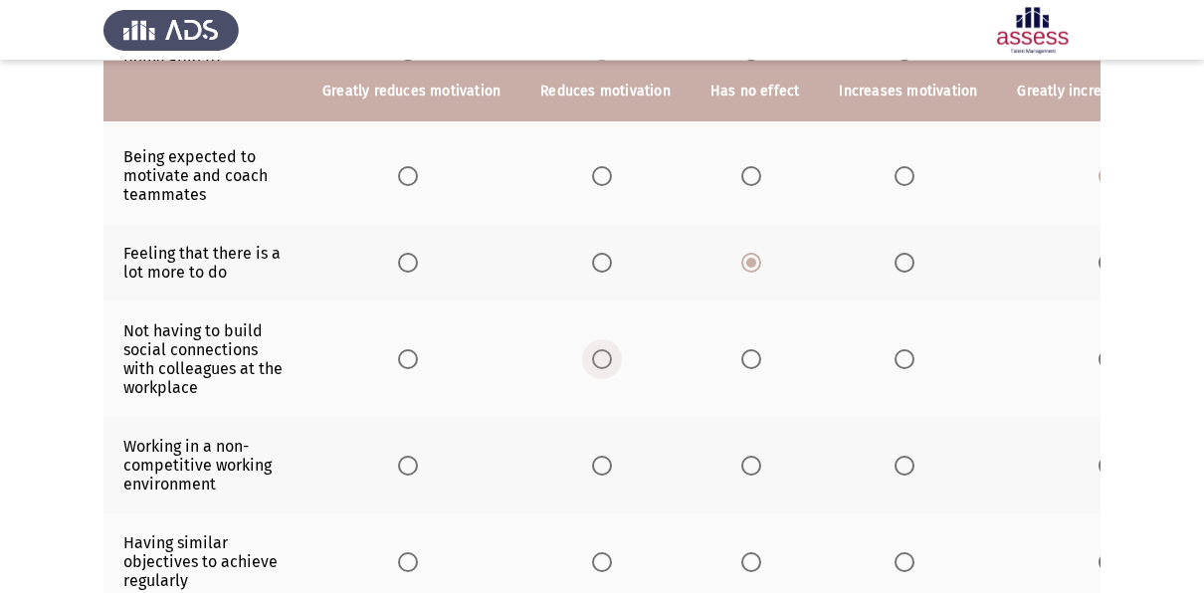
click at [601, 359] on span "Select an option" at bounding box center [602, 359] width 20 height 20
click at [601, 359] on input "Select an option" at bounding box center [602, 359] width 20 height 20
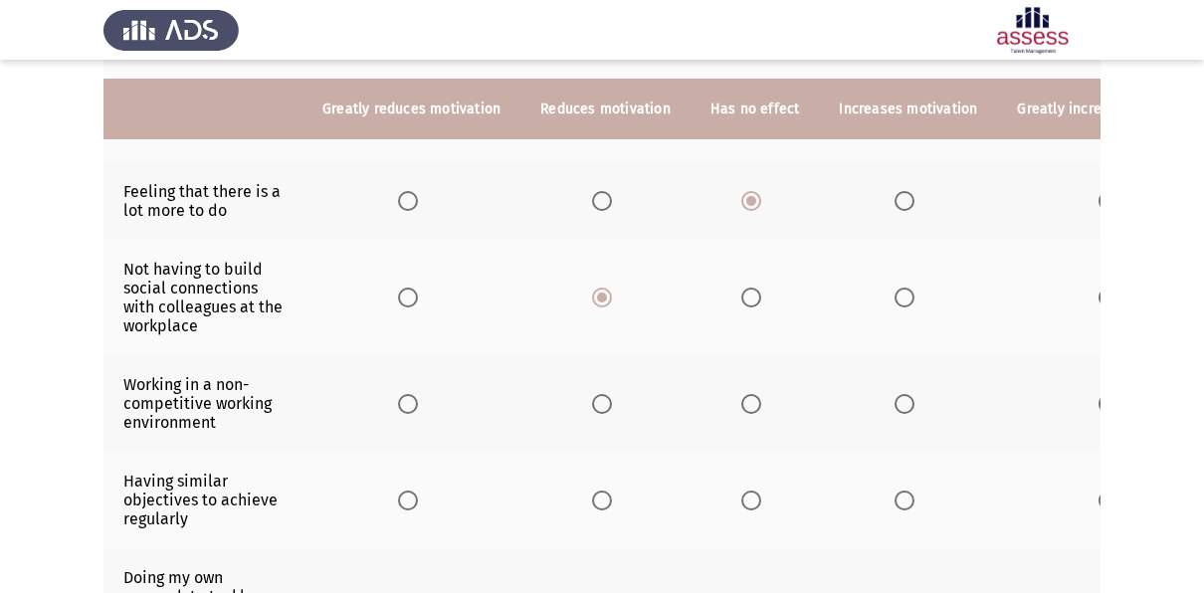
scroll to position [421, 0]
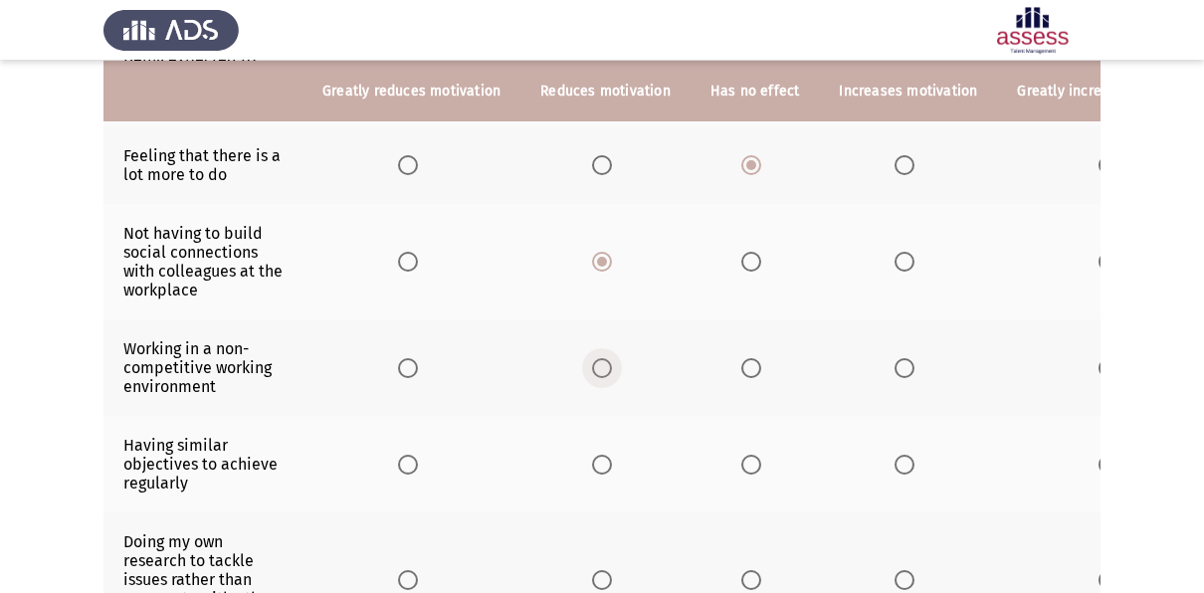
click at [594, 371] on span "Select an option" at bounding box center [602, 368] width 20 height 20
click at [594, 371] on input "Select an option" at bounding box center [602, 368] width 20 height 20
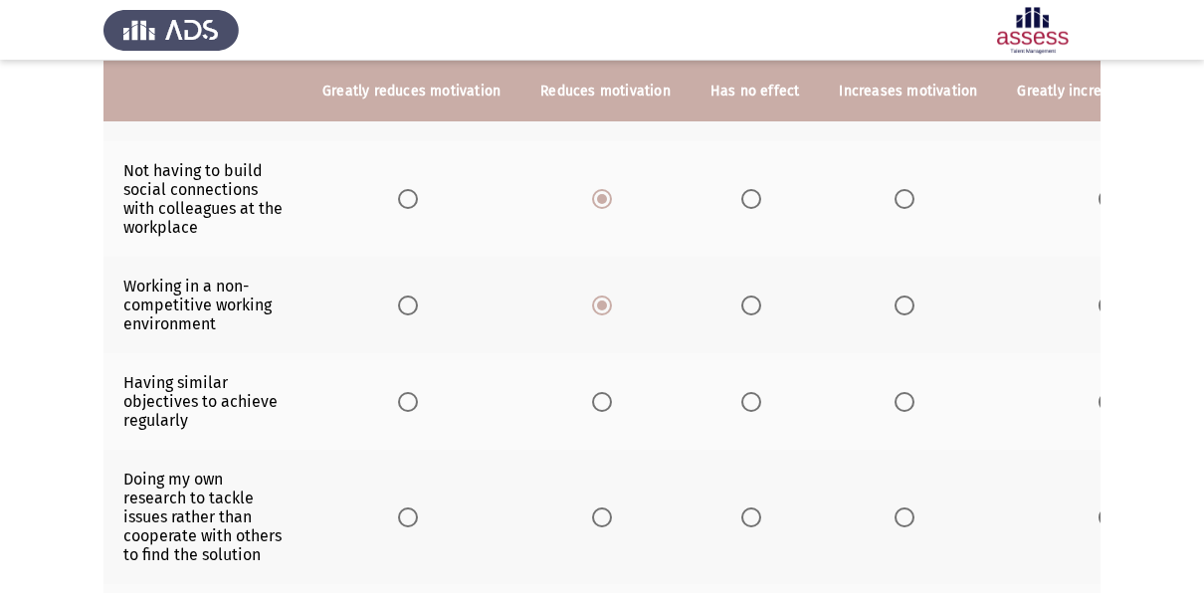
scroll to position [486, 0]
click at [751, 390] on span "Select an option" at bounding box center [752, 400] width 20 height 20
click at [751, 390] on input "Select an option" at bounding box center [752, 400] width 20 height 20
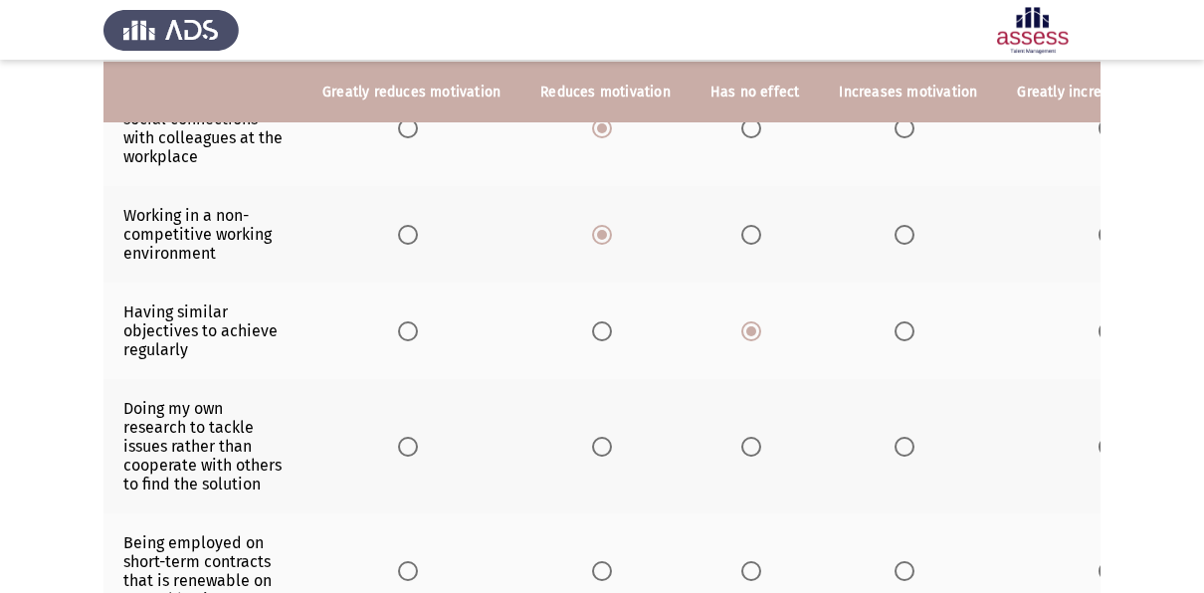
scroll to position [555, 0]
click at [250, 470] on td "Doing my own research to tackle issues rather than cooperate with others to fin…" at bounding box center [203, 445] width 199 height 134
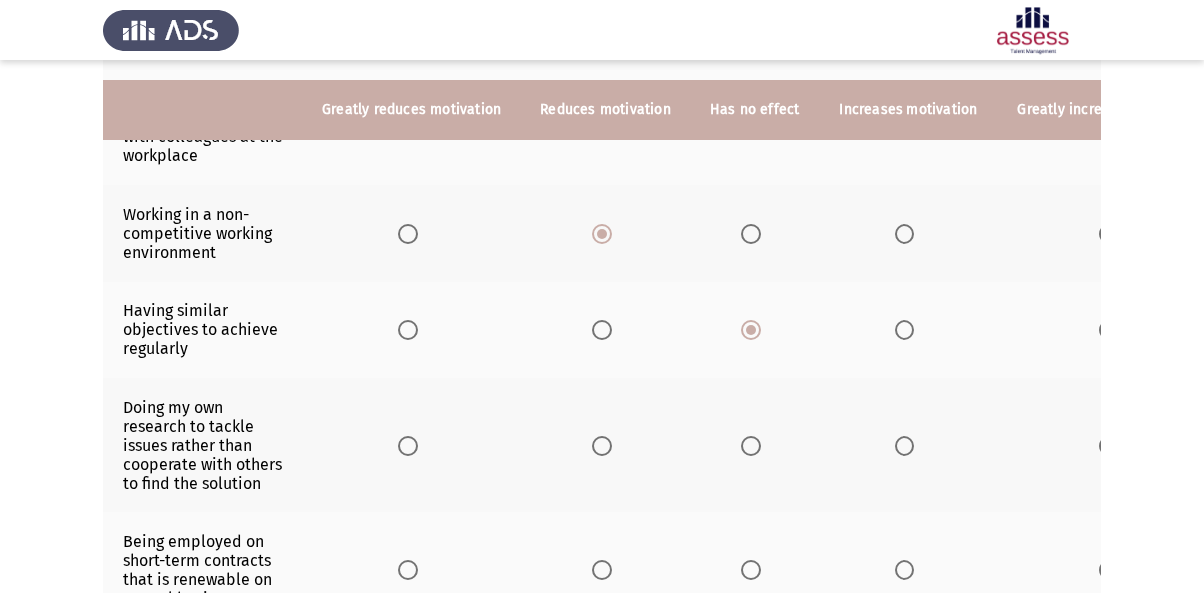
scroll to position [578, 0]
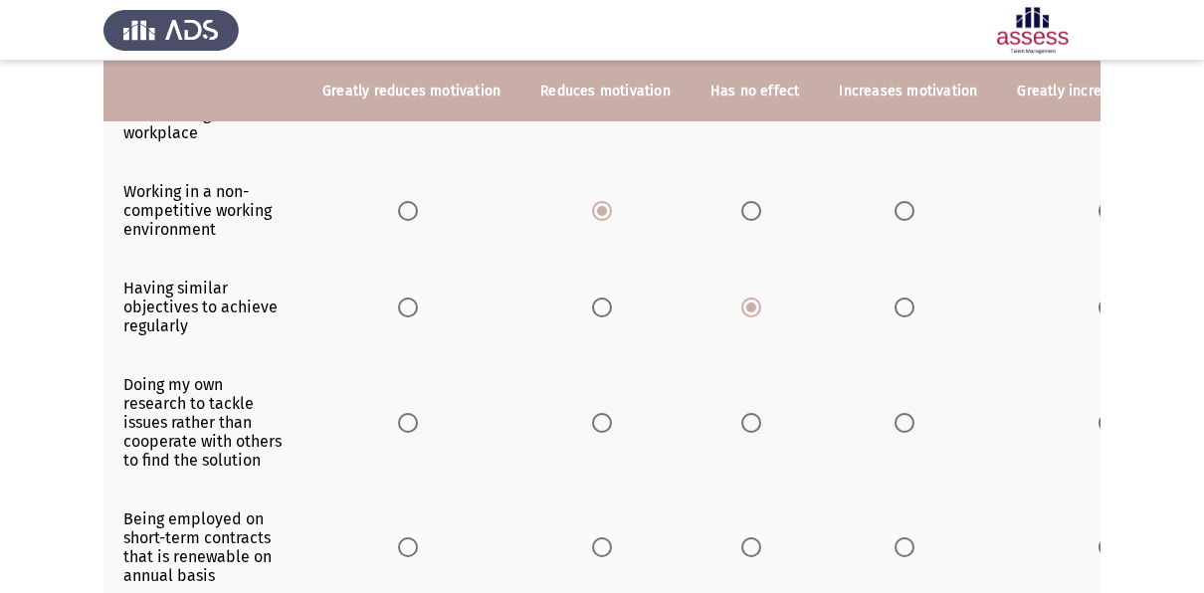
click at [742, 413] on span "Select an option" at bounding box center [752, 423] width 20 height 20
click at [742, 413] on input "Select an option" at bounding box center [752, 423] width 20 height 20
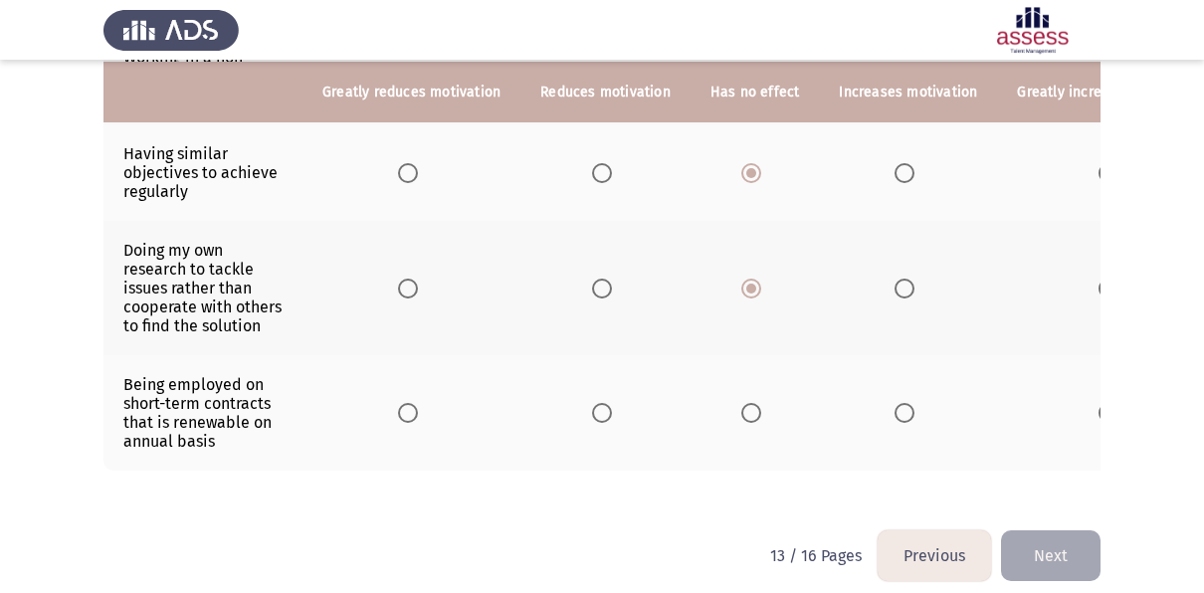
scroll to position [714, 0]
click at [744, 406] on span "Select an option" at bounding box center [752, 412] width 20 height 20
click at [744, 406] on input "Select an option" at bounding box center [752, 412] width 20 height 20
click at [1045, 559] on button "Next" at bounding box center [1051, 555] width 100 height 51
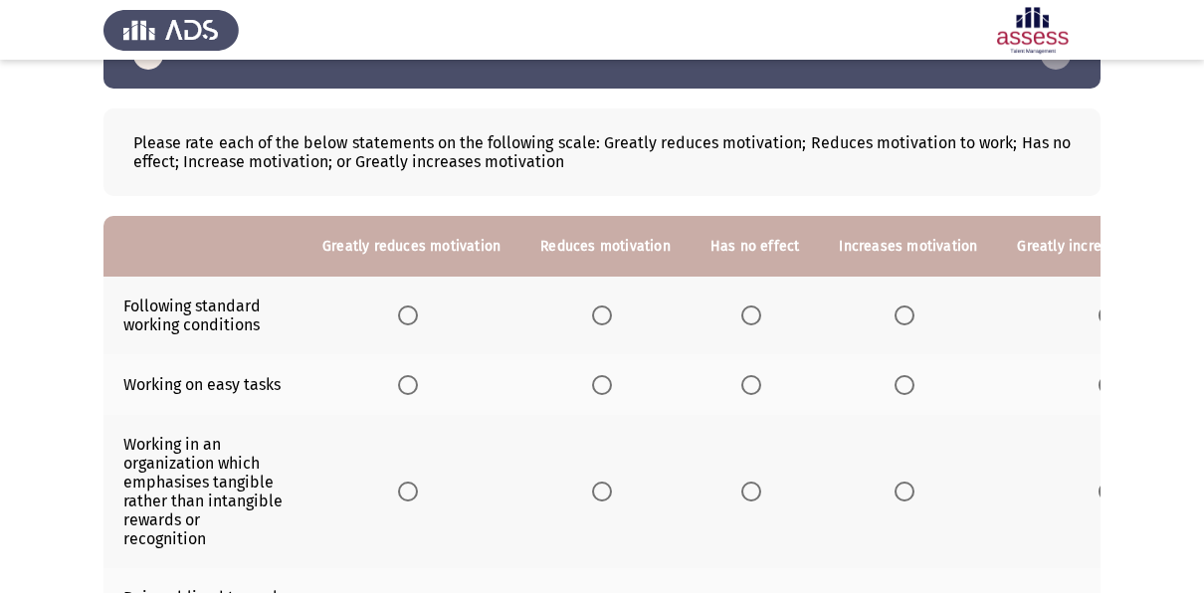
scroll to position [62, 0]
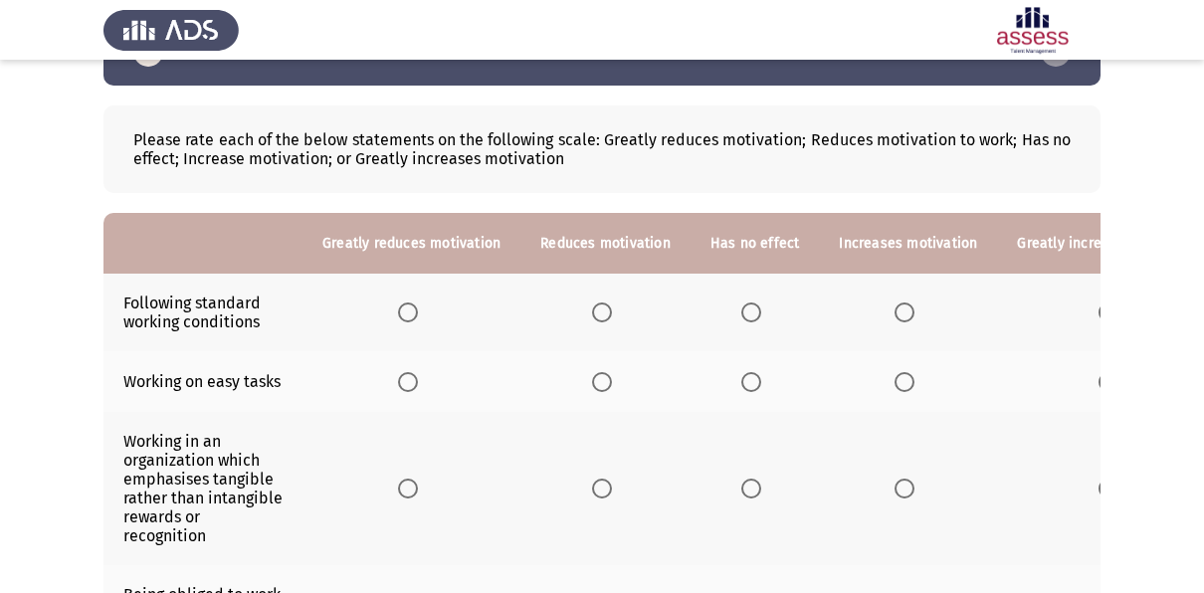
click at [751, 303] on span "Select an option" at bounding box center [752, 313] width 20 height 20
click at [751, 303] on input "Select an option" at bounding box center [752, 313] width 20 height 20
click at [592, 381] on span "Select an option" at bounding box center [602, 382] width 20 height 20
click at [592, 381] on input "Select an option" at bounding box center [602, 382] width 20 height 20
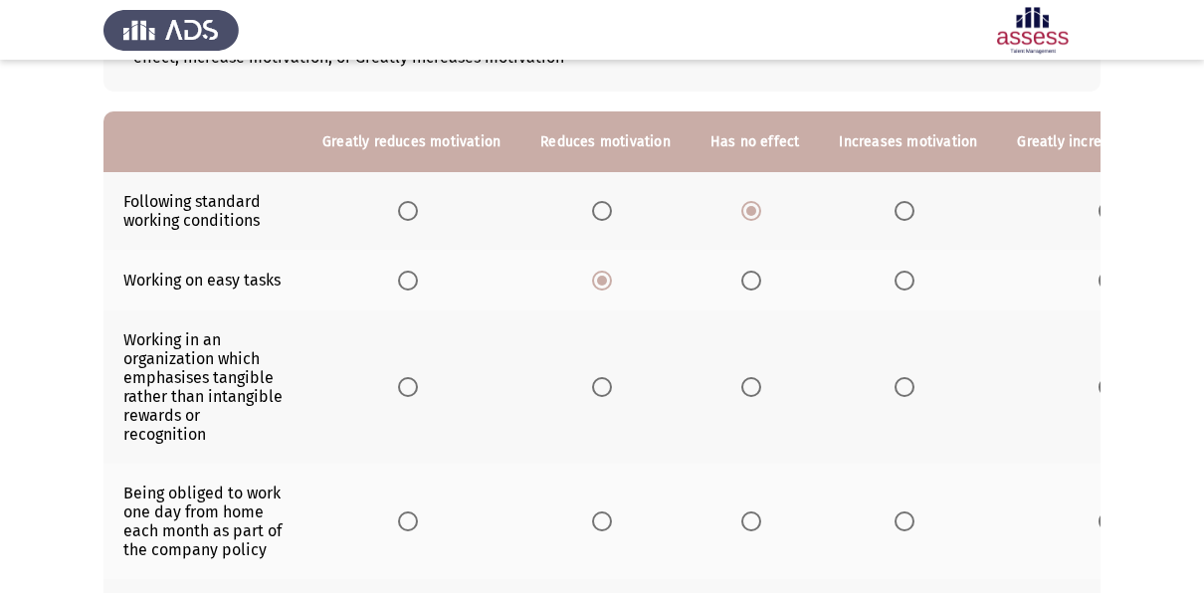
scroll to position [164, 0]
click at [895, 386] on span "Select an option" at bounding box center [905, 386] width 20 height 20
click at [895, 386] on input "Select an option" at bounding box center [905, 386] width 20 height 20
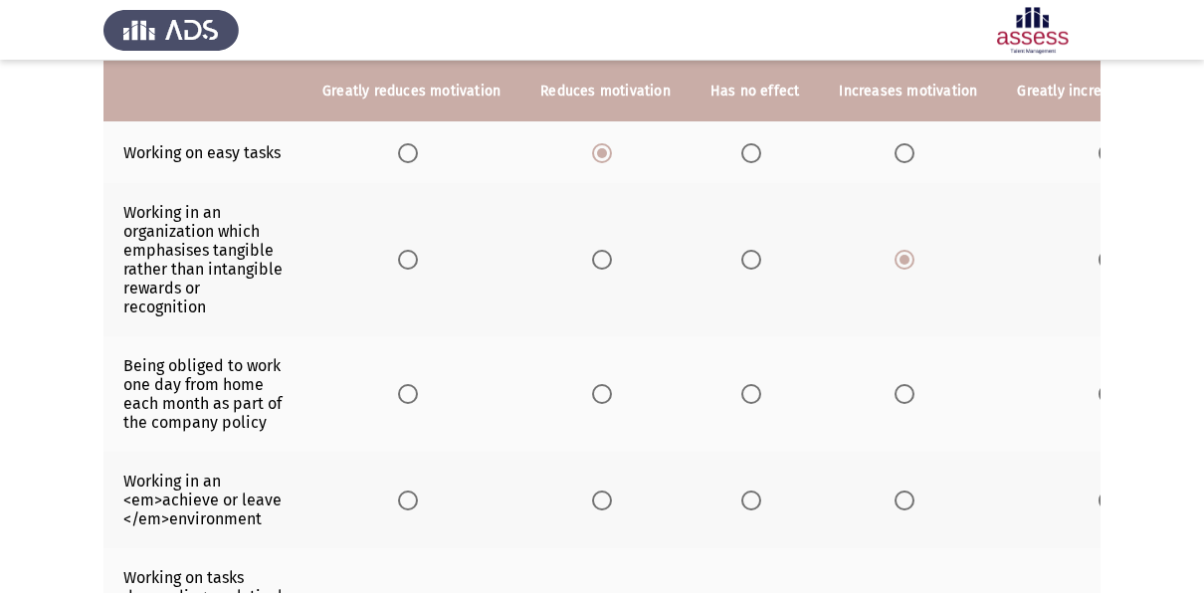
scroll to position [292, 0]
click at [731, 390] on th at bounding box center [755, 392] width 129 height 115
click at [744, 390] on span "Select an option" at bounding box center [752, 393] width 20 height 20
click at [744, 390] on input "Select an option" at bounding box center [752, 393] width 20 height 20
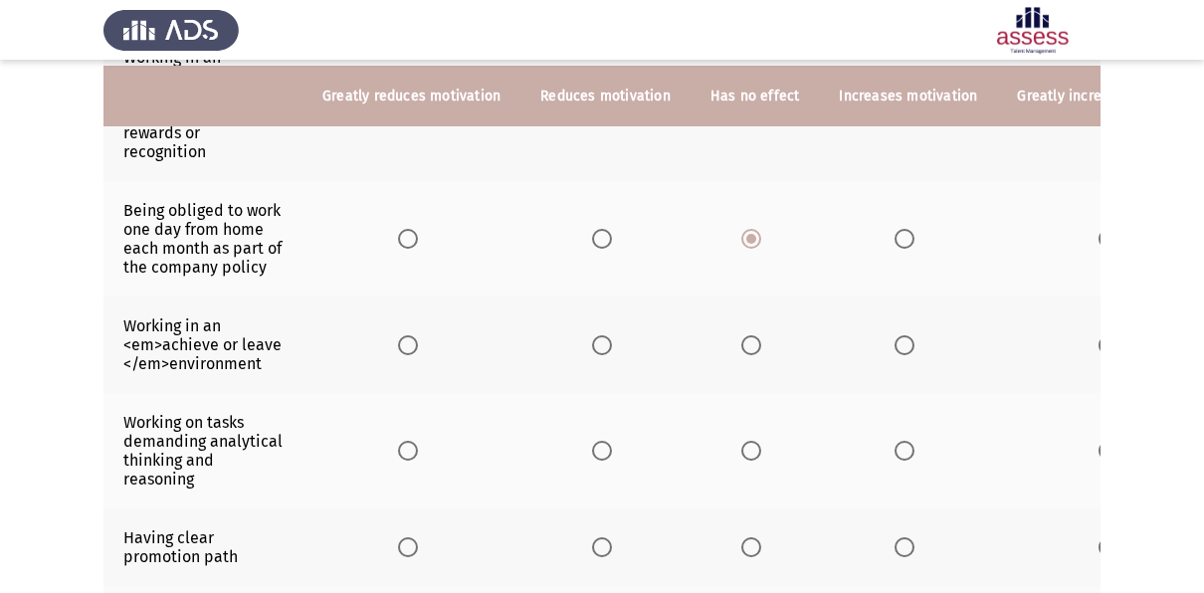
scroll to position [451, 0]
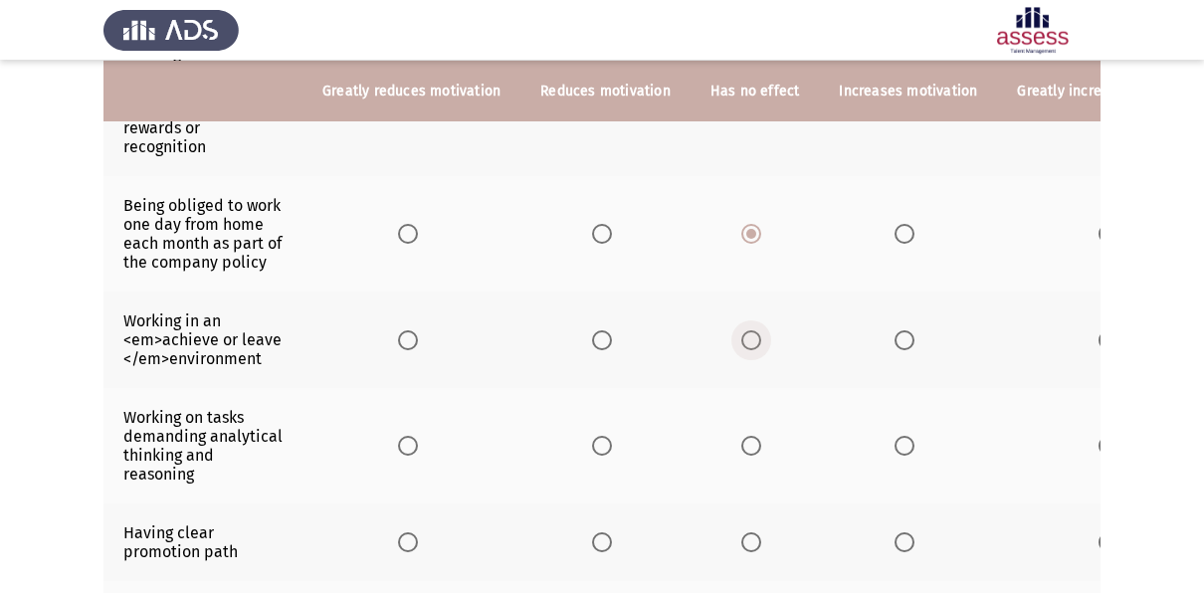
click at [744, 341] on span "Select an option" at bounding box center [752, 340] width 20 height 20
click at [744, 341] on input "Select an option" at bounding box center [752, 340] width 20 height 20
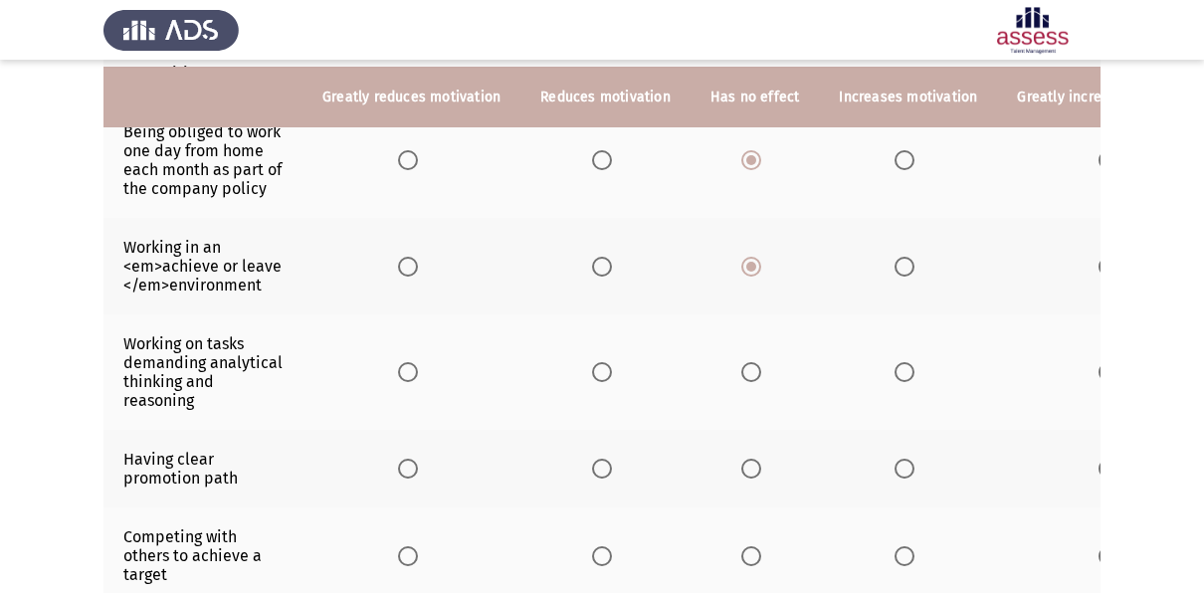
scroll to position [531, 0]
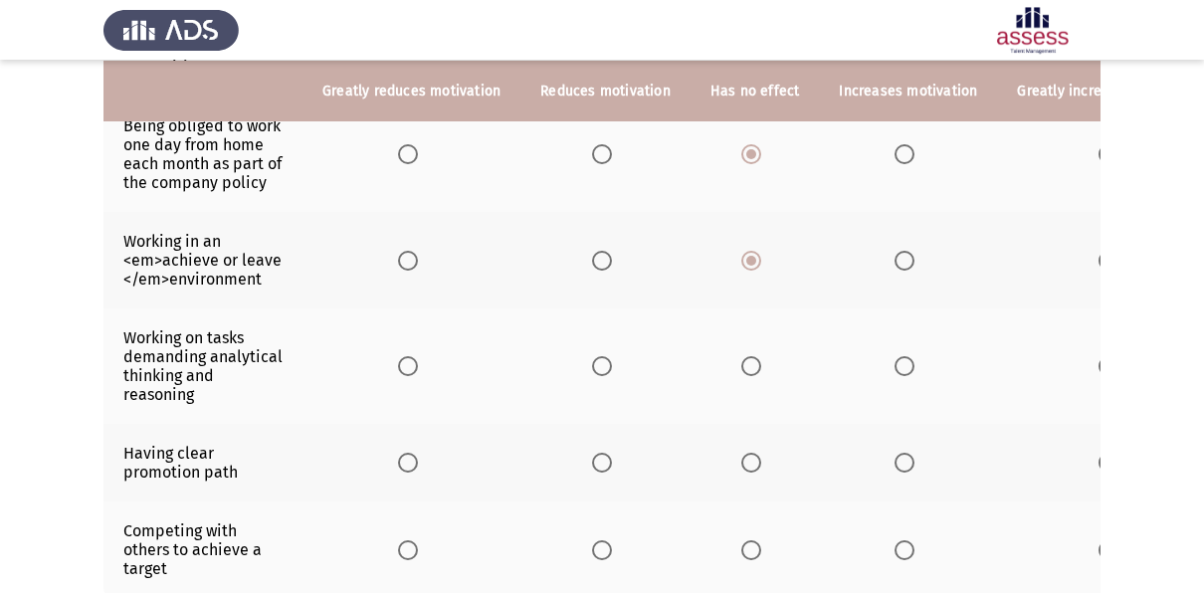
click at [1084, 352] on th at bounding box center [1112, 366] width 230 height 115
click at [1099, 356] on span "Select an option" at bounding box center [1109, 366] width 20 height 20
click at [1099, 356] on input "Select an option" at bounding box center [1109, 366] width 20 height 20
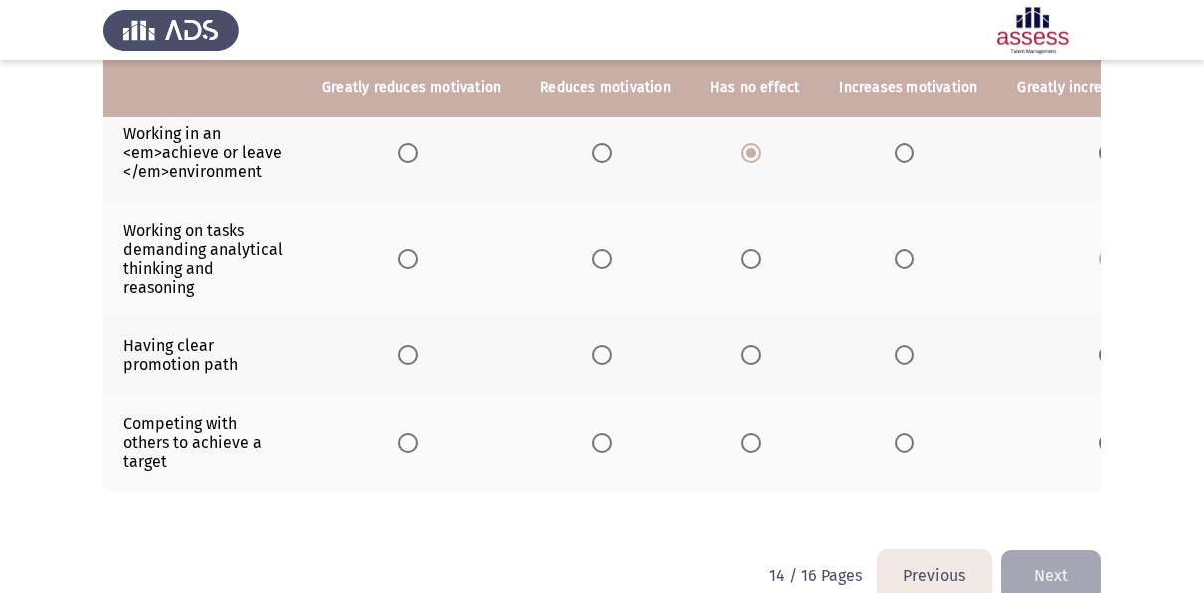
scroll to position [640, 0]
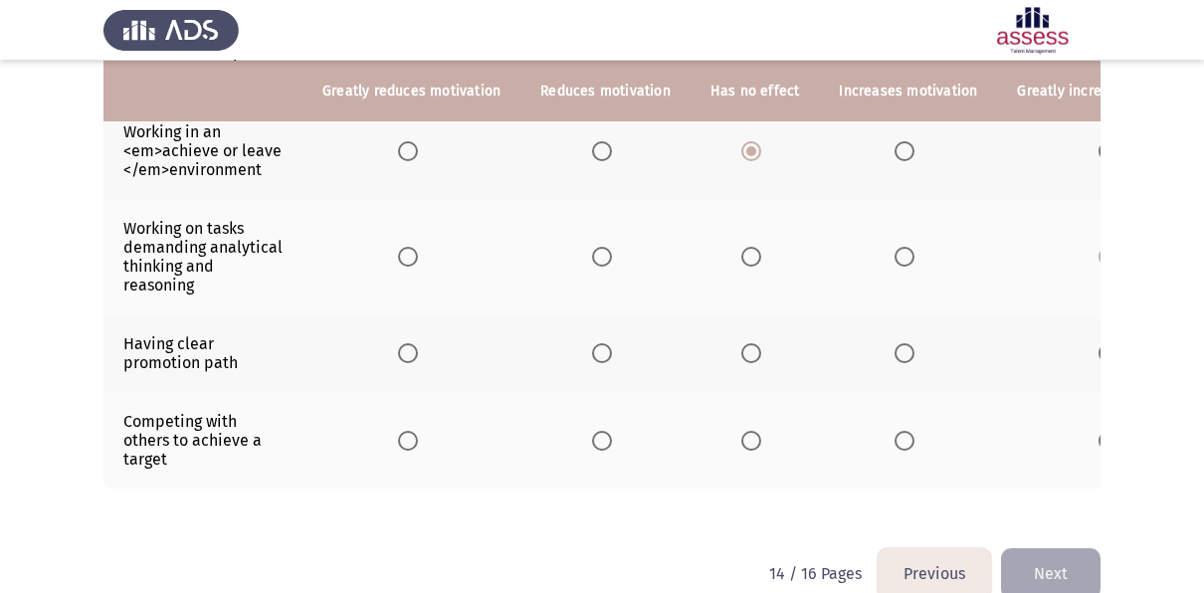
click at [886, 359] on th at bounding box center [908, 354] width 178 height 78
click at [891, 355] on th at bounding box center [908, 354] width 178 height 78
click at [895, 348] on span "Select an option" at bounding box center [905, 353] width 20 height 20
click at [895, 348] on input "Select an option" at bounding box center [905, 353] width 20 height 20
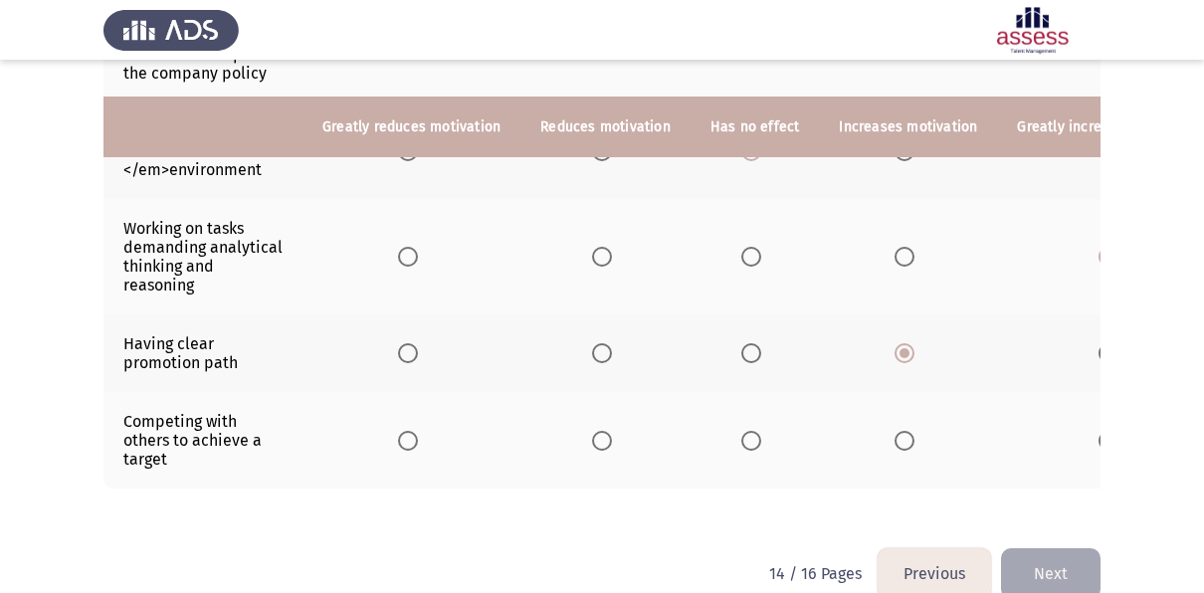
scroll to position [681, 0]
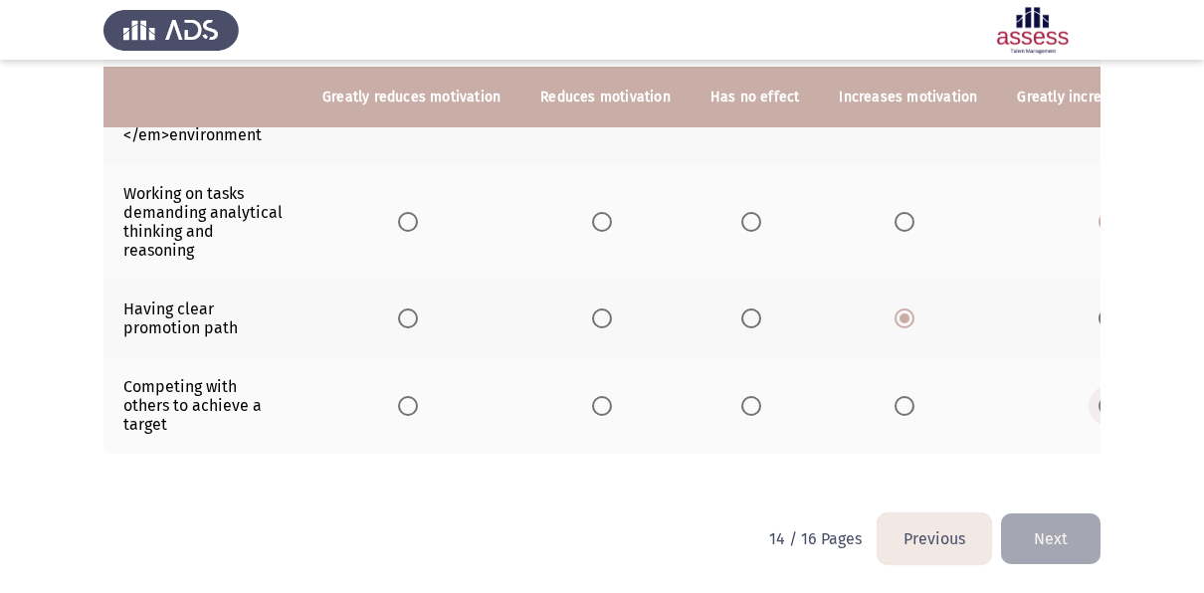
click at [1099, 397] on span "Select an option" at bounding box center [1109, 406] width 20 height 20
click at [1099, 397] on input "Select an option" at bounding box center [1109, 406] width 20 height 20
click at [1072, 538] on button "Next" at bounding box center [1051, 539] width 100 height 51
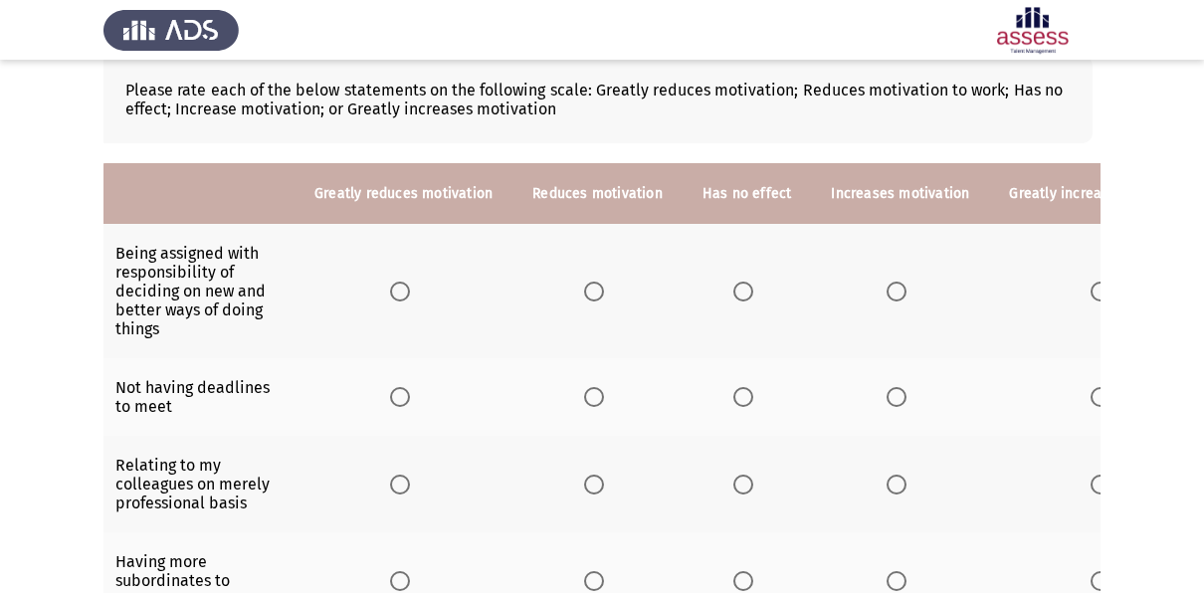
scroll to position [0, 0]
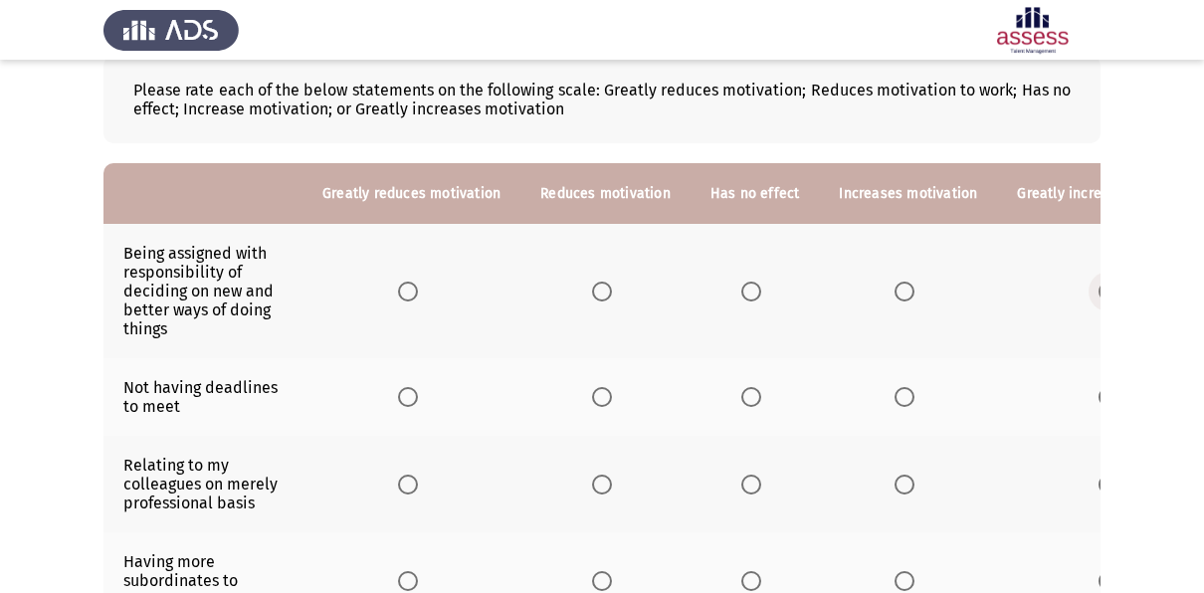
click at [1099, 287] on span "Select an option" at bounding box center [1109, 292] width 20 height 20
click at [1099, 287] on input "Select an option" at bounding box center [1109, 292] width 20 height 20
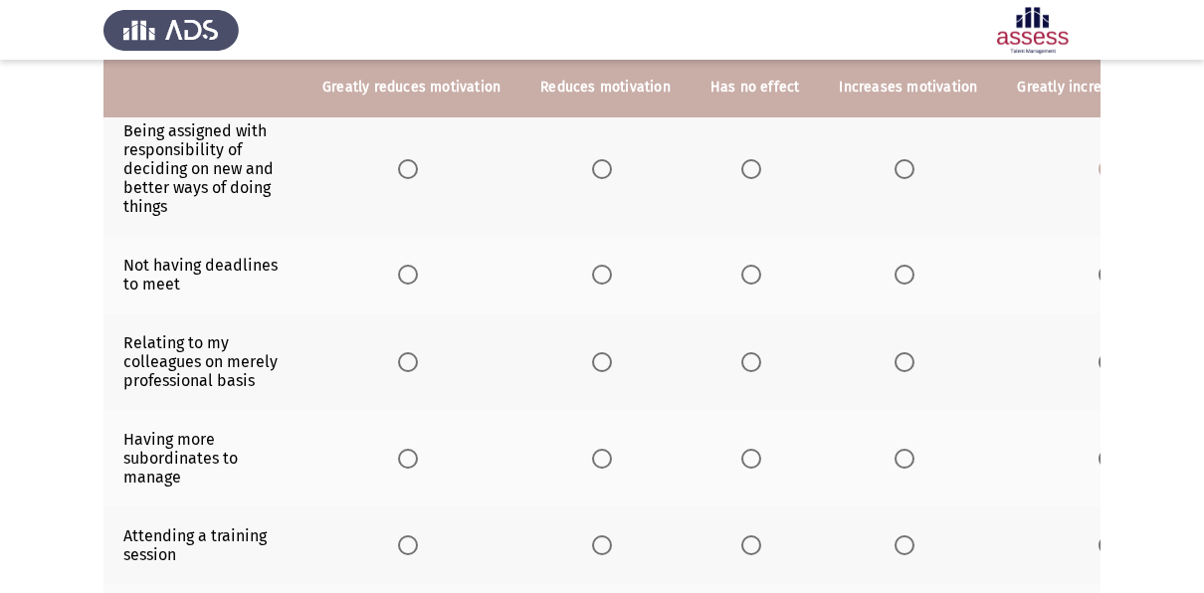
scroll to position [235, 0]
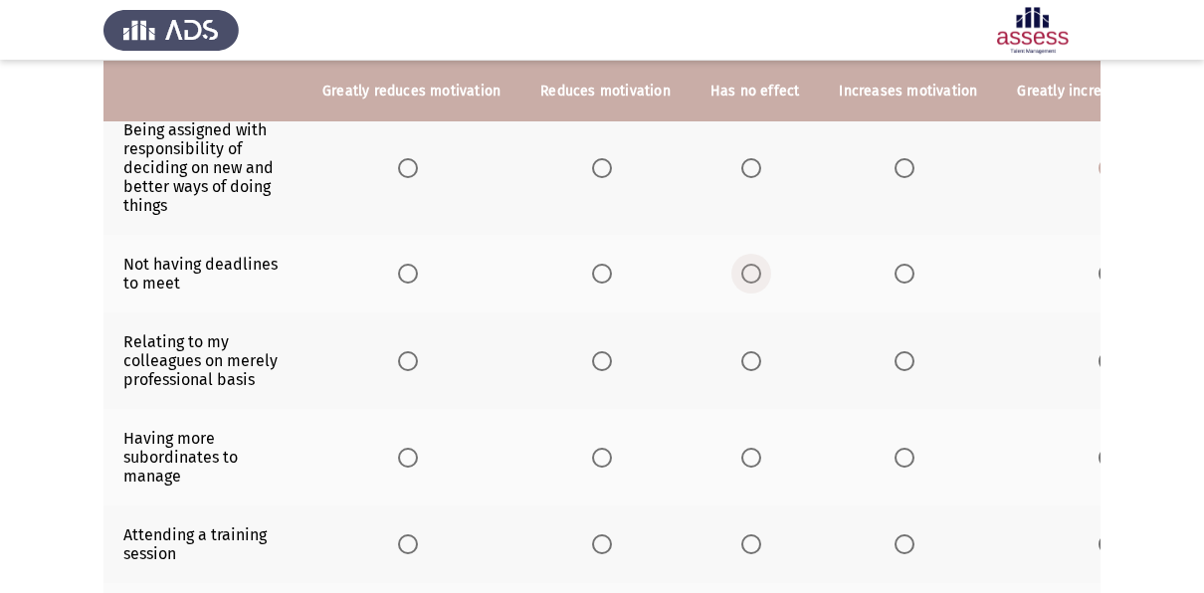
click at [743, 274] on span "Select an option" at bounding box center [752, 274] width 20 height 20
click at [743, 274] on input "Select an option" at bounding box center [752, 274] width 20 height 20
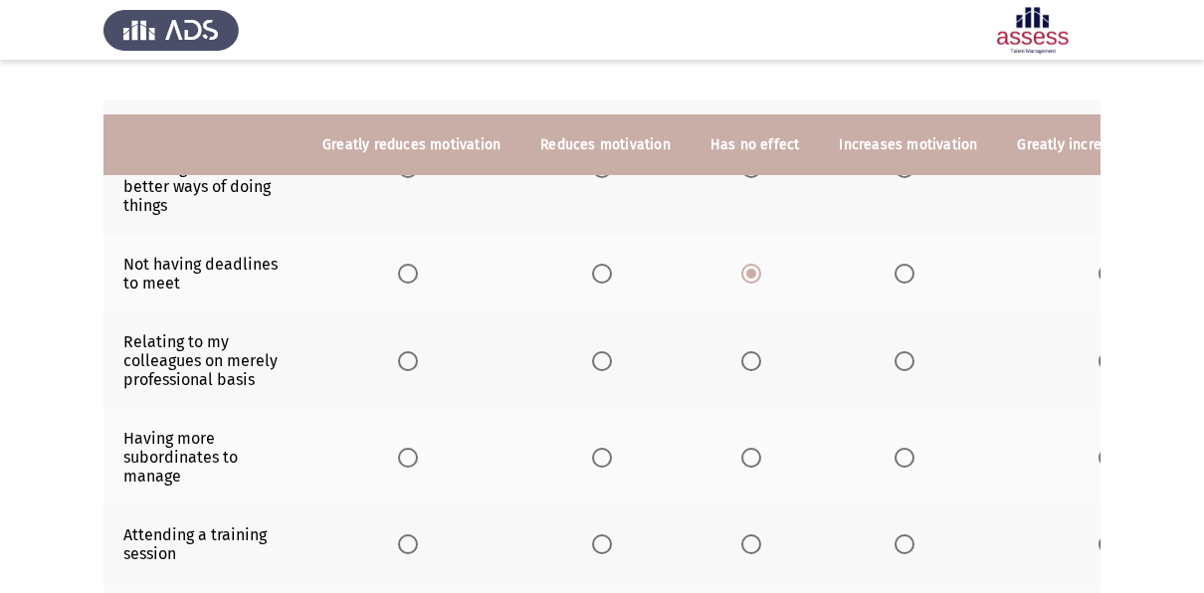
scroll to position [299, 0]
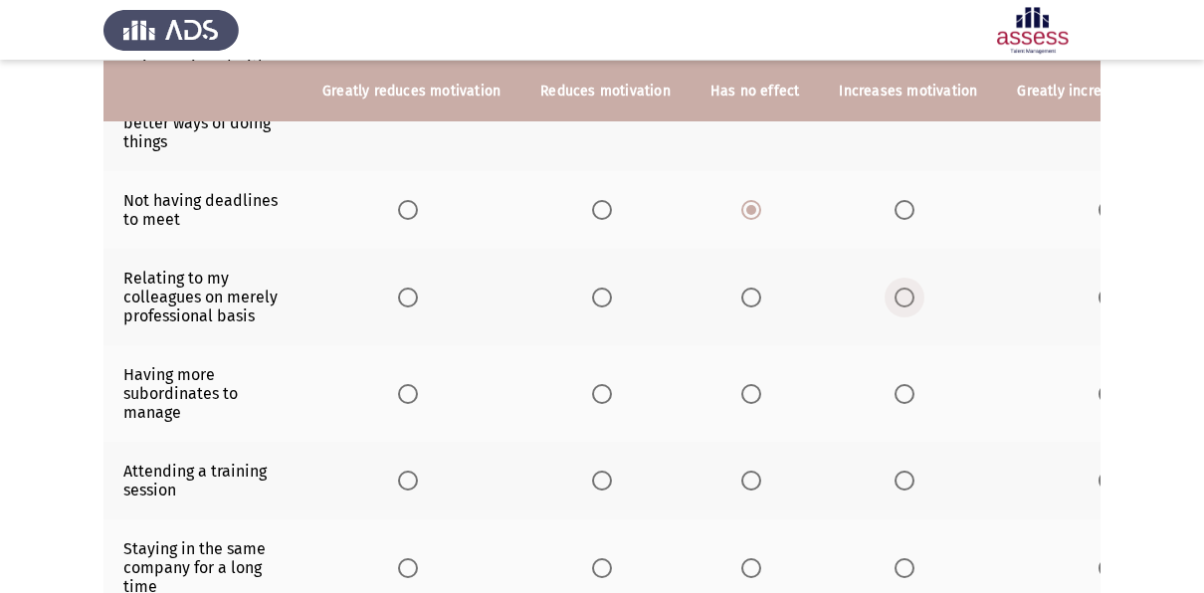
click at [896, 303] on span "Select an option" at bounding box center [905, 298] width 20 height 20
click at [896, 303] on input "Select an option" at bounding box center [905, 298] width 20 height 20
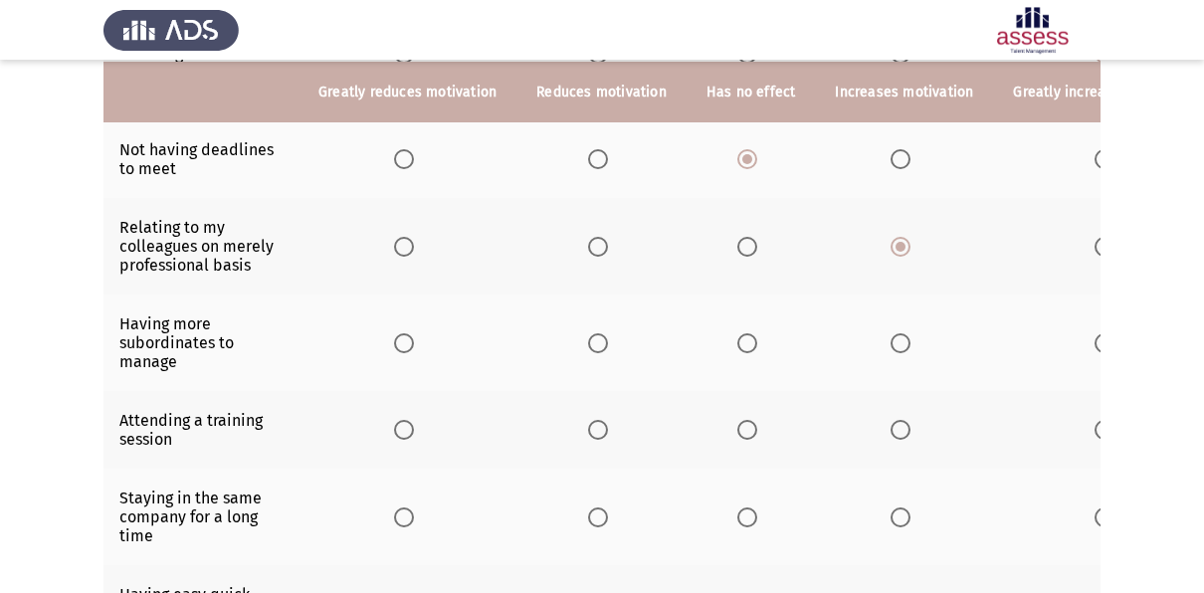
scroll to position [350, 0]
click at [738, 335] on span "Select an option" at bounding box center [748, 342] width 20 height 20
click at [738, 335] on input "Select an option" at bounding box center [748, 342] width 20 height 20
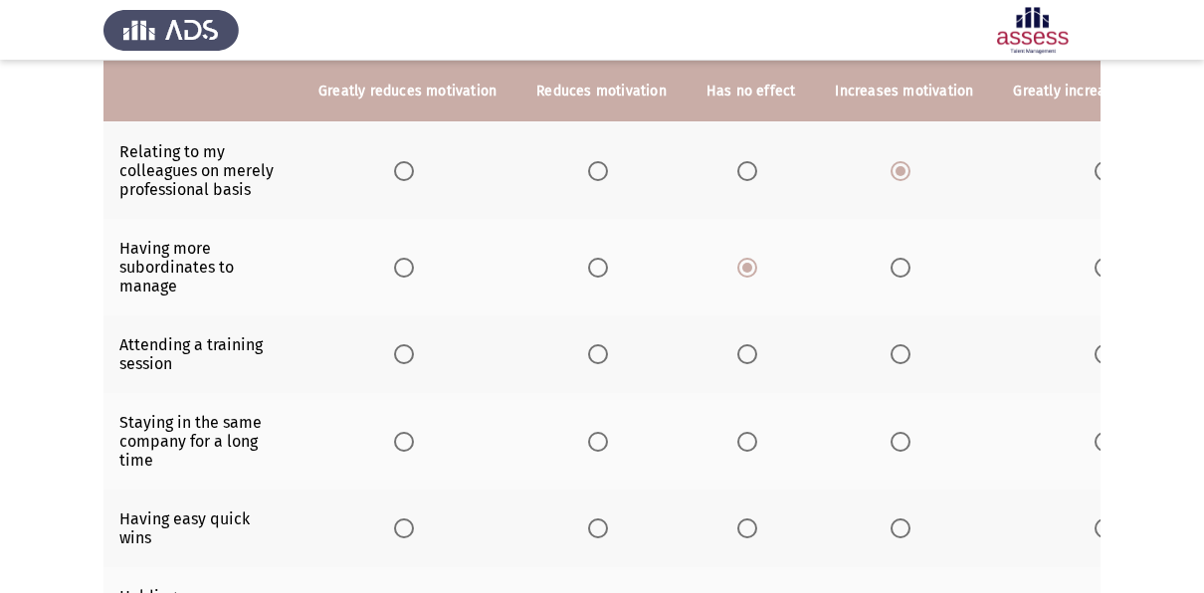
scroll to position [426, 0]
click at [742, 352] on span "Select an option" at bounding box center [748, 353] width 20 height 20
click at [742, 352] on input "Select an option" at bounding box center [748, 353] width 20 height 20
click at [893, 343] on span "Select an option" at bounding box center [901, 353] width 20 height 20
click at [893, 343] on input "Select an option" at bounding box center [901, 353] width 20 height 20
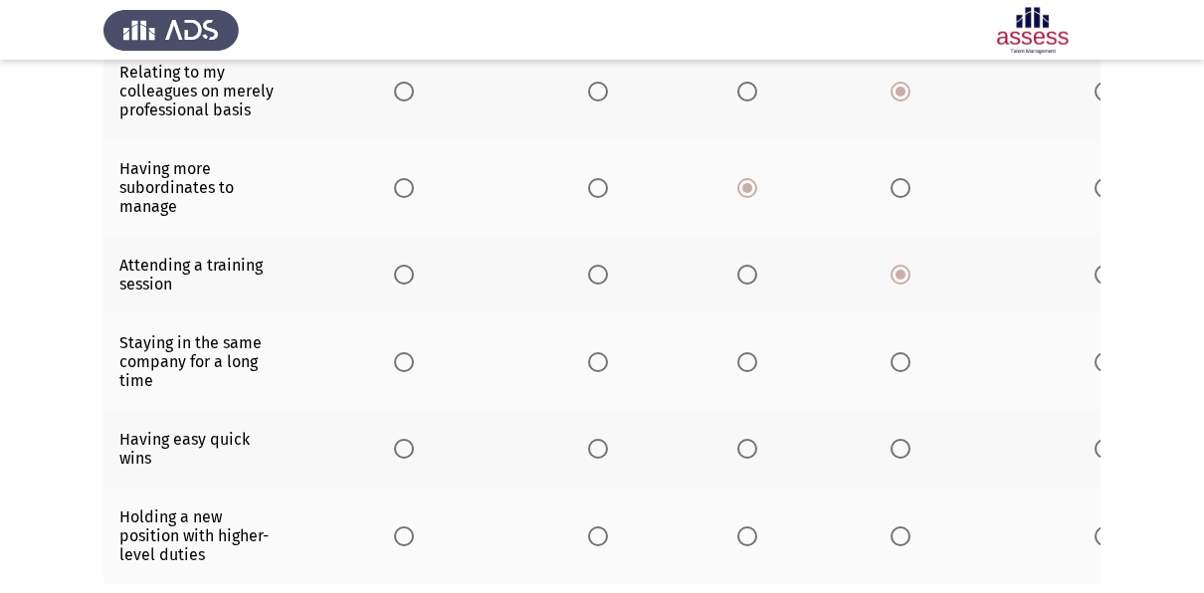
scroll to position [507, 0]
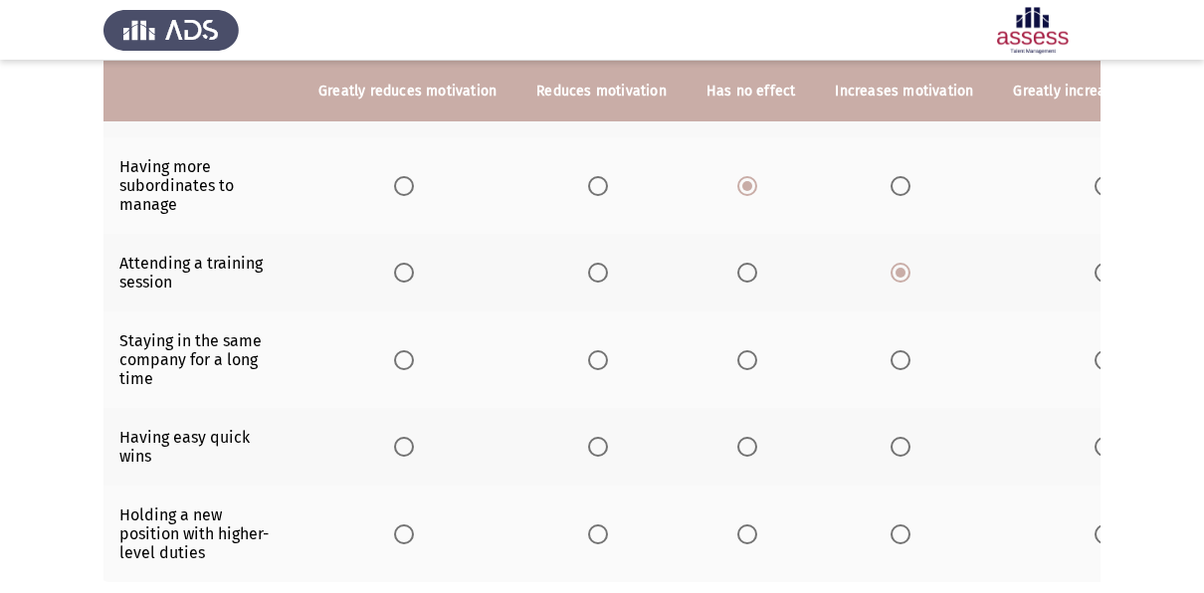
click at [730, 361] on th at bounding box center [751, 360] width 129 height 97
click at [738, 359] on span "Select an option" at bounding box center [748, 360] width 20 height 20
click at [738, 359] on input "Select an option" at bounding box center [748, 360] width 20 height 20
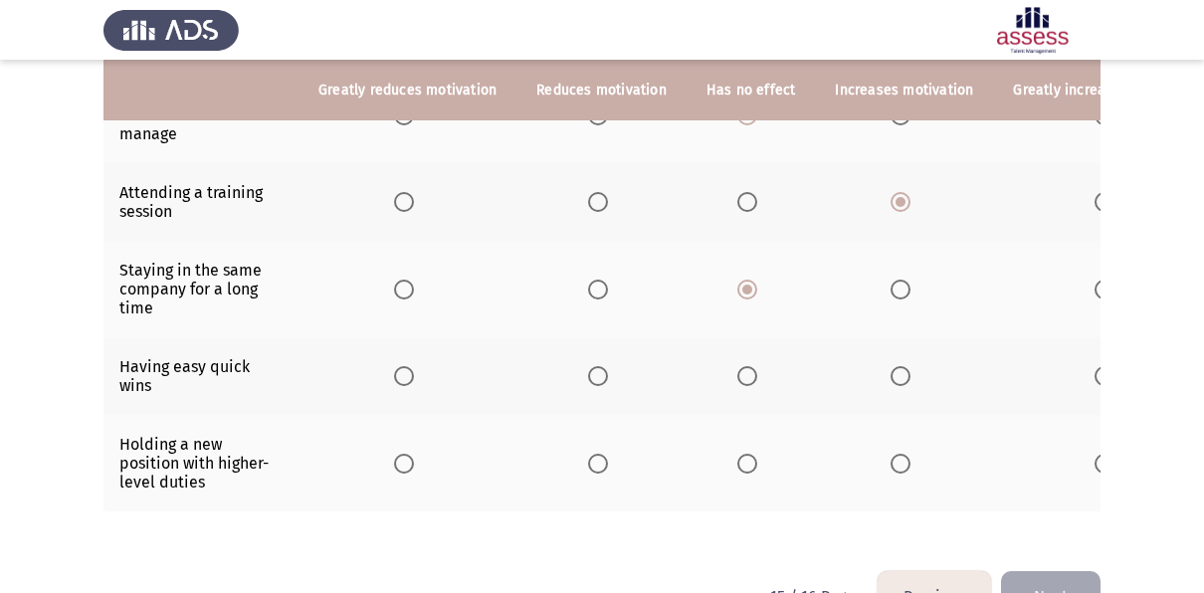
scroll to position [578, 0]
click at [743, 365] on span "Select an option" at bounding box center [748, 375] width 20 height 20
click at [743, 365] on input "Select an option" at bounding box center [748, 375] width 20 height 20
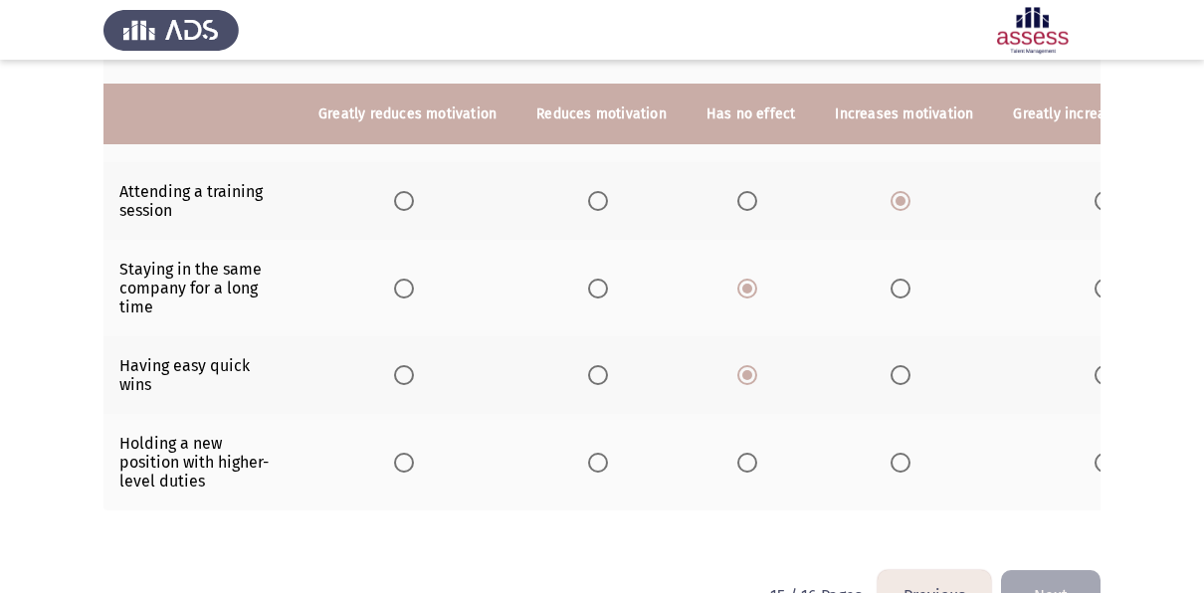
scroll to position [614, 0]
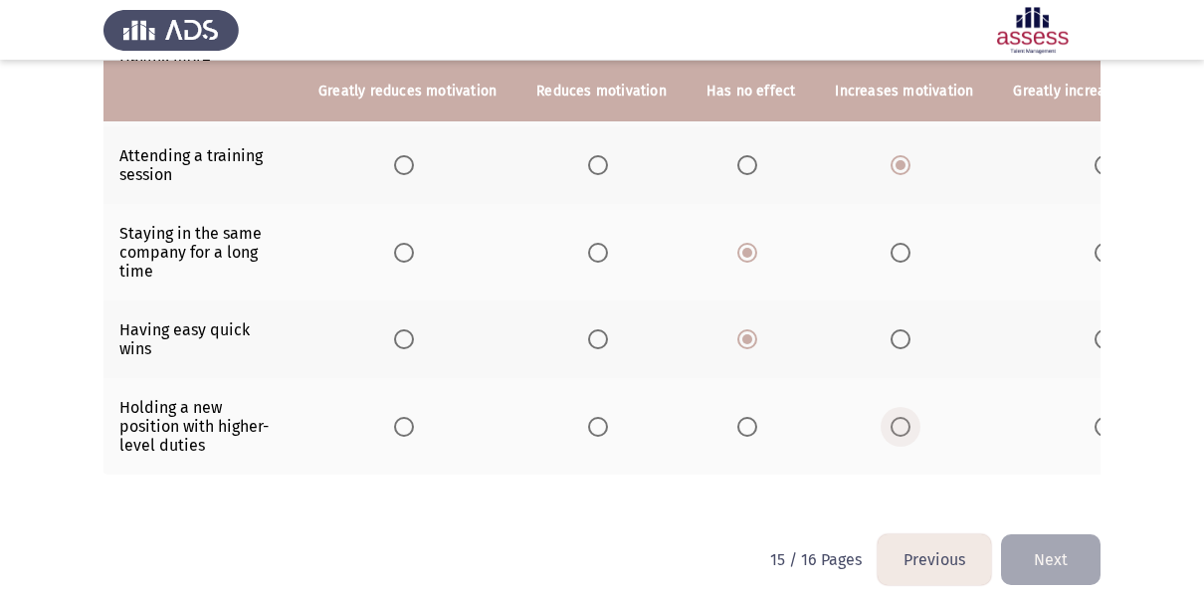
click at [891, 417] on span "Select an option" at bounding box center [901, 427] width 20 height 20
click at [891, 417] on input "Select an option" at bounding box center [901, 427] width 20 height 20
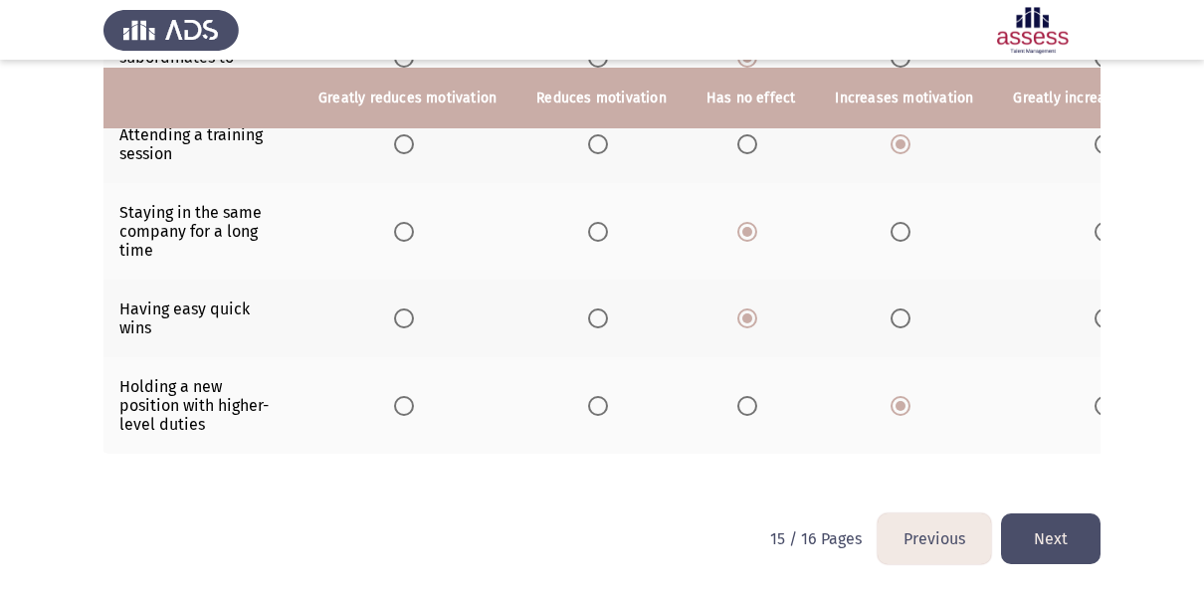
click at [1060, 515] on button "Next" at bounding box center [1051, 539] width 100 height 51
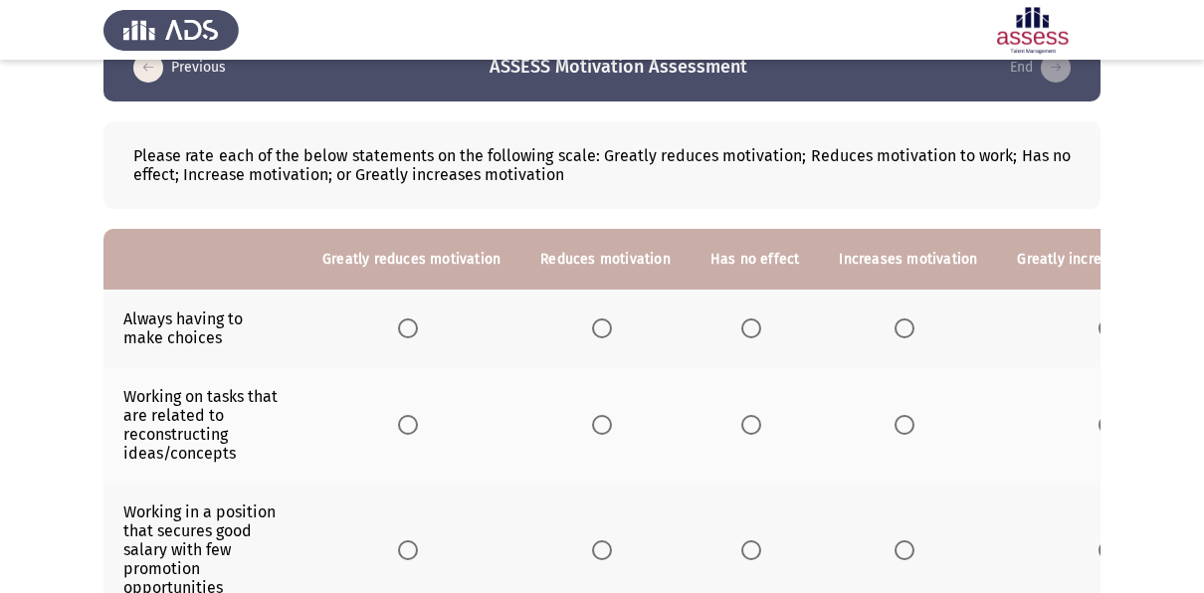
scroll to position [67, 0]
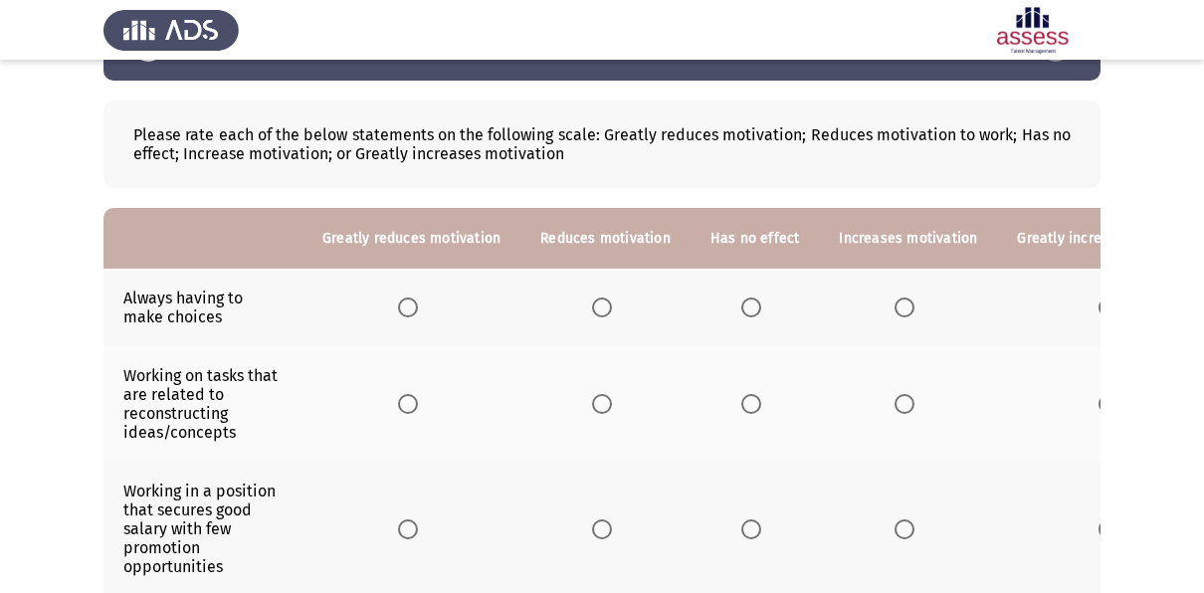
click at [739, 295] on th at bounding box center [755, 308] width 129 height 78
click at [744, 311] on span "Select an option" at bounding box center [752, 308] width 20 height 20
click at [744, 311] on input "Select an option" at bounding box center [752, 308] width 20 height 20
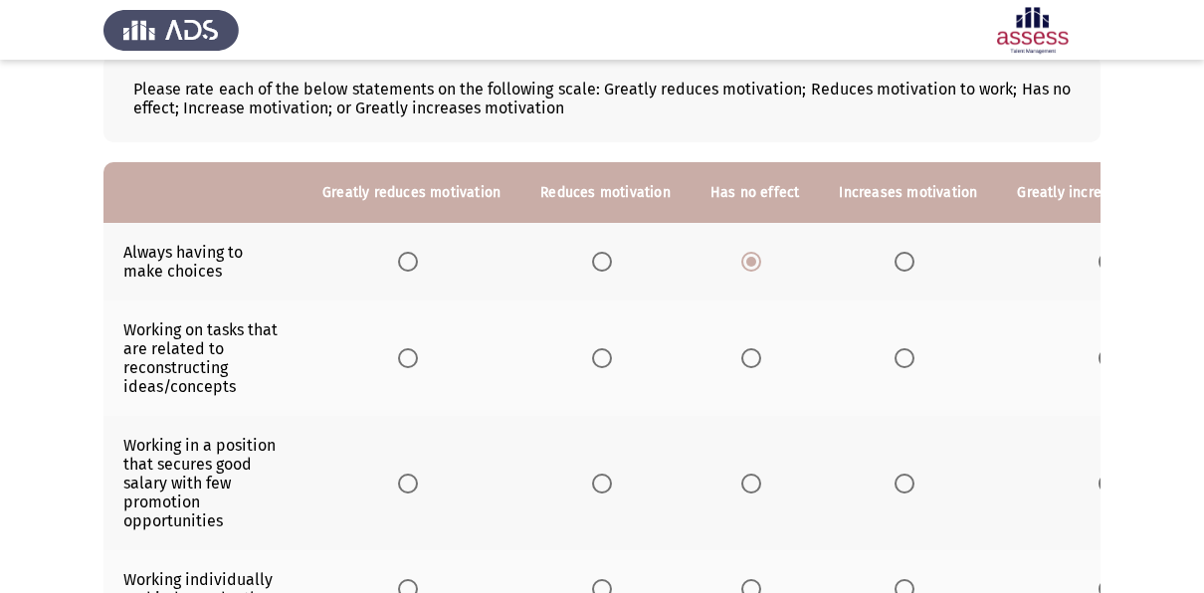
scroll to position [117, 0]
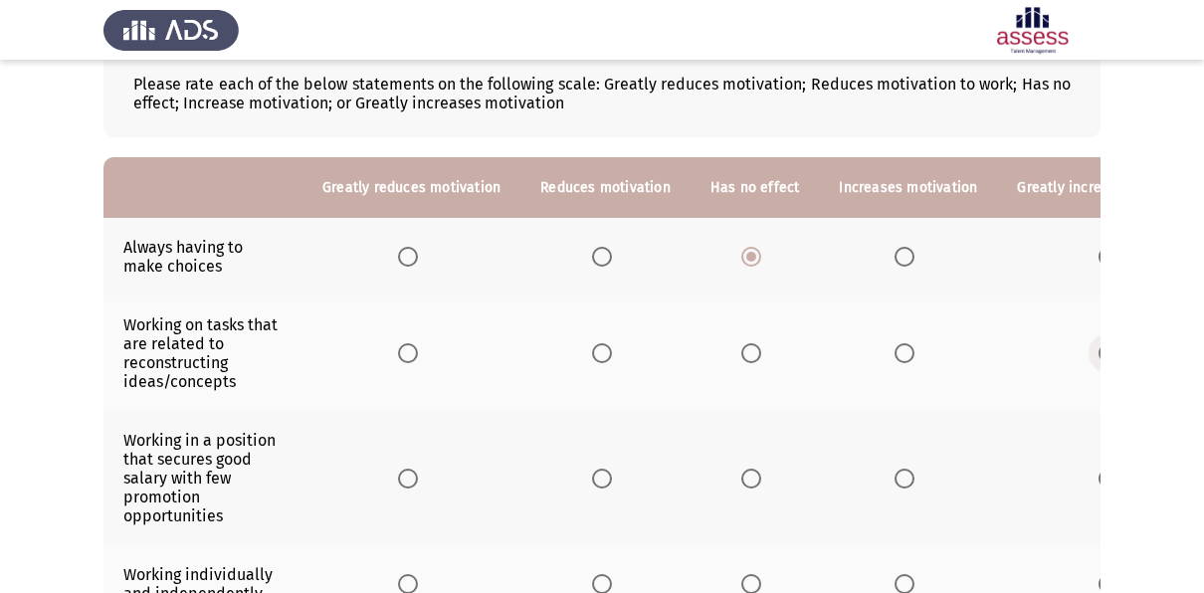
click at [1099, 351] on span "Select an option" at bounding box center [1109, 353] width 20 height 20
click at [1099, 351] on input "Select an option" at bounding box center [1109, 353] width 20 height 20
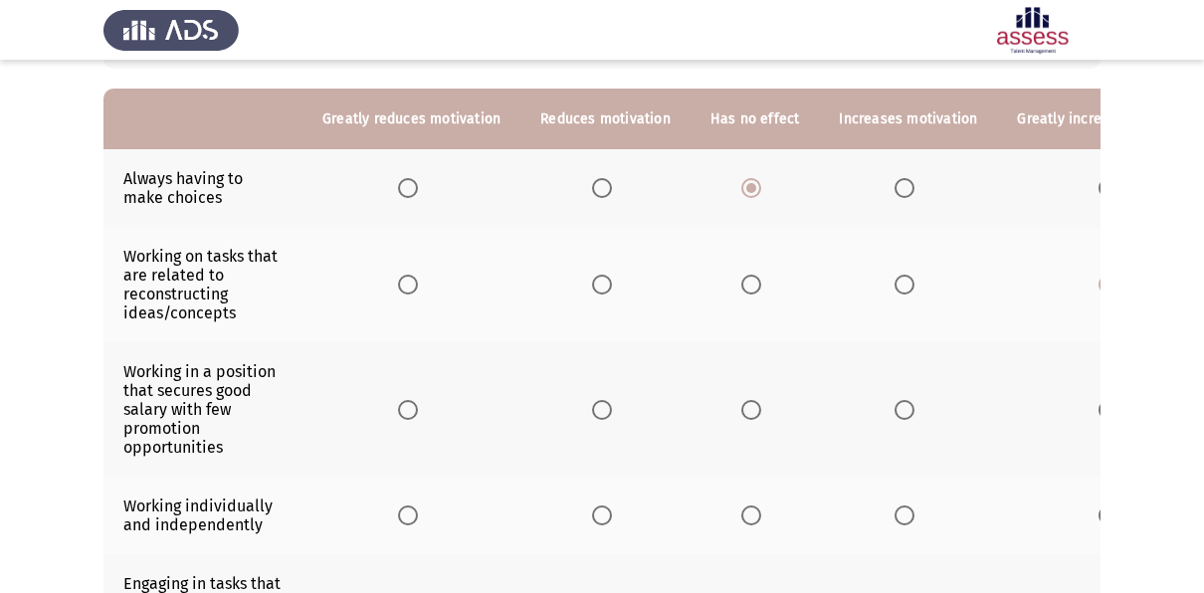
scroll to position [187, 0]
click at [752, 403] on span "Select an option" at bounding box center [752, 409] width 20 height 20
click at [752, 403] on input "Select an option" at bounding box center [752, 409] width 20 height 20
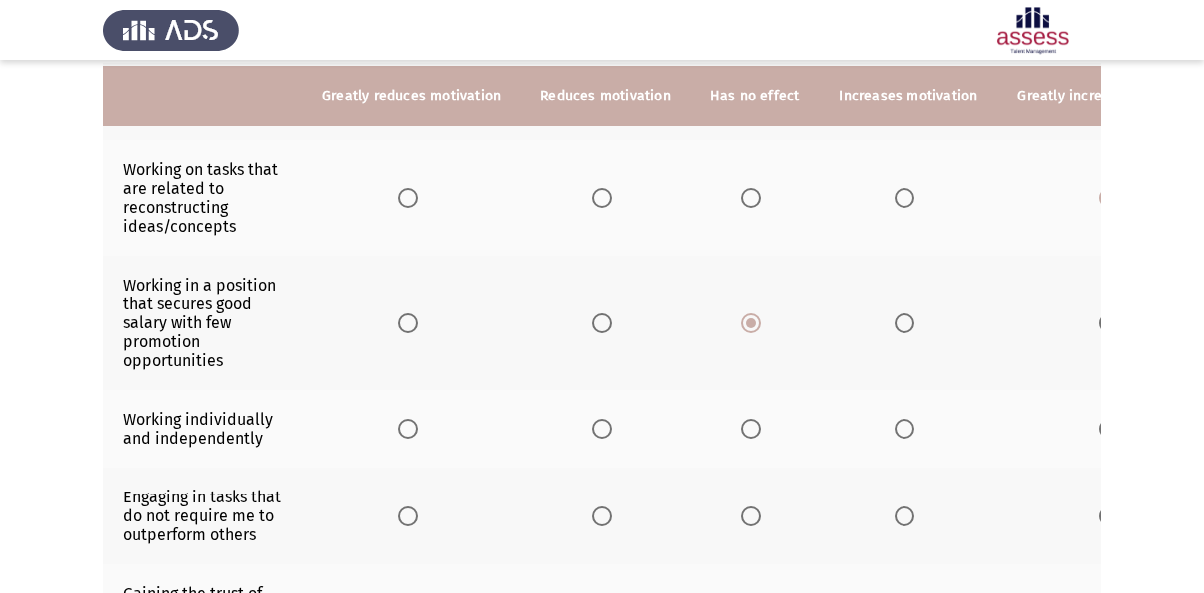
scroll to position [279, 0]
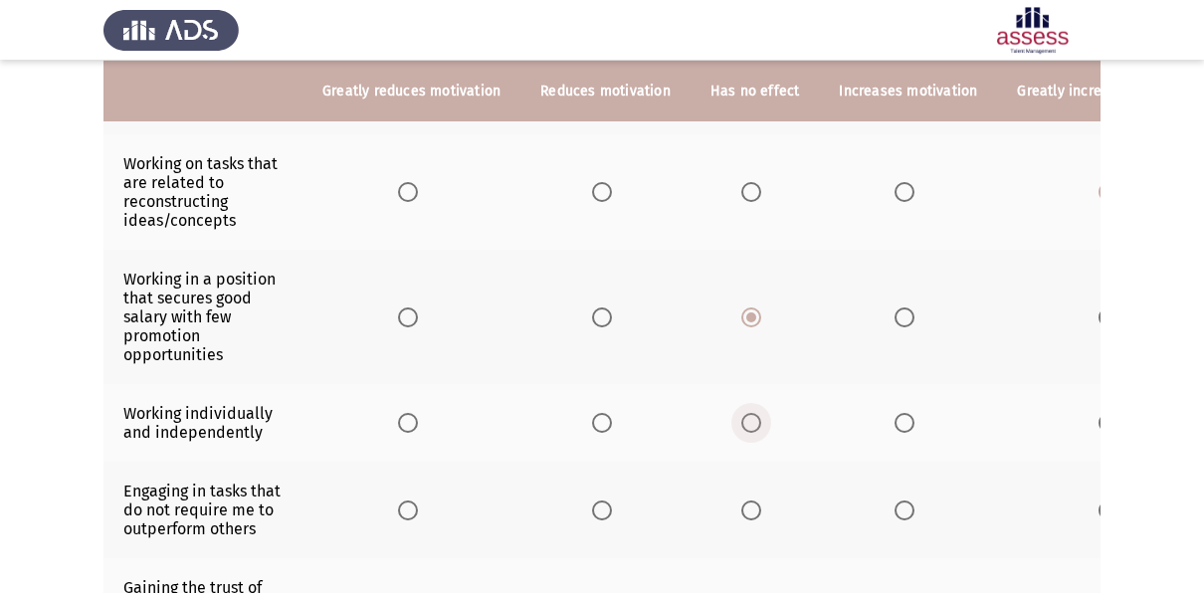
click at [742, 426] on span "Select an option" at bounding box center [752, 423] width 20 height 20
click at [742, 426] on input "Select an option" at bounding box center [752, 423] width 20 height 20
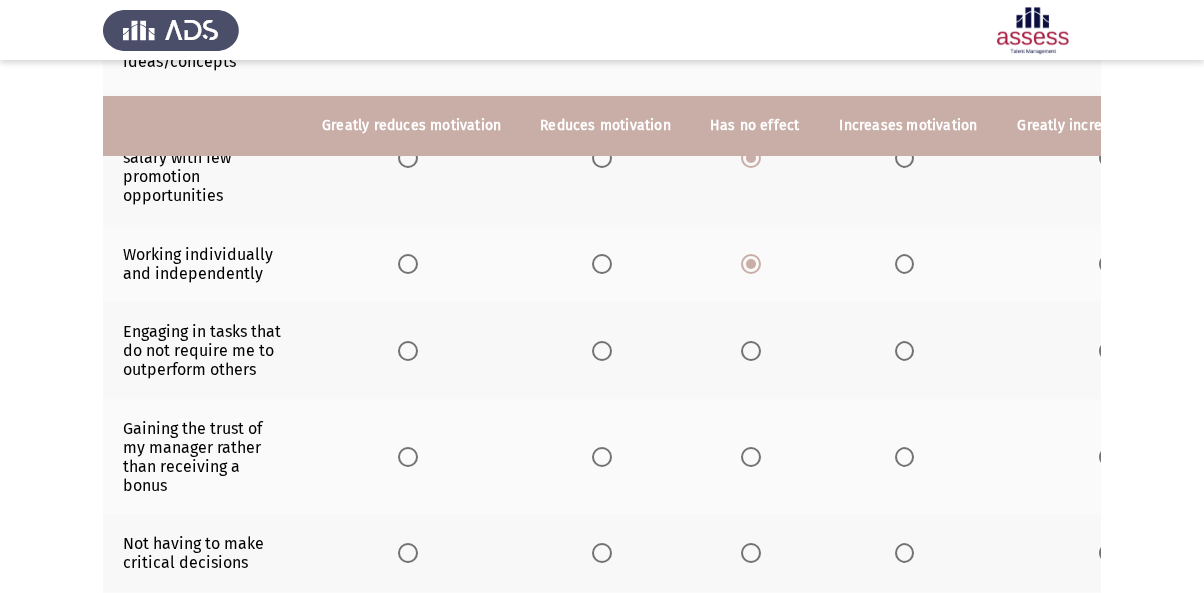
scroll to position [492, 0]
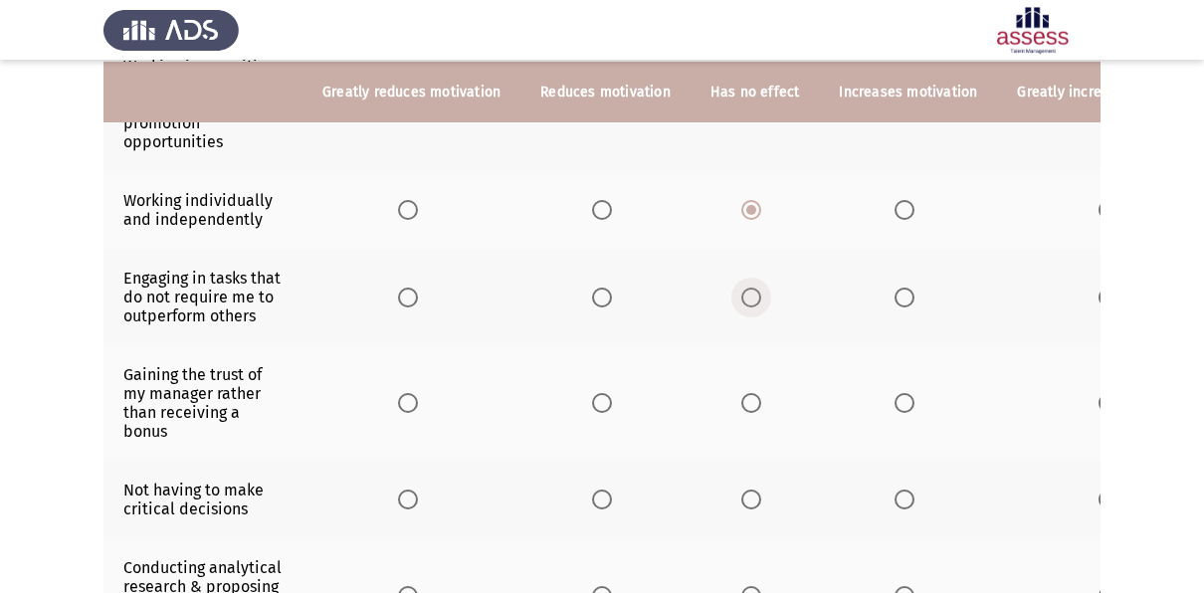
click at [749, 295] on span "Select an option" at bounding box center [752, 298] width 20 height 20
click at [749, 295] on input "Select an option" at bounding box center [752, 298] width 20 height 20
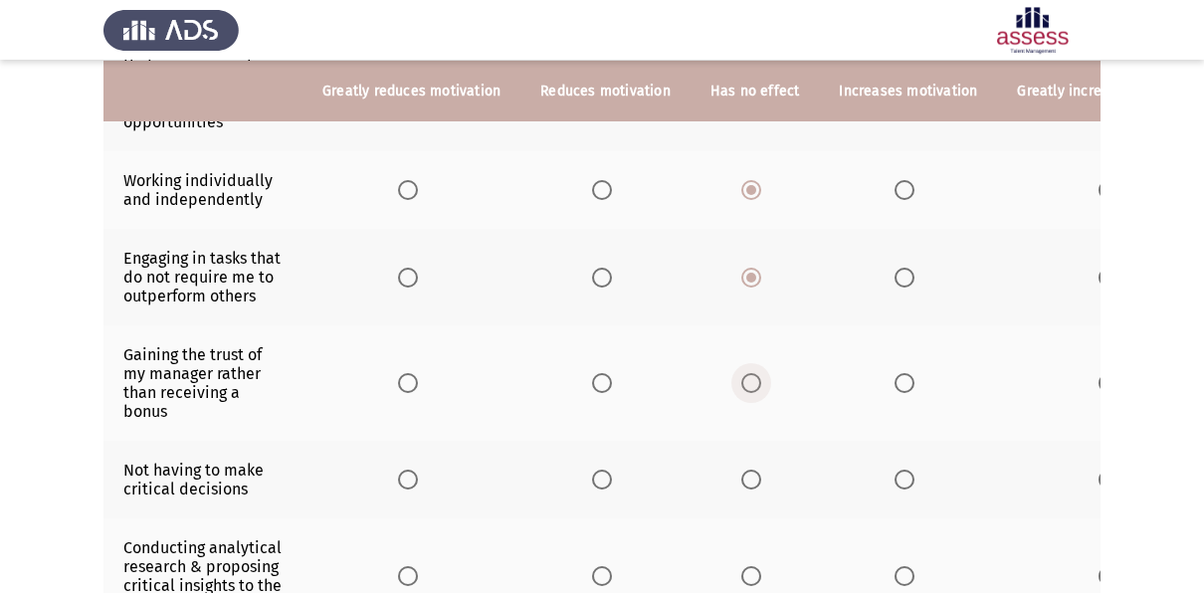
click at [748, 378] on span "Select an option" at bounding box center [752, 383] width 20 height 20
click at [748, 378] on input "Select an option" at bounding box center [752, 383] width 20 height 20
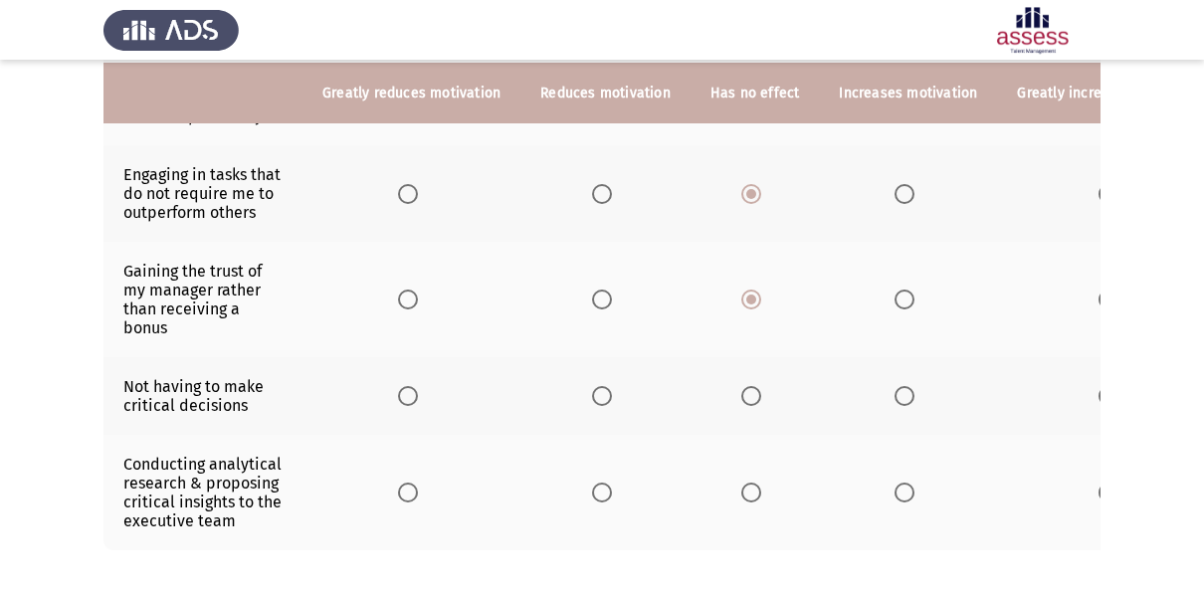
scroll to position [597, 0]
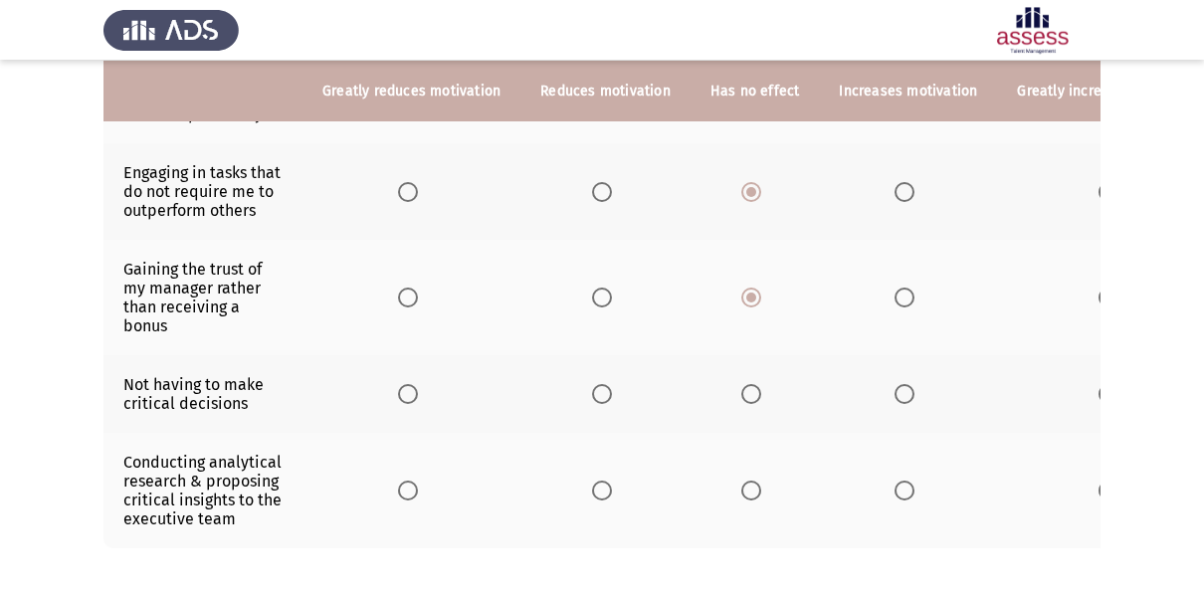
click at [604, 385] on span "Select an option" at bounding box center [602, 394] width 20 height 20
click at [604, 385] on input "Select an option" at bounding box center [602, 394] width 20 height 20
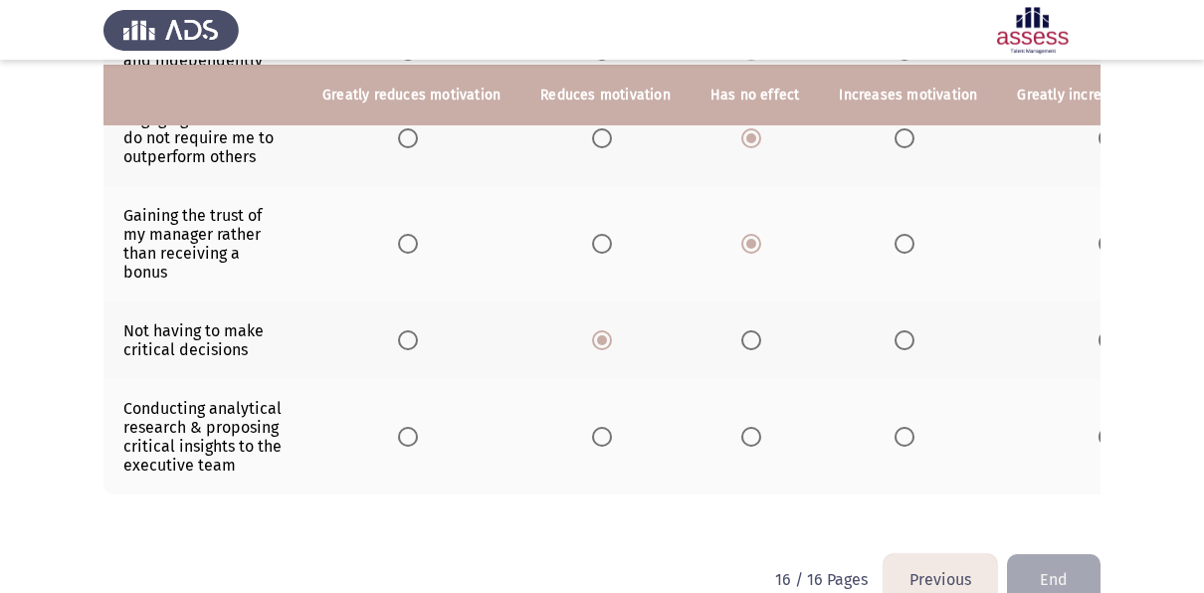
scroll to position [655, 0]
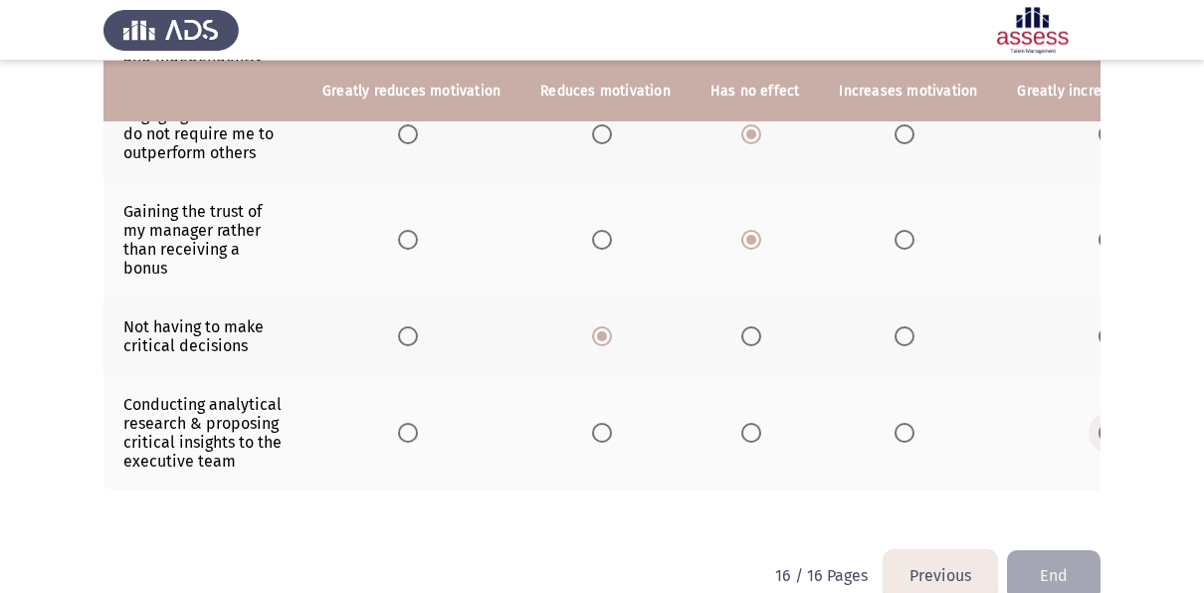
click at [1099, 434] on span "Select an option" at bounding box center [1109, 433] width 20 height 20
click at [1099, 434] on input "Select an option" at bounding box center [1109, 433] width 20 height 20
click at [1050, 576] on button "End" at bounding box center [1054, 575] width 94 height 51
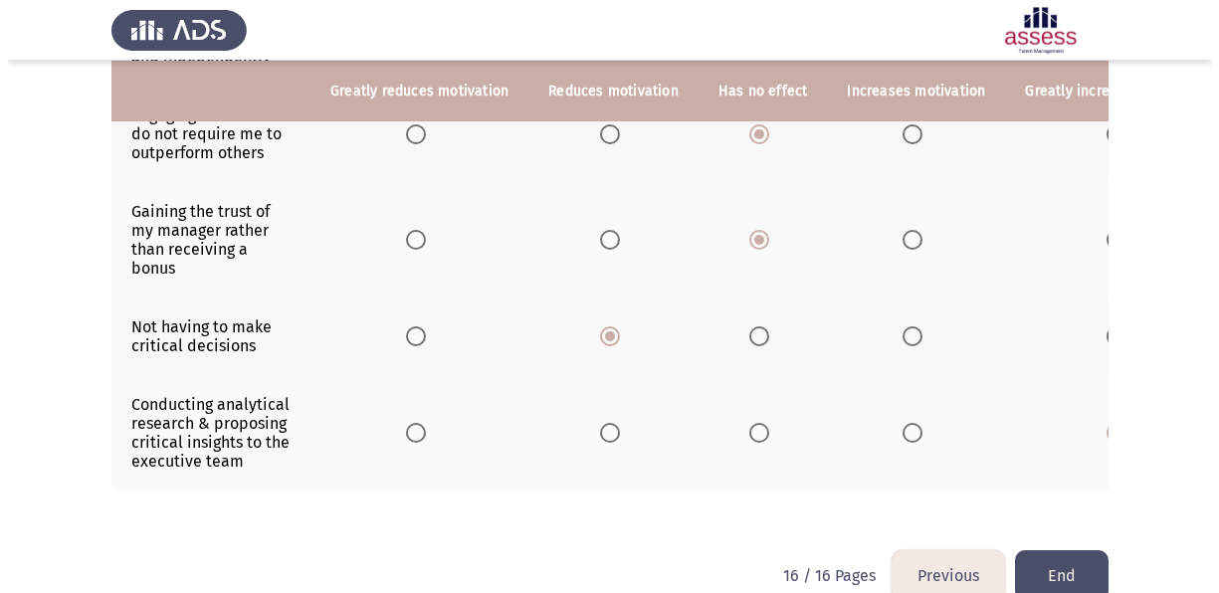
scroll to position [0, 0]
